Goal: Task Accomplishment & Management: Manage account settings

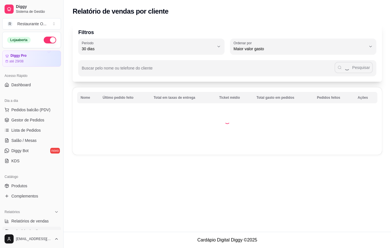
select select "30"
select select "HIGHEST_TOTAL_SPENT_WITH_ORDERS"
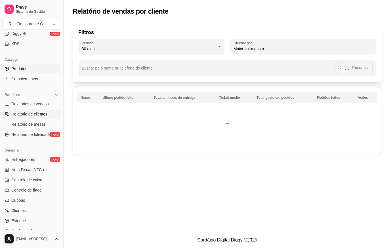
scroll to position [85, 0]
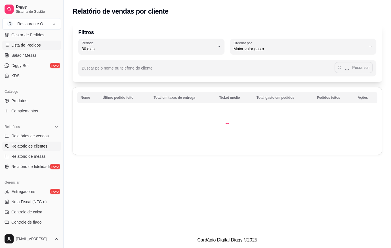
click at [31, 43] on span "Lista de Pedidos" at bounding box center [25, 45] width 29 height 6
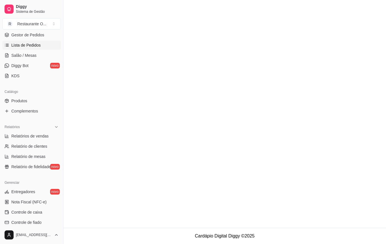
click at [35, 31] on div "Diggy Sistema de Gestão R Restaurante O ..." at bounding box center [31, 16] width 63 height 32
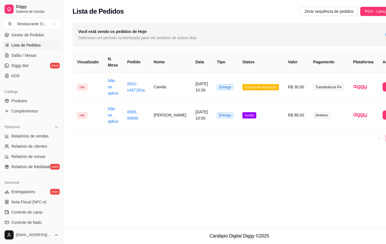
click at [35, 31] on div "Diggy Sistema de Gestão R Restaurante O ..." at bounding box center [31, 16] width 63 height 32
click at [37, 35] on span "Gestor de Pedidos" at bounding box center [27, 35] width 33 height 6
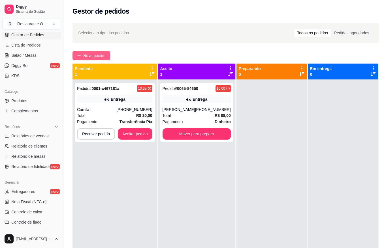
click at [94, 57] on span "Novo pedido" at bounding box center [94, 55] width 22 height 6
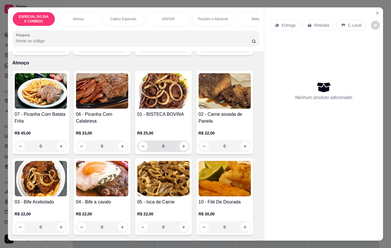
scroll to position [142, 0]
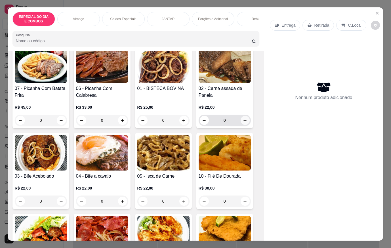
click at [250, 126] on div "02 - Carne assada de Panela R$ 22,00 0" at bounding box center [224, 86] width 57 height 83
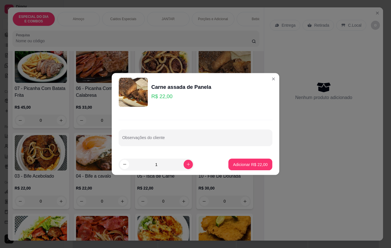
click at [245, 122] on div "Observações do cliente" at bounding box center [195, 132] width 167 height 43
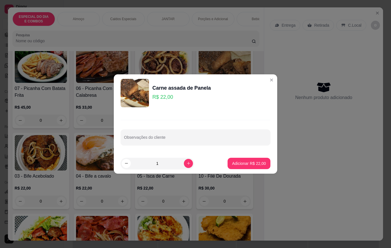
click at [246, 171] on footer "1 Adicionar R$ 22,00" at bounding box center [195, 163] width 163 height 20
click at [247, 164] on p "Adicionar R$ 22,00" at bounding box center [249, 163] width 34 height 6
type input "1"
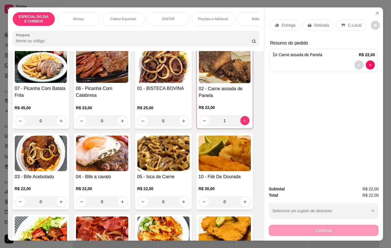
click at [295, 27] on div "Entrega" at bounding box center [285, 25] width 30 height 11
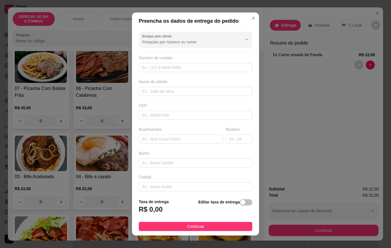
click at [189, 85] on div "Nome do cliente" at bounding box center [196, 87] width 116 height 17
click at [192, 93] on input "text" at bounding box center [195, 91] width 113 height 9
type input "j"
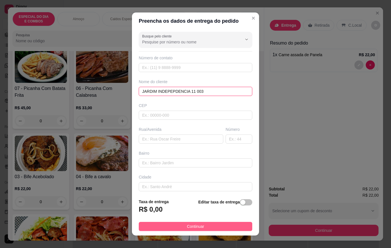
type input "JARDIM INDEPEPDENCIA 11 003"
click at [236, 226] on button "Continuar" at bounding box center [195, 226] width 113 height 9
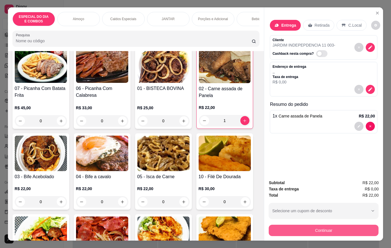
click at [297, 225] on button "Continuar" at bounding box center [323, 230] width 110 height 11
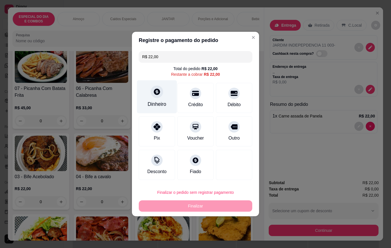
click at [167, 89] on div "Dinheiro" at bounding box center [157, 96] width 40 height 33
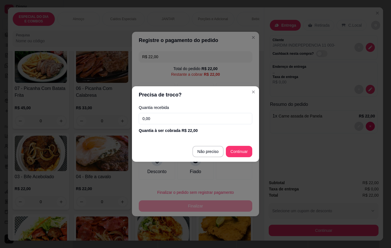
click at [159, 114] on input "0,00" at bounding box center [195, 118] width 113 height 11
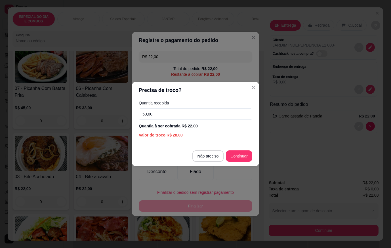
type input "50,00"
type input "R$ 0,00"
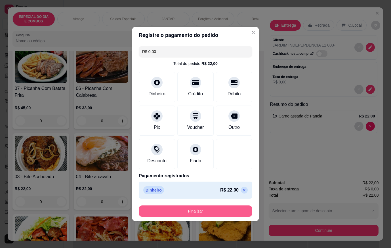
click at [237, 215] on button "Finalizar" at bounding box center [195, 210] width 113 height 11
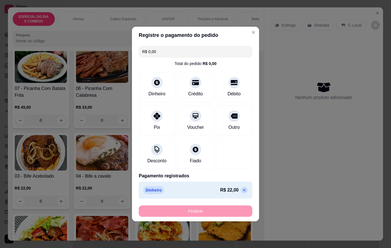
type input "0"
type input "-R$ 22,00"
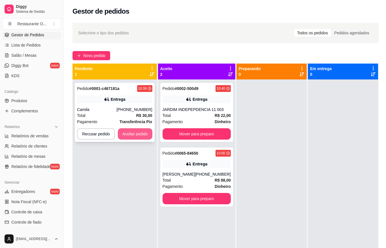
click at [137, 132] on button "Aceitar pedido" at bounding box center [135, 133] width 35 height 11
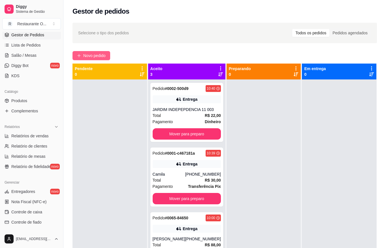
click at [86, 59] on button "Novo pedido" at bounding box center [92, 55] width 38 height 9
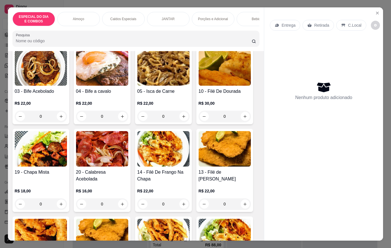
scroll to position [227, 0]
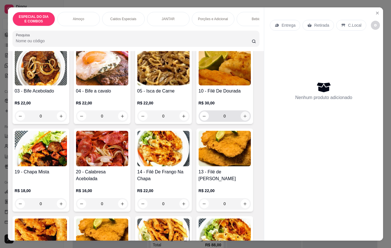
click at [245, 119] on button "increase-product-quantity" at bounding box center [244, 115] width 9 height 9
type input "1"
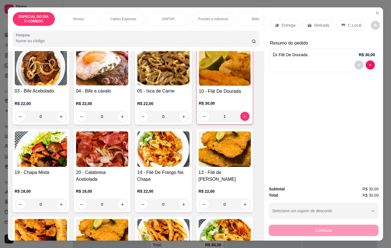
click at [287, 28] on div "Entrega" at bounding box center [285, 25] width 30 height 11
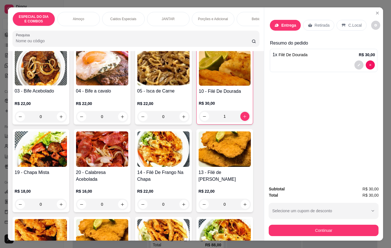
click at [189, 89] on input "text" at bounding box center [195, 91] width 113 height 9
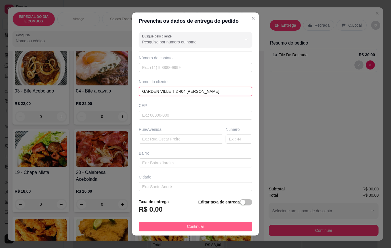
type input "GARDEN VILLE T 2 404 [PERSON_NAME]"
click at [227, 223] on button "Continuar" at bounding box center [195, 226] width 113 height 9
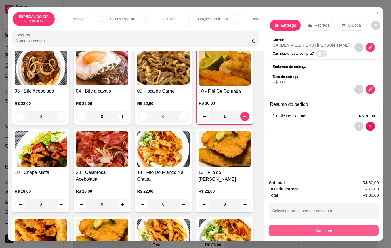
click at [287, 226] on button "Continuar" at bounding box center [323, 230] width 110 height 11
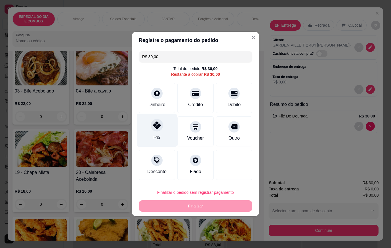
drag, startPoint x: 160, startPoint y: 129, endPoint x: 163, endPoint y: 128, distance: 3.2
click at [163, 128] on div "Pix" at bounding box center [157, 130] width 40 height 33
type input "R$ 0,00"
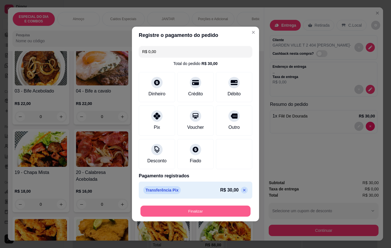
click at [215, 210] on button "Finalizar" at bounding box center [195, 211] width 110 height 11
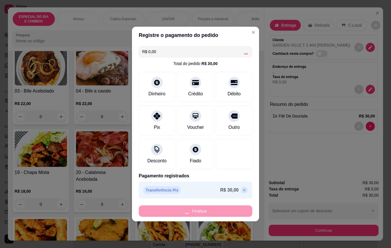
type input "0"
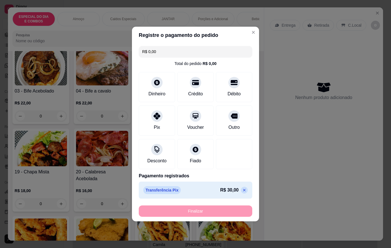
type input "-R$ 30,00"
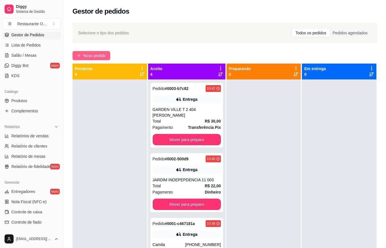
click at [75, 58] on button "Novo pedido" at bounding box center [92, 55] width 38 height 9
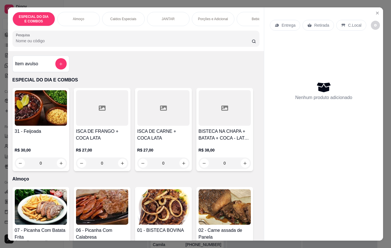
scroll to position [142, 0]
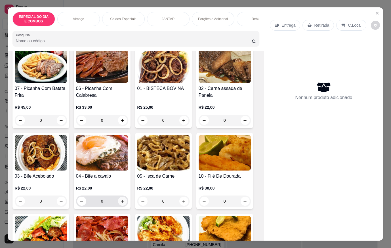
click at [124, 202] on button "increase-product-quantity" at bounding box center [122, 200] width 9 height 9
click at [124, 202] on div "0" at bounding box center [102, 200] width 50 height 11
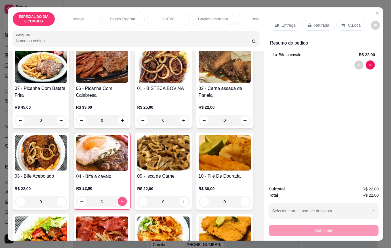
click at [120, 203] on icon "increase-product-quantity" at bounding box center [122, 201] width 4 height 4
type input "3"
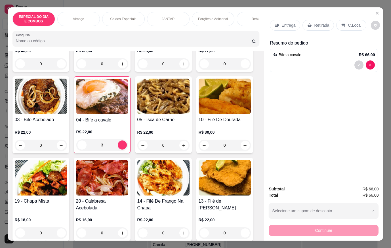
scroll to position [227, 0]
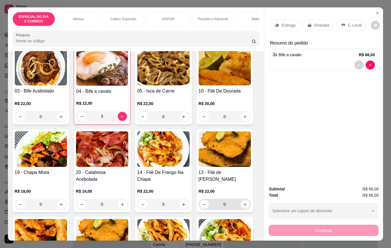
click at [243, 205] on icon "increase-product-quantity" at bounding box center [245, 204] width 4 height 4
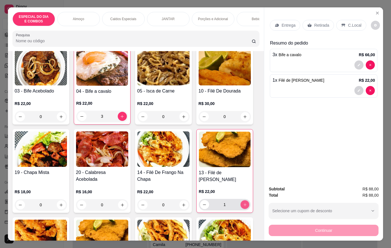
click at [242, 205] on icon "increase-product-quantity" at bounding box center [244, 204] width 4 height 4
type input "4"
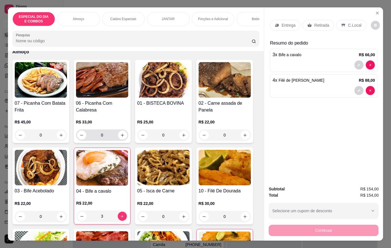
scroll to position [113, 0]
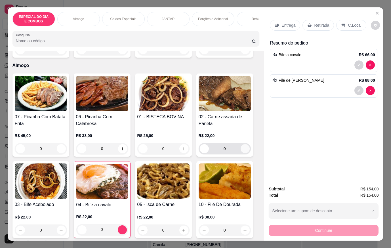
click at [243, 151] on icon "increase-product-quantity" at bounding box center [245, 149] width 4 height 4
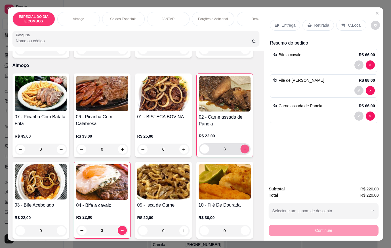
click at [242, 151] on icon "increase-product-quantity" at bounding box center [244, 149] width 4 height 4
type input "6"
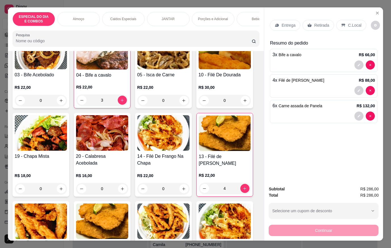
scroll to position [284, 0]
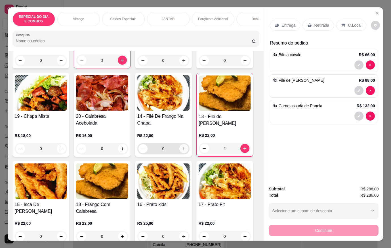
click at [181, 151] on icon "increase-product-quantity" at bounding box center [183, 149] width 4 height 4
type input "1"
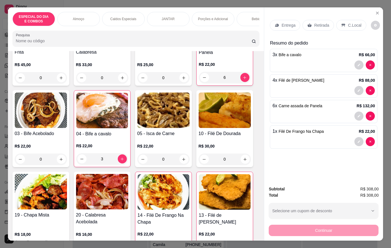
scroll to position [170, 0]
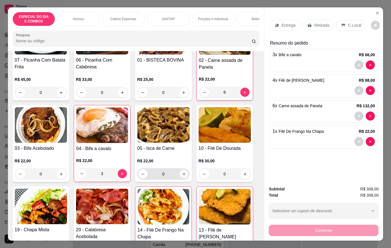
click at [182, 175] on icon "increase-product-quantity" at bounding box center [183, 174] width 4 height 4
type input "2"
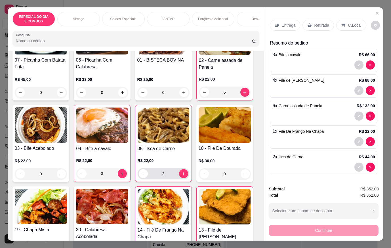
scroll to position [227, 0]
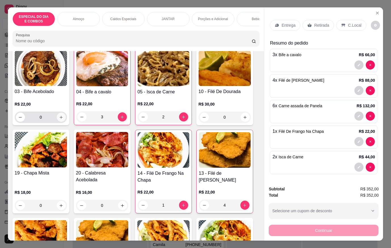
click at [60, 119] on icon "increase-product-quantity" at bounding box center [61, 117] width 4 height 4
click at [60, 121] on button "increase-product-quantity" at bounding box center [60, 117] width 9 height 9
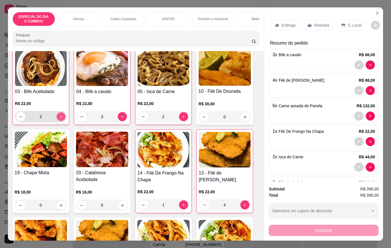
click at [60, 121] on button "increase-product-quantity" at bounding box center [60, 116] width 9 height 9
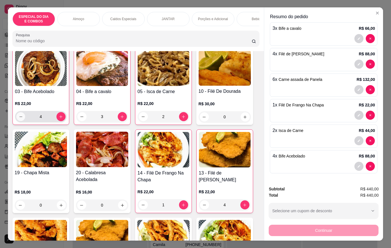
click at [20, 118] on button "decrease-product-quantity" at bounding box center [20, 116] width 9 height 9
type input "3"
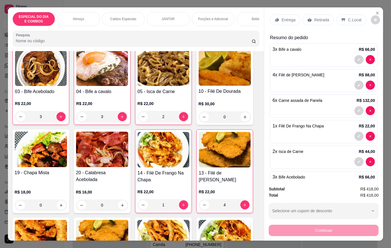
scroll to position [0, 0]
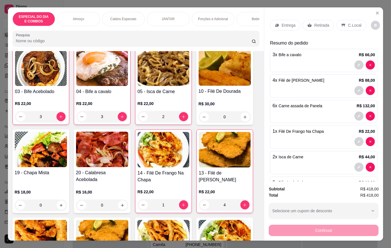
click at [286, 26] on div "Entrega" at bounding box center [285, 25] width 30 height 11
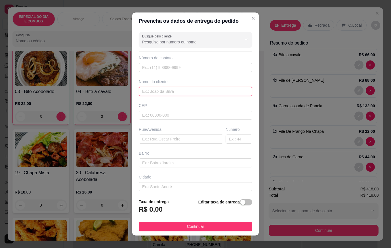
click at [171, 93] on input "text" at bounding box center [195, 91] width 113 height 9
type input "[PERSON_NAME]"
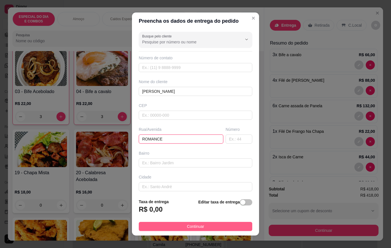
type input "ROMANCE"
click at [223, 225] on button "Continuar" at bounding box center [195, 226] width 113 height 9
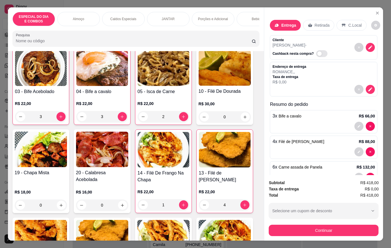
click at [366, 43] on button "decrease-product-quantity" at bounding box center [369, 47] width 9 height 9
click at [186, 33] on div "Busque pelo cliente" at bounding box center [195, 40] width 113 height 16
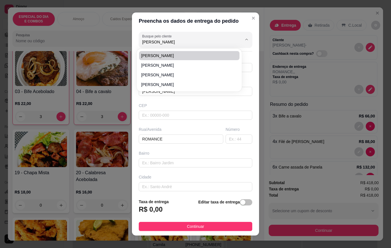
type input "[PERSON_NAME]"
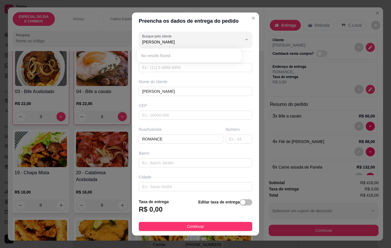
click at [177, 86] on div "Nome do cliente [PERSON_NAME]" at bounding box center [196, 87] width 116 height 17
click at [185, 68] on input "text" at bounding box center [195, 67] width 113 height 9
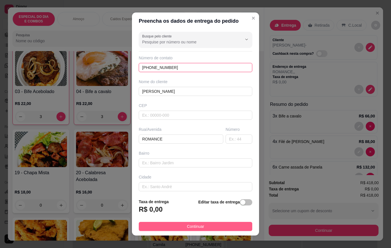
type input "[PHONE_NUMBER]"
click at [215, 222] on button "Continuar" at bounding box center [195, 226] width 113 height 9
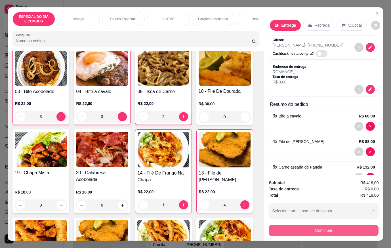
click at [314, 232] on button "Continuar" at bounding box center [323, 230] width 110 height 11
click at [245, 14] on div "Bebidas" at bounding box center [257, 19] width 43 height 14
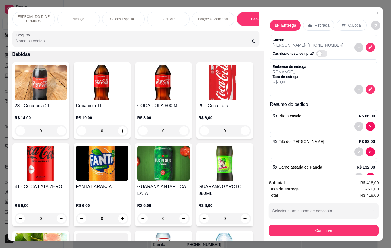
scroll to position [13, 0]
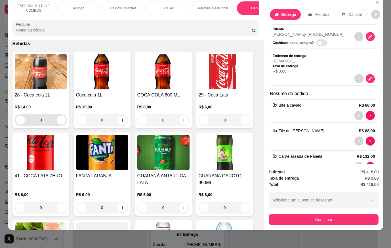
click at [64, 122] on div "0" at bounding box center [41, 119] width 52 height 11
click at [62, 121] on button "increase-product-quantity" at bounding box center [61, 120] width 9 height 9
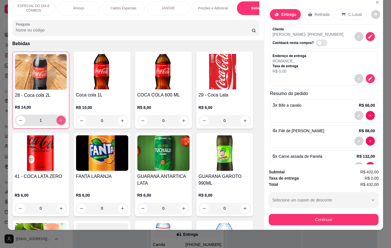
click at [62, 121] on button "increase-product-quantity" at bounding box center [60, 120] width 9 height 9
type input "2"
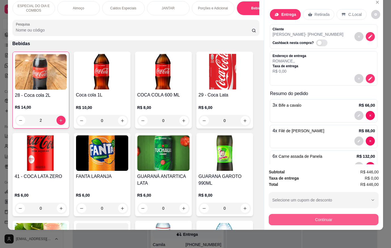
click at [333, 218] on button "Continuar" at bounding box center [323, 219] width 110 height 11
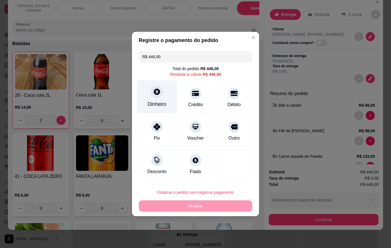
click at [149, 103] on div "Dinheiro" at bounding box center [156, 103] width 19 height 7
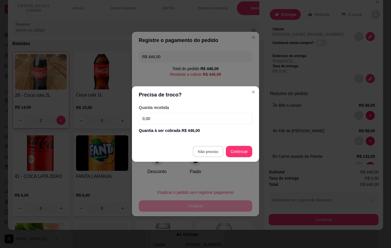
type input "R$ 0,00"
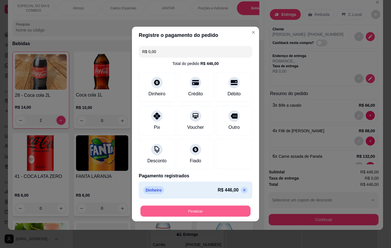
click at [217, 213] on button "Finalizar" at bounding box center [195, 211] width 110 height 11
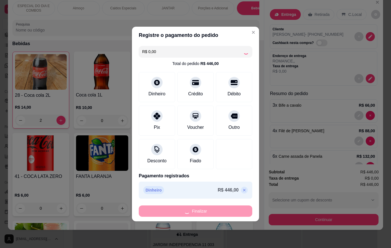
type input "0"
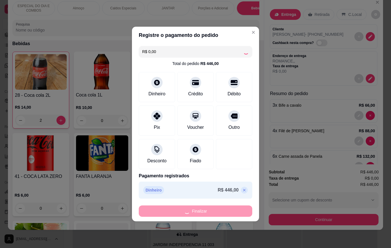
type input "0"
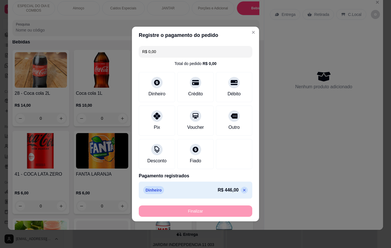
type input "-R$ 446,00"
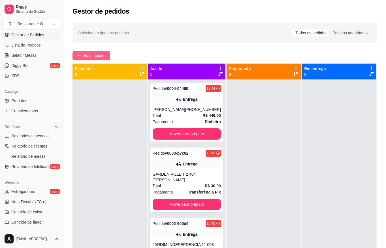
click at [100, 55] on span "Novo pedido" at bounding box center [94, 55] width 22 height 6
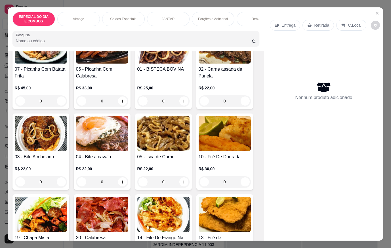
scroll to position [170, 0]
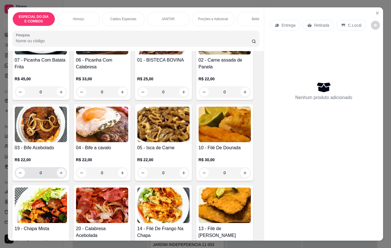
click at [60, 177] on button "increase-product-quantity" at bounding box center [61, 172] width 9 height 9
type input "1"
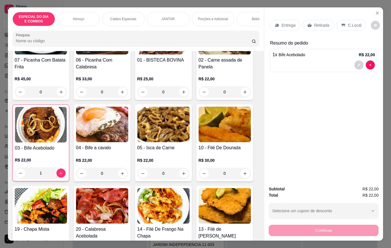
click at [189, 175] on div "05 - Isca de Carne R$ 22,00 0" at bounding box center [163, 142] width 57 height 77
click at [185, 175] on div "Isca de Carne R$ 22,00 Observações do cliente 1 Adicionar R$ 22,00" at bounding box center [195, 124] width 401 height 255
click at [185, 175] on button "increase-product-quantity" at bounding box center [183, 173] width 9 height 9
type input "1"
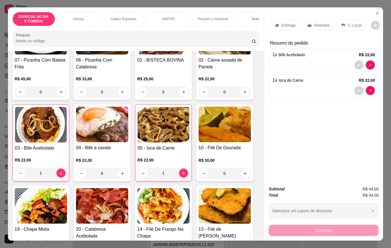
click at [292, 63] on div at bounding box center [323, 64] width 102 height 9
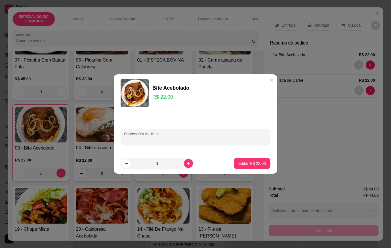
click at [171, 140] on input "Observações do cliente" at bounding box center [195, 140] width 143 height 6
type input "SEM SALADA + MACARRÃO"
click at [241, 164] on p "Editar R$ 22,00" at bounding box center [252, 163] width 28 height 6
type input "0"
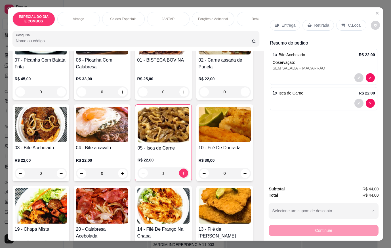
click at [309, 93] on div "1 x Isca de Carne R$ 22,00" at bounding box center [323, 93] width 102 height 7
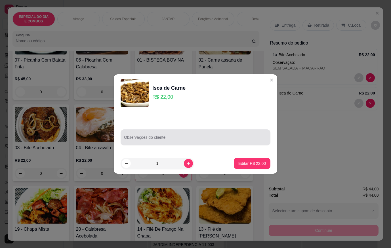
click at [221, 133] on div at bounding box center [195, 137] width 143 height 11
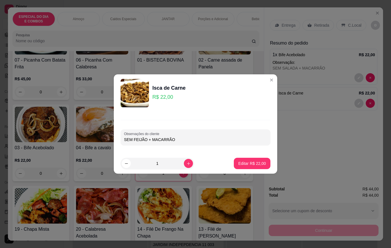
type input "SEM FEIJÃO + MACARRÃO"
click at [251, 165] on p "Editar R$ 22,00" at bounding box center [252, 163] width 28 height 6
type input "0"
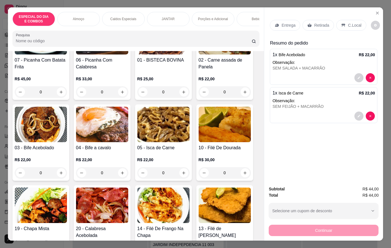
click at [292, 31] on div "Entrega Retirada C.Local" at bounding box center [323, 25] width 107 height 20
click at [289, 22] on p "Entrega" at bounding box center [288, 25] width 14 height 6
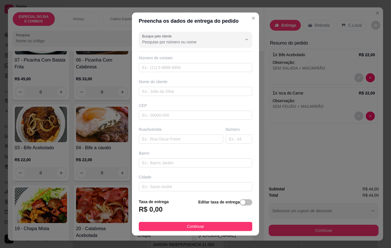
click at [187, 50] on div "Busque pelo cliente Número de contato Nome do cliente CEP Rua/[GEOGRAPHIC_DATA]" at bounding box center [195, 111] width 127 height 165
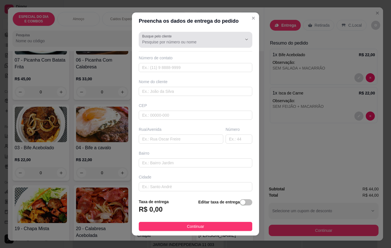
click at [187, 45] on div "Busque pelo cliente" at bounding box center [195, 40] width 113 height 16
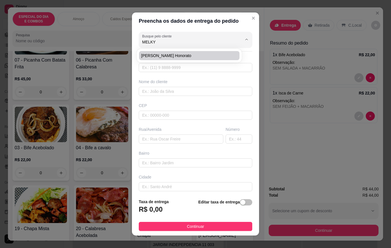
click at [160, 53] on span "[PERSON_NAME] Honorato" at bounding box center [186, 56] width 90 height 6
type input "[PERSON_NAME] Honorato"
type input "91982636296"
type input "[PERSON_NAME] Honorato"
type input "67120370"
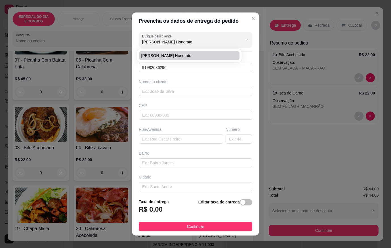
type input "[GEOGRAPHIC_DATA][PERSON_NAME]"
type input "385"
type input "Quarenta Horas"
type input "Ananindeua"
type input "Bloco F 405"
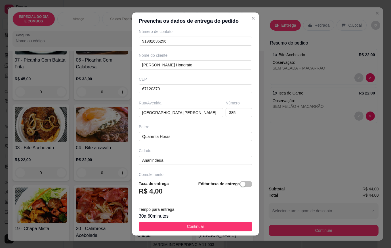
scroll to position [45, 0]
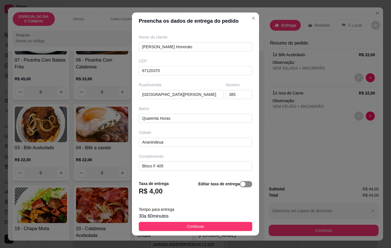
type input "[PERSON_NAME] Honorato"
click at [240, 185] on div "button" at bounding box center [242, 183] width 5 height 5
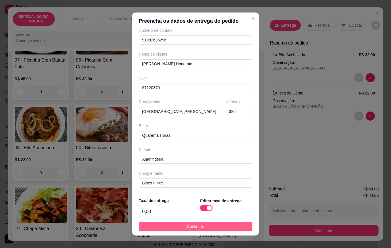
scroll to position [28, 0]
click at [234, 232] on footer "Taxa de entrega 0,00 Editar taxa de entrega Continuar" at bounding box center [195, 214] width 127 height 43
click at [234, 229] on button "Continuar" at bounding box center [195, 226] width 113 height 9
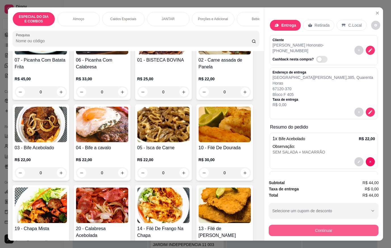
click at [277, 231] on button "Continuar" at bounding box center [323, 230] width 110 height 11
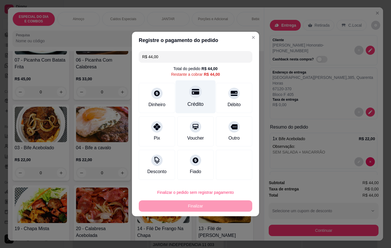
click at [198, 99] on div "Crédito" at bounding box center [195, 96] width 40 height 33
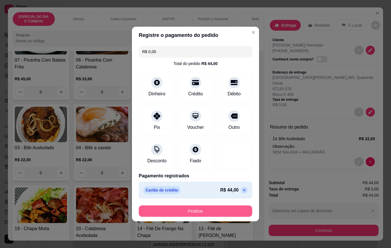
click at [233, 210] on button "Finalizar" at bounding box center [195, 210] width 113 height 11
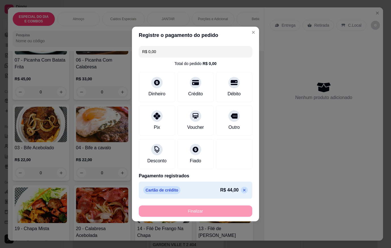
type input "-R$ 44,00"
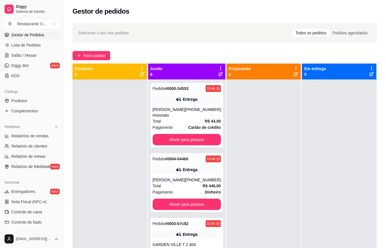
click at [81, 65] on div "Pendente 0" at bounding box center [110, 72] width 75 height 16
click at [85, 55] on span "Novo pedido" at bounding box center [94, 55] width 22 height 6
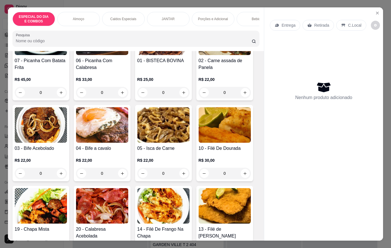
scroll to position [170, 0]
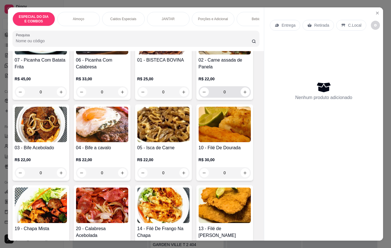
click at [246, 89] on div "0" at bounding box center [225, 91] width 50 height 11
click at [244, 93] on icon "increase-product-quantity" at bounding box center [245, 92] width 4 height 4
type input "1"
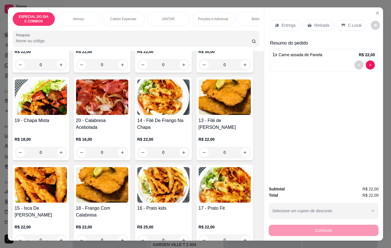
scroll to position [284, 0]
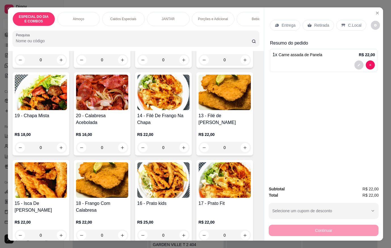
click at [120, 149] on icon "increase-product-quantity" at bounding box center [122, 147] width 4 height 4
type input "1"
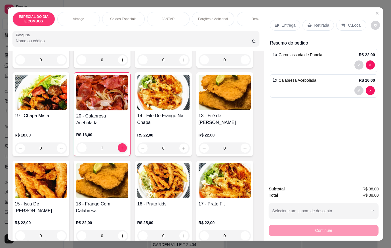
click at [279, 20] on div "Entrega" at bounding box center [285, 25] width 30 height 11
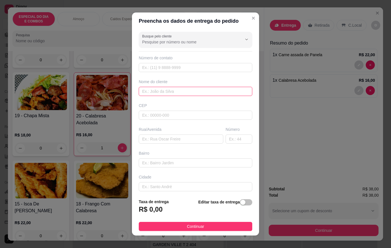
click at [170, 90] on input "text" at bounding box center [195, 91] width 113 height 9
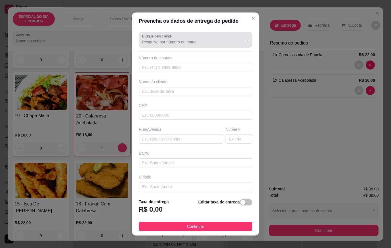
click at [177, 35] on div at bounding box center [195, 39] width 107 height 11
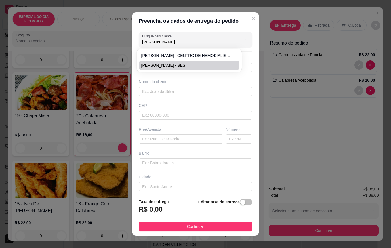
click at [182, 62] on li "[PERSON_NAME] - SESI" at bounding box center [189, 65] width 100 height 9
type input "[PERSON_NAME] - SESI"
type input "91988639613"
type input "[PERSON_NAME] - SESI"
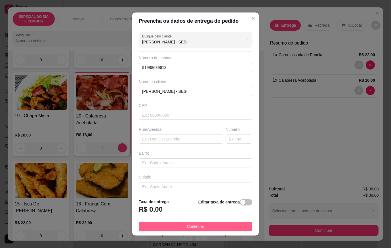
type input "[PERSON_NAME] - SESI"
drag, startPoint x: 230, startPoint y: 223, endPoint x: 269, endPoint y: 223, distance: 38.8
click at [230, 223] on button "Continuar" at bounding box center [195, 226] width 113 height 9
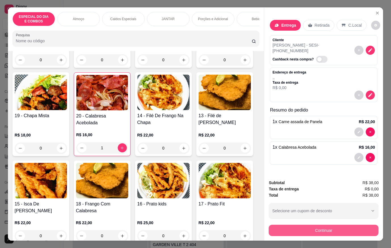
click at [284, 219] on div "Subtotal R$ 38,00 Taxa de entrega R$ 0,00 Total R$ 38,00 Selecione um cupom de …" at bounding box center [323, 207] width 110 height 56
click at [284, 229] on button "Continuar" at bounding box center [323, 230] width 106 height 11
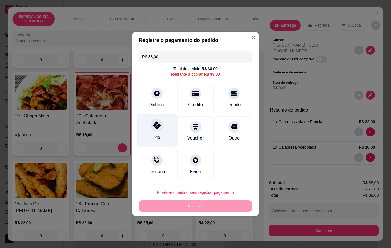
click at [161, 137] on div "Pix" at bounding box center [157, 130] width 40 height 33
type input "R$ 0,00"
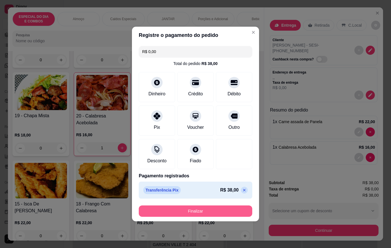
click at [212, 210] on button "Finalizar" at bounding box center [195, 210] width 113 height 11
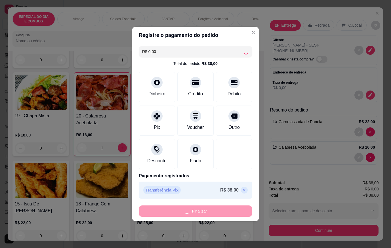
type input "0"
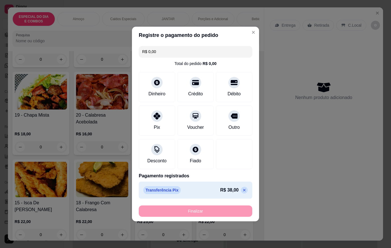
type input "-R$ 38,00"
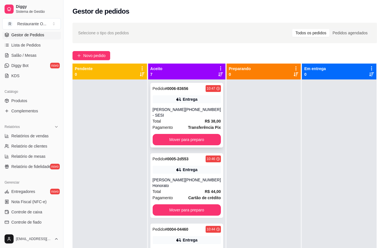
click at [205, 119] on strong "R$ 38,00" at bounding box center [213, 121] width 16 height 5
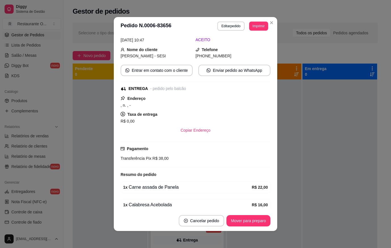
scroll to position [50, 0]
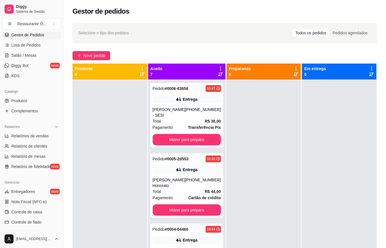
click at [103, 51] on div "Selecione o tipo dos pedidos Todos os pedidos Pedidos agendados Novo pedido Pen…" at bounding box center [225, 168] width 323 height 299
click at [103, 56] on span "Novo pedido" at bounding box center [94, 55] width 22 height 6
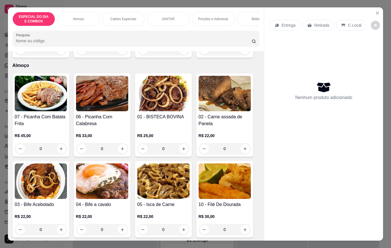
scroll to position [170, 0]
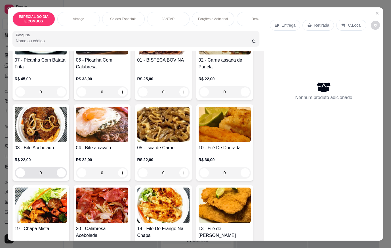
click at [54, 177] on input "0" at bounding box center [41, 172] width 32 height 11
click at [57, 177] on button "increase-product-quantity" at bounding box center [61, 172] width 9 height 9
type input "1"
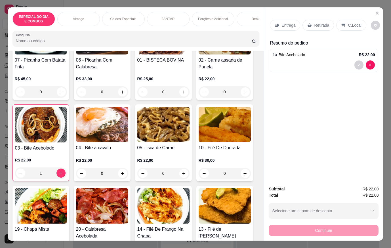
click at [290, 22] on p "Entrega" at bounding box center [288, 25] width 14 height 6
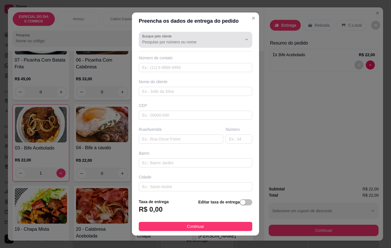
click at [190, 35] on div at bounding box center [195, 39] width 107 height 11
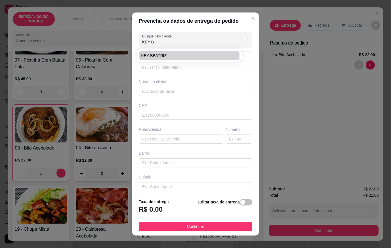
click at [176, 55] on span "KEY BEATRIZ" at bounding box center [186, 56] width 90 height 6
type input "KEY BEATRIZ"
type input "91980251915"
type input "KEY BEATRIZ"
type input "SUMMER VILLE A 1406"
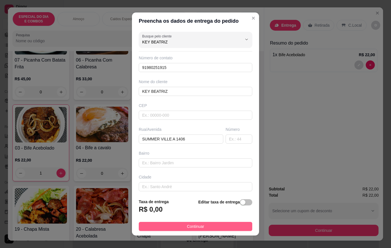
type input "KEY BEATRIZ"
click at [223, 223] on button "Continuar" at bounding box center [195, 226] width 113 height 9
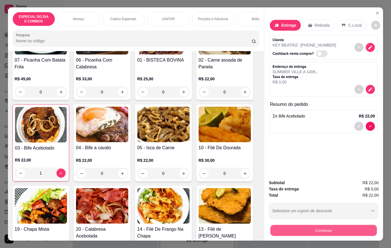
click at [292, 230] on button "Continuar" at bounding box center [323, 230] width 106 height 11
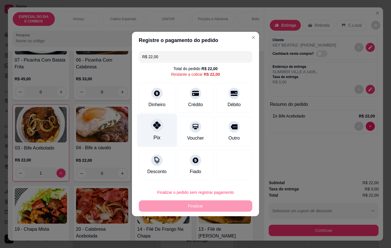
click at [150, 132] on div "Pix" at bounding box center [157, 130] width 40 height 33
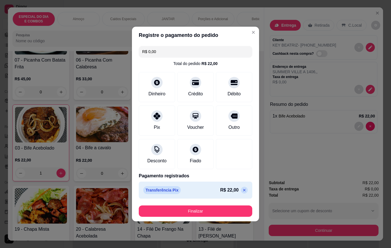
click at [238, 194] on div "Transferência Pix R$ 22,00" at bounding box center [195, 189] width 113 height 17
click at [242, 190] on icon at bounding box center [244, 190] width 5 height 5
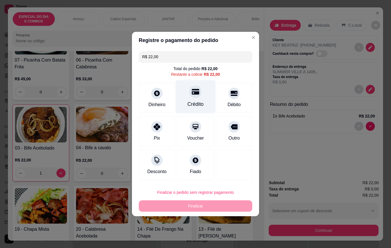
click at [185, 97] on div "Crédito" at bounding box center [195, 96] width 40 height 33
type input "R$ 0,00"
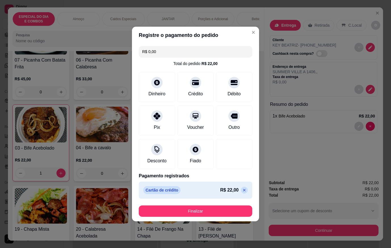
click at [220, 210] on button "Finalizar" at bounding box center [195, 210] width 113 height 11
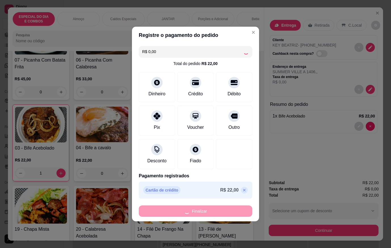
type input "0"
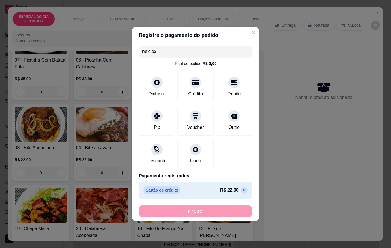
type input "-R$ 22,00"
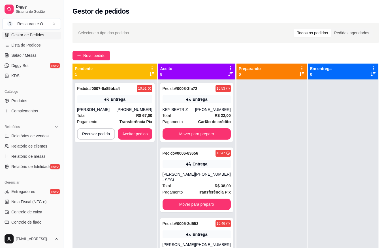
click at [157, 107] on div "Pendente 1 Pedido # 0007-6a85bba4 10:51 Entrega [PERSON_NAME] [PHONE_NUMBER] To…" at bounding box center [116, 188] width 86 height 248
click at [143, 109] on div "[PHONE_NUMBER]" at bounding box center [135, 110] width 36 height 6
click at [135, 137] on button "Aceitar pedido" at bounding box center [135, 133] width 35 height 11
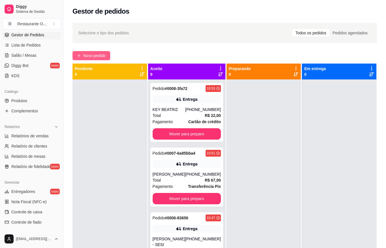
click at [88, 55] on span "Novo pedido" at bounding box center [94, 55] width 22 height 6
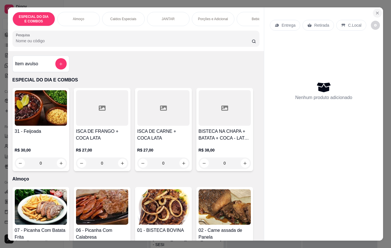
click at [375, 9] on button "Close" at bounding box center [377, 13] width 9 height 9
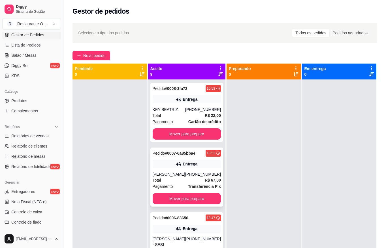
click at [193, 164] on div "Entrega" at bounding box center [190, 164] width 15 height 6
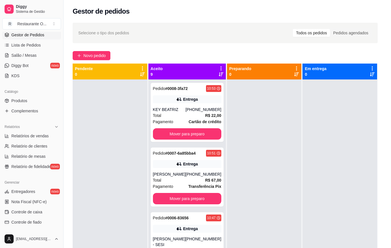
click at [219, 26] on button "Editar pedido" at bounding box center [230, 26] width 27 height 9
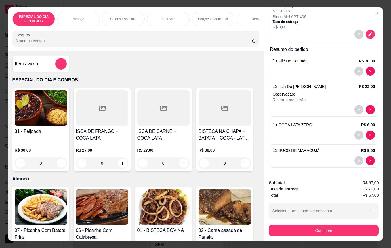
scroll to position [73, 0]
type input "0"
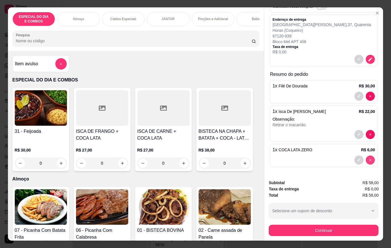
scroll to position [47, 0]
drag, startPoint x: 251, startPoint y: 19, endPoint x: 247, endPoint y: 18, distance: 4.2
click at [248, 15] on div "Bebidas" at bounding box center [257, 19] width 43 height 14
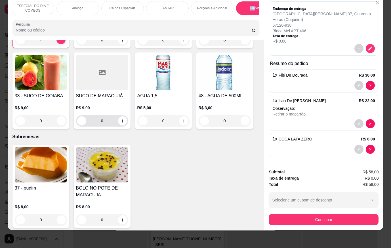
scroll to position [1439, 0]
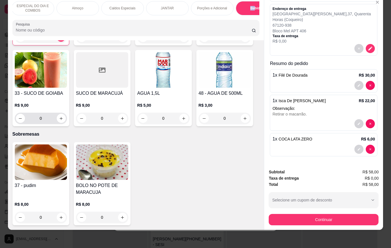
click at [59, 115] on button "increase-product-quantity" at bounding box center [61, 118] width 9 height 9
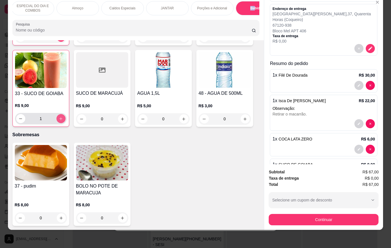
type input "1"
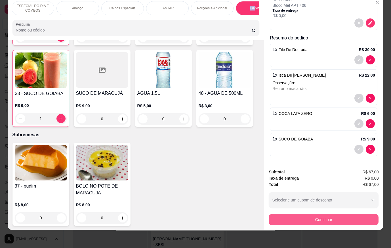
click at [345, 214] on button "Continuar" at bounding box center [323, 219] width 110 height 11
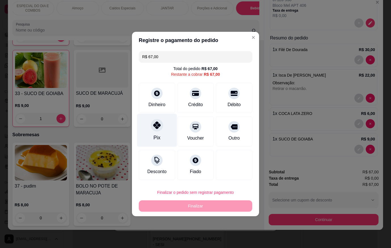
click at [146, 134] on div "Pix" at bounding box center [157, 130] width 40 height 33
type input "R$ 0,00"
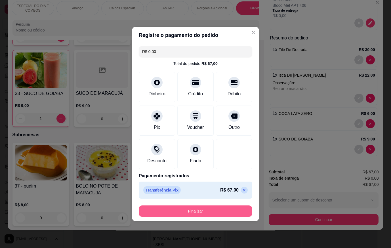
click at [193, 212] on button "Finalizar" at bounding box center [195, 210] width 113 height 11
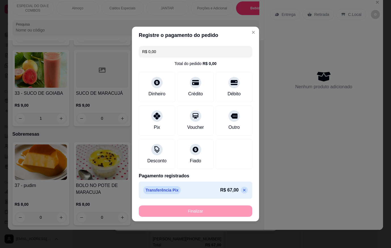
type input "0"
type input "-R$ 67,00"
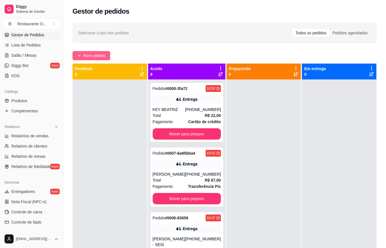
click at [90, 58] on span "Novo pedido" at bounding box center [94, 55] width 22 height 6
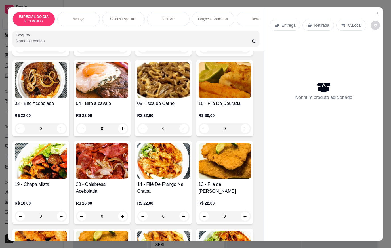
scroll to position [227, 0]
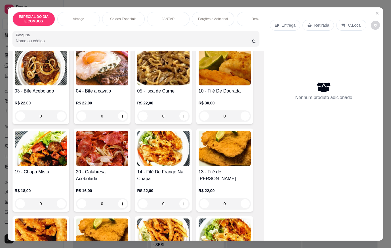
click at [42, 166] on img at bounding box center [41, 148] width 52 height 35
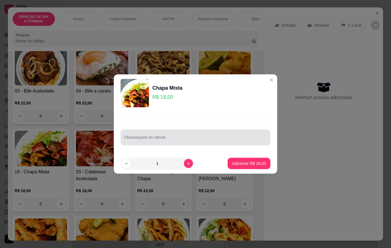
click at [195, 134] on div at bounding box center [195, 137] width 143 height 11
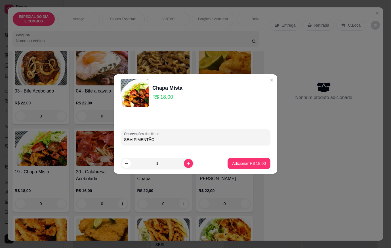
click at [190, 136] on div "SEM PIMENTÃO" at bounding box center [195, 137] width 143 height 11
type input "SEM PIMENTÃO, MENOS ARROZ+SALADA"
click at [230, 160] on button "Adicionar R$ 18,00" at bounding box center [249, 163] width 42 height 11
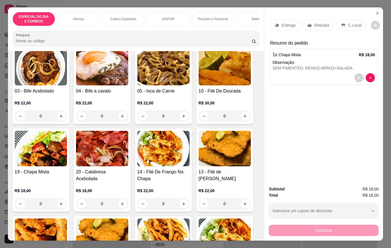
click at [211, 17] on p "Porções e Adicional" at bounding box center [213, 19] width 30 height 5
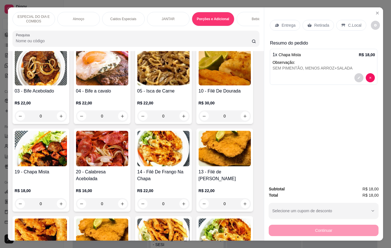
scroll to position [13, 0]
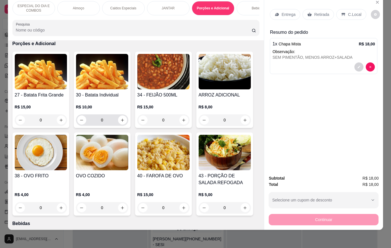
click at [121, 118] on button "increase-product-quantity" at bounding box center [122, 119] width 9 height 9
type input "1"
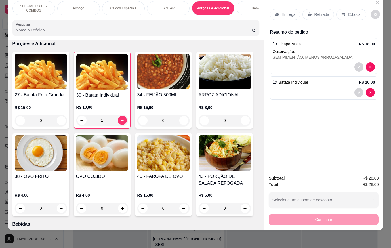
click at [249, 8] on div "Bebidas" at bounding box center [257, 8] width 43 height 14
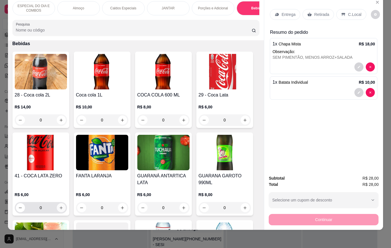
click at [62, 209] on button "increase-product-quantity" at bounding box center [61, 207] width 9 height 9
type input "1"
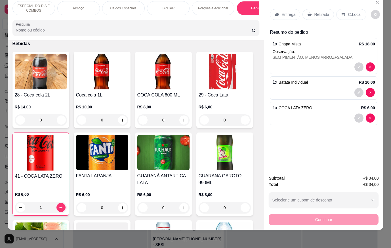
click at [276, 9] on div "Entrega" at bounding box center [285, 14] width 30 height 11
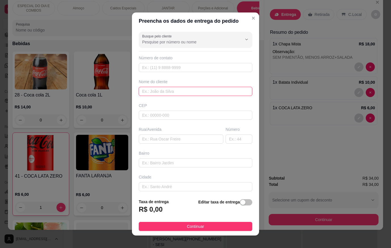
click at [183, 87] on input "text" at bounding box center [195, 91] width 113 height 9
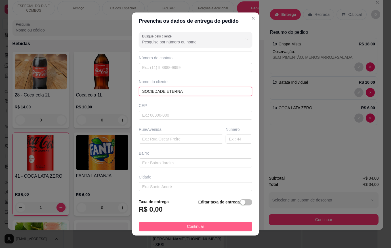
type input "SOCIEDADE ETERNA"
click at [220, 230] on button "Continuar" at bounding box center [195, 226] width 113 height 9
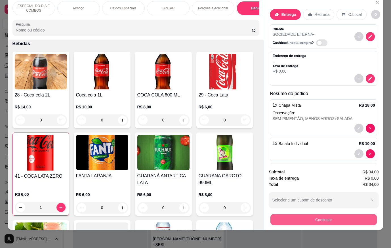
click at [317, 216] on button "Continuar" at bounding box center [323, 219] width 106 height 11
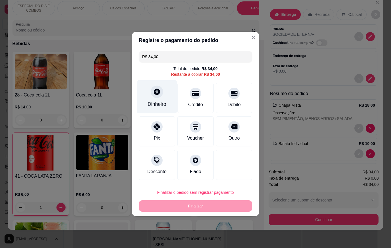
click at [149, 88] on div "Dinheiro" at bounding box center [157, 96] width 40 height 33
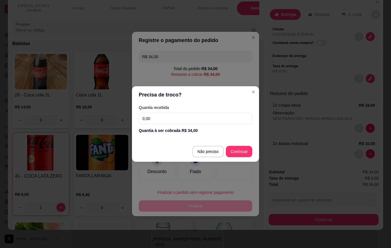
click at [216, 119] on input "0,00" at bounding box center [195, 118] width 113 height 11
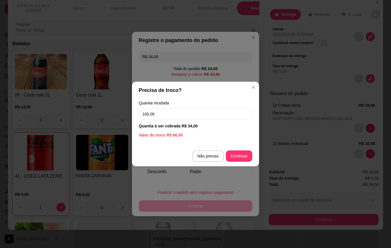
type input "100,00"
type input "R$ 0,00"
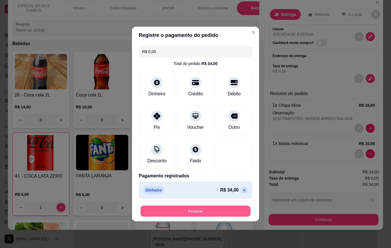
click at [237, 211] on button "Finalizar" at bounding box center [195, 211] width 110 height 11
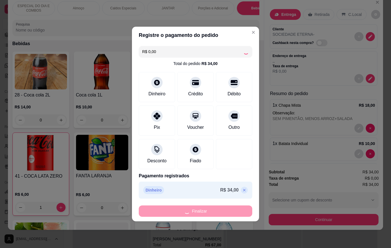
type input "0"
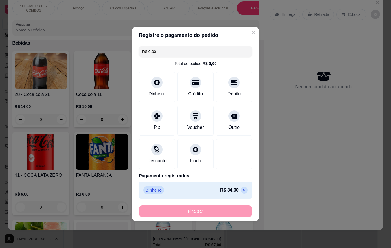
type input "-R$ 34,00"
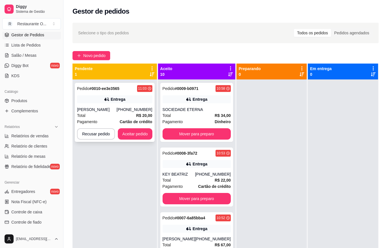
click at [130, 111] on div "[PHONE_NUMBER]" at bounding box center [135, 110] width 36 height 6
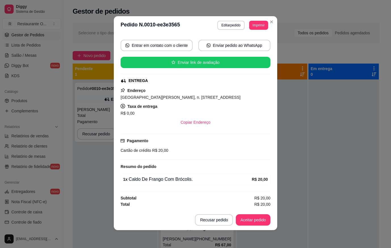
scroll to position [1, 0]
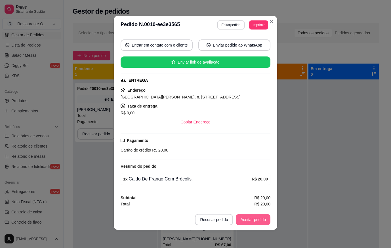
click at [247, 215] on button "Aceitar pedido" at bounding box center [253, 219] width 35 height 11
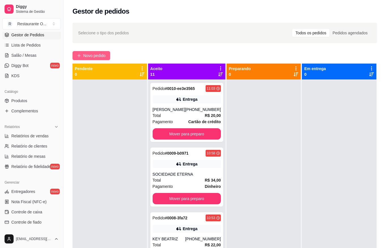
click at [92, 52] on button "Novo pedido" at bounding box center [92, 55] width 38 height 9
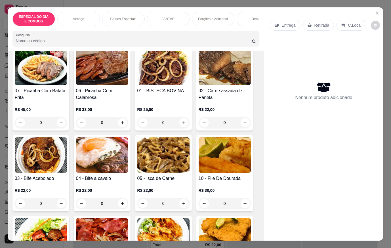
scroll to position [142, 0]
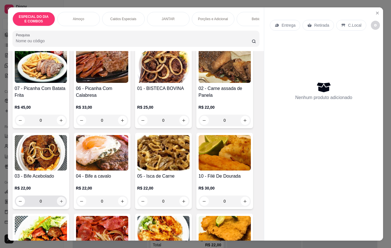
click at [62, 202] on button "increase-product-quantity" at bounding box center [61, 201] width 9 height 9
type input "1"
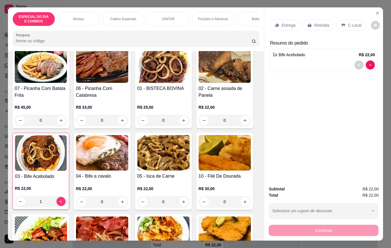
click at [281, 26] on p "Entrega" at bounding box center [288, 25] width 14 height 6
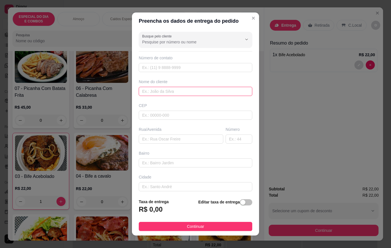
click at [194, 92] on input "text" at bounding box center [195, 91] width 113 height 9
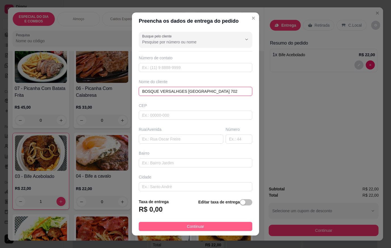
type input "BOSQUE VERSALHGES [GEOGRAPHIC_DATA] 702"
click at [228, 230] on button "Continuar" at bounding box center [195, 226] width 113 height 9
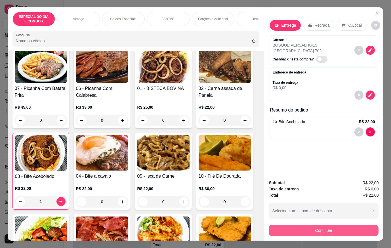
click at [268, 227] on div "Continuar" at bounding box center [323, 229] width 110 height 13
click at [278, 228] on button "Continuar" at bounding box center [323, 230] width 110 height 11
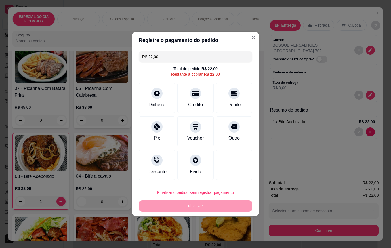
click at [223, 198] on div "Finalizar o pedido sem registrar pagamento Finalizar" at bounding box center [195, 199] width 113 height 25
click at [223, 196] on button "Finalizar o pedido sem registrar pagamento" at bounding box center [195, 192] width 110 height 11
click at [232, 174] on button "Confirmar" at bounding box center [230, 176] width 21 height 9
type input "0"
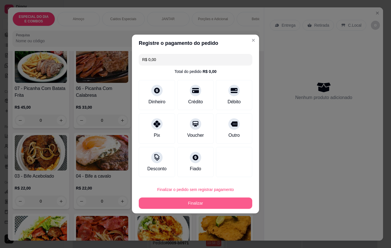
type input "R$ 0,00"
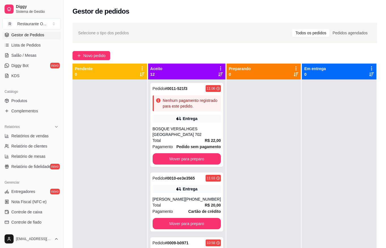
click at [94, 48] on div "Selecione o tipo dos pedidos Todos os pedidos Pedidos agendados Novo pedido Pen…" at bounding box center [225, 168] width 323 height 299
click at [95, 58] on span "Novo pedido" at bounding box center [94, 55] width 22 height 6
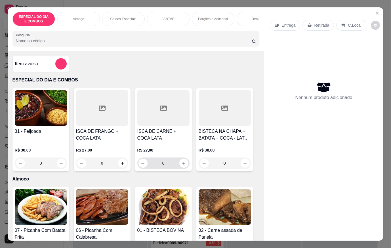
scroll to position [28, 0]
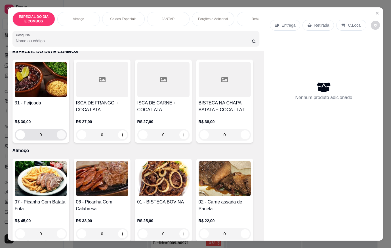
click at [59, 137] on icon "increase-product-quantity" at bounding box center [61, 135] width 4 height 4
type input "1"
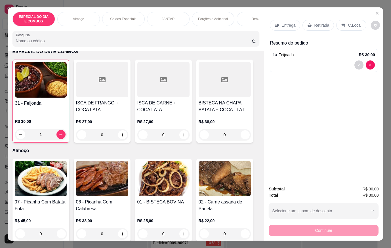
click at [290, 24] on p "Entrega" at bounding box center [288, 25] width 14 height 6
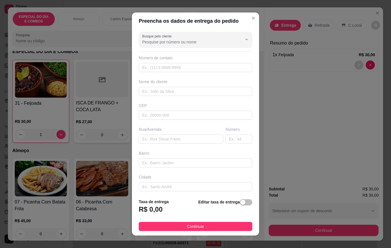
click at [184, 84] on div "Nome do cliente" at bounding box center [195, 82] width 113 height 6
click at [187, 91] on input "text" at bounding box center [195, 91] width 113 height 9
type input "SELD"
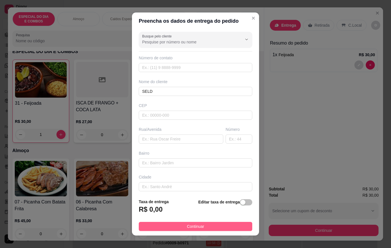
click at [217, 228] on button "Continuar" at bounding box center [195, 226] width 113 height 9
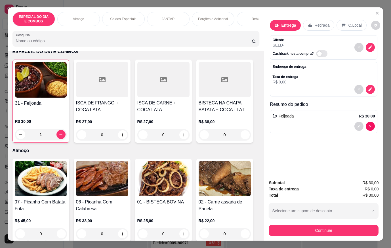
click at [317, 20] on div "Retirada" at bounding box center [318, 25] width 31 height 11
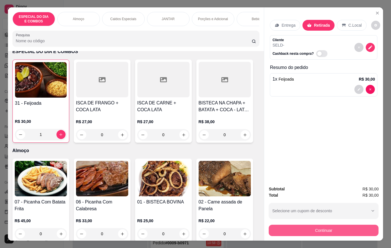
click at [347, 228] on button "Continuar" at bounding box center [323, 230] width 110 height 11
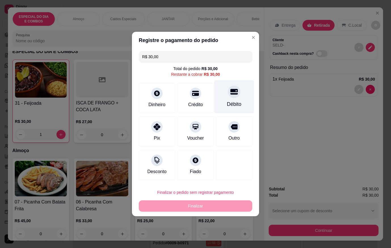
click at [221, 98] on div "Débito" at bounding box center [234, 96] width 40 height 33
type input "R$ 0,00"
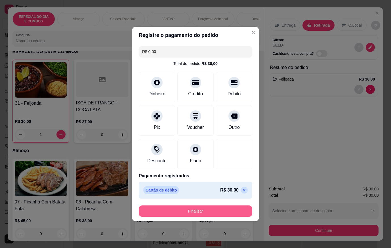
click at [224, 209] on button "Finalizar" at bounding box center [195, 210] width 113 height 11
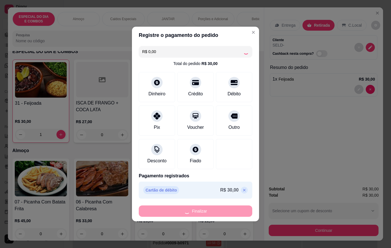
type input "0"
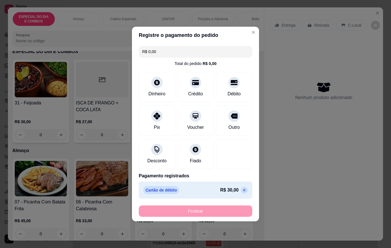
type input "-R$ 30,00"
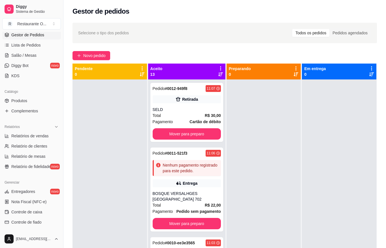
click at [94, 50] on div "Selecione o tipo dos pedidos Todos os pedidos Pedidos agendados Novo pedido Pen…" at bounding box center [225, 168] width 323 height 299
click at [94, 53] on span "Novo pedido" at bounding box center [94, 55] width 22 height 6
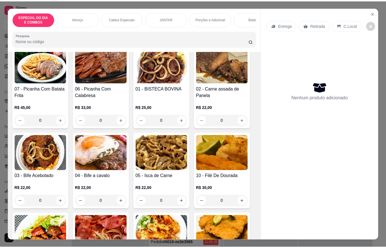
scroll to position [170, 0]
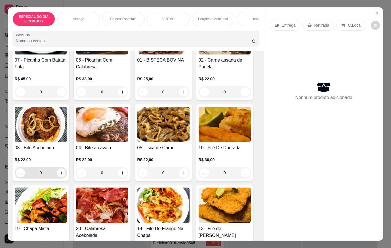
click at [60, 174] on icon "increase-product-quantity" at bounding box center [61, 173] width 4 height 4
type input "1"
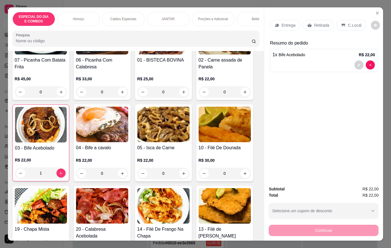
click at [283, 24] on p "Entrega" at bounding box center [288, 25] width 14 height 6
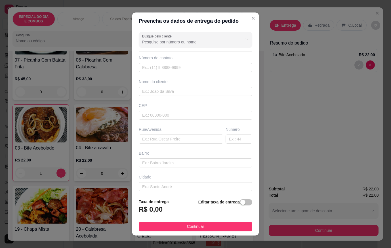
click at [170, 49] on div "Busque pelo cliente Número de contato Nome do cliente CEP Rua/[GEOGRAPHIC_DATA]" at bounding box center [195, 111] width 127 height 165
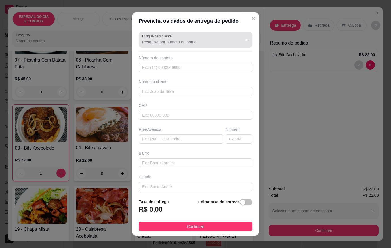
click at [170, 45] on div at bounding box center [195, 39] width 107 height 11
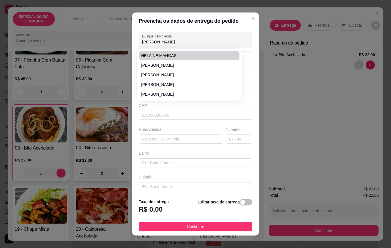
type input "[PERSON_NAME]"
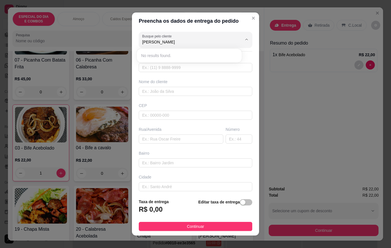
click at [182, 98] on div "Busque pelo cliente [PERSON_NAME] GA Número de contato Nome do cliente CEP Rua/…" at bounding box center [195, 111] width 127 height 165
click at [183, 90] on input "text" at bounding box center [195, 91] width 113 height 9
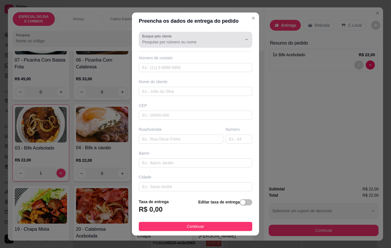
click at [184, 41] on input "Busque pelo cliente" at bounding box center [187, 42] width 91 height 6
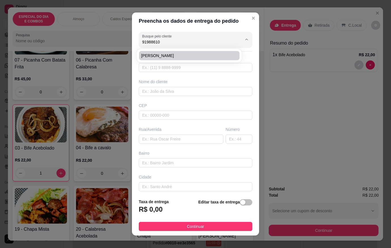
type input "919886106"
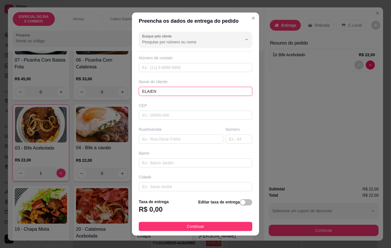
click at [176, 91] on input "ELAIEN" at bounding box center [195, 91] width 113 height 9
type input "[PERSON_NAME]"
type input "GARDEN VILLE T 2 402"
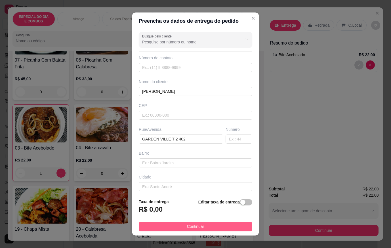
click at [235, 229] on button "Continuar" at bounding box center [195, 226] width 113 height 9
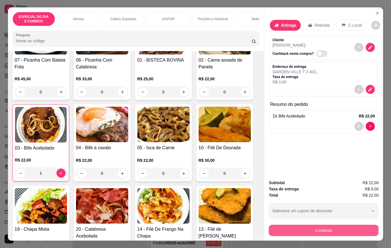
click at [288, 226] on button "Continuar" at bounding box center [323, 230] width 110 height 11
click at [316, 130] on div "1 x Bife Acebolado R$ 22,00" at bounding box center [323, 121] width 107 height 23
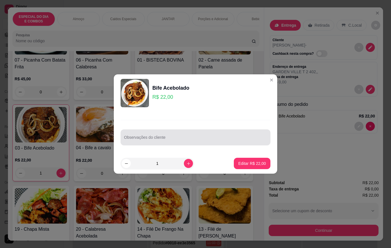
click at [196, 132] on div at bounding box center [195, 137] width 143 height 11
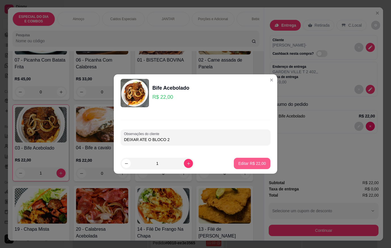
type input "DEIXAR ATE O BLOCO 2"
click at [252, 164] on p "Editar R$ 22,00" at bounding box center [252, 163] width 28 height 6
type input "0"
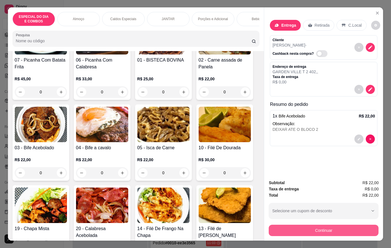
click at [274, 231] on button "Continuar" at bounding box center [323, 230] width 110 height 11
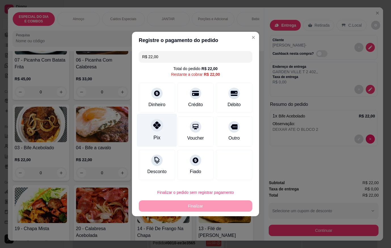
click at [167, 131] on div "Pix" at bounding box center [157, 130] width 40 height 33
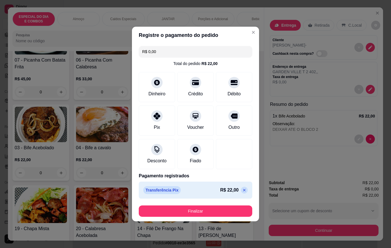
click at [195, 213] on button "Finalizar" at bounding box center [195, 210] width 113 height 11
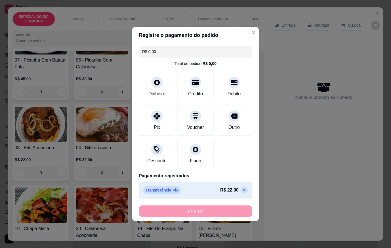
type input "-R$ 22,00"
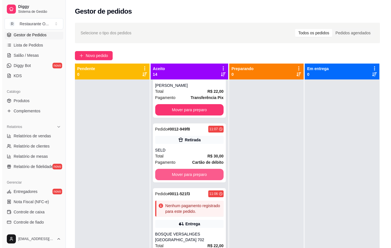
scroll to position [57, 0]
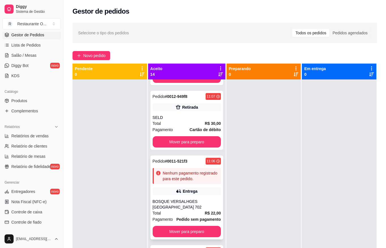
click at [191, 160] on div "Pedido # 0011-521f3 11:06" at bounding box center [187, 161] width 68 height 7
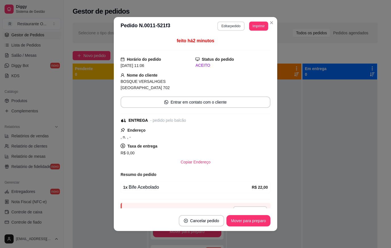
click at [237, 29] on button "Editar pedido" at bounding box center [230, 26] width 27 height 9
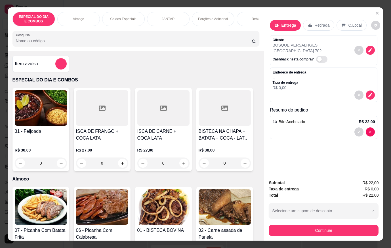
click at [366, 227] on button "Continuar" at bounding box center [323, 230] width 110 height 11
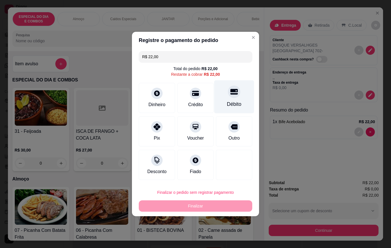
click at [239, 101] on div "Débito" at bounding box center [234, 96] width 40 height 33
type input "R$ 0,00"
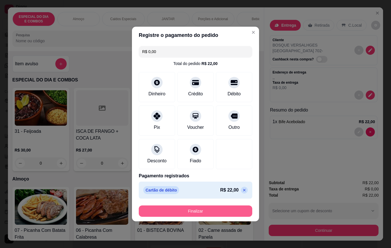
click at [236, 215] on button "Finalizar" at bounding box center [195, 210] width 113 height 11
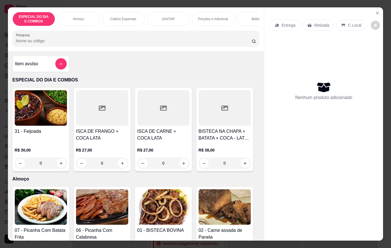
type input "0"
click at [373, 9] on button "Close" at bounding box center [377, 13] width 9 height 9
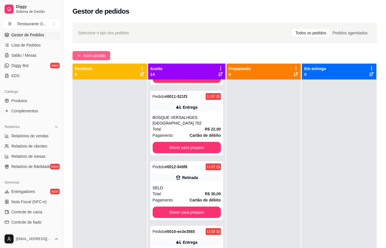
click at [92, 56] on span "Novo pedido" at bounding box center [94, 55] width 22 height 6
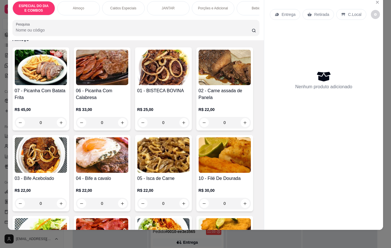
scroll to position [142, 0]
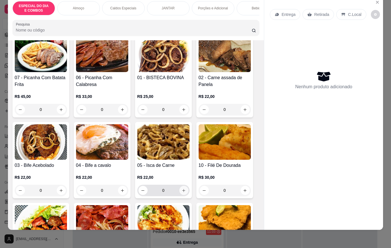
click at [184, 191] on button "increase-product-quantity" at bounding box center [183, 190] width 9 height 9
type input "1"
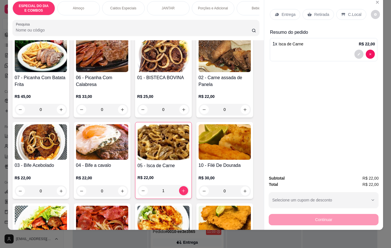
click at [205, 8] on div "Porções e Adicional" at bounding box center [213, 8] width 43 height 14
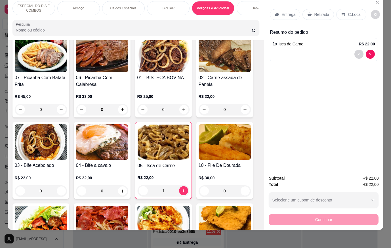
scroll to position [1089, 0]
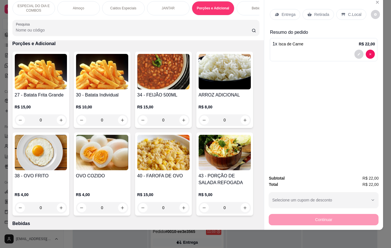
click at [122, 6] on p "Caldos Especiais" at bounding box center [123, 8] width 26 height 5
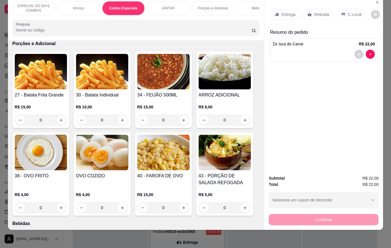
scroll to position [642, 0]
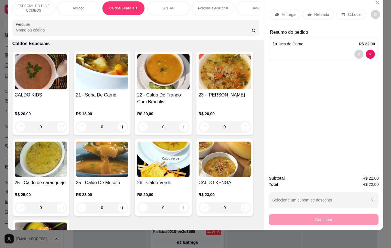
click at [122, 125] on div "0" at bounding box center [102, 126] width 52 height 11
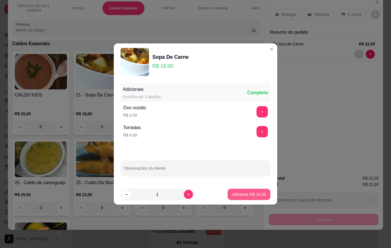
click at [259, 192] on p "Adicionar R$ 18,00" at bounding box center [249, 194] width 34 height 6
type input "1"
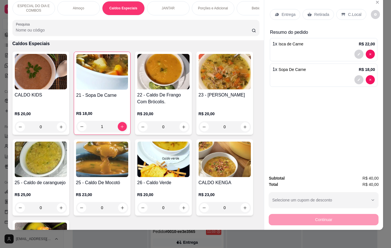
click at [277, 9] on div "Entrega" at bounding box center [285, 14] width 30 height 11
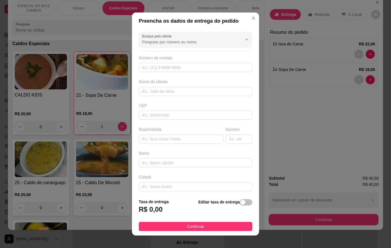
click at [152, 46] on div "Busque pelo cliente" at bounding box center [195, 40] width 113 height 16
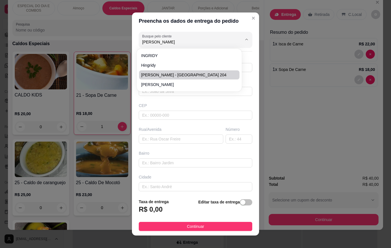
click at [170, 73] on span "[PERSON_NAME] - [GEOGRAPHIC_DATA] 204" at bounding box center [186, 75] width 90 height 6
type input "[PERSON_NAME] - [GEOGRAPHIC_DATA] 204"
type input "984016904"
type input "[PERSON_NAME] - [GEOGRAPHIC_DATA] 204"
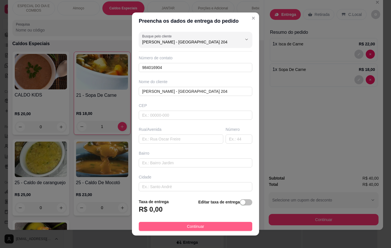
type input "[PERSON_NAME] - [GEOGRAPHIC_DATA] 204"
click at [223, 228] on button "Continuar" at bounding box center [195, 226] width 113 height 9
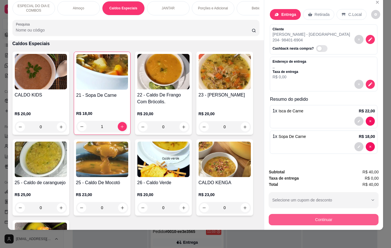
click at [282, 218] on button "Continuar" at bounding box center [323, 219] width 110 height 11
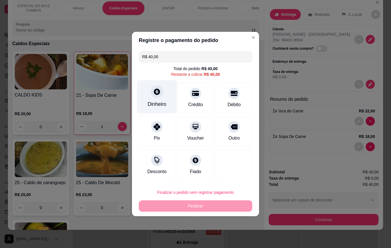
click at [151, 93] on div at bounding box center [157, 91] width 12 height 12
click at [162, 120] on input "0,00" at bounding box center [195, 118] width 113 height 11
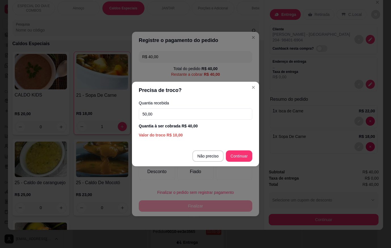
type input "50,00"
type input "R$ 0,00"
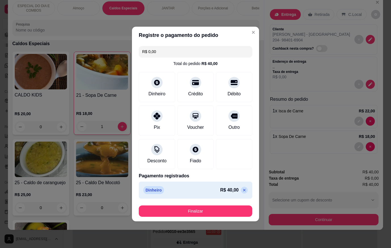
click at [242, 219] on footer "Finalizar" at bounding box center [195, 211] width 127 height 20
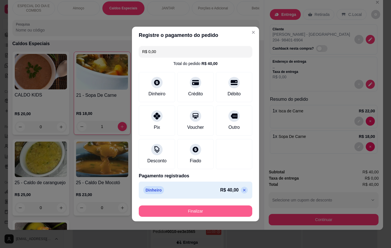
click at [242, 213] on button "Finalizar" at bounding box center [195, 210] width 113 height 11
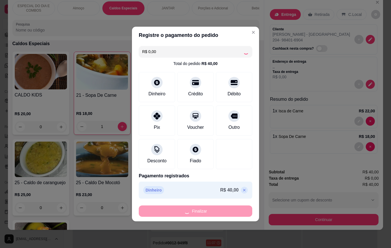
scroll to position [127, 0]
type input "0"
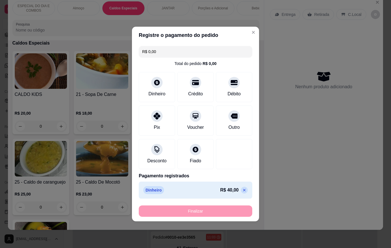
type input "-R$ 40,00"
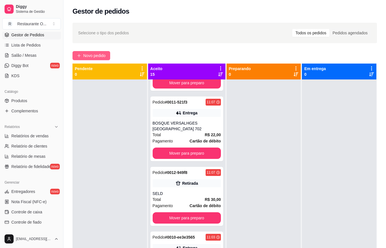
click at [87, 59] on button "Novo pedido" at bounding box center [92, 55] width 38 height 9
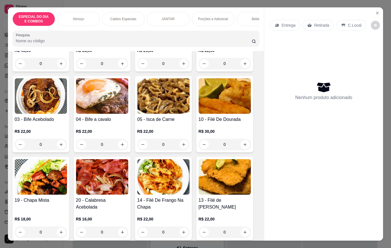
scroll to position [312, 0]
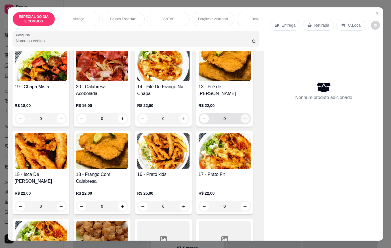
click at [243, 121] on icon "increase-product-quantity" at bounding box center [245, 119] width 4 height 4
type input "1"
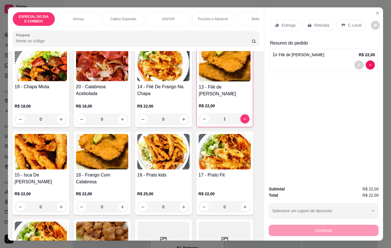
click at [245, 12] on div "Bebidas" at bounding box center [257, 19] width 43 height 14
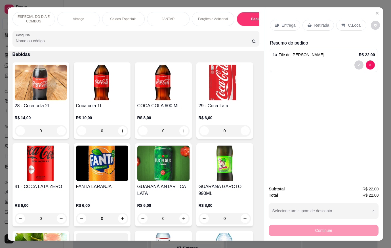
scroll to position [13, 0]
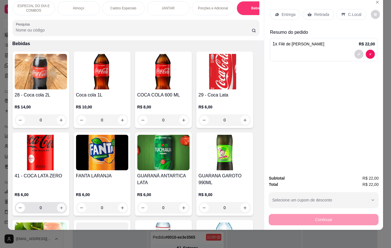
click at [60, 206] on icon "increase-product-quantity" at bounding box center [61, 208] width 4 height 4
type input "1"
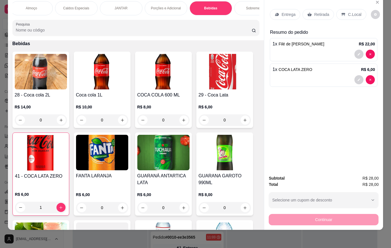
scroll to position [0, 57]
click at [248, 9] on div "Sobremesas" at bounding box center [246, 8] width 43 height 14
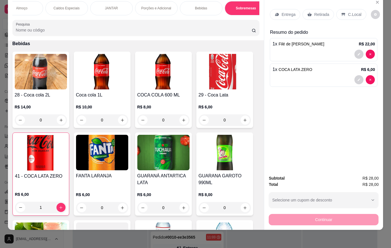
scroll to position [1443, 0]
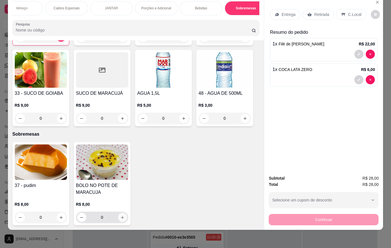
click at [118, 213] on button "increase-product-quantity" at bounding box center [122, 217] width 9 height 9
type input "1"
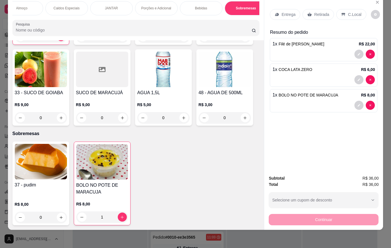
click at [297, 11] on div "Entrega" at bounding box center [285, 14] width 30 height 11
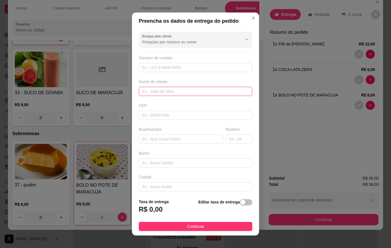
click at [213, 90] on input "text" at bounding box center [195, 91] width 113 height 9
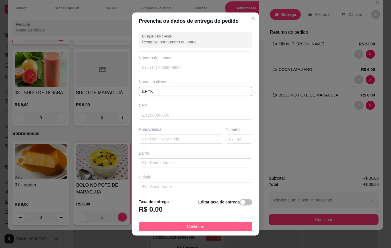
type input "ERYK"
click at [232, 229] on button "Continuar" at bounding box center [195, 226] width 113 height 9
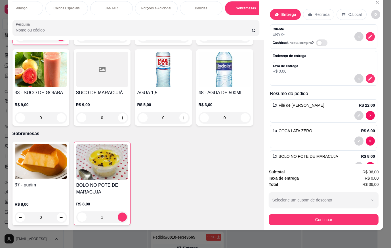
click at [320, 12] on p "Retirada" at bounding box center [321, 15] width 15 height 6
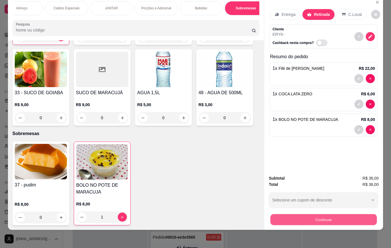
click at [337, 220] on button "Continuar" at bounding box center [323, 219] width 106 height 11
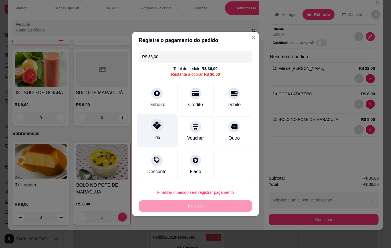
click at [155, 126] on icon at bounding box center [156, 124] width 7 height 7
type input "R$ 0,00"
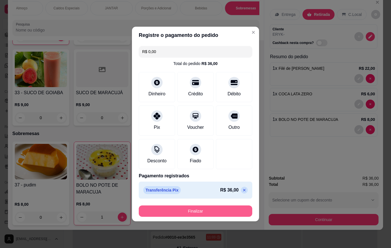
click at [208, 209] on button "Finalizar" at bounding box center [195, 210] width 113 height 11
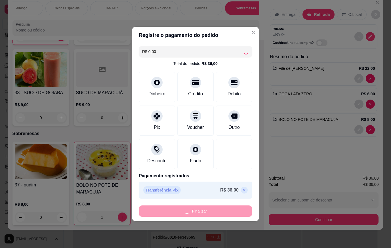
scroll to position [192, 0]
type input "0"
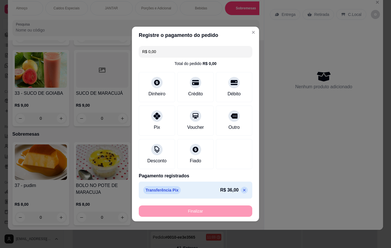
type input "-R$ 36,00"
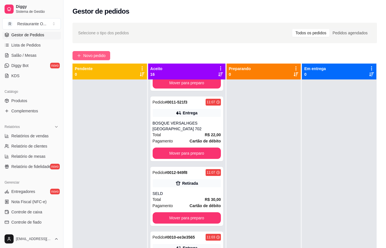
click at [91, 57] on span "Novo pedido" at bounding box center [94, 55] width 22 height 6
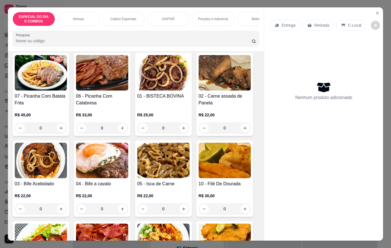
scroll to position [142, 0]
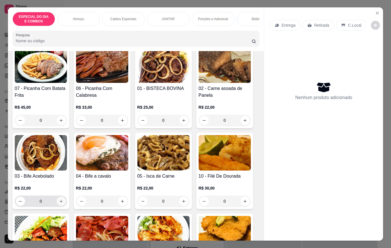
click at [59, 202] on icon "increase-product-quantity" at bounding box center [61, 201] width 4 height 4
type input "1"
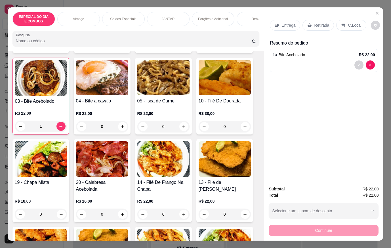
scroll to position [255, 0]
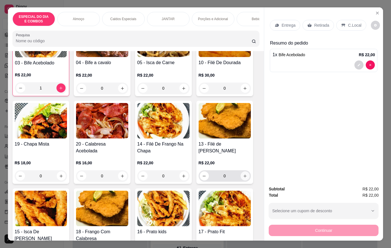
click at [246, 177] on button "increase-product-quantity" at bounding box center [244, 175] width 9 height 9
type input "1"
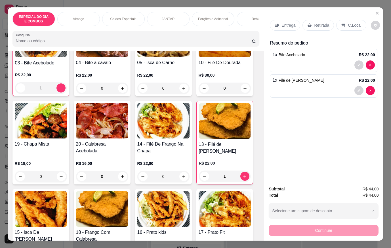
click at [242, 13] on div "Bebidas" at bounding box center [257, 19] width 43 height 14
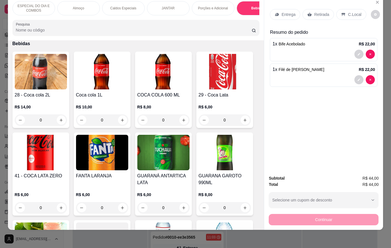
click at [207, 9] on div "Porções e Adicional" at bounding box center [213, 8] width 43 height 14
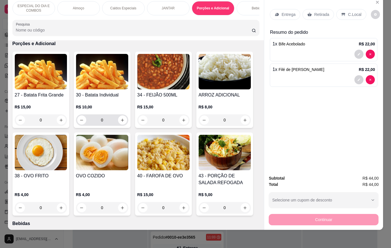
click at [123, 125] on div "0" at bounding box center [102, 119] width 50 height 11
click at [123, 123] on button "increase-product-quantity" at bounding box center [122, 119] width 9 height 9
type input "1"
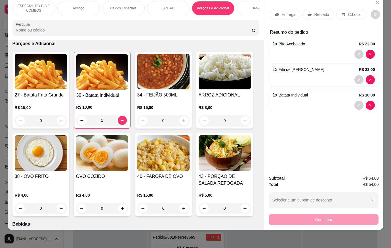
click at [289, 5] on div "Entrega Retirada C.Local" at bounding box center [323, 15] width 107 height 20
click at [291, 12] on p "Entrega" at bounding box center [288, 15] width 14 height 6
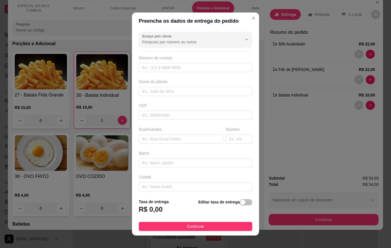
click at [207, 41] on input "Busque pelo cliente" at bounding box center [187, 42] width 91 height 6
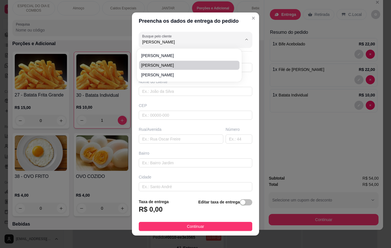
click at [191, 67] on span "[PERSON_NAME]" at bounding box center [186, 65] width 90 height 6
type input "[PERSON_NAME]"
type input "91988293467"
type input "[PERSON_NAME]"
type input "67120942"
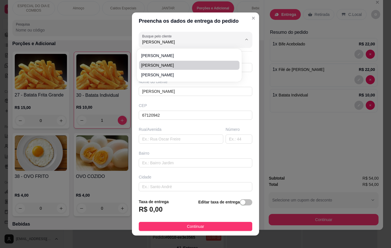
type input "Avenida Governador [PERSON_NAME]"
type input "48"
type input "Quarenta Horas (Coqueiro)"
type input "Ananindeua"
type input "Bloco 24 ap 103"
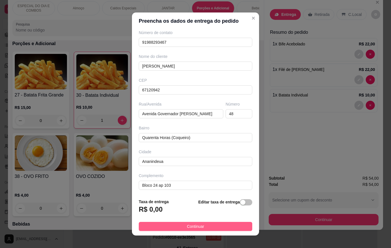
scroll to position [26, 0]
click at [236, 226] on button "Continuar" at bounding box center [195, 226] width 113 height 9
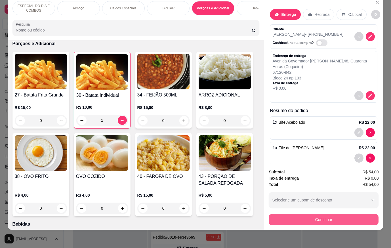
click at [319, 217] on button "Continuar" at bounding box center [323, 219] width 110 height 11
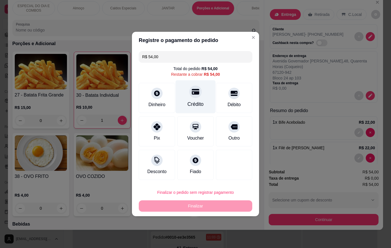
click at [202, 101] on div "Crédito" at bounding box center [195, 96] width 40 height 33
type input "R$ 0,00"
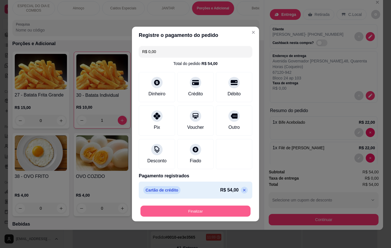
click at [233, 214] on button "Finalizar" at bounding box center [195, 211] width 110 height 11
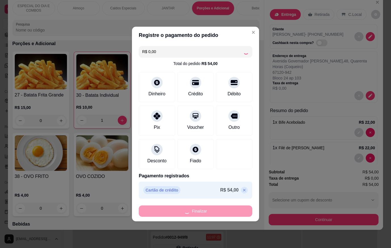
scroll to position [256, 0]
type input "0"
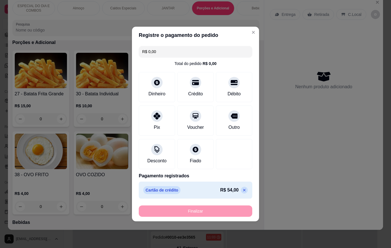
type input "-R$ 54,00"
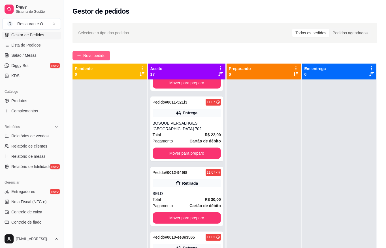
click at [108, 52] on button "Novo pedido" at bounding box center [92, 55] width 38 height 9
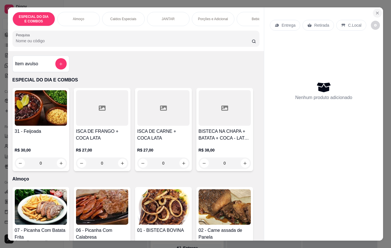
click at [377, 11] on icon "Close" at bounding box center [377, 13] width 5 height 5
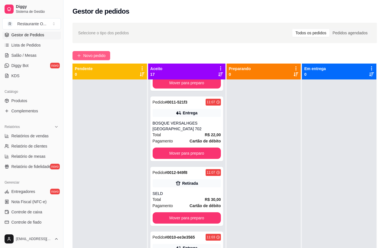
click at [101, 54] on span "Novo pedido" at bounding box center [94, 55] width 22 height 6
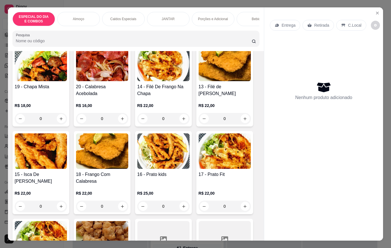
scroll to position [340, 0]
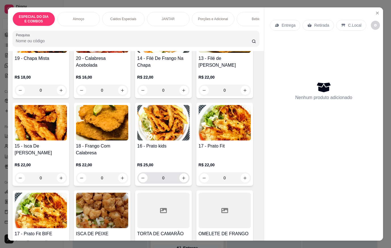
click at [184, 176] on div "0" at bounding box center [163, 177] width 50 height 11
click at [183, 179] on icon "increase-product-quantity" at bounding box center [183, 178] width 4 height 4
type input "1"
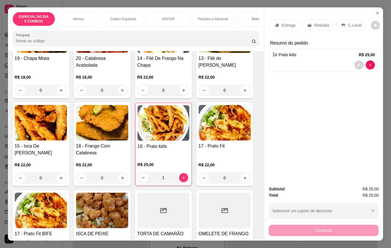
click at [248, 12] on div "Bebidas" at bounding box center [257, 19] width 43 height 14
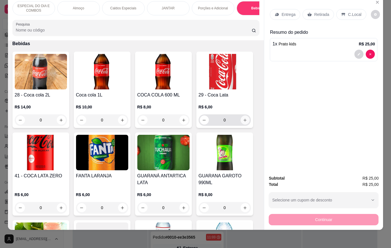
click at [240, 120] on button "increase-product-quantity" at bounding box center [244, 119] width 9 height 9
click at [240, 119] on button "increase-product-quantity" at bounding box center [244, 119] width 9 height 9
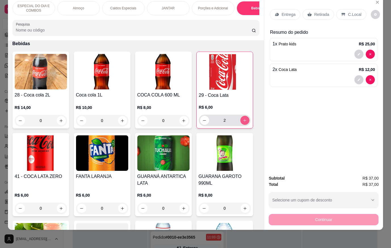
type input "2"
click at [291, 12] on p "Entrega" at bounding box center [288, 15] width 14 height 6
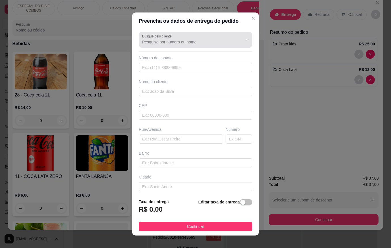
click at [191, 43] on input "Busque pelo cliente" at bounding box center [187, 42] width 91 height 6
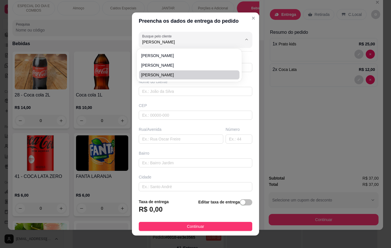
click at [175, 73] on span "[PERSON_NAME]" at bounding box center [186, 75] width 90 height 6
type input "[PERSON_NAME]"
type input "91982210874"
type input "[PERSON_NAME]"
type input "66650000"
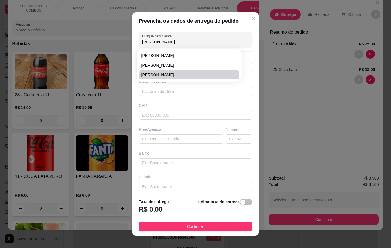
type input "[PERSON_NAME]"
type input "2425"
type input "Una"
type input "[GEOGRAPHIC_DATA]"
type input "[GEOGRAPHIC_DATA], torre 2 ap 1205"
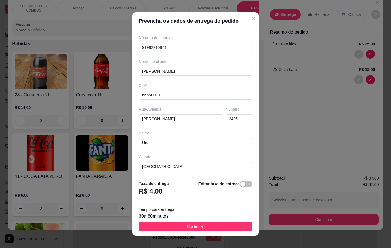
scroll to position [0, 0]
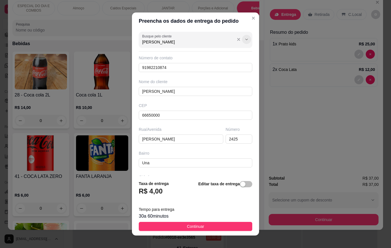
click at [242, 36] on button "Show suggestions" at bounding box center [246, 39] width 9 height 9
click at [180, 40] on input "[PERSON_NAME]" at bounding box center [187, 42] width 91 height 6
type input "[PERSON_NAME]"
click at [165, 66] on span "[PERSON_NAME]" at bounding box center [186, 65] width 90 height 6
type input "91982297738"
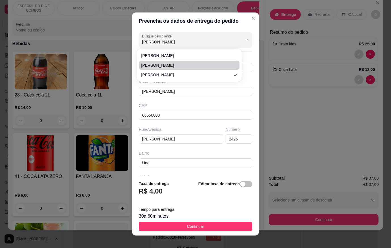
type input "[PERSON_NAME]"
type input "67015000"
type input "[GEOGRAPHIC_DATA][PERSON_NAME]"
type input "80"
type input "coqueiro"
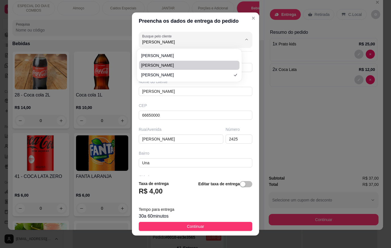
type input "ananindeua"
type input "Condomínio ville cristal ap 202"
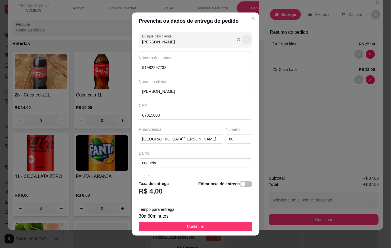
type input "[PERSON_NAME]"
click at [242, 42] on button "Show suggestions" at bounding box center [246, 39] width 9 height 9
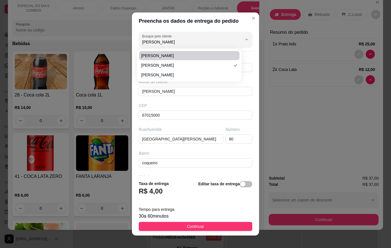
click at [164, 56] on span "[PERSON_NAME]" at bounding box center [186, 56] width 90 height 6
type input "91991711267"
type input "67113330"
type input "Rodovia do [PERSON_NAME] Res. [GEOGRAPHIC_DATA]"
type input "656"
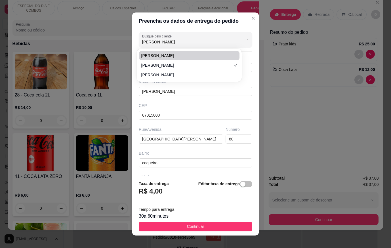
type input "COQUEIRO"
type input "ANANINDEUA"
type input "Bloco 7 apto 306"
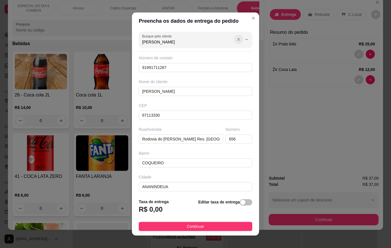
click at [236, 41] on icon "Show suggestions" at bounding box center [238, 39] width 5 height 5
click at [249, 15] on button "Close" at bounding box center [253, 18] width 9 height 9
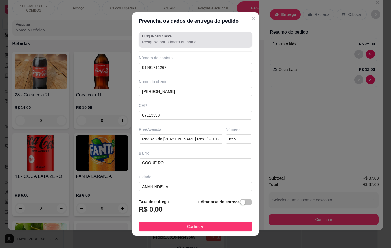
click at [196, 38] on div at bounding box center [195, 39] width 107 height 11
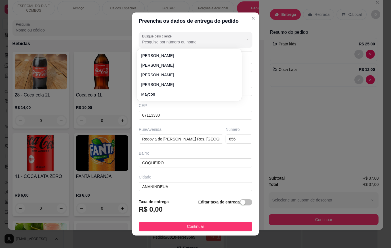
click at [282, 24] on div "Preencha os dados de entrega do pedido Busque pelo cliente Número de contato 91…" at bounding box center [195, 124] width 391 height 248
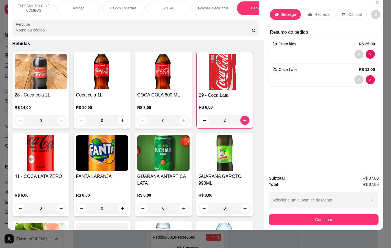
click at [285, 12] on p "Entrega" at bounding box center [288, 15] width 15 height 6
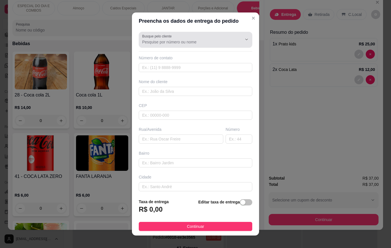
click at [192, 47] on div "Busque pelo cliente" at bounding box center [195, 40] width 113 height 16
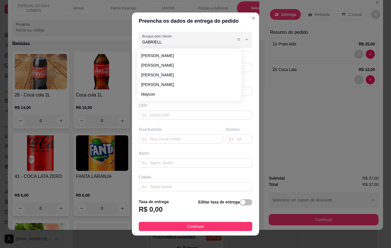
type input "GABRIELLA"
click at [191, 68] on input "text" at bounding box center [195, 67] width 113 height 9
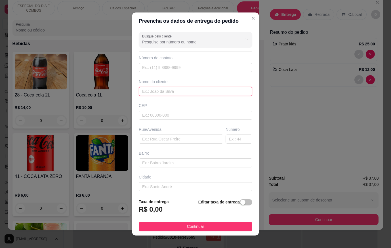
click at [196, 90] on input "text" at bounding box center [195, 91] width 113 height 9
type input "GABRIELLA"
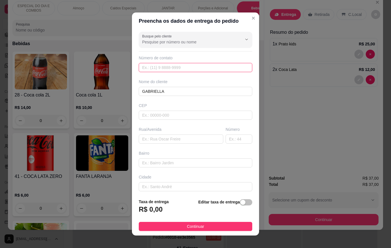
click at [191, 64] on input "text" at bounding box center [195, 67] width 113 height 9
type input "[PHONE_NUMBER]"
click at [175, 139] on input "text" at bounding box center [181, 138] width 84 height 9
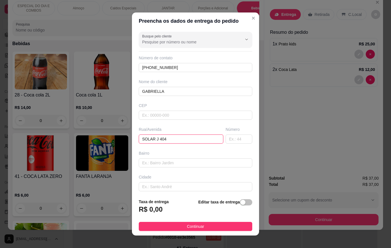
type input "SOLAR J 404"
click at [225, 221] on footer "Taxa de entrega R$ 0,00 Editar taxa de entrega Continuar" at bounding box center [195, 214] width 127 height 41
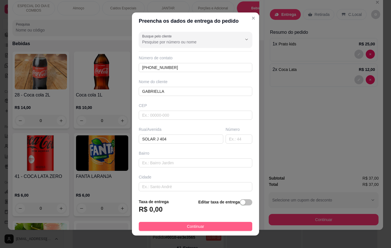
click at [232, 225] on button "Continuar" at bounding box center [195, 226] width 113 height 9
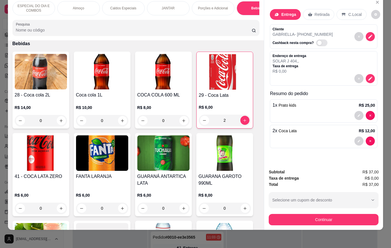
click at [284, 212] on div "Continuar" at bounding box center [323, 218] width 110 height 13
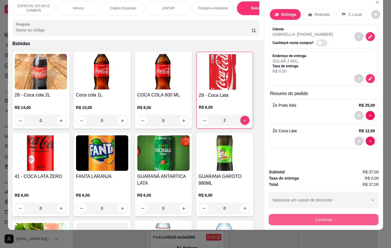
click at [284, 215] on button "Continuar" at bounding box center [323, 219] width 110 height 11
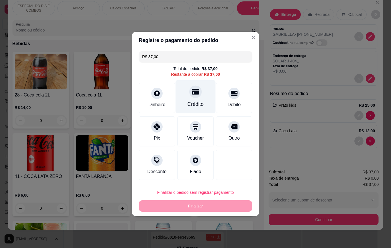
click at [198, 97] on div "Crédito" at bounding box center [195, 96] width 40 height 33
type input "R$ 0,00"
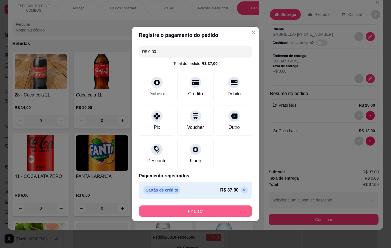
click at [234, 209] on button "Finalizar" at bounding box center [195, 210] width 113 height 11
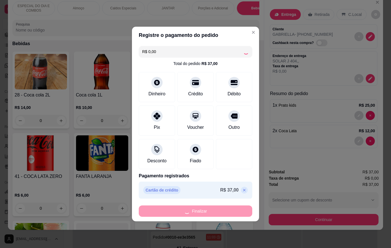
type input "0"
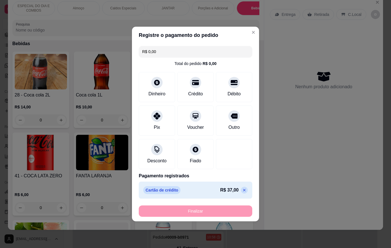
type input "-R$ 37,00"
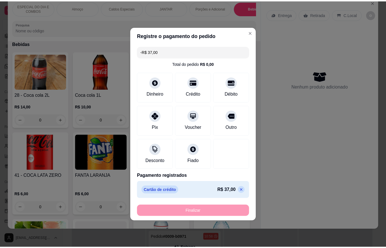
scroll to position [256, 0]
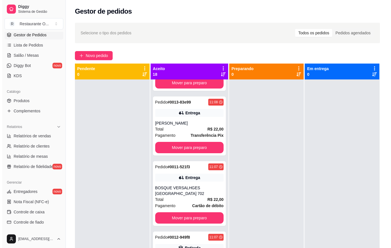
scroll to position [321, 0]
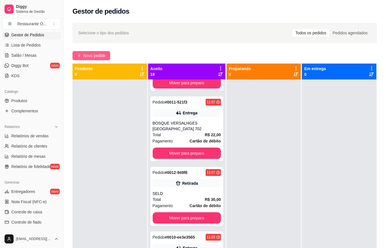
click at [100, 53] on span "Novo pedido" at bounding box center [94, 55] width 22 height 6
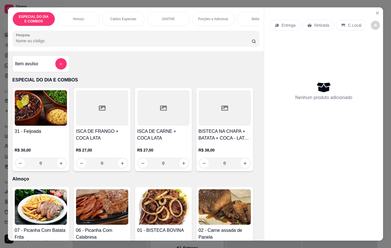
click at [149, 46] on div "Pesquisa" at bounding box center [135, 39] width 247 height 16
click at [60, 165] on icon "increase-product-quantity" at bounding box center [61, 163] width 4 height 4
type input "1"
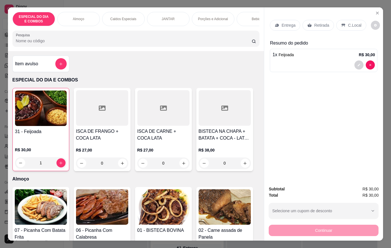
click at [265, 28] on div "Entrega Retirada C.Local Resumo do pedido 1 x Feijoada R$ 30,00" at bounding box center [323, 94] width 119 height 174
click at [270, 24] on div "Entrega" at bounding box center [285, 25] width 30 height 11
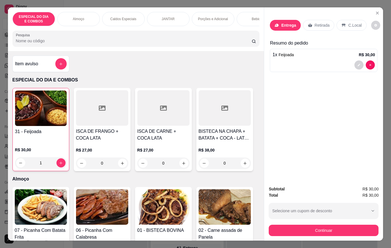
click at [207, 34] on div at bounding box center [195, 39] width 107 height 11
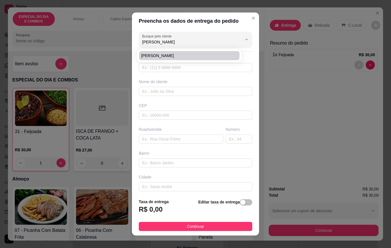
click at [189, 56] on span "[PERSON_NAME]" at bounding box center [186, 56] width 90 height 6
type input "[PERSON_NAME]"
type input "91998368003"
type input "[PERSON_NAME]"
type input "[GEOGRAPHIC_DATA]"
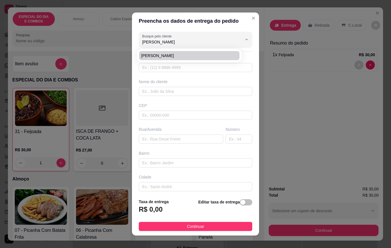
type input "T 3 AP 903"
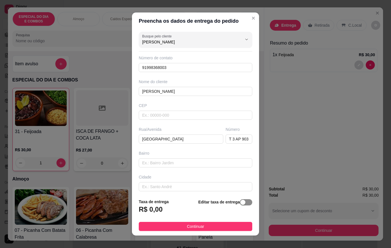
type input "[PERSON_NAME]"
click at [241, 202] on span "button" at bounding box center [246, 202] width 12 height 6
click at [186, 211] on input "0,00" at bounding box center [169, 211] width 61 height 11
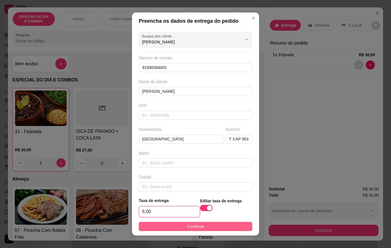
type input "6,00"
click at [192, 227] on span "Continuar" at bounding box center [195, 226] width 17 height 6
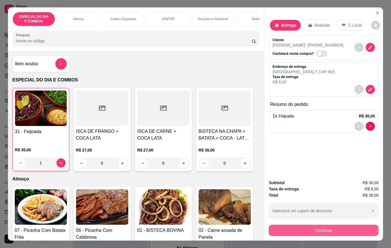
click at [275, 226] on button "Continuar" at bounding box center [323, 230] width 110 height 11
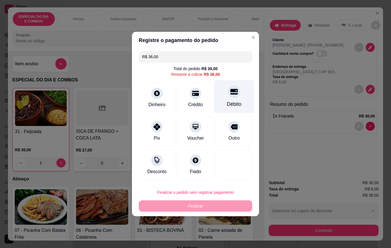
click at [241, 100] on div "Débito" at bounding box center [234, 96] width 40 height 33
type input "R$ 0,00"
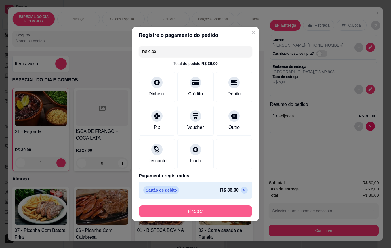
click at [243, 210] on button "Finalizar" at bounding box center [195, 210] width 113 height 11
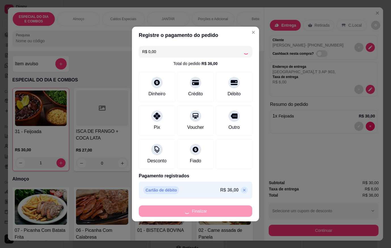
type input "0"
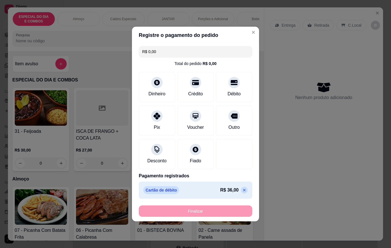
type input "-R$ 36,00"
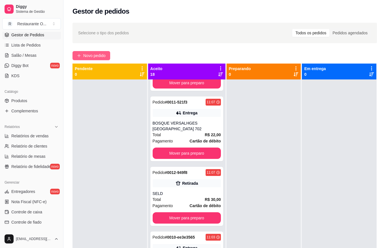
click at [109, 59] on button "Novo pedido" at bounding box center [92, 55] width 38 height 9
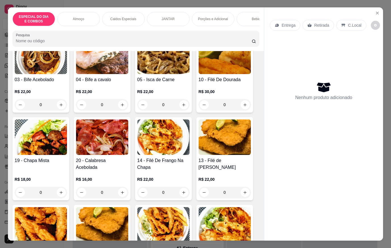
scroll to position [255, 0]
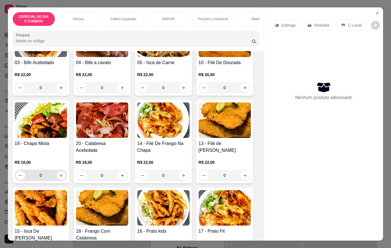
click at [57, 180] on button "increase-product-quantity" at bounding box center [61, 175] width 9 height 9
type input "1"
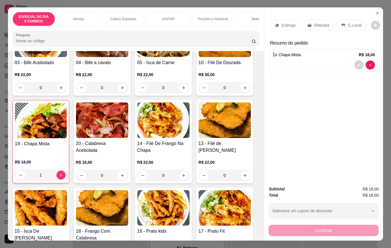
click at [270, 21] on div "Entrega" at bounding box center [285, 25] width 30 height 11
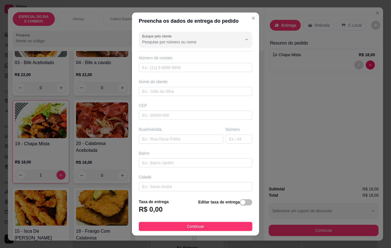
click at [162, 83] on div "Nome do cliente" at bounding box center [195, 82] width 113 height 6
click at [165, 90] on input "text" at bounding box center [195, 91] width 113 height 9
click at [139, 91] on input "LA SALLE" at bounding box center [195, 91] width 113 height 9
type input "ANDERSON LA SALLE"
click at [221, 227] on button "Continuar" at bounding box center [195, 226] width 113 height 9
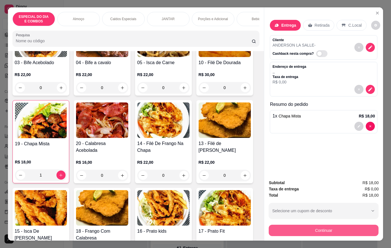
click at [304, 225] on button "Continuar" at bounding box center [323, 230] width 110 height 11
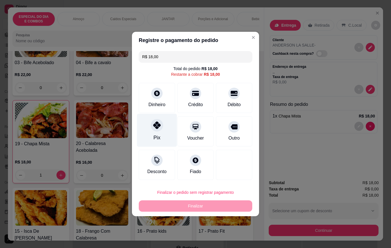
scroll to position [386, 0]
click at [164, 131] on div "Pix" at bounding box center [157, 130] width 40 height 33
type input "R$ 0,00"
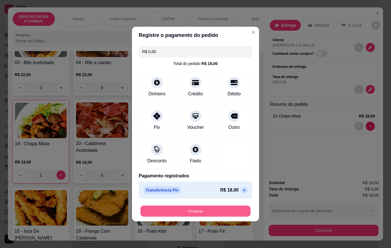
click at [194, 212] on button "Finalizar" at bounding box center [195, 211] width 110 height 11
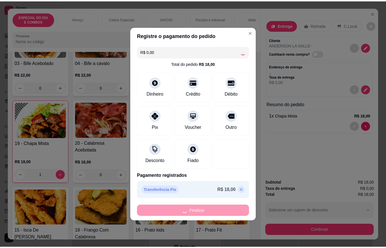
scroll to position [450, 0]
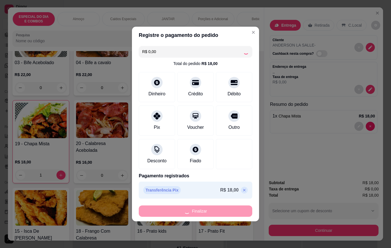
type input "0"
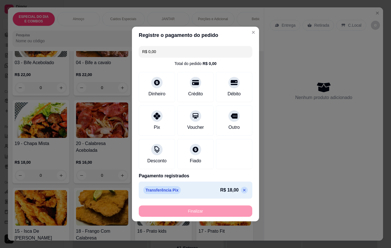
type input "-R$ 18,00"
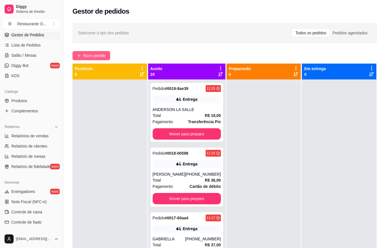
click at [90, 58] on span "Novo pedido" at bounding box center [94, 55] width 22 height 6
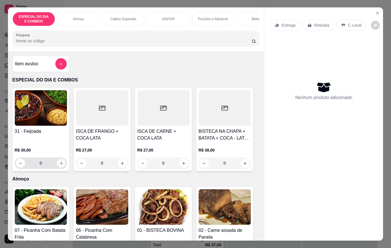
click at [59, 165] on icon "increase-product-quantity" at bounding box center [61, 163] width 4 height 4
type input "1"
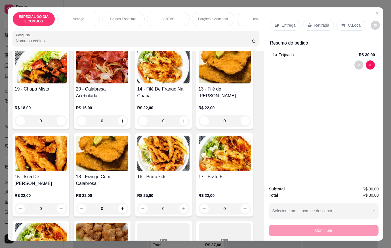
scroll to position [312, 0]
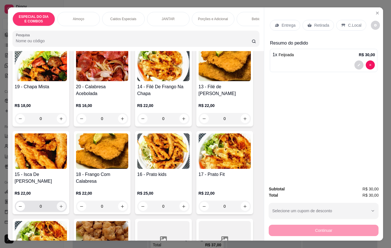
click at [59, 208] on icon "increase-product-quantity" at bounding box center [61, 206] width 4 height 4
type input "1"
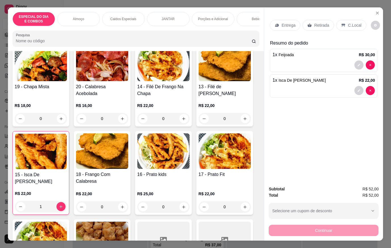
click at [319, 26] on div "Retirada" at bounding box center [317, 25] width 31 height 11
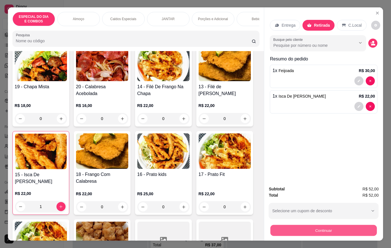
click at [333, 227] on button "Continuar" at bounding box center [323, 230] width 106 height 11
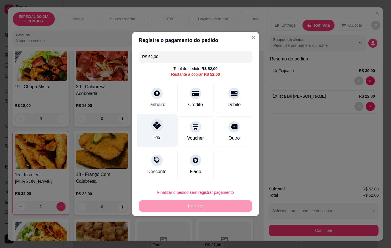
click at [153, 140] on div "Pix" at bounding box center [156, 137] width 7 height 7
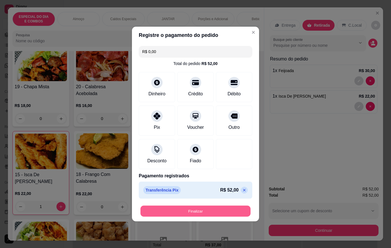
click at [204, 208] on button "Finalizar" at bounding box center [195, 211] width 110 height 11
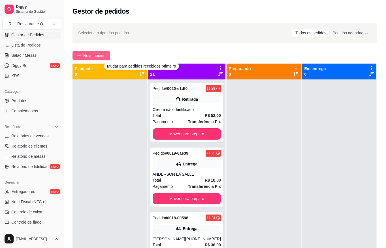
click at [93, 54] on span "Novo pedido" at bounding box center [94, 55] width 22 height 6
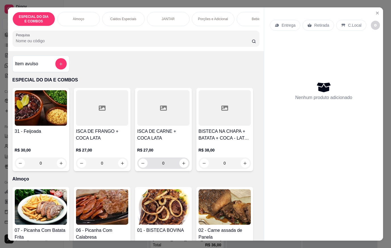
scroll to position [142, 0]
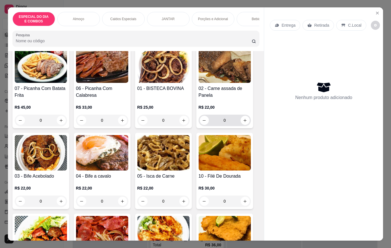
click at [247, 126] on div "0" at bounding box center [225, 120] width 50 height 11
click at [247, 125] on div "0" at bounding box center [225, 120] width 50 height 11
click at [246, 125] on button "increase-product-quantity" at bounding box center [244, 120] width 9 height 9
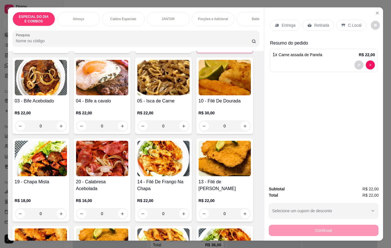
scroll to position [227, 0]
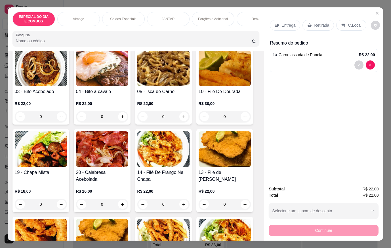
click at [122, 206] on button "increase-product-quantity" at bounding box center [122, 204] width 9 height 9
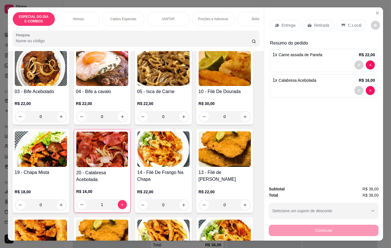
click at [278, 25] on div "Entrega" at bounding box center [285, 25] width 30 height 11
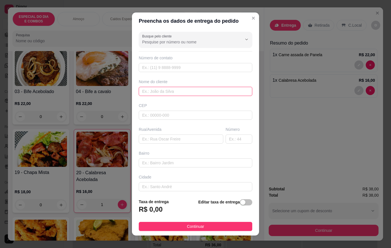
click at [202, 92] on input "text" at bounding box center [195, 91] width 113 height 9
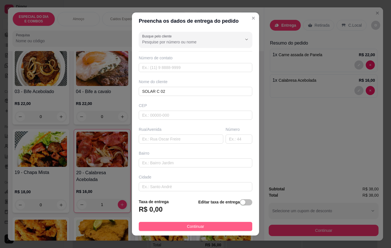
click at [238, 227] on button "Continuar" at bounding box center [195, 226] width 113 height 9
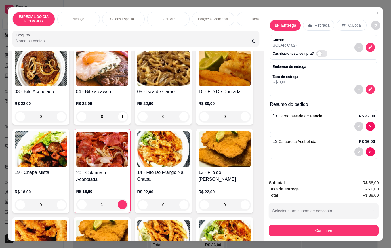
click at [275, 232] on button "Continuar" at bounding box center [323, 230] width 110 height 11
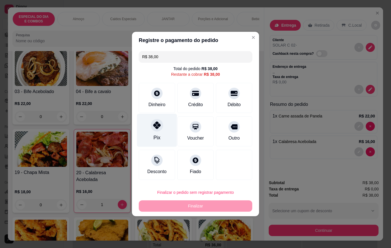
click at [156, 126] on icon at bounding box center [156, 124] width 7 height 7
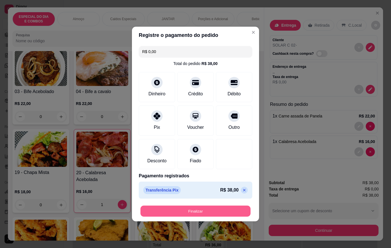
click at [187, 209] on button "Finalizar" at bounding box center [195, 211] width 110 height 11
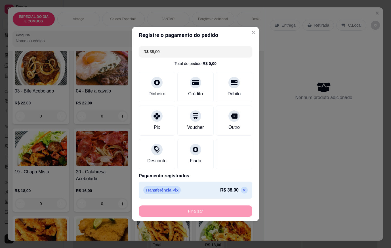
scroll to position [226, 0]
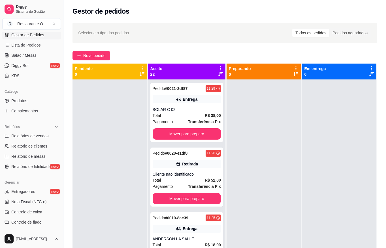
click at [100, 50] on div "Selecione o tipo dos pedidos Todos os pedidos Pedidos agendados Novo pedido Pen…" at bounding box center [225, 168] width 323 height 299
click at [100, 55] on span "Novo pedido" at bounding box center [94, 55] width 22 height 6
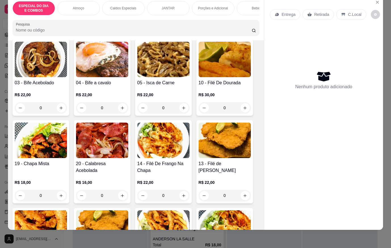
scroll to position [227, 0]
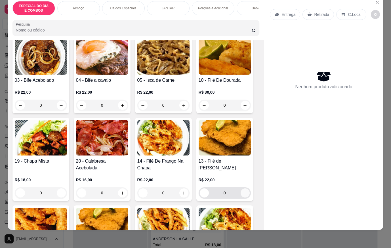
click at [243, 193] on icon "increase-product-quantity" at bounding box center [245, 193] width 4 height 4
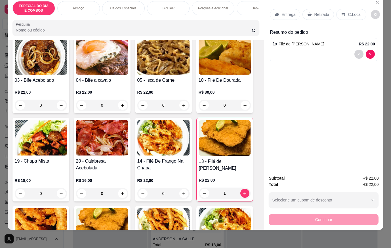
click at [280, 9] on div "Entrega" at bounding box center [285, 14] width 30 height 11
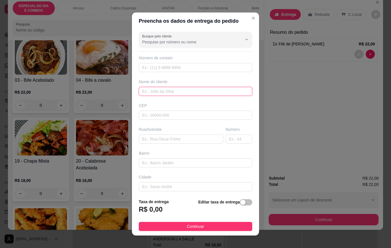
click at [175, 90] on input "text" at bounding box center [195, 91] width 113 height 9
click at [195, 32] on div "Busque pelo cliente" at bounding box center [195, 40] width 113 height 16
click at [188, 122] on div "Busque pelo cliente LINOCA Número de contato Nome do cliente LINOCA CEP Rua/[GE…" at bounding box center [195, 111] width 127 height 165
click at [188, 136] on input "text" at bounding box center [181, 138] width 84 height 9
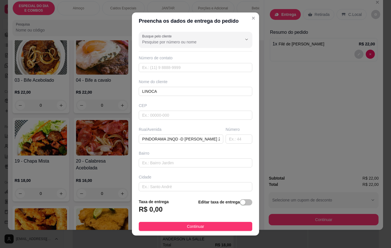
click at [233, 204] on strong "Editar taxa de entrega" at bounding box center [218, 202] width 41 height 5
click at [240, 201] on div "button" at bounding box center [242, 202] width 5 height 5
click at [155, 206] on div "Taxa de entrega R$ 0,00" at bounding box center [154, 207] width 30 height 19
click at [180, 212] on input "0,00" at bounding box center [169, 211] width 61 height 11
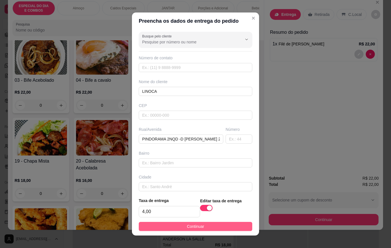
click at [221, 226] on button "Continuar" at bounding box center [195, 226] width 113 height 9
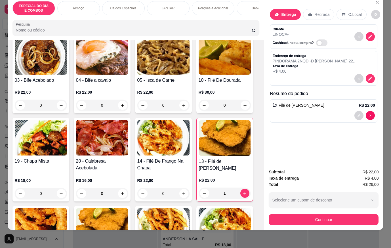
click at [269, 221] on div "Subtotal R$ 22,00 Taxa de entrega R$ 4,00 Total R$ 26,00 Selecione um cupom de …" at bounding box center [323, 196] width 119 height 65
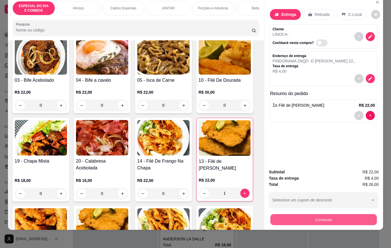
click at [276, 214] on button "Continuar" at bounding box center [323, 219] width 106 height 11
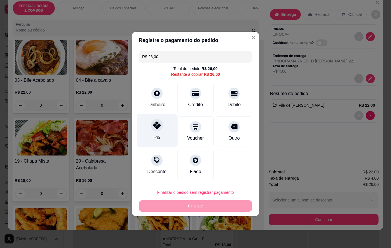
click at [154, 134] on div "Pix" at bounding box center [156, 137] width 7 height 7
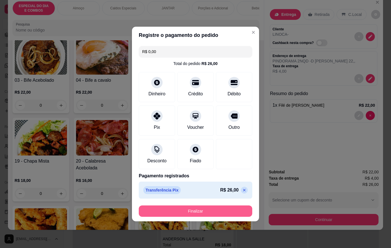
click at [182, 207] on button "Finalizar" at bounding box center [195, 210] width 113 height 11
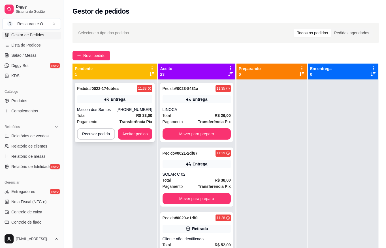
click at [129, 111] on div "[PHONE_NUMBER]" at bounding box center [135, 110] width 36 height 6
click at [109, 55] on button "Novo pedido" at bounding box center [92, 55] width 38 height 9
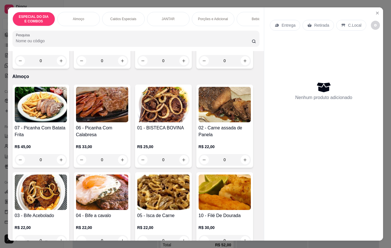
scroll to position [113, 0]
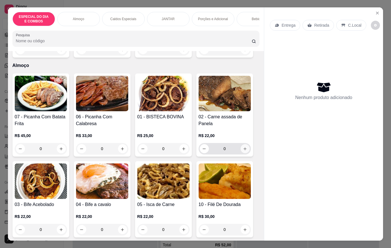
click at [243, 151] on icon "increase-product-quantity" at bounding box center [245, 149] width 4 height 4
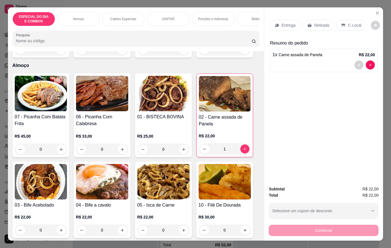
click at [288, 24] on p "Entrega" at bounding box center [288, 25] width 14 height 6
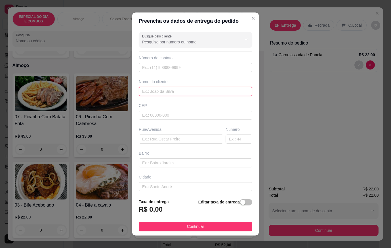
click at [152, 93] on input "text" at bounding box center [195, 91] width 113 height 9
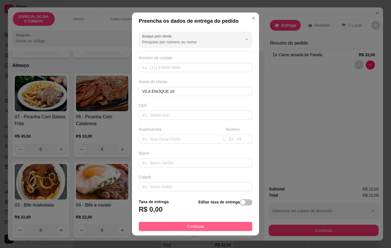
click at [231, 230] on button "Continuar" at bounding box center [195, 226] width 113 height 9
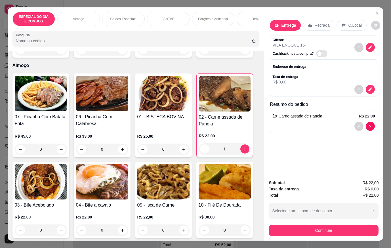
click at [268, 229] on div "Continuar" at bounding box center [323, 229] width 110 height 13
click at [288, 232] on button "Continuar" at bounding box center [323, 230] width 110 height 11
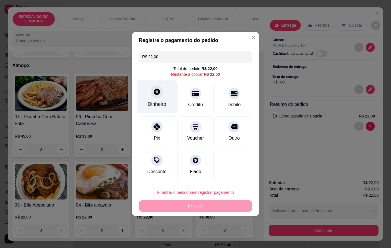
click at [151, 90] on div at bounding box center [157, 91] width 12 height 12
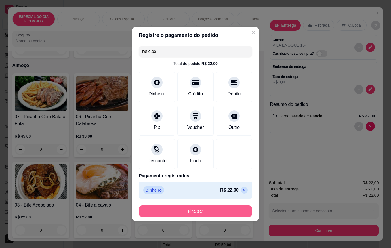
click at [229, 208] on button "Finalizar" at bounding box center [195, 210] width 113 height 11
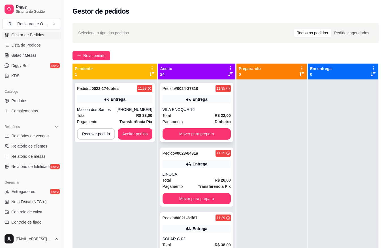
click at [175, 110] on div "VILA ENOQUE 16" at bounding box center [197, 110] width 68 height 6
click at [237, 99] on div at bounding box center [272, 203] width 70 height 248
click at [194, 101] on div "Entrega" at bounding box center [200, 99] width 15 height 6
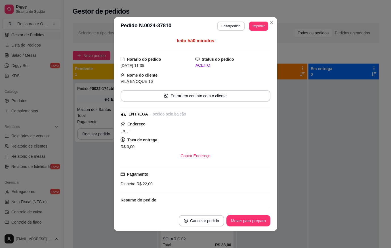
click at [256, 20] on header "**********" at bounding box center [195, 26] width 163 height 18
click at [255, 24] on button "Imprimir" at bounding box center [258, 26] width 19 height 9
click at [254, 45] on button "IMPRESSORA" at bounding box center [245, 45] width 41 height 9
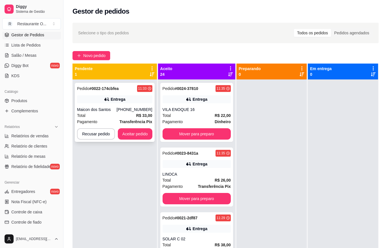
click at [144, 132] on button "Aceitar pedido" at bounding box center [135, 133] width 35 height 11
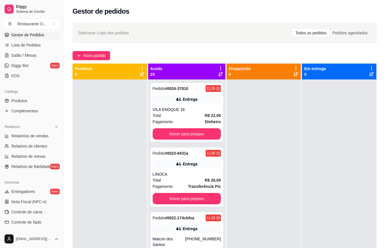
click at [97, 62] on div "Selecione o tipo dos pedidos Todos os pedidos Pedidos agendados Novo pedido Pen…" at bounding box center [225, 168] width 323 height 299
click at [98, 58] on span "Novo pedido" at bounding box center [94, 55] width 22 height 6
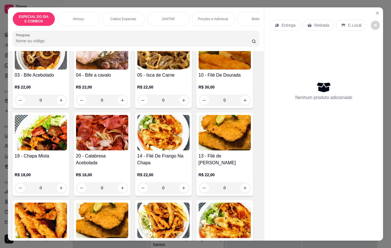
scroll to position [255, 0]
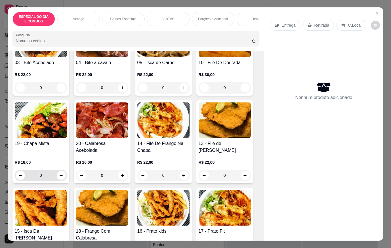
click at [53, 176] on input "0" at bounding box center [41, 175] width 32 height 11
click at [61, 177] on icon "increase-product-quantity" at bounding box center [61, 175] width 4 height 4
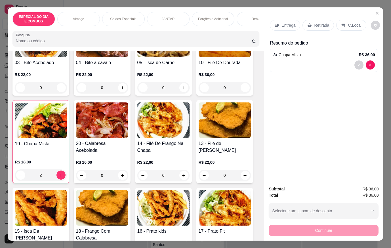
click at [248, 20] on div "Bebidas" at bounding box center [257, 19] width 43 height 14
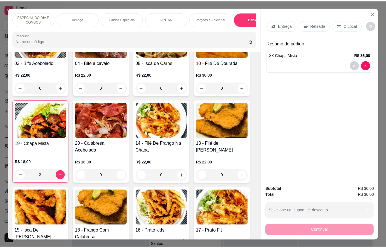
scroll to position [13, 0]
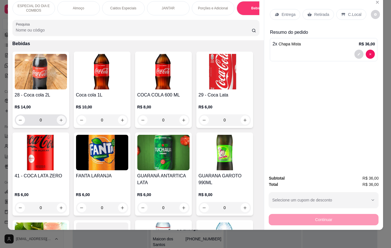
click at [60, 120] on icon "increase-product-quantity" at bounding box center [61, 120] width 4 height 4
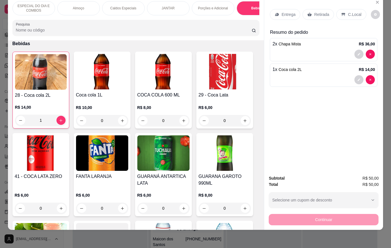
click at [294, 5] on div "Entrega Retirada C.Local" at bounding box center [323, 15] width 107 height 20
click at [294, 9] on div "Entrega" at bounding box center [285, 14] width 30 height 11
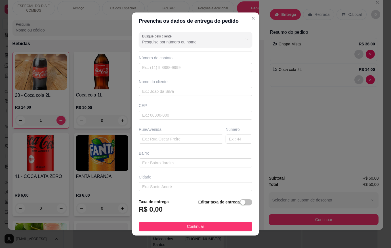
click at [165, 98] on div "Busque pelo cliente Número de contato Nome do cliente CEP Rua/[GEOGRAPHIC_DATA]" at bounding box center [195, 111] width 127 height 165
click at [164, 92] on input "text" at bounding box center [195, 91] width 113 height 9
click at [202, 231] on footer "Taxa de entrega R$ 0,00 Editar taxa de entrega Continuar" at bounding box center [195, 214] width 127 height 41
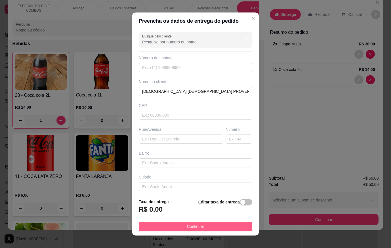
drag, startPoint x: 202, startPoint y: 231, endPoint x: 207, endPoint y: 229, distance: 5.1
click at [202, 231] on footer "Taxa de entrega R$ 0,00 Editar taxa de entrega Continuar" at bounding box center [195, 214] width 127 height 41
click at [207, 229] on button "Continuar" at bounding box center [195, 226] width 113 height 9
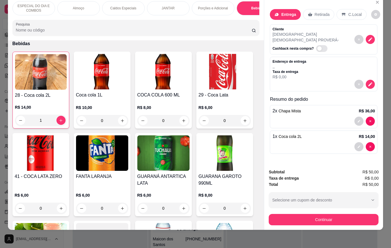
click at [304, 221] on div "Subtotal R$ 50,00 Taxa de entrega R$ 0,00 Total R$ 50,00 Selecione um cupom de …" at bounding box center [323, 196] width 119 height 65
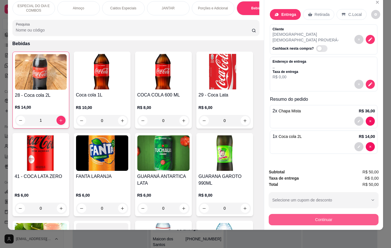
click at [305, 215] on button "Continuar" at bounding box center [323, 219] width 110 height 11
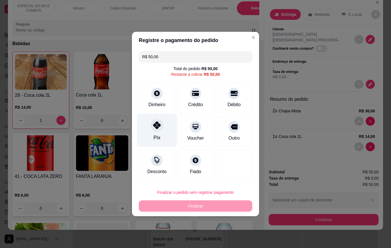
click at [149, 132] on div "Pix" at bounding box center [157, 130] width 40 height 33
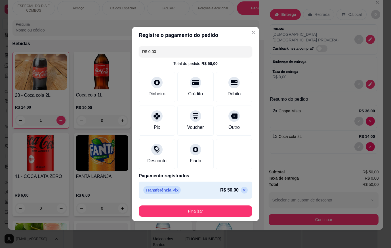
click at [203, 211] on button "Finalizar" at bounding box center [195, 210] width 113 height 11
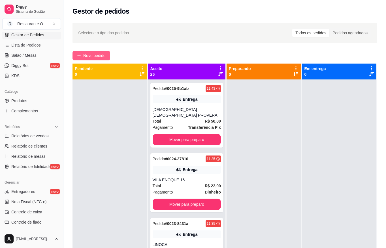
click at [105, 59] on button "Novo pedido" at bounding box center [92, 55] width 38 height 9
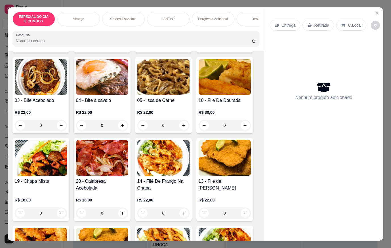
scroll to position [227, 0]
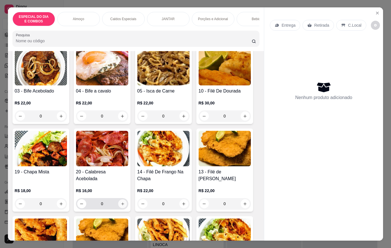
click at [122, 205] on icon "increase-product-quantity" at bounding box center [122, 204] width 4 height 4
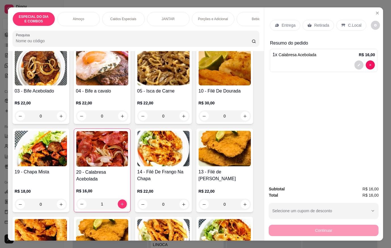
click at [280, 20] on div "Entrega" at bounding box center [285, 25] width 30 height 11
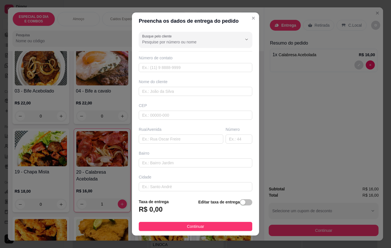
click at [202, 41] on input "Busque pelo cliente" at bounding box center [187, 42] width 91 height 6
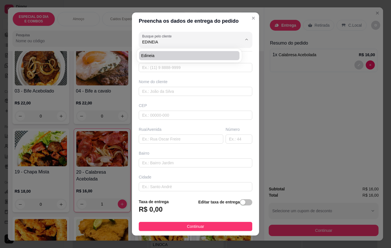
click at [188, 54] on span "Edineia" at bounding box center [186, 56] width 90 height 6
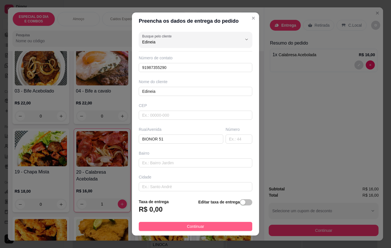
click at [218, 222] on button "Continuar" at bounding box center [195, 226] width 113 height 9
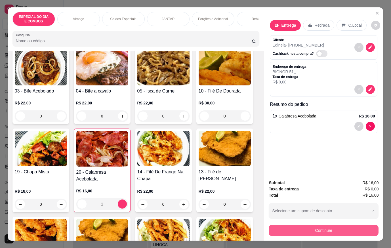
click at [280, 228] on button "Continuar" at bounding box center [323, 230] width 110 height 11
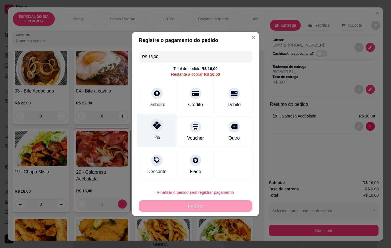
click at [164, 135] on div "Pix" at bounding box center [157, 130] width 40 height 33
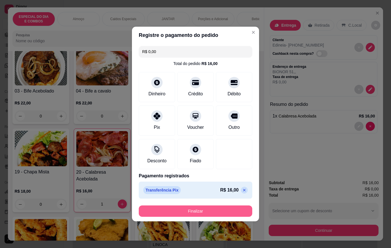
click at [215, 214] on button "Finalizar" at bounding box center [195, 210] width 113 height 11
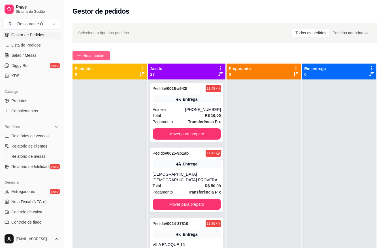
click at [104, 53] on span "Novo pedido" at bounding box center [94, 55] width 22 height 6
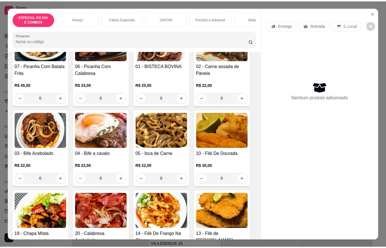
scroll to position [170, 0]
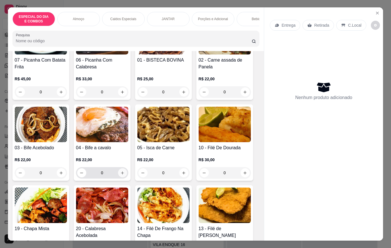
click at [123, 174] on button "increase-product-quantity" at bounding box center [122, 172] width 9 height 9
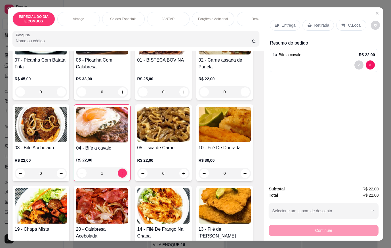
click at [284, 20] on div "Entrega" at bounding box center [285, 25] width 30 height 11
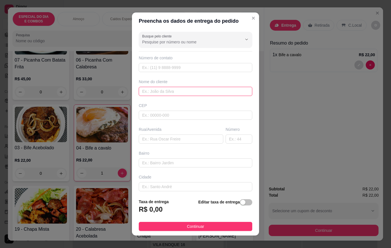
click at [213, 92] on input "text" at bounding box center [195, 91] width 113 height 9
click at [238, 221] on footer "Taxa de entrega R$ 0,00 Editar taxa de entrega Continuar" at bounding box center [195, 214] width 127 height 41
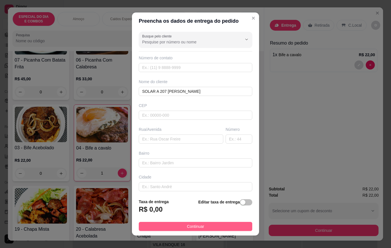
click at [241, 222] on button "Continuar" at bounding box center [195, 226] width 113 height 9
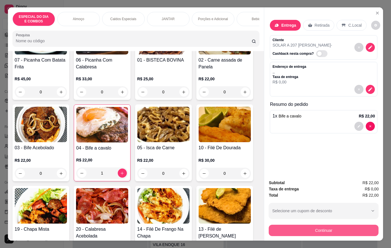
click at [299, 225] on button "Continuar" at bounding box center [323, 230] width 110 height 11
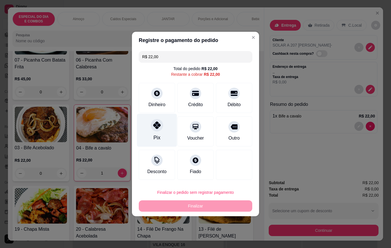
click at [159, 135] on div "Pix" at bounding box center [157, 130] width 40 height 33
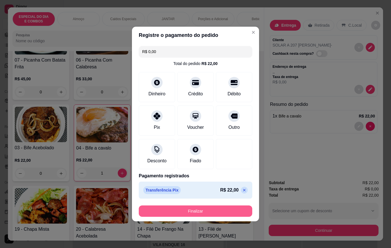
click at [187, 210] on button "Finalizar" at bounding box center [195, 210] width 113 height 11
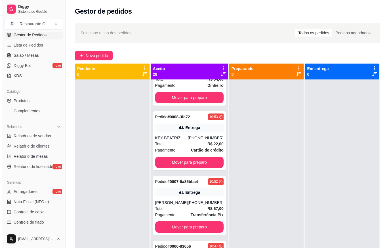
scroll to position [1247, 0]
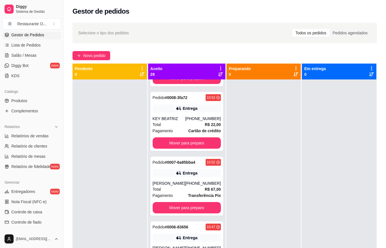
click at [189, 180] on div "[PHONE_NUMBER]" at bounding box center [203, 183] width 36 height 6
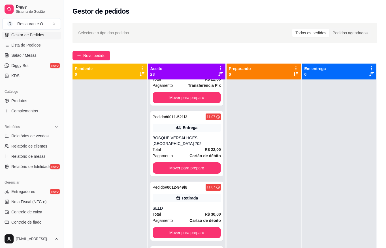
scroll to position [907, 0]
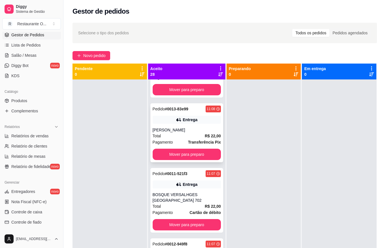
click at [183, 127] on div "[PERSON_NAME]" at bounding box center [187, 130] width 68 height 6
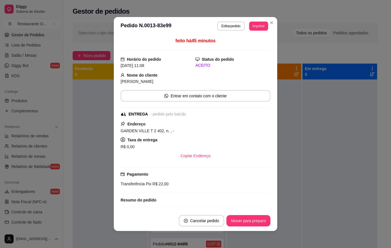
click at [126, 110] on div "feito há 45 minutos Horário do pedido [DATE] 11:08 Status do pedido ACEITO Nome…" at bounding box center [195, 122] width 150 height 171
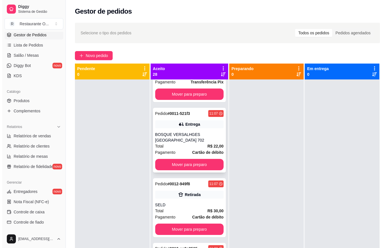
scroll to position [992, 0]
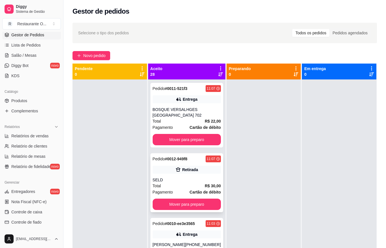
click at [169, 165] on div "Pedido # 0012-949f8 11:07 Retirada SELD Total R$ 30,00 Pagamento Cartão de débi…" at bounding box center [187, 182] width 73 height 59
click at [89, 50] on div "Selecione o tipo dos pedidos Todos os pedidos Pedidos agendados Novo pedido Pen…" at bounding box center [225, 168] width 323 height 299
click at [91, 54] on span "Novo pedido" at bounding box center [94, 55] width 22 height 6
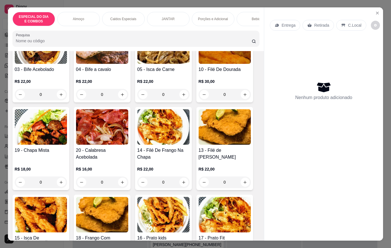
scroll to position [255, 0]
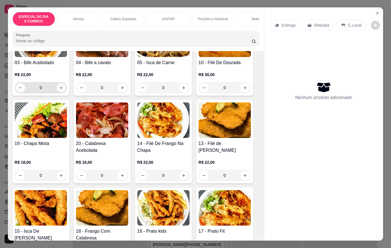
click at [62, 92] on button "increase-product-quantity" at bounding box center [61, 87] width 9 height 9
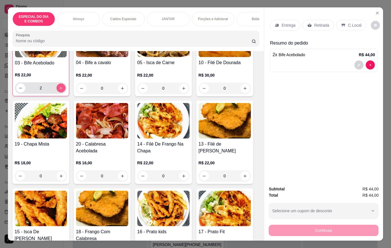
scroll to position [255, 0]
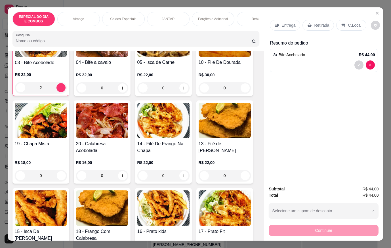
click at [287, 68] on div "2 x Bife Acebolado R$ 44,00" at bounding box center [323, 60] width 107 height 23
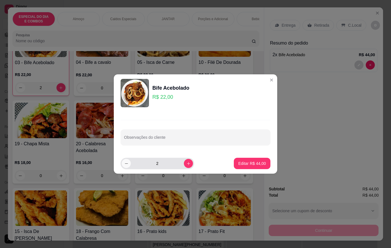
click at [127, 165] on icon "decrease-product-quantity" at bounding box center [126, 163] width 4 height 4
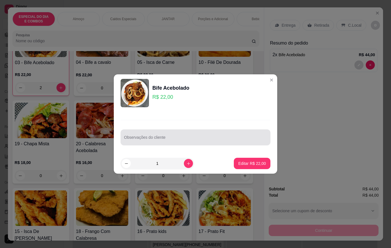
click at [154, 137] on div "Observações do cliente" at bounding box center [195, 137] width 150 height 16
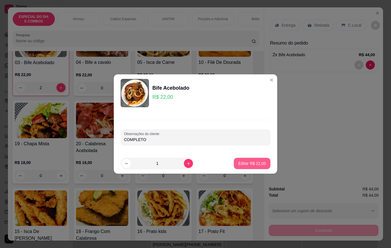
click at [248, 161] on p "Editar R$ 22,00" at bounding box center [252, 163] width 28 height 6
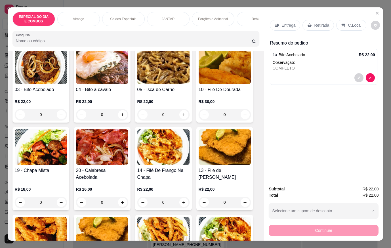
scroll to position [227, 0]
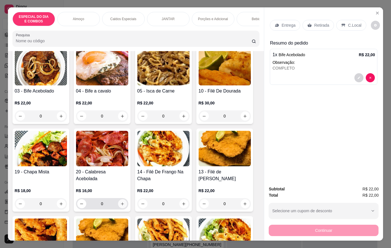
click at [118, 207] on button "increase-product-quantity" at bounding box center [122, 203] width 9 height 9
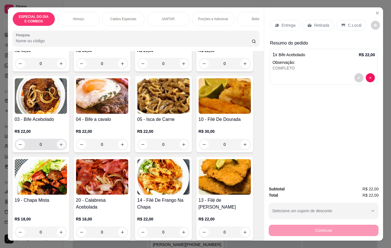
click at [61, 147] on icon "increase-product-quantity" at bounding box center [61, 144] width 4 height 4
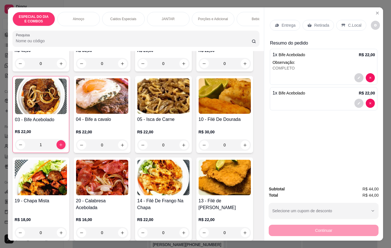
click at [291, 92] on span "Bife Acebolado" at bounding box center [291, 93] width 26 height 5
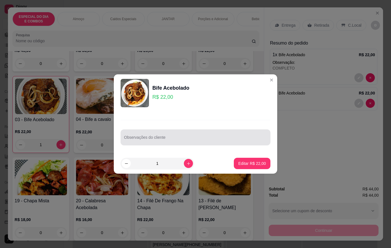
click at [206, 141] on input "Observações do cliente" at bounding box center [195, 140] width 143 height 6
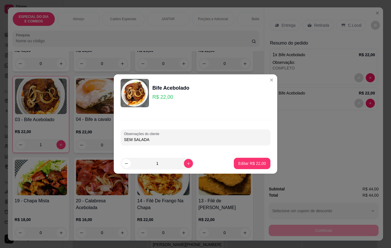
click at [266, 162] on footer "1 Editar R$ 22,00" at bounding box center [195, 163] width 163 height 20
click at [262, 162] on button "Editar R$ 22,00" at bounding box center [252, 163] width 37 height 11
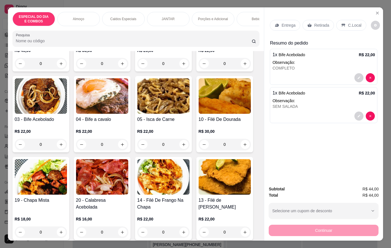
click at [282, 25] on p "Entrega" at bounding box center [288, 25] width 14 height 6
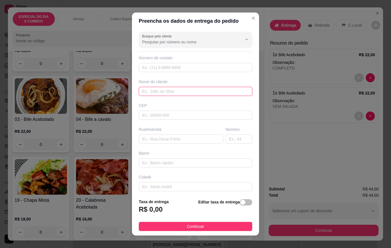
click at [195, 94] on input "text" at bounding box center [195, 91] width 113 height 9
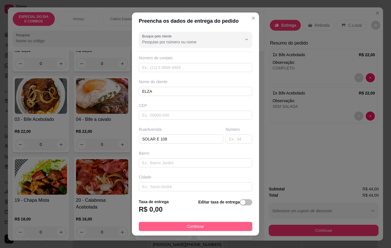
click at [223, 227] on button "Continuar" at bounding box center [195, 226] width 113 height 9
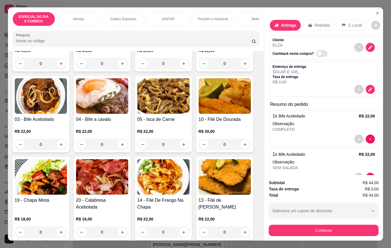
click at [322, 25] on p "Retirada" at bounding box center [321, 25] width 15 height 6
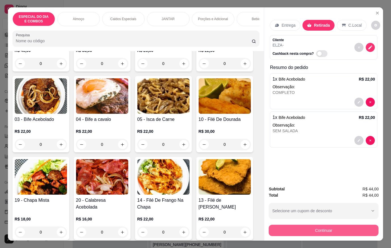
click at [348, 228] on button "Continuar" at bounding box center [323, 230] width 110 height 11
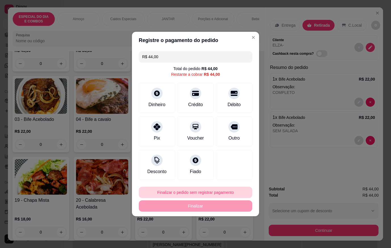
click at [224, 196] on button "Finalizar o pedido sem registrar pagamento" at bounding box center [195, 192] width 113 height 11
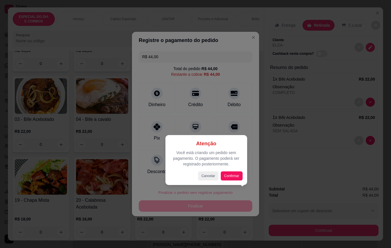
click at [278, 164] on div at bounding box center [195, 124] width 391 height 248
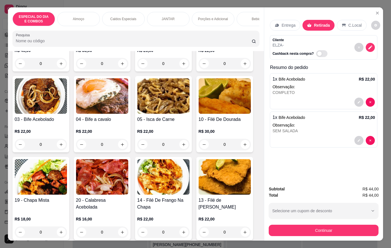
click at [354, 22] on p "C.Local" at bounding box center [354, 25] width 13 height 6
click at [314, 25] on p "Retirada" at bounding box center [321, 25] width 15 height 6
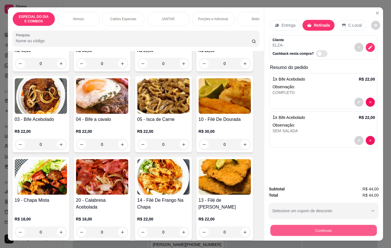
click at [350, 225] on button "Continuar" at bounding box center [323, 230] width 106 height 11
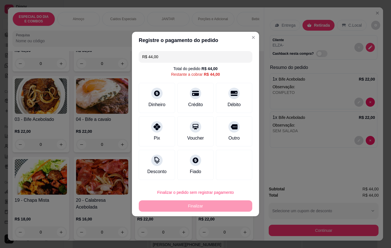
click at [203, 192] on button "Finalizar o pedido sem registrar pagamento" at bounding box center [195, 192] width 113 height 11
click at [225, 177] on button "Confirmar" at bounding box center [231, 176] width 20 height 9
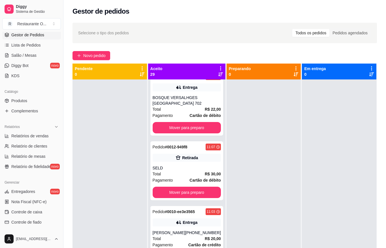
click at [96, 50] on div "Selecione o tipo dos pedidos Todos os pedidos Pedidos agendados Novo pedido Pen…" at bounding box center [225, 168] width 323 height 299
click at [99, 54] on span "Novo pedido" at bounding box center [94, 55] width 22 height 6
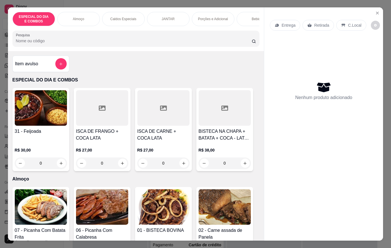
scroll to position [85, 0]
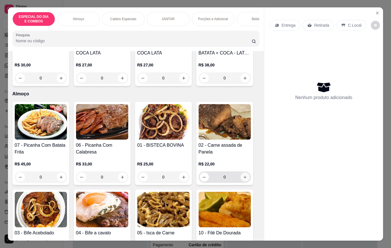
click at [246, 179] on button "increase-product-quantity" at bounding box center [244, 176] width 9 height 9
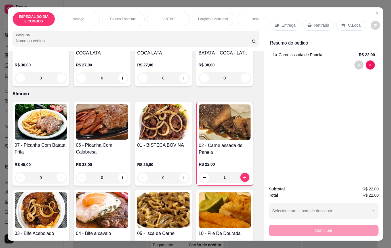
click at [316, 24] on p "Retirada" at bounding box center [321, 25] width 15 height 6
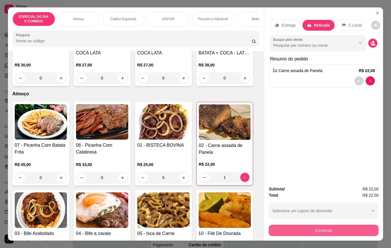
click at [333, 227] on button "Continuar" at bounding box center [323, 230] width 110 height 11
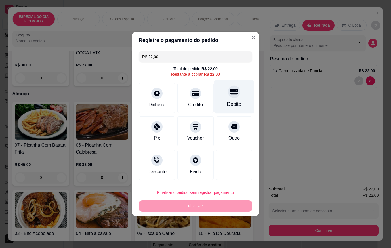
click at [230, 98] on div "Débito" at bounding box center [234, 96] width 40 height 33
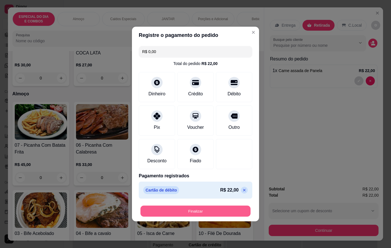
click at [234, 212] on button "Finalizar" at bounding box center [195, 211] width 110 height 11
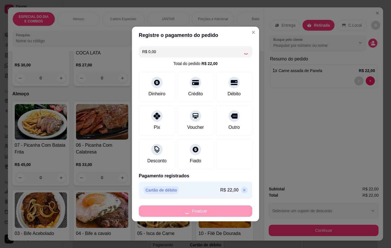
scroll to position [1153, 0]
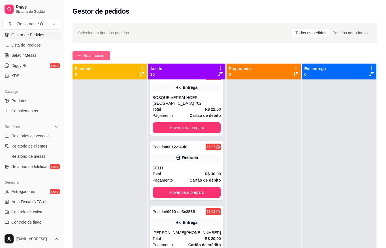
click at [102, 57] on span "Novo pedido" at bounding box center [94, 55] width 22 height 6
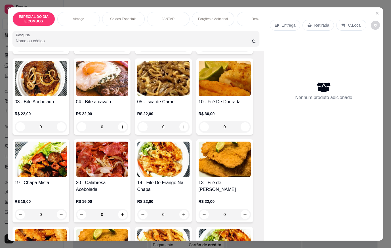
scroll to position [255, 0]
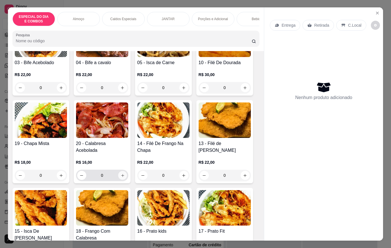
click at [123, 179] on button "increase-product-quantity" at bounding box center [122, 175] width 9 height 9
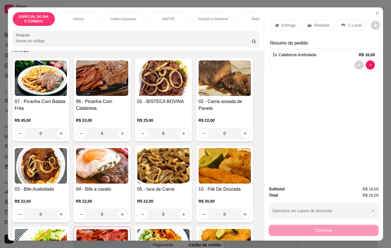
scroll to position [85, 0]
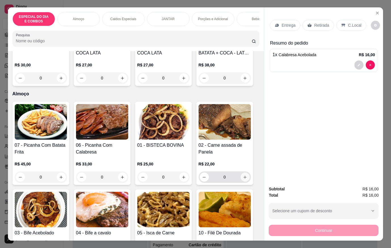
click at [243, 179] on icon "increase-product-quantity" at bounding box center [245, 177] width 4 height 4
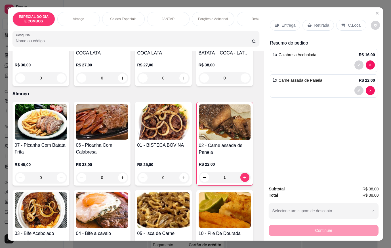
click at [284, 17] on div "Entrega Retirada C.Local" at bounding box center [323, 25] width 107 height 20
click at [284, 20] on div "Entrega" at bounding box center [285, 25] width 30 height 11
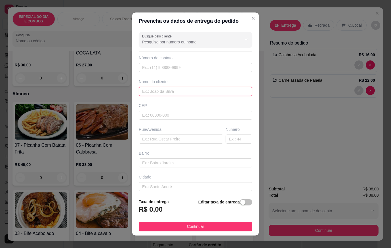
click at [185, 95] on input "text" at bounding box center [195, 91] width 113 height 9
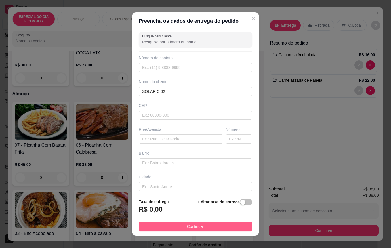
click at [229, 227] on button "Continuar" at bounding box center [195, 226] width 113 height 9
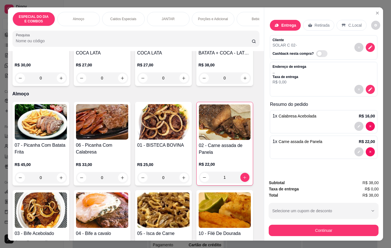
click at [277, 228] on button "Continuar" at bounding box center [323, 230] width 110 height 11
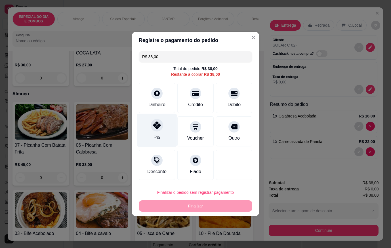
click at [163, 139] on div "Pix" at bounding box center [157, 130] width 40 height 33
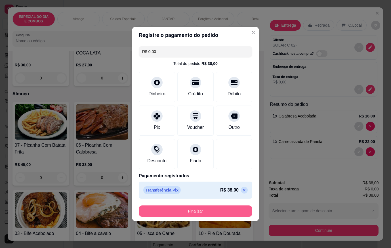
click at [206, 209] on button "Finalizar" at bounding box center [195, 210] width 113 height 11
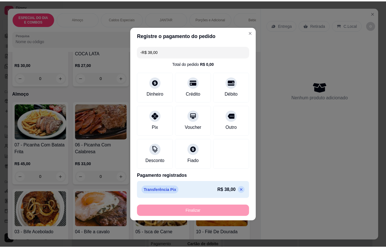
scroll to position [1217, 0]
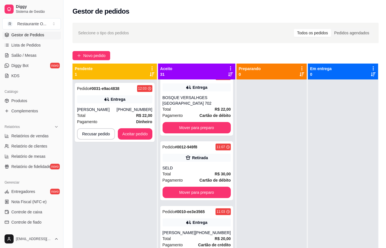
scroll to position [1223, 0]
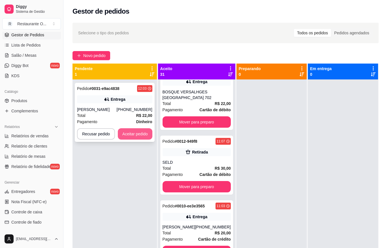
click at [123, 135] on button "Aceitar pedido" at bounding box center [135, 133] width 35 height 11
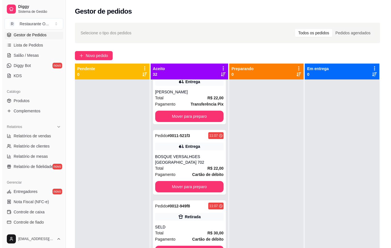
scroll to position [1282, 0]
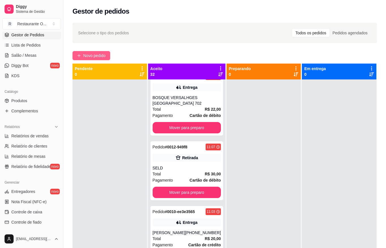
click at [92, 56] on span "Novo pedido" at bounding box center [94, 55] width 22 height 6
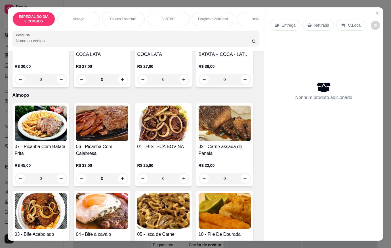
scroll to position [85, 0]
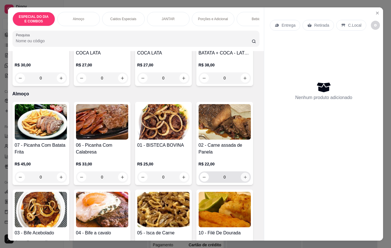
click at [243, 178] on icon "increase-product-quantity" at bounding box center [244, 176] width 3 height 3
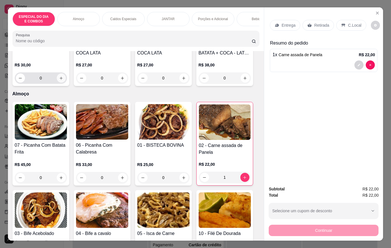
scroll to position [0, 0]
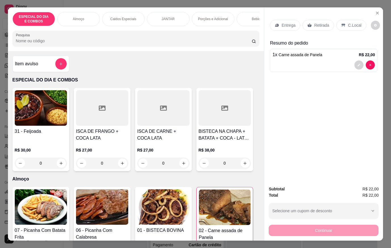
click at [58, 168] on button "increase-product-quantity" at bounding box center [61, 162] width 9 height 9
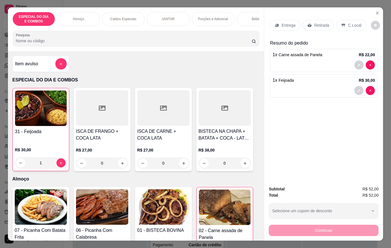
click at [279, 29] on div "Entrega Retirada C.Local" at bounding box center [323, 25] width 107 height 20
click at [279, 28] on div "Entrega" at bounding box center [285, 25] width 30 height 11
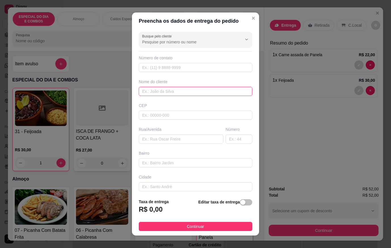
click at [186, 88] on input "text" at bounding box center [195, 91] width 113 height 9
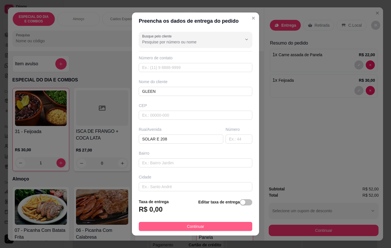
click at [241, 230] on button "Continuar" at bounding box center [195, 226] width 113 height 9
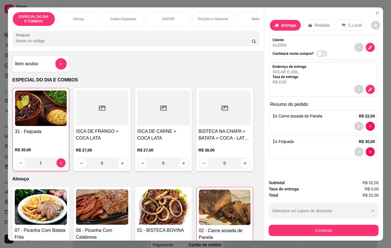
click at [272, 228] on button "Continuar" at bounding box center [323, 230] width 110 height 11
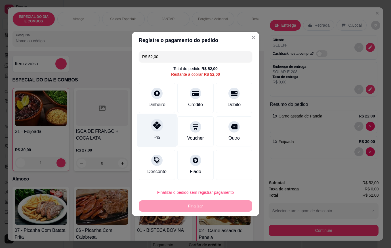
click at [154, 131] on div at bounding box center [157, 125] width 12 height 12
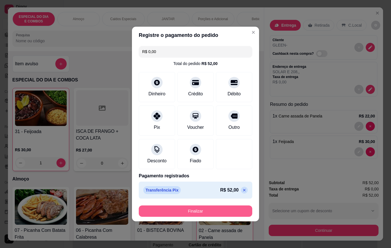
click at [204, 211] on button "Finalizar" at bounding box center [195, 210] width 113 height 11
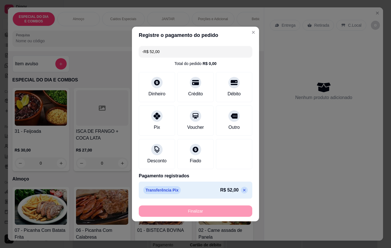
scroll to position [1347, 0]
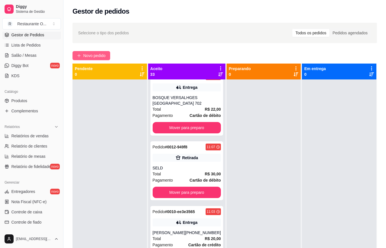
click at [98, 55] on span "Novo pedido" at bounding box center [94, 55] width 22 height 6
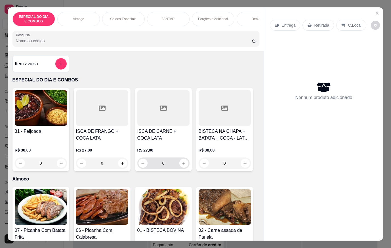
scroll to position [198, 0]
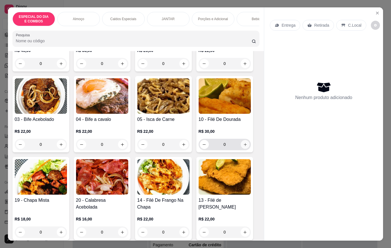
click at [242, 145] on button "increase-product-quantity" at bounding box center [244, 144] width 9 height 9
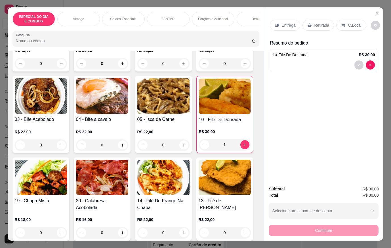
click at [245, 14] on div "Bebidas" at bounding box center [257, 19] width 43 height 14
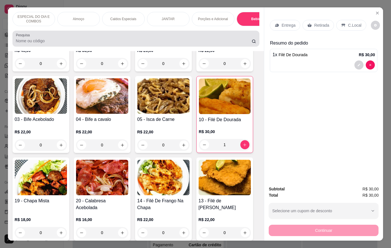
scroll to position [13, 0]
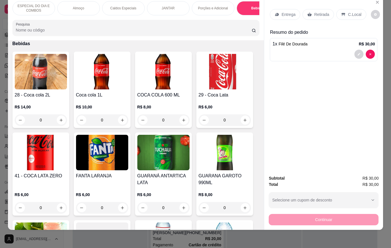
click at [58, 203] on button "increase-product-quantity" at bounding box center [61, 207] width 9 height 9
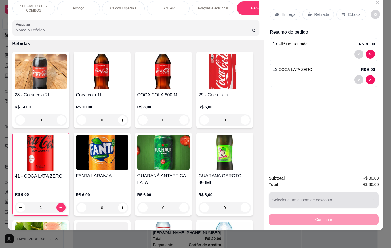
click at [369, 67] on p "R$ 6,00" at bounding box center [368, 70] width 14 height 6
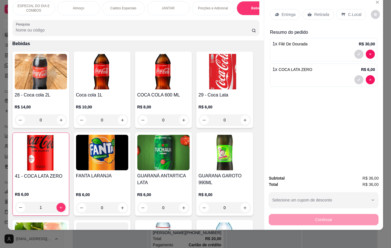
click at [358, 9] on div "C.Local" at bounding box center [351, 14] width 30 height 11
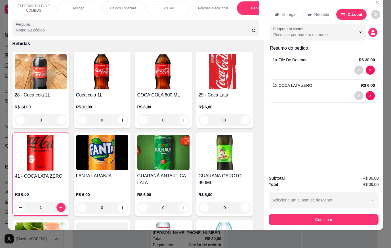
click at [356, 12] on p "C.Local" at bounding box center [354, 15] width 14 height 6
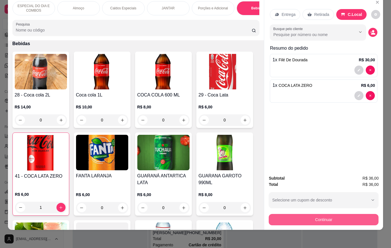
click at [358, 217] on button "Continuar" at bounding box center [323, 219] width 110 height 11
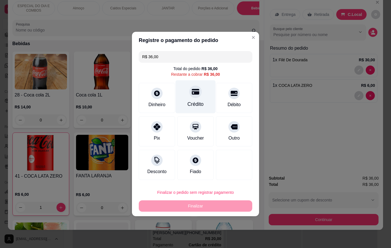
click at [192, 92] on icon at bounding box center [195, 92] width 7 height 6
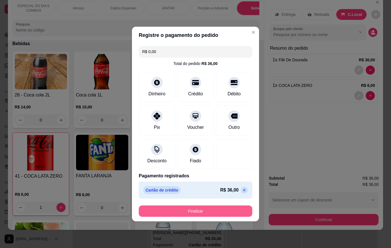
click at [207, 212] on button "Finalizar" at bounding box center [195, 210] width 113 height 11
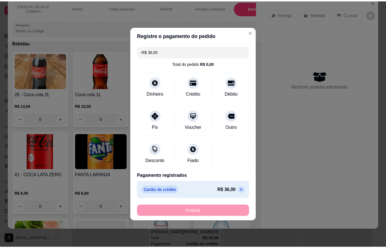
scroll to position [1268, 0]
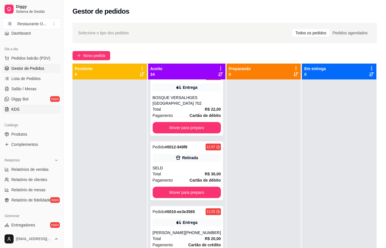
scroll to position [28, 0]
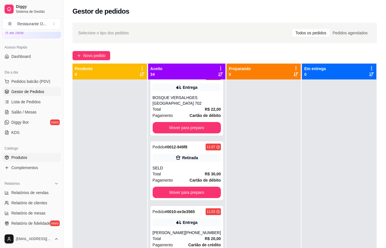
click at [18, 156] on span "Produtos" at bounding box center [19, 158] width 16 height 6
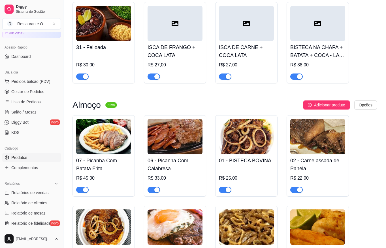
scroll to position [170, 0]
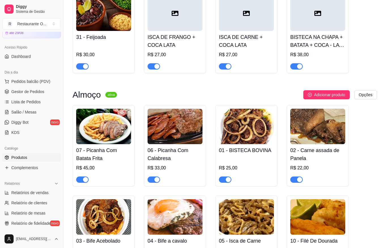
click at [299, 183] on span "button" at bounding box center [297, 179] width 12 height 6
click at [19, 94] on span "Gestor de Pedidos" at bounding box center [27, 92] width 33 height 6
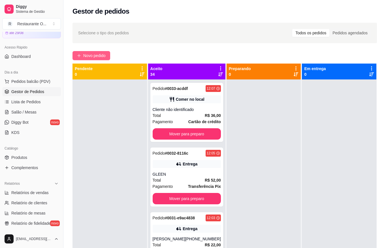
click at [104, 56] on span "Novo pedido" at bounding box center [94, 55] width 22 height 6
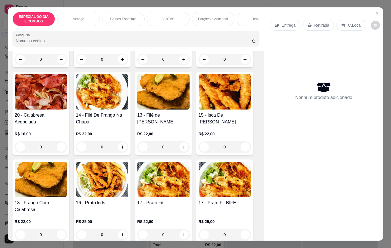
scroll to position [312, 0]
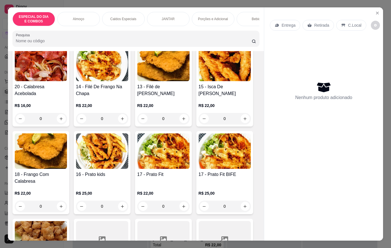
click at [63, 208] on div "18 - Frango Com Calabresa R$ 22,00 0" at bounding box center [40, 172] width 57 height 83
click at [59, 208] on icon "increase-product-quantity" at bounding box center [61, 206] width 4 height 4
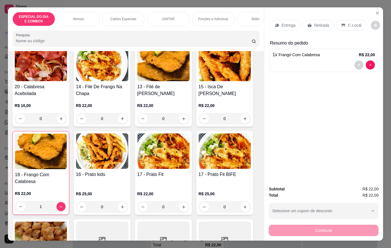
click at [289, 22] on p "Entrega" at bounding box center [288, 25] width 14 height 6
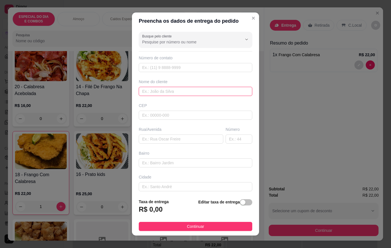
click at [194, 88] on input "text" at bounding box center [195, 91] width 113 height 9
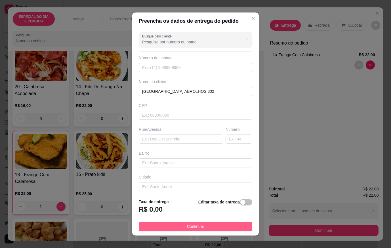
click at [223, 229] on button "Continuar" at bounding box center [195, 226] width 113 height 9
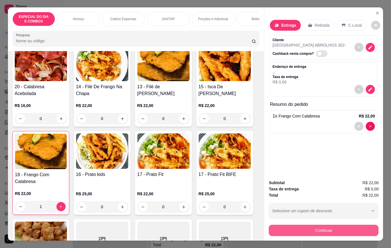
click at [281, 229] on button "Continuar" at bounding box center [323, 230] width 110 height 11
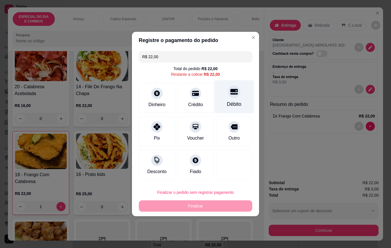
click at [236, 103] on div "Débito" at bounding box center [234, 103] width 14 height 7
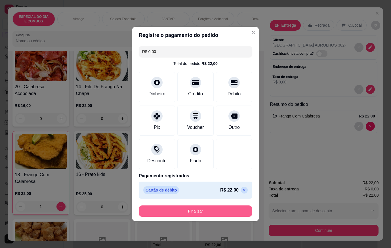
click at [236, 209] on button "Finalizar" at bounding box center [195, 210] width 113 height 11
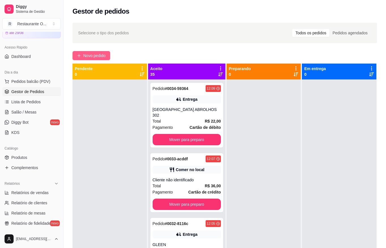
click at [109, 56] on button "Novo pedido" at bounding box center [92, 55] width 38 height 9
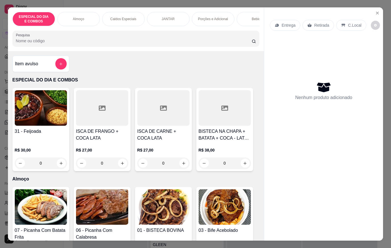
scroll to position [142, 0]
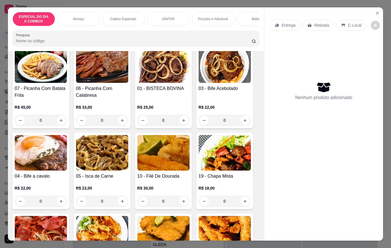
click at [111, 17] on p "Caldos Especiais" at bounding box center [123, 19] width 26 height 5
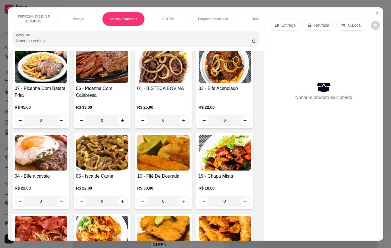
scroll to position [13, 0]
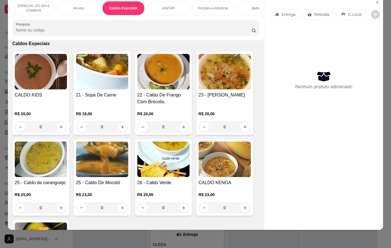
click at [118, 128] on div "0" at bounding box center [102, 126] width 52 height 11
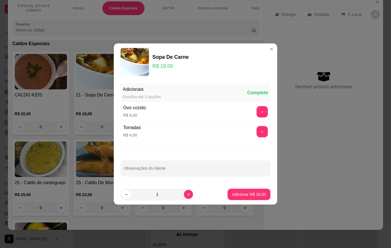
click at [263, 196] on button "Adicionar R$ 18,00" at bounding box center [248, 194] width 43 height 11
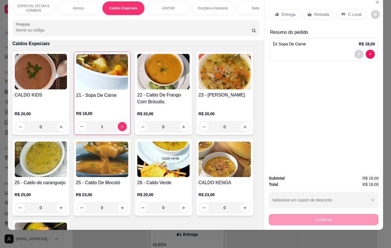
click at [287, 5] on div "Entrega Retirada C.Local" at bounding box center [323, 15] width 107 height 20
click at [289, 12] on p "Entrega" at bounding box center [288, 15] width 14 height 6
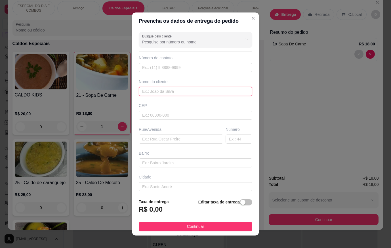
click at [164, 94] on input "text" at bounding box center [195, 91] width 113 height 9
click at [192, 143] on div "Busque pelo cliente Número de contato Nome do cliente [PERSON_NAME] Rua/[GEOGRA…" at bounding box center [195, 111] width 127 height 165
click at [191, 141] on input "text" at bounding box center [181, 138] width 84 height 9
click at [210, 224] on button "Continuar" at bounding box center [195, 226] width 113 height 9
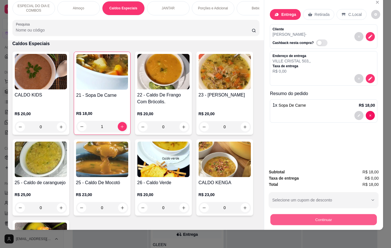
click at [276, 214] on button "Continuar" at bounding box center [323, 219] width 106 height 11
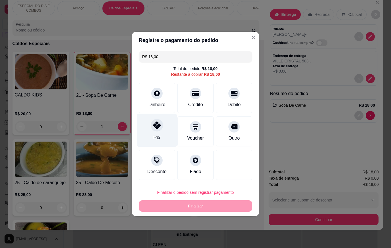
click at [160, 136] on div "Pix" at bounding box center [157, 130] width 40 height 33
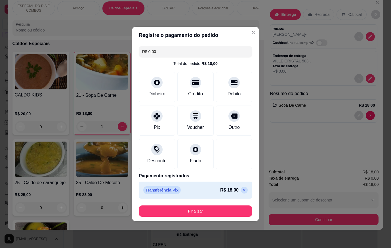
click at [191, 201] on footer "Finalizar" at bounding box center [195, 211] width 127 height 20
click at [193, 205] on footer "Finalizar" at bounding box center [195, 211] width 127 height 20
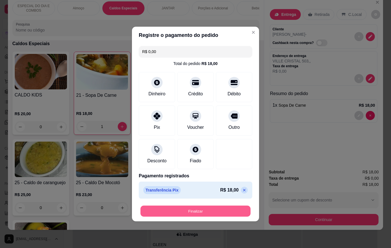
click at [202, 207] on button "Finalizar" at bounding box center [195, 211] width 110 height 11
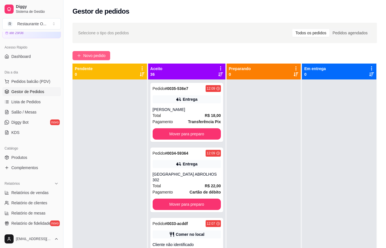
click at [80, 57] on icon "plus" at bounding box center [79, 56] width 4 height 4
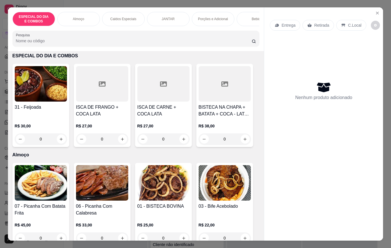
scroll to position [57, 0]
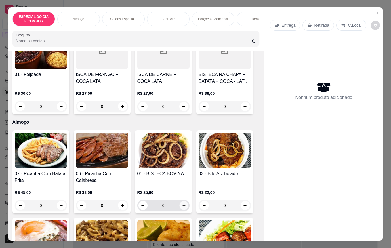
click at [181, 207] on icon "increase-product-quantity" at bounding box center [183, 205] width 4 height 4
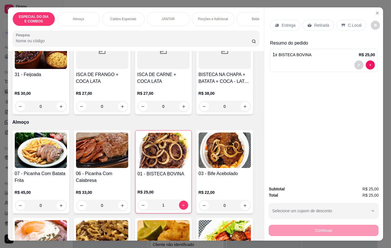
click at [275, 24] on icon at bounding box center [277, 25] width 4 height 3
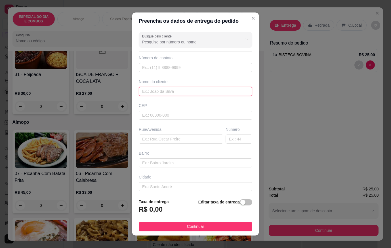
click at [206, 93] on input "text" at bounding box center [195, 91] width 113 height 9
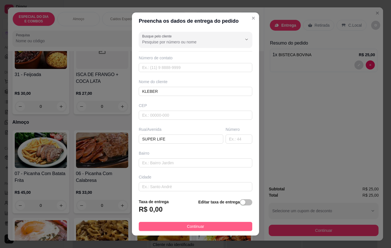
click at [238, 226] on button "Continuar" at bounding box center [195, 226] width 113 height 9
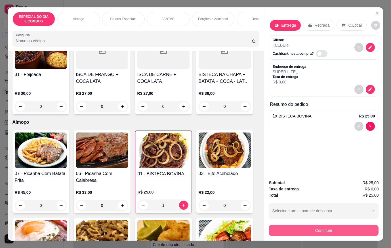
click at [288, 227] on button "Continuar" at bounding box center [323, 230] width 110 height 11
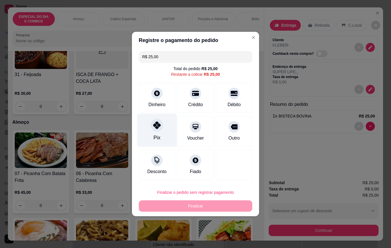
click at [149, 137] on div "Pix" at bounding box center [157, 130] width 40 height 33
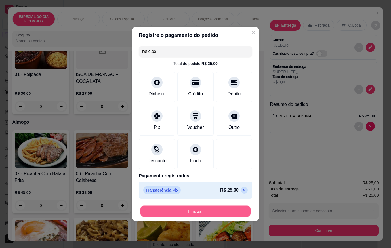
click at [202, 213] on button "Finalizar" at bounding box center [195, 211] width 110 height 11
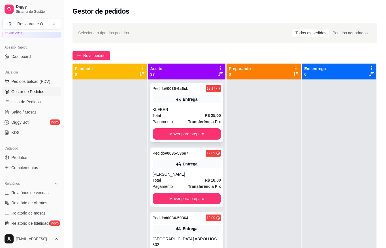
click at [177, 125] on div "Pedido # 0036-6a6cb 12:17 Entrega KLEBER Total R$ 25,00 Pagamento Transferência…" at bounding box center [187, 112] width 73 height 59
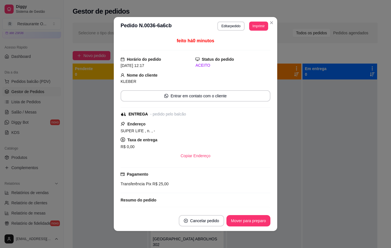
click at [234, 27] on button "Editar pedido" at bounding box center [230, 26] width 27 height 9
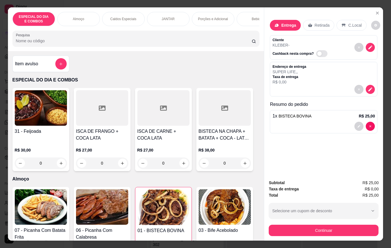
click at [365, 87] on button "decrease-product-quantity" at bounding box center [369, 89] width 9 height 9
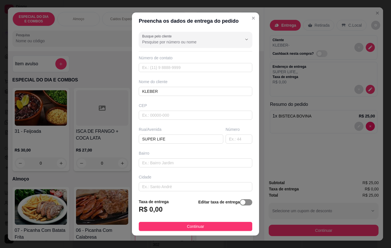
click at [242, 202] on span "button" at bounding box center [246, 202] width 12 height 6
click at [170, 212] on input "0,00" at bounding box center [169, 211] width 61 height 11
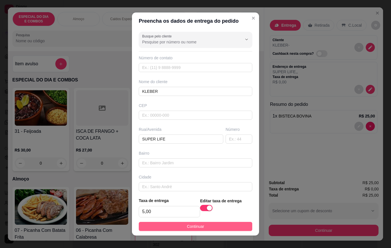
click at [231, 227] on button "Continuar" at bounding box center [195, 226] width 113 height 9
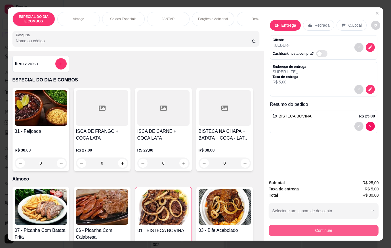
click at [295, 227] on button "Continuar" at bounding box center [323, 230] width 110 height 11
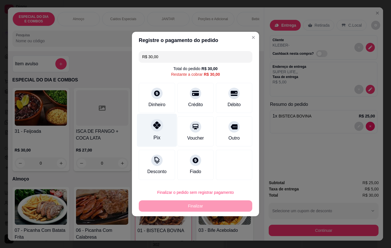
click at [155, 125] on icon at bounding box center [156, 124] width 7 height 7
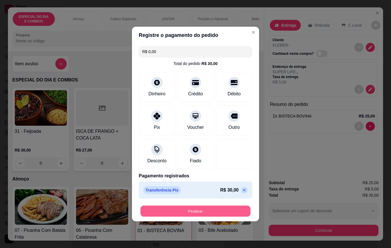
click at [201, 211] on button "Finalizar" at bounding box center [195, 211] width 110 height 11
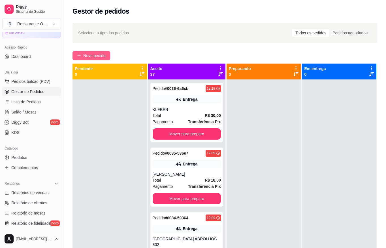
click at [81, 53] on button "Novo pedido" at bounding box center [92, 55] width 38 height 9
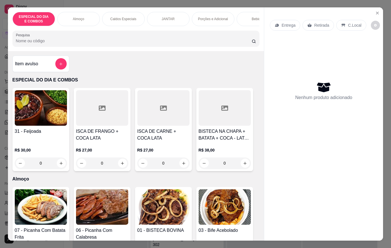
click at [207, 13] on div "Porções e Adicional" at bounding box center [213, 19] width 43 height 14
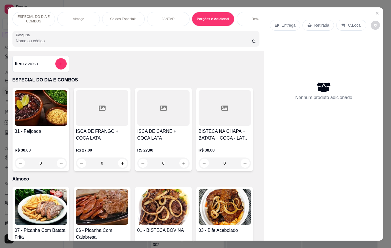
scroll to position [13, 0]
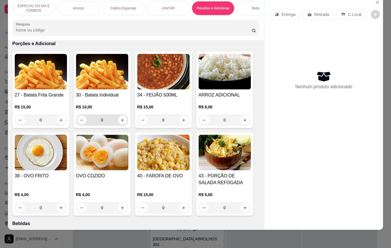
click at [120, 116] on button "increase-product-quantity" at bounding box center [122, 119] width 9 height 9
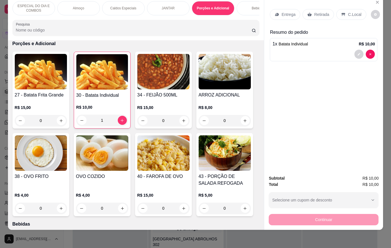
click at [300, 9] on div "Entrega Retirada C.Local" at bounding box center [318, 14] width 96 height 11
click at [295, 9] on div "Entrega" at bounding box center [285, 14] width 30 height 11
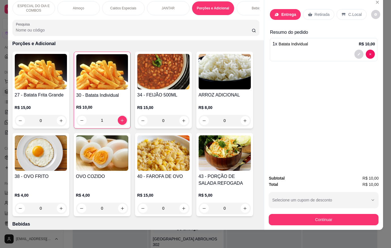
click at [182, 88] on input "text" at bounding box center [195, 91] width 113 height 9
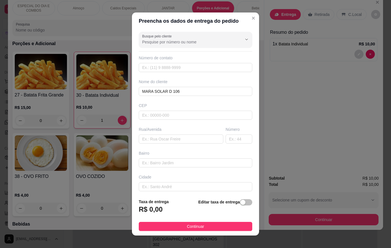
click at [242, 217] on div "Editar taxa de entrega" at bounding box center [225, 207] width 54 height 19
click at [237, 226] on button "Continuar" at bounding box center [195, 226] width 113 height 9
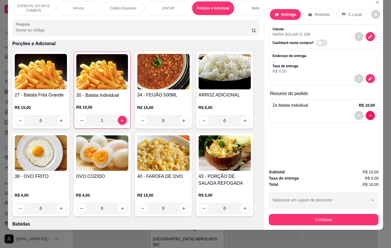
click at [265, 216] on div "Subtotal R$ 10,00 Taxa de entrega R$ 0,00 Total R$ 10,00 Selecione um cupom de …" at bounding box center [323, 196] width 119 height 65
click at [269, 216] on button "Continuar" at bounding box center [323, 219] width 110 height 11
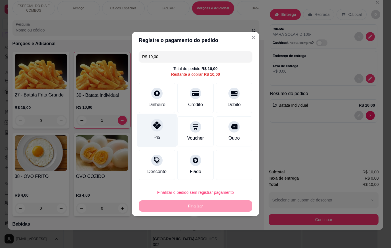
click at [145, 131] on div "Pix" at bounding box center [157, 130] width 40 height 33
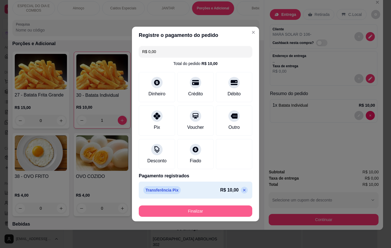
click at [193, 209] on button "Finalizar" at bounding box center [195, 210] width 113 height 11
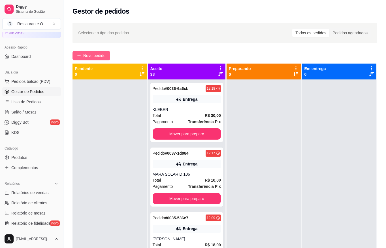
click at [110, 51] on button "Novo pedido" at bounding box center [92, 55] width 38 height 9
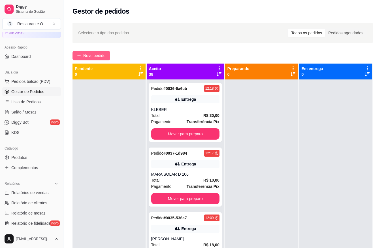
click at [109, 54] on div "Item avulso ESPECIAL DO DIA E COMBOS 31 - Feijoada R$ 30,00 0 ISCA DE FRANGO + …" at bounding box center [134, 145] width 252 height 189
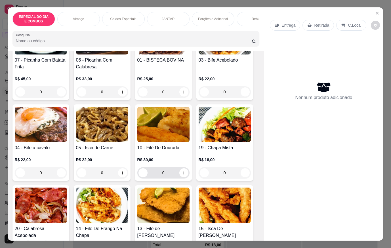
scroll to position [227, 0]
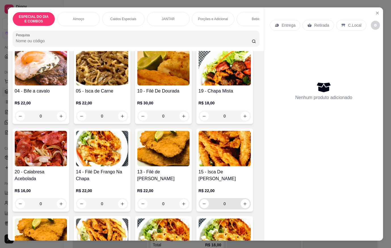
click at [247, 203] on div "0" at bounding box center [225, 203] width 50 height 11
click at [243, 206] on icon "increase-product-quantity" at bounding box center [245, 204] width 4 height 4
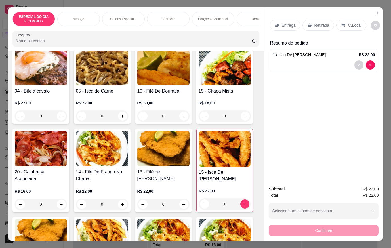
click at [277, 28] on div "Entrega" at bounding box center [285, 25] width 30 height 11
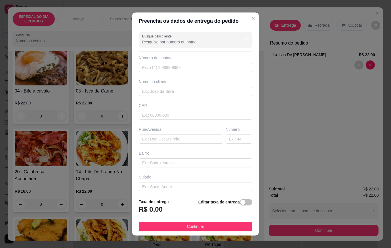
click at [171, 98] on div "Busque pelo cliente Número de contato Nome do cliente CEP Rua/[GEOGRAPHIC_DATA]" at bounding box center [195, 111] width 127 height 165
click at [170, 92] on input "text" at bounding box center [195, 91] width 113 height 9
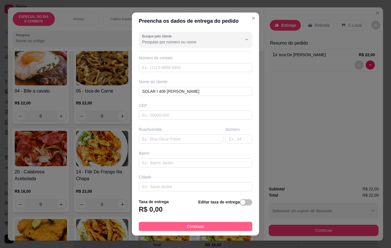
click at [230, 225] on button "Continuar" at bounding box center [195, 226] width 113 height 9
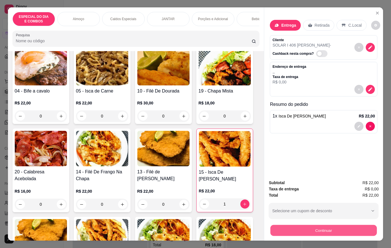
click at [364, 225] on button "Continuar" at bounding box center [323, 230] width 106 height 11
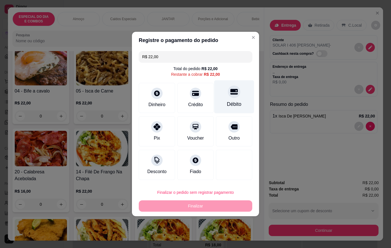
click at [220, 99] on div "Débito" at bounding box center [234, 96] width 40 height 33
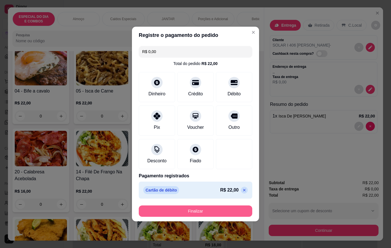
click at [236, 206] on button "Finalizar" at bounding box center [195, 210] width 113 height 11
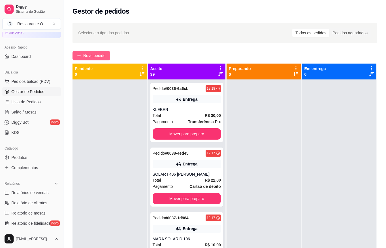
click at [77, 56] on button "Novo pedido" at bounding box center [92, 55] width 38 height 9
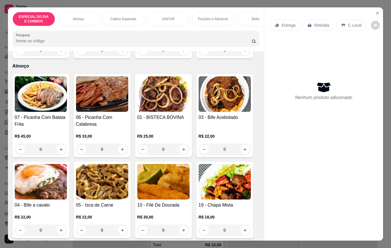
scroll to position [85, 0]
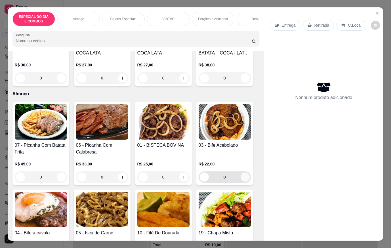
click at [242, 176] on button "increase-product-quantity" at bounding box center [244, 176] width 9 height 9
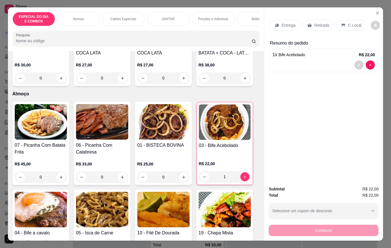
click at [285, 26] on p "Entrega" at bounding box center [288, 25] width 14 height 6
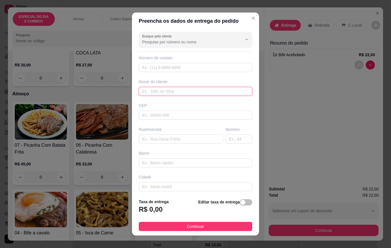
click at [171, 91] on input "text" at bounding box center [195, 91] width 113 height 9
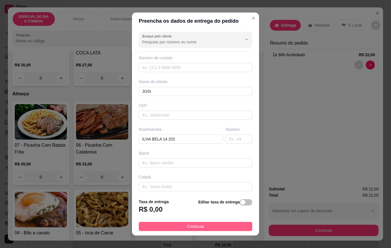
click at [240, 227] on button "Continuar" at bounding box center [195, 226] width 113 height 9
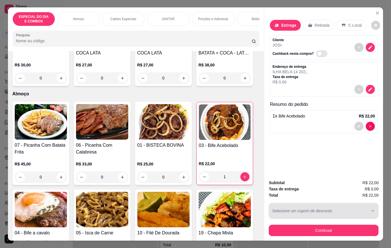
click at [285, 216] on button "Selecione um cupom de desconto" at bounding box center [323, 211] width 110 height 16
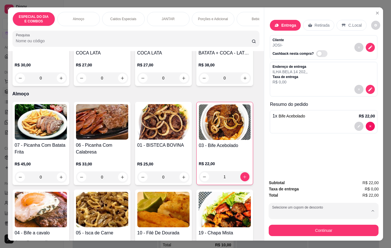
click at [286, 227] on div "9 disponíveis" at bounding box center [298, 224] width 27 height 7
click at [371, 181] on span "- R$ 1,76" at bounding box center [370, 182] width 16 height 6
click at [375, 12] on icon "Close" at bounding box center [377, 13] width 5 height 5
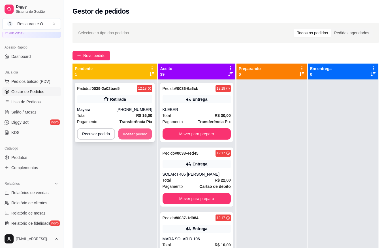
click at [139, 132] on button "Aceitar pedido" at bounding box center [135, 133] width 33 height 11
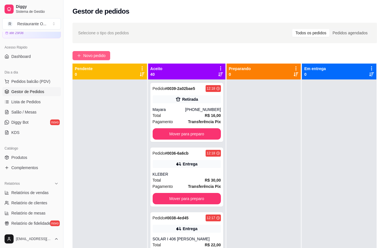
click at [89, 58] on span "Novo pedido" at bounding box center [94, 55] width 22 height 6
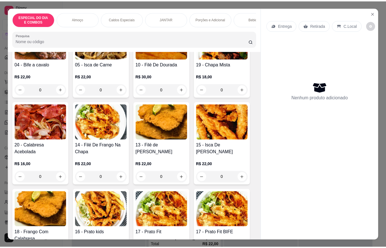
scroll to position [142, 0]
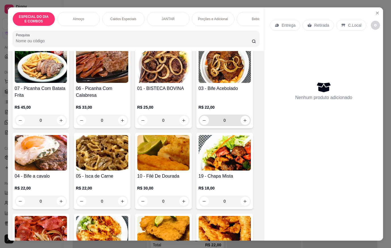
click at [248, 122] on div "0" at bounding box center [224, 120] width 52 height 11
click at [244, 122] on icon "increase-product-quantity" at bounding box center [244, 120] width 3 height 3
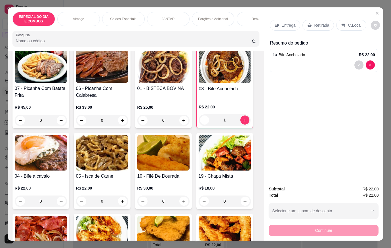
click at [281, 23] on p "Entrega" at bounding box center [288, 25] width 14 height 6
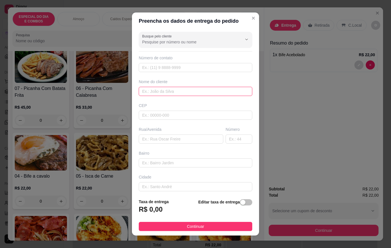
click at [183, 91] on input "text" at bounding box center [195, 91] width 113 height 9
click at [236, 219] on footer "Taxa de entrega R$ 0,00 Editar taxa de entrega Continuar" at bounding box center [195, 214] width 127 height 41
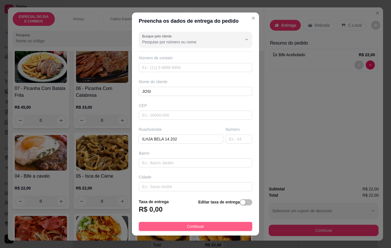
click at [244, 225] on button "Continuar" at bounding box center [195, 226] width 113 height 9
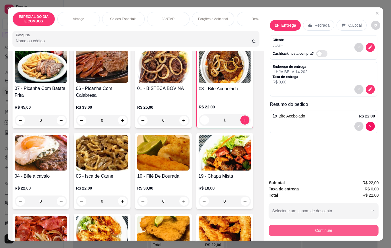
click at [279, 230] on button "Continuar" at bounding box center [323, 230] width 110 height 11
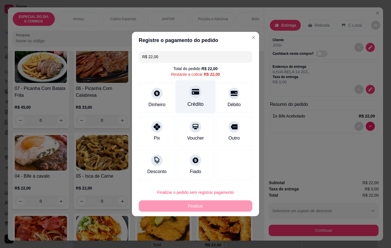
click at [203, 104] on div "Crédito" at bounding box center [195, 96] width 40 height 33
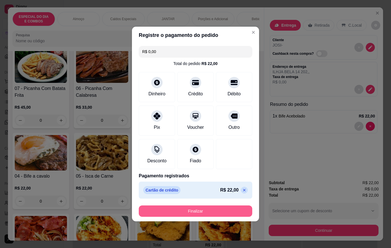
click at [222, 208] on button "Finalizar" at bounding box center [195, 210] width 113 height 11
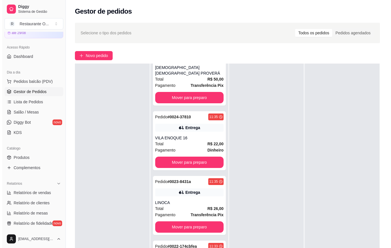
scroll to position [1049, 0]
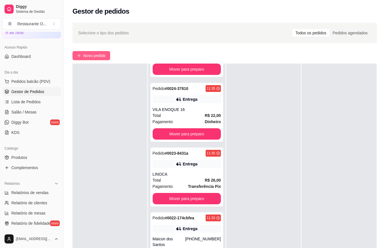
click at [100, 54] on span "Novo pedido" at bounding box center [94, 55] width 22 height 6
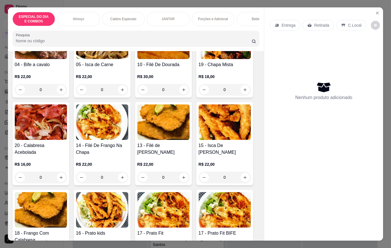
scroll to position [255, 0]
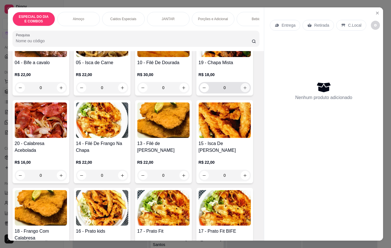
click at [242, 87] on button "increase-product-quantity" at bounding box center [244, 87] width 9 height 9
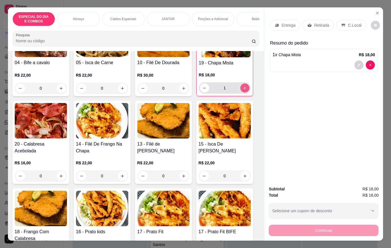
click at [242, 15] on div "Bebidas" at bounding box center [257, 19] width 43 height 14
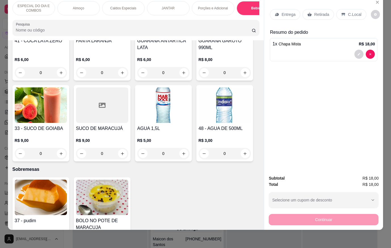
scroll to position [1358, 0]
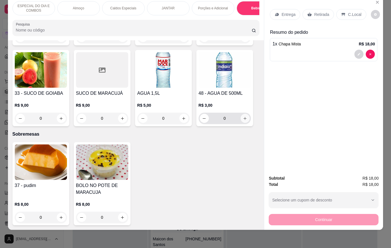
click at [246, 120] on button "increase-product-quantity" at bounding box center [244, 118] width 9 height 9
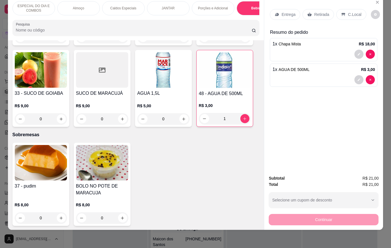
click at [287, 12] on p "Entrega" at bounding box center [288, 15] width 14 height 6
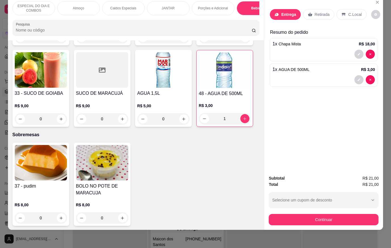
click at [191, 95] on input "text" at bounding box center [195, 91] width 113 height 9
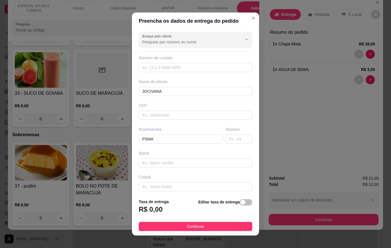
click at [207, 226] on button "Continuar" at bounding box center [195, 226] width 113 height 9
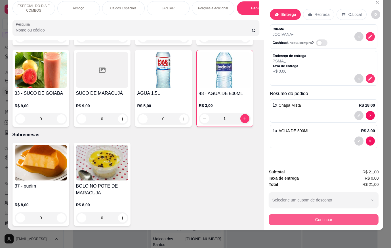
click at [271, 214] on button "Continuar" at bounding box center [323, 219] width 110 height 11
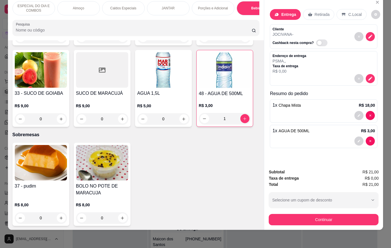
click at [141, 90] on div "Dinheiro" at bounding box center [157, 96] width 40 height 33
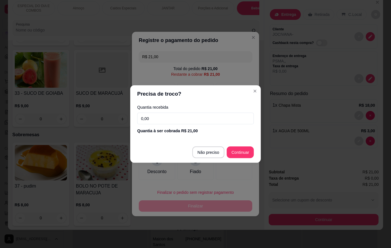
click at [148, 95] on header "Precisa de troco?" at bounding box center [195, 94] width 130 height 18
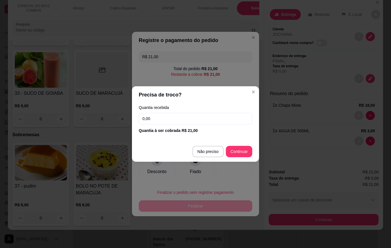
click at [160, 120] on input "0,00" at bounding box center [195, 118] width 113 height 11
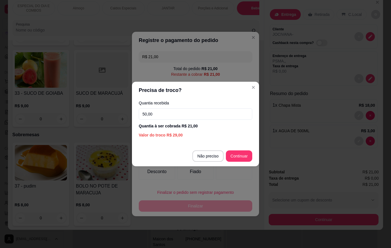
click at [238, 162] on footer "Não preciso Continuar" at bounding box center [195, 156] width 127 height 20
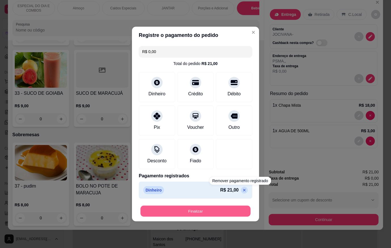
click at [241, 208] on button "Finalizar" at bounding box center [195, 211] width 110 height 11
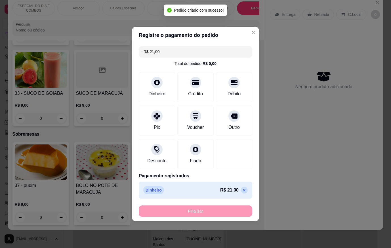
scroll to position [1357, 0]
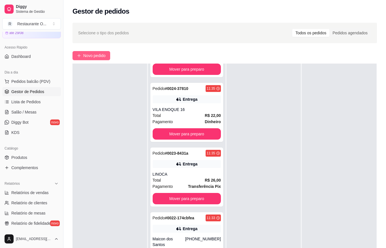
click at [95, 53] on span "Novo pedido" at bounding box center [94, 55] width 22 height 6
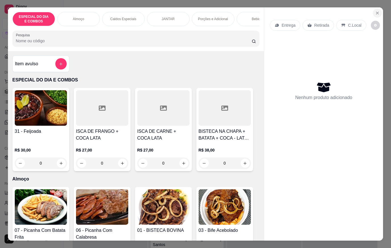
click at [378, 9] on button "Close" at bounding box center [377, 13] width 9 height 9
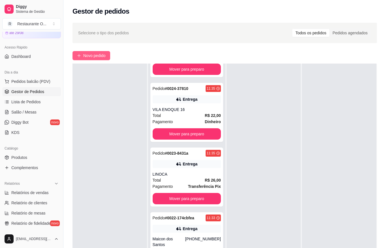
click at [101, 60] on button "Novo pedido" at bounding box center [92, 55] width 38 height 9
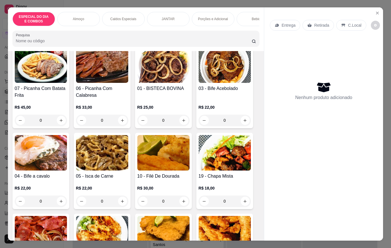
scroll to position [170, 0]
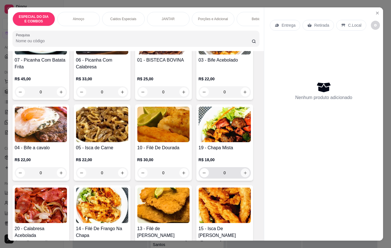
click at [244, 174] on icon "increase-product-quantity" at bounding box center [245, 173] width 4 height 4
click at [243, 174] on icon "increase-product-quantity" at bounding box center [245, 173] width 4 height 4
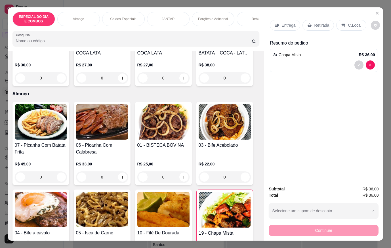
scroll to position [113, 0]
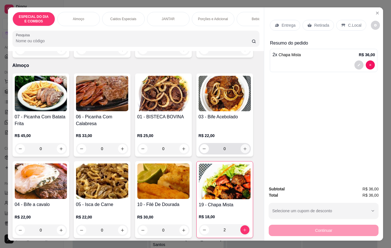
click at [245, 148] on button "increase-product-quantity" at bounding box center [244, 148] width 9 height 9
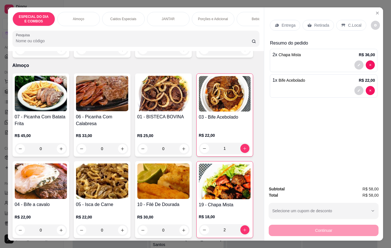
click at [323, 24] on p "Retirada" at bounding box center [321, 25] width 15 height 6
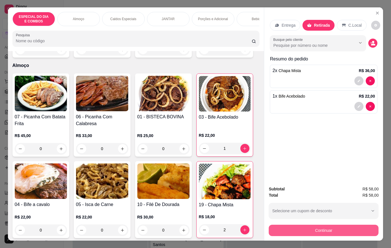
click at [310, 231] on button "Continuar" at bounding box center [323, 230] width 110 height 11
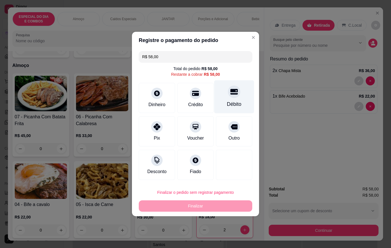
click at [229, 100] on div "Débito" at bounding box center [234, 96] width 40 height 33
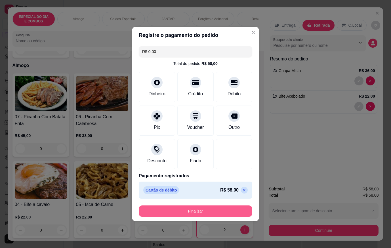
click at [243, 213] on button "Finalizar" at bounding box center [195, 210] width 113 height 11
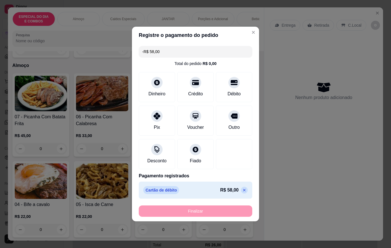
scroll to position [1178, 0]
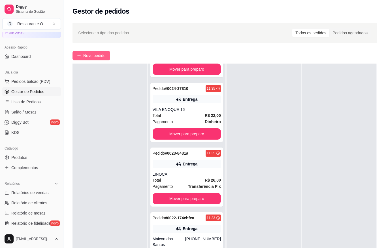
click at [110, 54] on button "Novo pedido" at bounding box center [92, 55] width 38 height 9
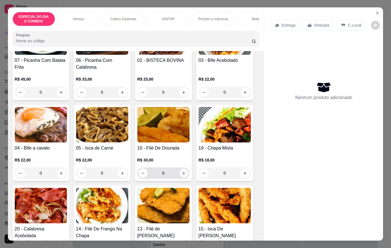
scroll to position [170, 0]
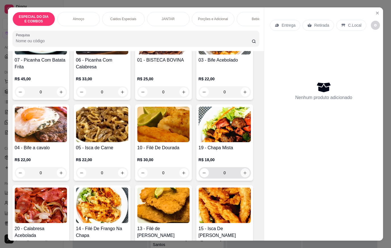
click at [245, 173] on button "increase-product-quantity" at bounding box center [244, 172] width 9 height 9
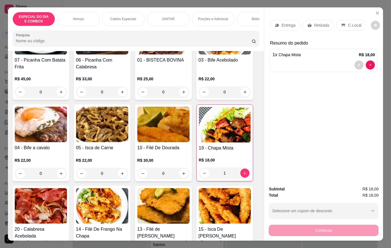
click at [284, 16] on div "Entrega Retirada C.Local" at bounding box center [323, 25] width 107 height 20
click at [285, 23] on p "Entrega" at bounding box center [288, 25] width 14 height 6
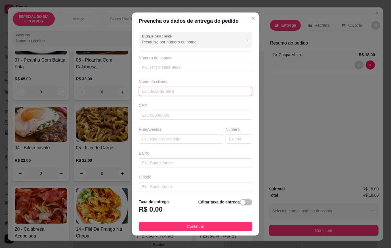
click at [202, 91] on input "text" at bounding box center [195, 91] width 113 height 9
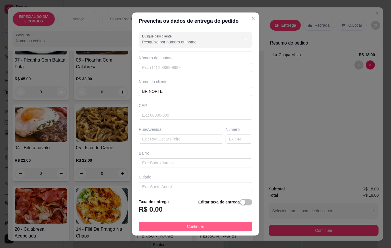
click at [223, 225] on button "Continuar" at bounding box center [195, 226] width 113 height 9
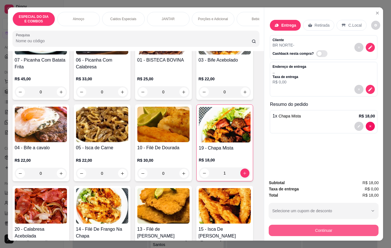
click at [284, 225] on button "Continuar" at bounding box center [323, 230] width 110 height 11
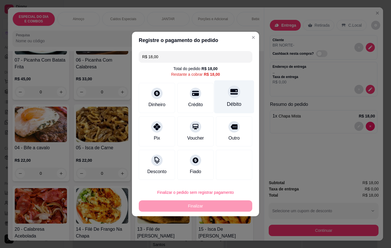
click at [235, 101] on div "Débito" at bounding box center [234, 103] width 14 height 7
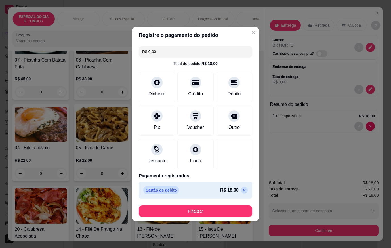
click at [236, 210] on button "Finalizar" at bounding box center [195, 210] width 113 height 11
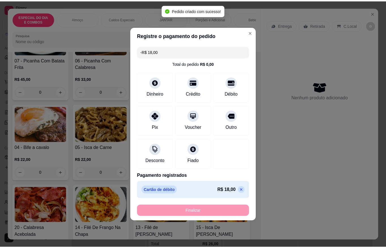
scroll to position [1243, 0]
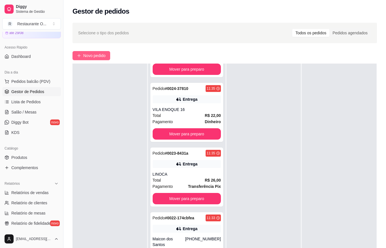
click at [88, 55] on span "Novo pedido" at bounding box center [94, 55] width 22 height 6
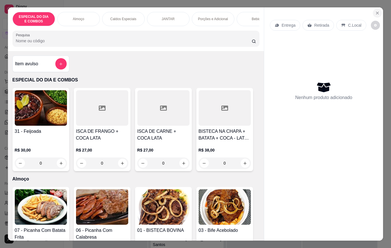
click at [374, 9] on button "Close" at bounding box center [377, 13] width 9 height 9
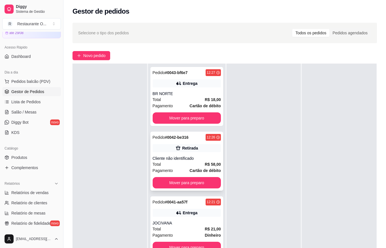
click at [204, 170] on strong "Cartão de débito" at bounding box center [205, 170] width 31 height 5
click at [194, 93] on div "BR NORTE" at bounding box center [187, 94] width 68 height 6
click at [84, 56] on span "Novo pedido" at bounding box center [94, 55] width 22 height 6
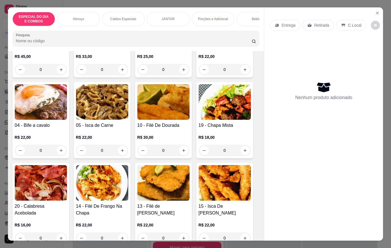
scroll to position [198, 0]
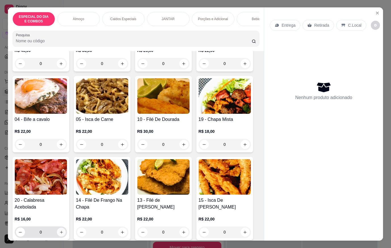
click at [59, 234] on icon "increase-product-quantity" at bounding box center [61, 232] width 4 height 4
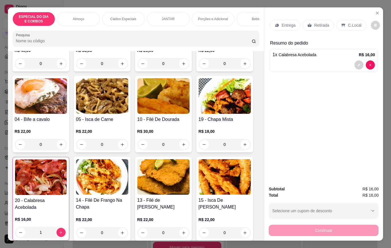
click at [281, 22] on p "Entrega" at bounding box center [288, 25] width 14 height 6
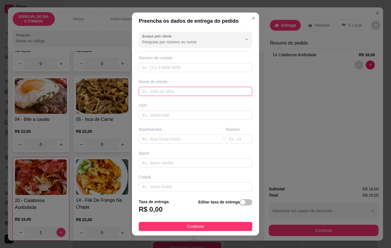
click at [202, 90] on input "text" at bounding box center [195, 91] width 113 height 9
click at [228, 226] on button "Continuar" at bounding box center [195, 226] width 113 height 9
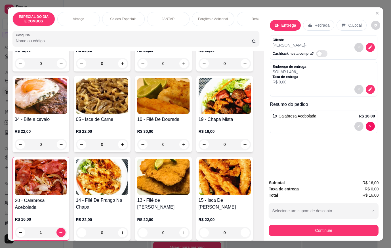
click at [315, 234] on div "Subtotal R$ 16,00 Taxa de entrega R$ 0,00 Total R$ 16,00 Selecione um cupom de …" at bounding box center [323, 207] width 119 height 65
click at [315, 231] on button "Continuar" at bounding box center [323, 230] width 110 height 11
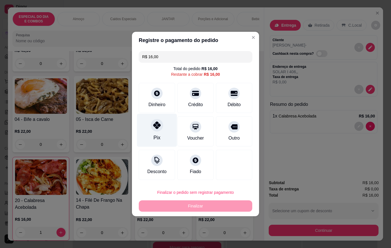
click at [163, 131] on div "Pix" at bounding box center [157, 130] width 40 height 33
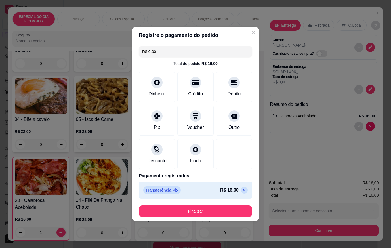
click at [199, 207] on button "Finalizar" at bounding box center [195, 210] width 113 height 11
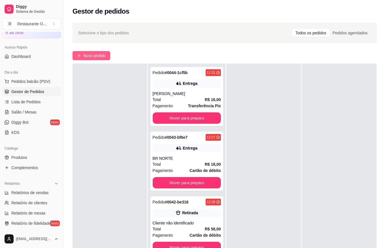
click at [110, 53] on button "Novo pedido" at bounding box center [92, 55] width 38 height 9
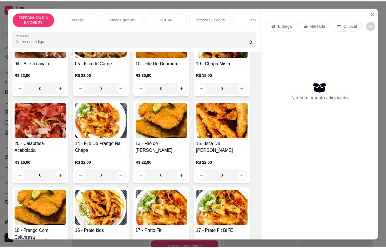
scroll to position [255, 0]
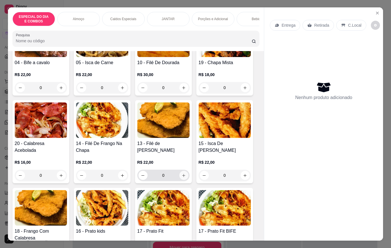
click at [184, 176] on button "increase-product-quantity" at bounding box center [183, 175] width 9 height 9
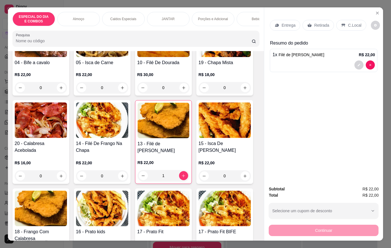
click at [286, 25] on p "Entrega" at bounding box center [288, 25] width 14 height 6
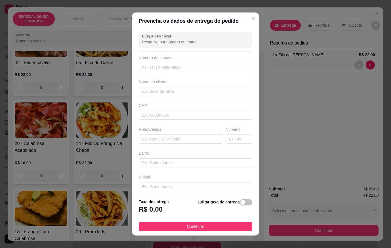
click at [201, 44] on input "Busque pelo cliente" at bounding box center [187, 42] width 91 height 6
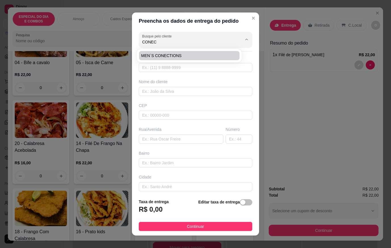
click at [165, 53] on span "MEN´S CONECTIONS" at bounding box center [186, 56] width 90 height 6
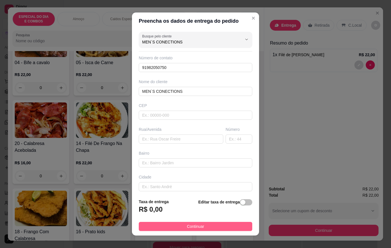
click at [232, 224] on button "Continuar" at bounding box center [195, 226] width 113 height 9
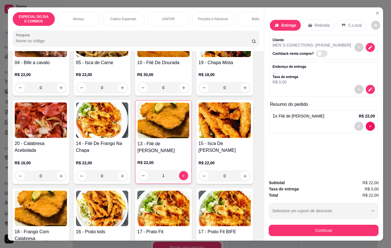
click at [277, 231] on button "Continuar" at bounding box center [323, 230] width 110 height 11
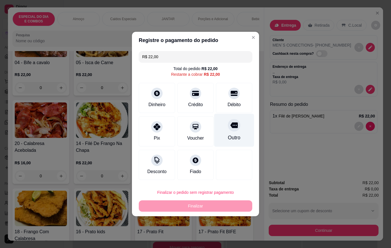
click at [232, 131] on div at bounding box center [234, 125] width 12 height 12
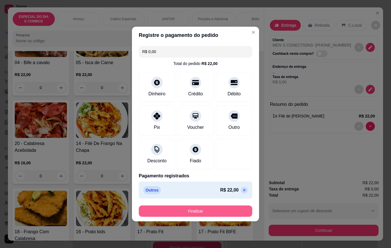
click at [231, 209] on button "Finalizar" at bounding box center [195, 210] width 113 height 11
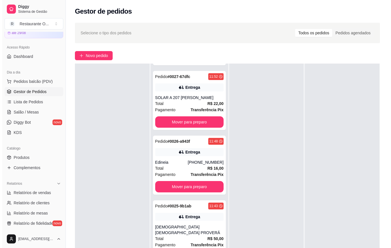
scroll to position [1191, 0]
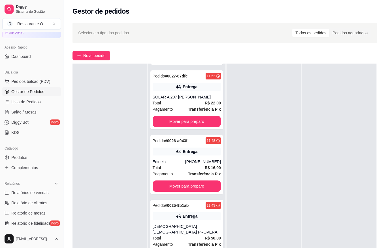
click at [183, 154] on div "Entrega" at bounding box center [190, 152] width 15 height 6
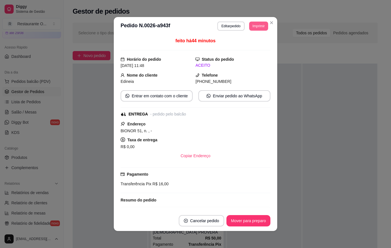
click at [252, 23] on button "Imprimir" at bounding box center [258, 26] width 19 height 9
click at [252, 43] on button "IMPRESSORA" at bounding box center [246, 45] width 40 height 9
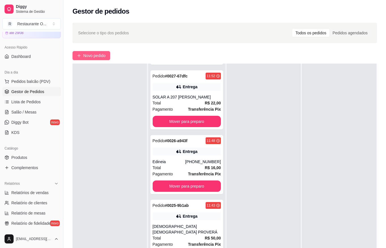
click at [85, 57] on span "Novo pedido" at bounding box center [94, 55] width 22 height 6
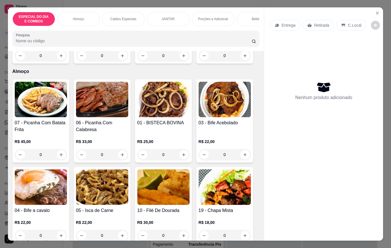
scroll to position [142, 0]
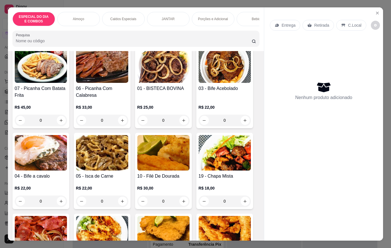
click at [134, 13] on div "Caldos Especiais" at bounding box center [123, 19] width 43 height 14
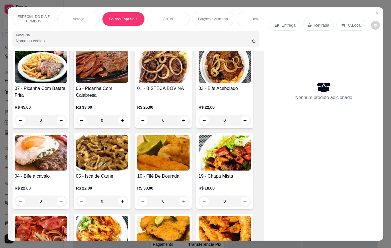
scroll to position [13, 0]
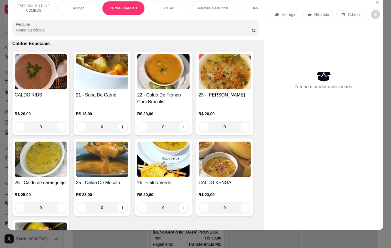
click at [120, 130] on div "0" at bounding box center [102, 126] width 52 height 11
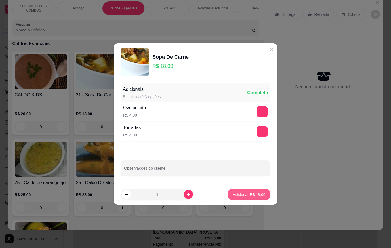
click at [252, 193] on p "Adicionar R$ 18,00" at bounding box center [248, 193] width 33 height 5
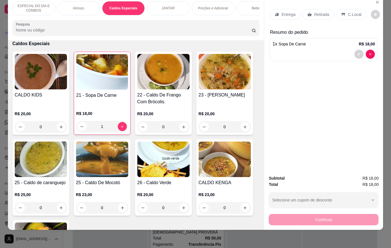
click at [282, 12] on p "Entrega" at bounding box center [288, 15] width 14 height 6
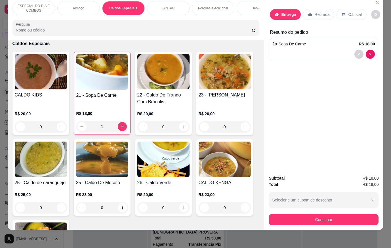
click at [189, 89] on input "text" at bounding box center [195, 91] width 113 height 9
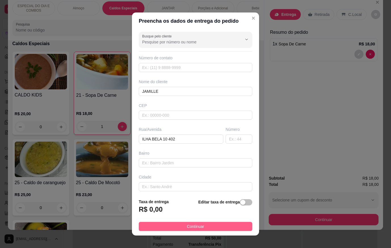
click at [233, 229] on button "Continuar" at bounding box center [195, 226] width 113 height 9
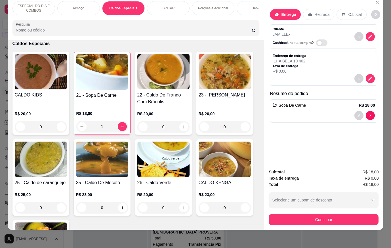
click at [264, 224] on div "Subtotal R$ 18,00 Taxa de entrega R$ 0,00 Total R$ 18,00 Selecione um cupom de …" at bounding box center [323, 196] width 119 height 65
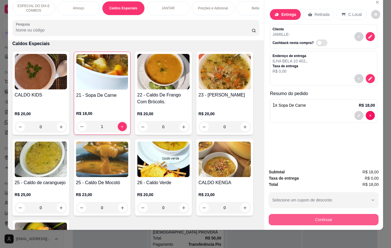
click at [274, 216] on button "Continuar" at bounding box center [323, 219] width 110 height 11
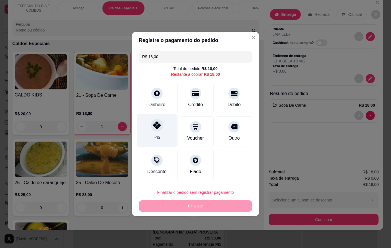
click at [162, 134] on div "Pix" at bounding box center [157, 130] width 40 height 33
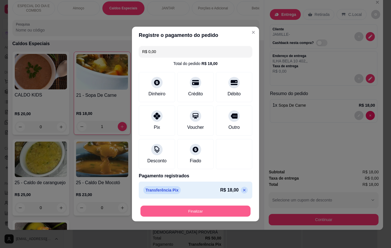
click at [197, 212] on button "Finalizar" at bounding box center [195, 211] width 110 height 11
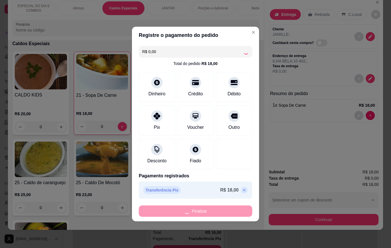
scroll to position [1255, 0]
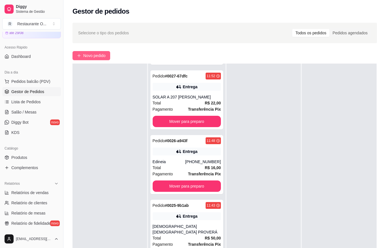
click at [88, 59] on button "Novo pedido" at bounding box center [92, 55] width 38 height 9
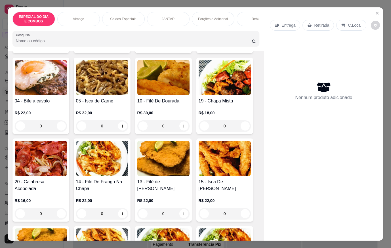
scroll to position [227, 0]
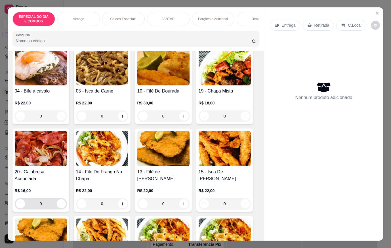
click at [62, 203] on button "increase-product-quantity" at bounding box center [61, 203] width 9 height 9
click at [60, 204] on icon "increase-product-quantity" at bounding box center [61, 204] width 4 height 4
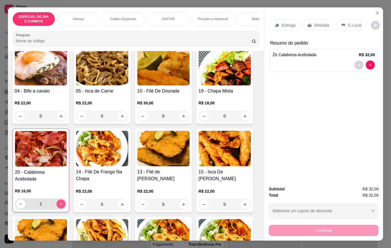
click at [60, 204] on icon "increase-product-quantity" at bounding box center [61, 204] width 4 height 4
click at [244, 118] on icon "increase-product-quantity" at bounding box center [245, 116] width 4 height 4
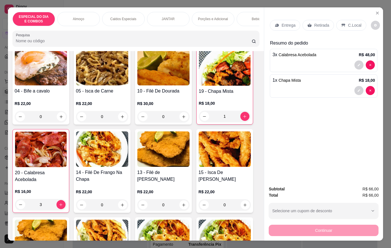
click at [284, 24] on p "Entrega" at bounding box center [288, 25] width 14 height 6
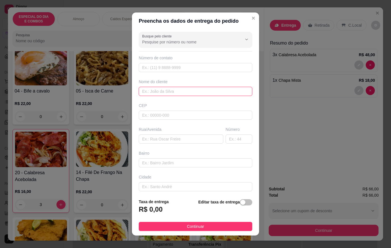
click at [214, 93] on input "text" at bounding box center [195, 91] width 113 height 9
click at [240, 201] on div "button" at bounding box center [242, 202] width 5 height 5
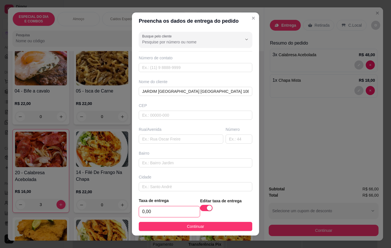
click at [184, 211] on input "0,00" at bounding box center [169, 211] width 61 height 11
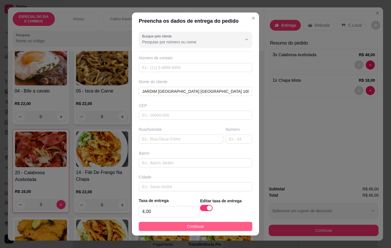
click at [202, 230] on button "Continuar" at bounding box center [195, 226] width 113 height 9
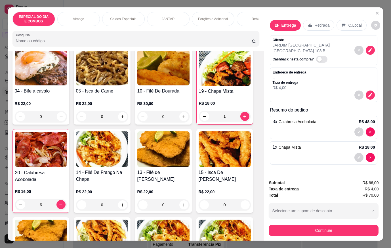
click at [274, 227] on button "Continuar" at bounding box center [323, 230] width 110 height 11
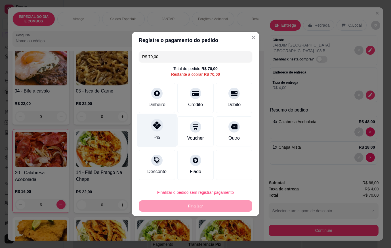
click at [150, 132] on div "Pix" at bounding box center [157, 130] width 40 height 33
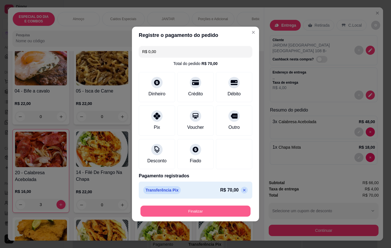
click at [206, 210] on button "Finalizar" at bounding box center [195, 211] width 110 height 11
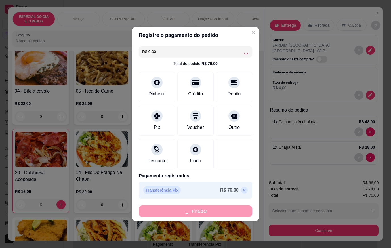
scroll to position [1320, 0]
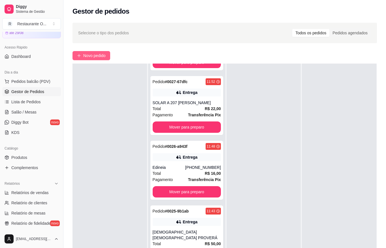
click at [97, 53] on span "Novo pedido" at bounding box center [94, 55] width 22 height 6
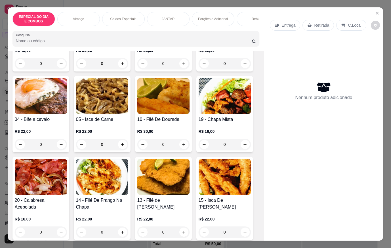
scroll to position [227, 0]
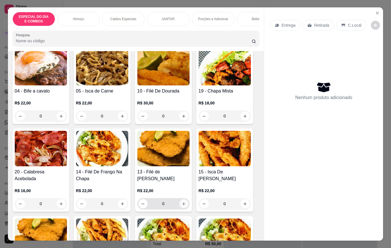
click at [185, 206] on button "increase-product-quantity" at bounding box center [183, 203] width 9 height 9
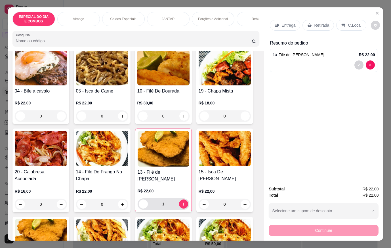
scroll to position [113, 0]
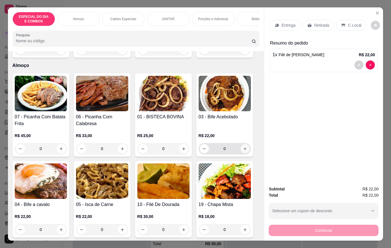
click at [245, 152] on button "increase-product-quantity" at bounding box center [244, 148] width 9 height 9
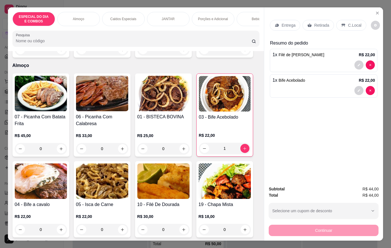
click at [285, 20] on div "Entrega" at bounding box center [285, 25] width 30 height 11
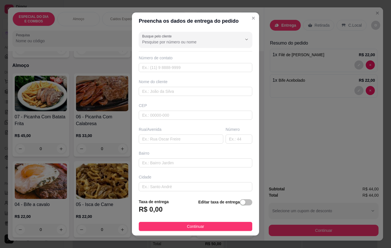
click at [183, 84] on div "Nome do cliente" at bounding box center [196, 87] width 116 height 17
click at [186, 91] on input "text" at bounding box center [195, 91] width 113 height 9
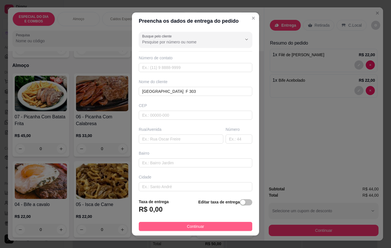
click at [239, 225] on button "Continuar" at bounding box center [195, 226] width 113 height 9
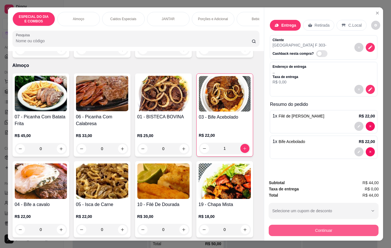
click at [289, 225] on button "Continuar" at bounding box center [323, 230] width 110 height 11
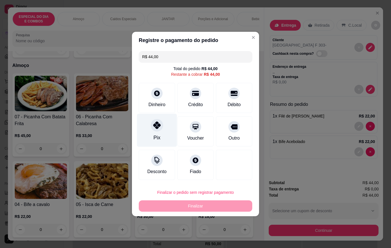
click at [157, 138] on div "Pix" at bounding box center [156, 137] width 7 height 7
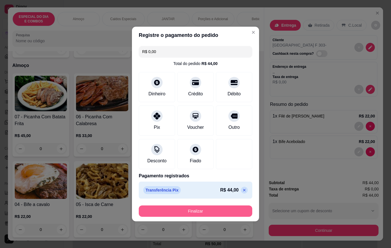
click at [211, 211] on button "Finalizar" at bounding box center [195, 210] width 113 height 11
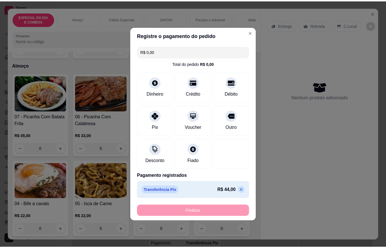
scroll to position [1385, 0]
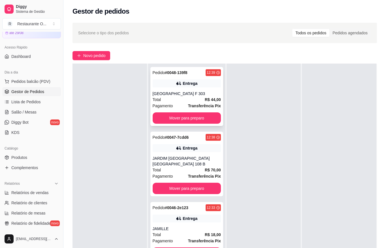
click at [188, 103] on strong "Transferência Pix" at bounding box center [204, 105] width 33 height 5
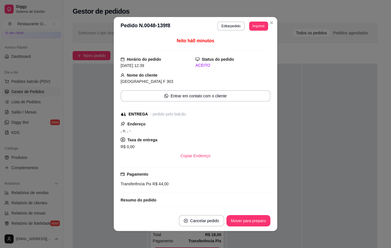
click at [228, 19] on header "**********" at bounding box center [195, 26] width 163 height 18
click at [228, 23] on button "Editar pedido" at bounding box center [230, 26] width 27 height 9
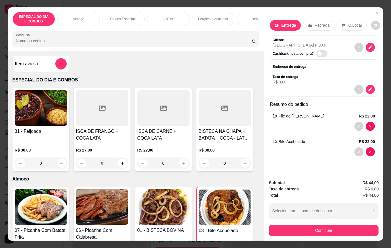
click at [248, 18] on div "Bebidas" at bounding box center [257, 19] width 43 height 14
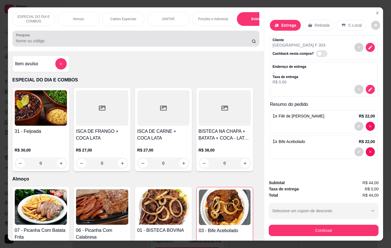
scroll to position [13, 0]
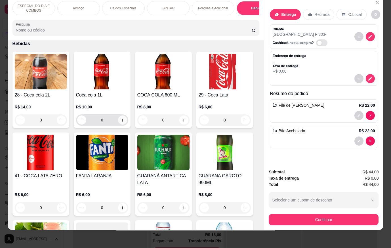
click at [120, 120] on icon "increase-product-quantity" at bounding box center [122, 120] width 4 height 4
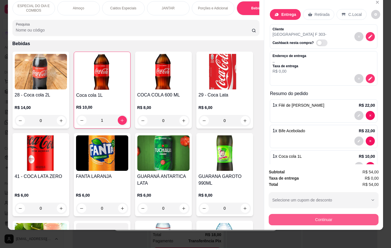
click at [361, 216] on button "Continuar" at bounding box center [323, 219] width 110 height 11
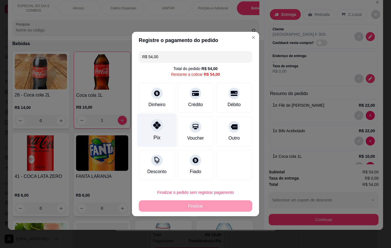
click at [149, 127] on div "Pix" at bounding box center [157, 130] width 40 height 33
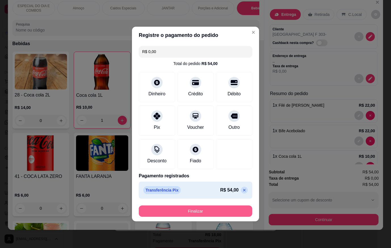
click at [210, 212] on button "Finalizar" at bounding box center [195, 210] width 113 height 11
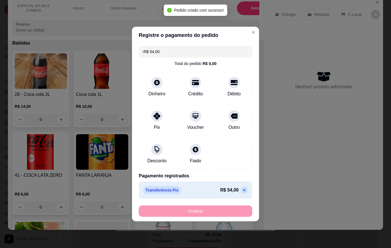
scroll to position [1187, 0]
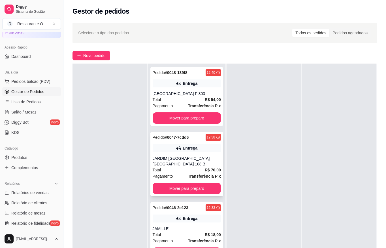
click at [175, 144] on div "Entrega" at bounding box center [187, 148] width 68 height 8
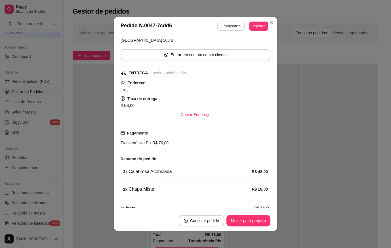
scroll to position [50, 0]
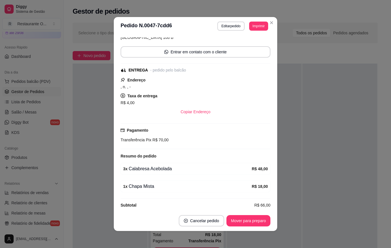
click at [223, 25] on button "Editar pedido" at bounding box center [230, 26] width 27 height 9
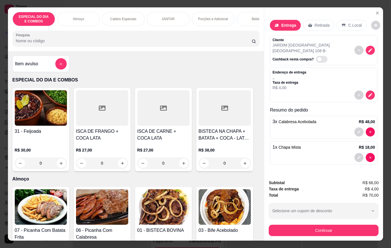
click at [299, 127] on div at bounding box center [323, 131] width 102 height 9
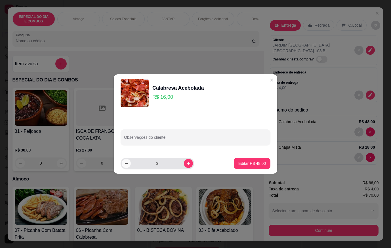
click at [129, 162] on button "decrease-product-quantity" at bounding box center [126, 163] width 9 height 9
click at [249, 166] on p "Editar R$ 32,00" at bounding box center [252, 163] width 28 height 6
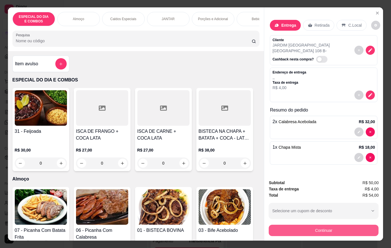
click at [349, 232] on button "Continuar" at bounding box center [323, 230] width 110 height 11
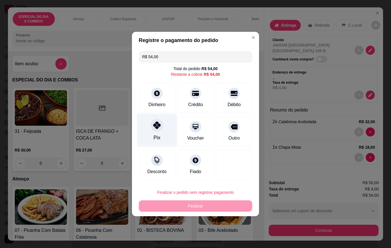
click at [172, 134] on div "Pix" at bounding box center [157, 130] width 40 height 33
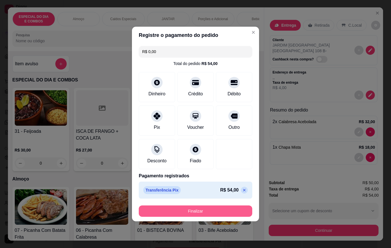
click at [205, 208] on button "Finalizar" at bounding box center [195, 210] width 113 height 11
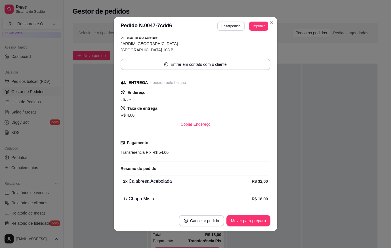
scroll to position [63, 0]
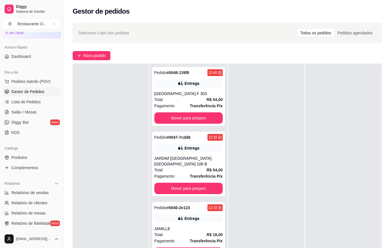
click at [105, 57] on span "Novo pedido" at bounding box center [94, 55] width 22 height 6
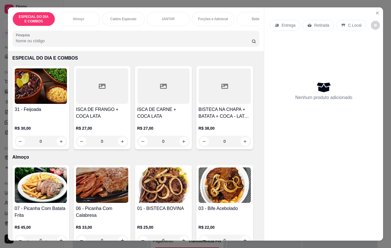
scroll to position [85, 0]
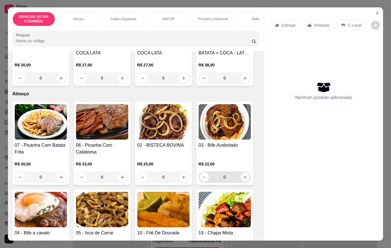
click at [240, 180] on button "increase-product-quantity" at bounding box center [244, 176] width 9 height 9
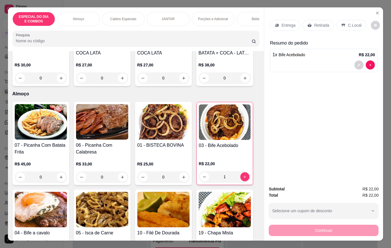
click at [341, 24] on icon at bounding box center [343, 25] width 4 height 3
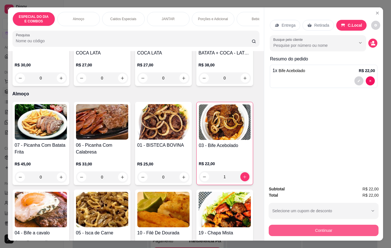
click at [326, 230] on button "Continuar" at bounding box center [323, 230] width 110 height 11
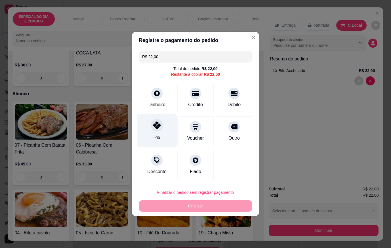
click at [168, 131] on div "Pix" at bounding box center [157, 130] width 40 height 33
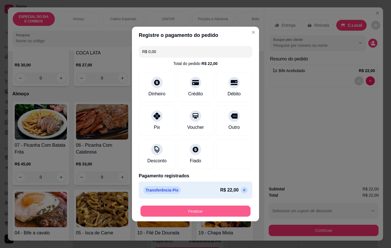
click at [206, 214] on button "Finalizar" at bounding box center [195, 211] width 110 height 11
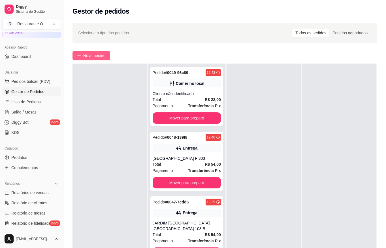
click at [101, 54] on span "Novo pedido" at bounding box center [94, 55] width 22 height 6
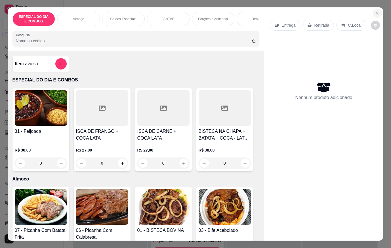
click at [375, 11] on icon "Close" at bounding box center [377, 13] width 5 height 5
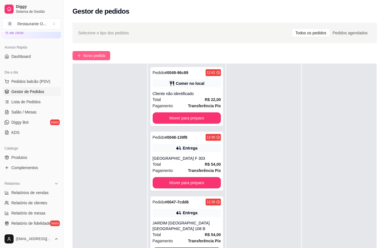
click at [103, 56] on span "Novo pedido" at bounding box center [94, 55] width 22 height 6
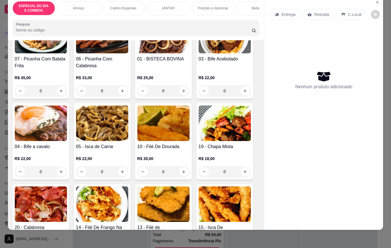
scroll to position [170, 0]
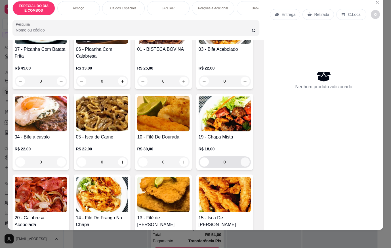
click at [243, 162] on icon "increase-product-quantity" at bounding box center [245, 162] width 4 height 4
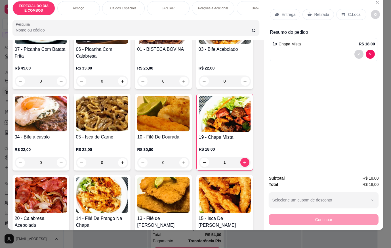
click at [291, 12] on p "Entrega" at bounding box center [288, 15] width 14 height 6
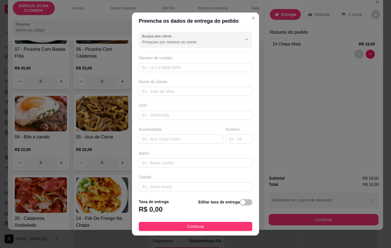
click at [197, 50] on div "Busque pelo cliente Número de contato Nome do cliente CEP Rua/[GEOGRAPHIC_DATA]" at bounding box center [195, 111] width 127 height 165
click at [198, 40] on input "Busque pelo cliente" at bounding box center [187, 42] width 91 height 6
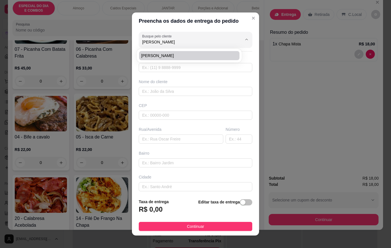
click at [167, 54] on span "[PERSON_NAME]" at bounding box center [186, 56] width 90 height 6
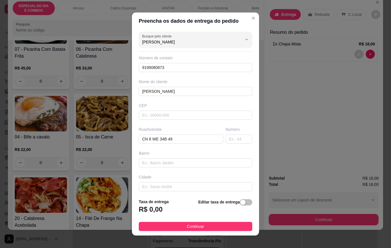
click at [240, 198] on div "Editar taxa de entrega" at bounding box center [225, 207] width 54 height 19
click at [240, 204] on span "button" at bounding box center [246, 202] width 12 height 6
click at [169, 209] on input "0,00" at bounding box center [169, 211] width 61 height 11
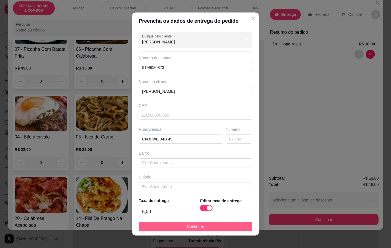
click at [189, 222] on button "Continuar" at bounding box center [195, 226] width 113 height 9
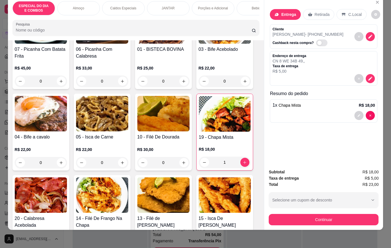
click at [268, 216] on button "Continuar" at bounding box center [323, 219] width 110 height 11
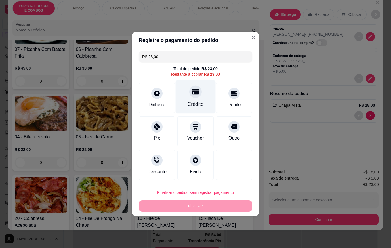
click at [195, 104] on div "Crédito" at bounding box center [195, 103] width 16 height 7
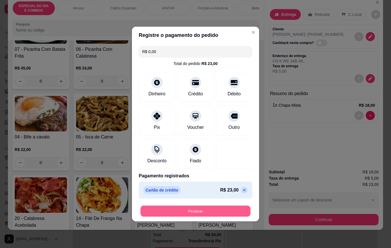
click at [215, 213] on button "Finalizar" at bounding box center [195, 211] width 110 height 11
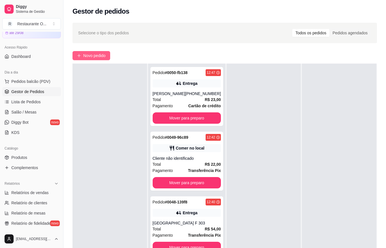
click at [93, 51] on button "Novo pedido" at bounding box center [92, 55] width 38 height 9
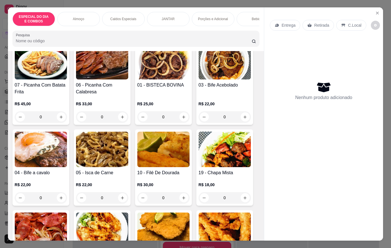
scroll to position [198, 0]
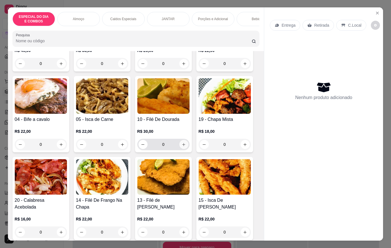
click at [182, 149] on button "increase-product-quantity" at bounding box center [183, 144] width 9 height 9
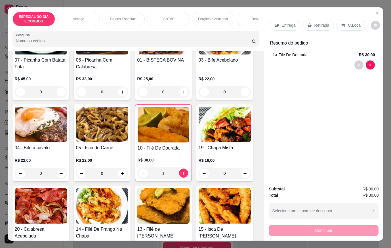
click at [132, 12] on div "Caldos Especiais" at bounding box center [123, 19] width 43 height 14
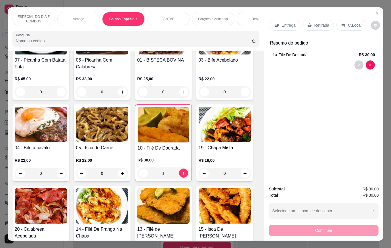
scroll to position [13, 0]
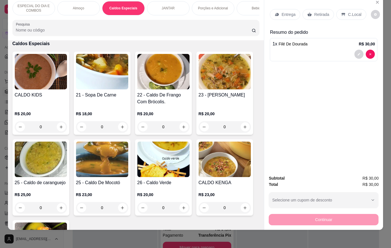
click at [123, 121] on div "0" at bounding box center [102, 126] width 52 height 11
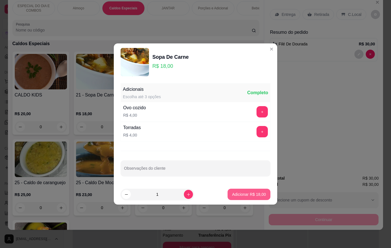
click at [261, 190] on button "Adicionar R$ 18,00" at bounding box center [248, 194] width 43 height 11
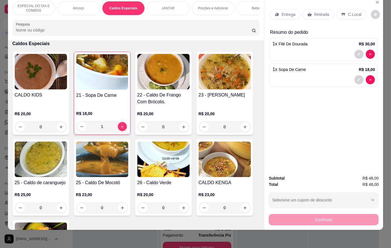
click at [353, 12] on p "C.Local" at bounding box center [354, 15] width 13 height 6
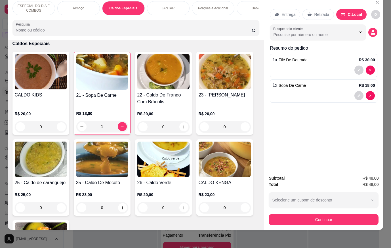
click at [356, 204] on button "Selecione um cupom de desconto" at bounding box center [323, 200] width 110 height 16
click at [356, 213] on div "8OFF 9 disponíveis 8% de desconto na primeira compra" at bounding box center [318, 214] width 91 height 11
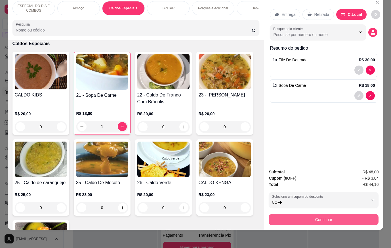
click at [356, 214] on button "Continuar" at bounding box center [323, 219] width 110 height 11
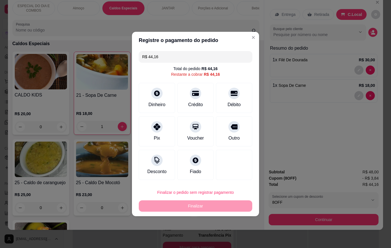
click at [194, 191] on button "Finalizar o pedido sem registrar pagamento" at bounding box center [195, 192] width 113 height 11
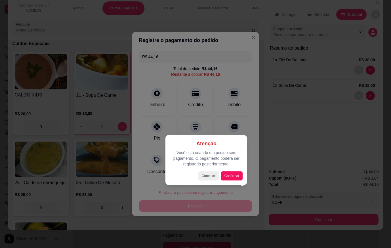
click at [221, 182] on div "Atenção Você está criando um pedido sem pagamento. O pagamento poderá ser regis…" at bounding box center [206, 160] width 82 height 50
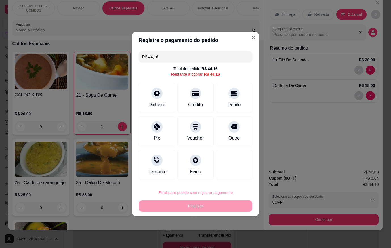
click at [234, 174] on button "Confirmar" at bounding box center [230, 176] width 21 height 9
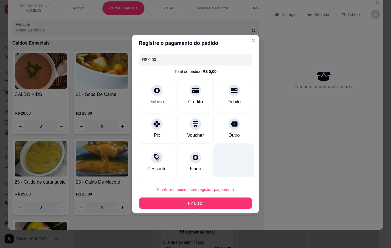
scroll to position [560, 0]
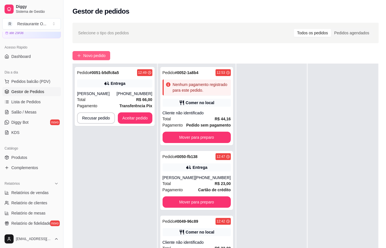
click at [104, 58] on span "Novo pedido" at bounding box center [94, 55] width 22 height 6
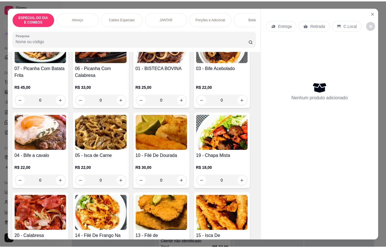
scroll to position [170, 0]
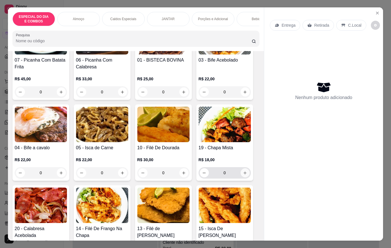
click at [244, 174] on icon "increase-product-quantity" at bounding box center [245, 173] width 4 height 4
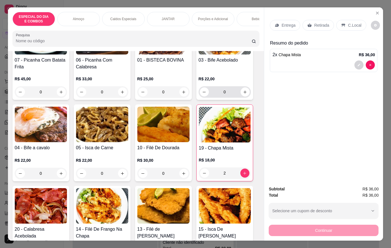
click at [243, 96] on button "increase-product-quantity" at bounding box center [244, 91] width 9 height 9
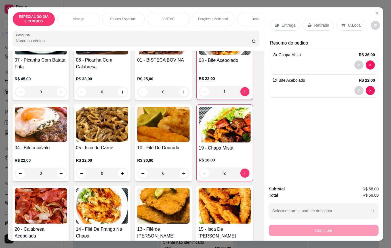
click at [354, 24] on p "C.Local" at bounding box center [354, 25] width 13 height 6
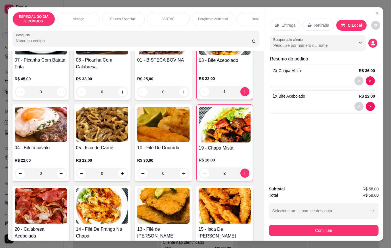
click at [368, 232] on button "Continuar" at bounding box center [323, 230] width 110 height 11
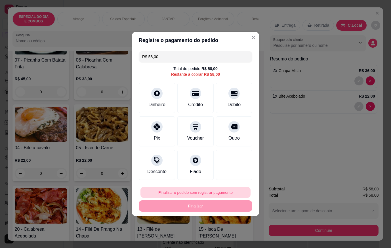
click at [189, 193] on button "Finalizar o pedido sem registrar pagamento" at bounding box center [195, 192] width 110 height 11
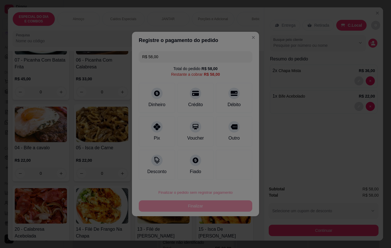
click at [197, 206] on div at bounding box center [195, 124] width 391 height 248
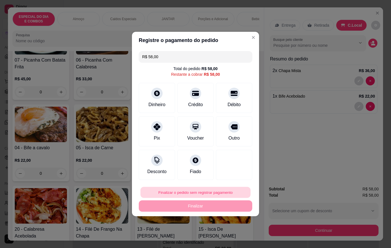
click at [204, 192] on button "Finalizar o pedido sem registrar pagamento" at bounding box center [195, 192] width 110 height 11
click at [235, 174] on button "Confirmar" at bounding box center [230, 176] width 21 height 9
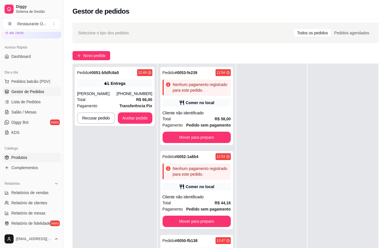
click at [28, 160] on link "Produtos" at bounding box center [31, 157] width 59 height 9
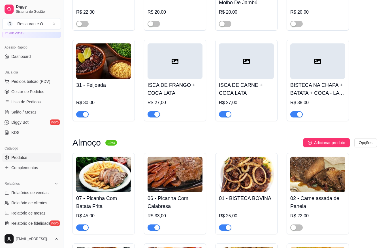
scroll to position [170, 0]
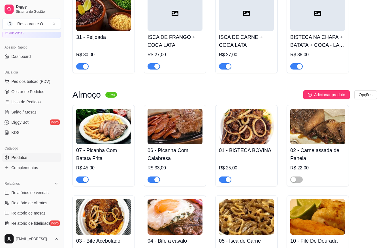
click at [223, 180] on span "button" at bounding box center [225, 179] width 12 height 6
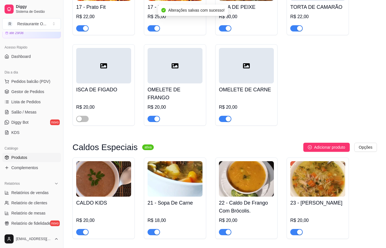
scroll to position [624, 0]
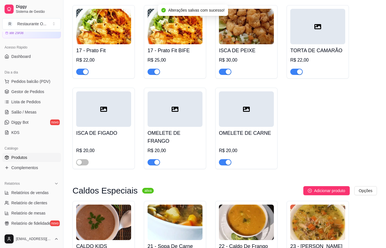
click at [300, 71] on span "button" at bounding box center [297, 72] width 12 height 6
click at [37, 92] on span "Gestor de Pedidos" at bounding box center [27, 92] width 33 height 6
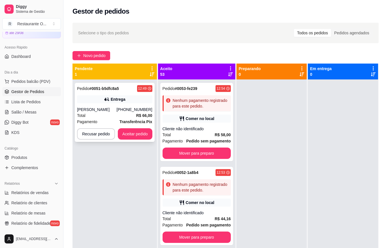
click at [105, 112] on div "Total R$ 66,00" at bounding box center [114, 115] width 75 height 6
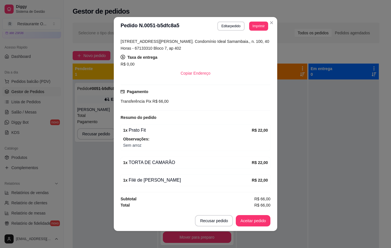
scroll to position [1, 0]
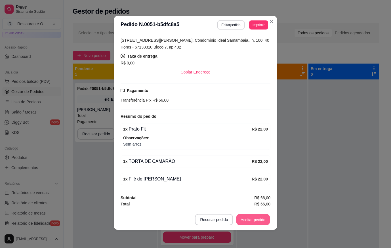
click at [241, 218] on button "Aceitar pedido" at bounding box center [252, 219] width 33 height 11
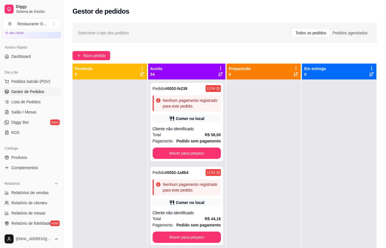
click at [89, 56] on span "Novo pedido" at bounding box center [94, 55] width 22 height 6
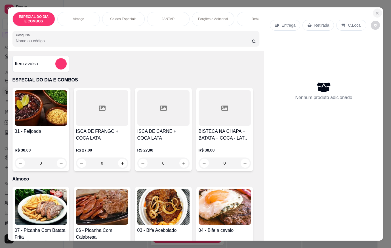
click at [375, 13] on icon "Close" at bounding box center [377, 13] width 5 height 5
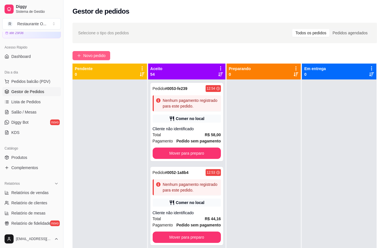
click at [103, 53] on span "Novo pedido" at bounding box center [94, 55] width 22 height 6
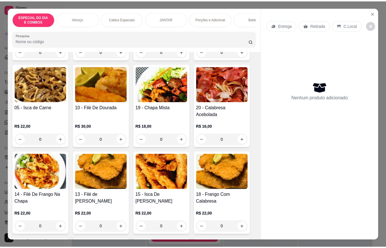
scroll to position [170, 0]
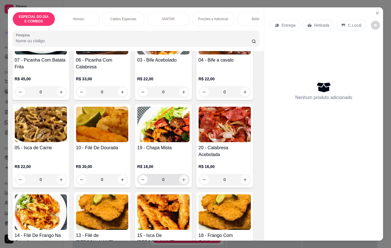
click at [181, 177] on icon "increase-product-quantity" at bounding box center [183, 179] width 4 height 4
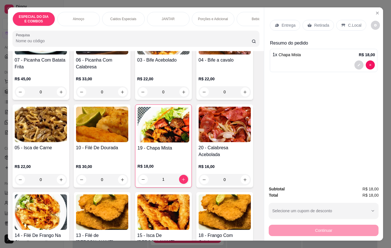
click at [288, 16] on div "Entrega Retirada C.Local" at bounding box center [323, 25] width 107 height 20
click at [288, 22] on p "Entrega" at bounding box center [288, 25] width 14 height 6
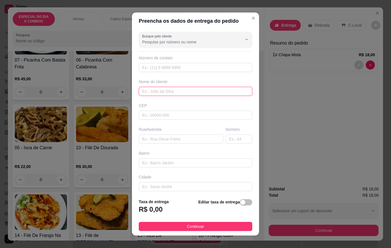
click at [183, 93] on input "text" at bounding box center [195, 91] width 113 height 9
click at [221, 231] on footer "Taxa de entrega R$ 0,00 Editar taxa de entrega Continuar" at bounding box center [195, 214] width 127 height 41
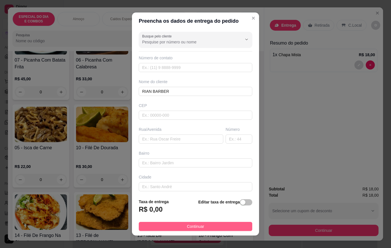
click at [225, 227] on button "Continuar" at bounding box center [195, 226] width 113 height 9
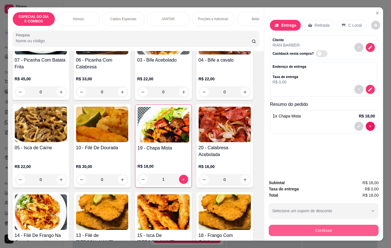
click at [276, 226] on button "Continuar" at bounding box center [323, 230] width 110 height 11
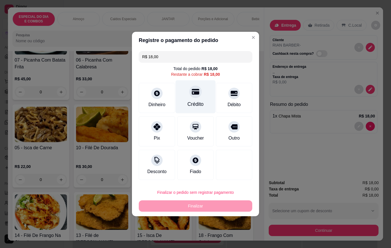
click at [186, 94] on div "Crédito" at bounding box center [195, 96] width 40 height 33
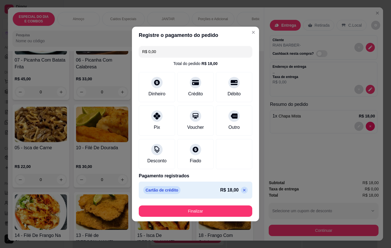
click at [200, 209] on button "Finalizar" at bounding box center [195, 210] width 113 height 11
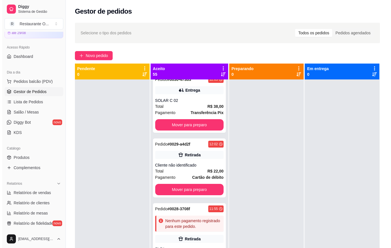
scroll to position [1729, 0]
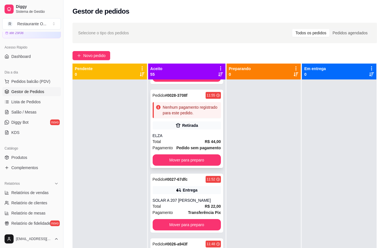
click at [185, 138] on div "ELZA" at bounding box center [187, 136] width 68 height 6
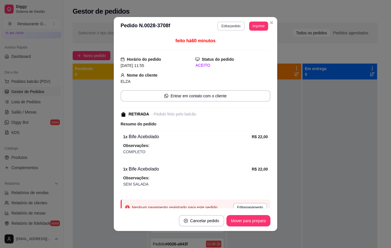
click at [230, 25] on button "Editar pedido" at bounding box center [230, 26] width 27 height 9
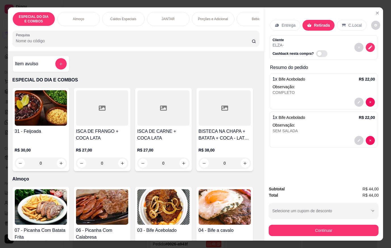
click at [327, 225] on button "Continuar" at bounding box center [323, 230] width 110 height 11
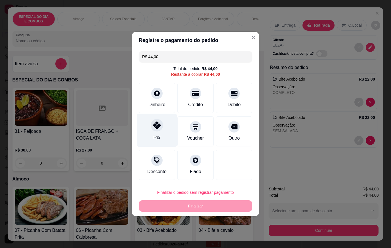
click at [144, 127] on div "Pix" at bounding box center [157, 130] width 40 height 33
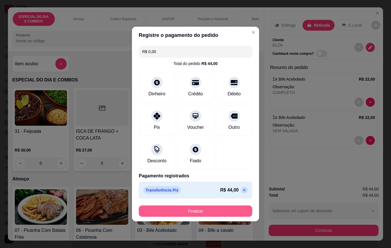
click at [194, 208] on button "Finalizar" at bounding box center [195, 210] width 113 height 11
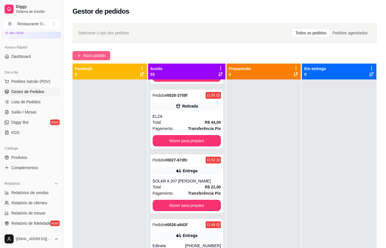
click at [105, 54] on span "Novo pedido" at bounding box center [94, 55] width 22 height 6
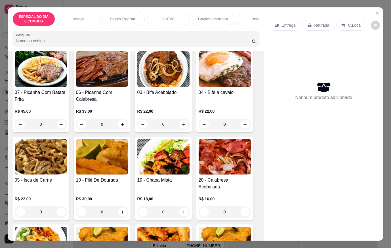
scroll to position [142, 0]
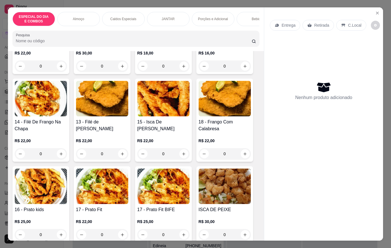
click at [131, 20] on div "Caldos Especiais" at bounding box center [123, 19] width 43 height 14
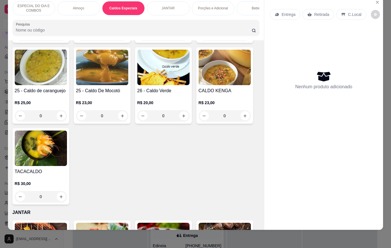
scroll to position [638, 0]
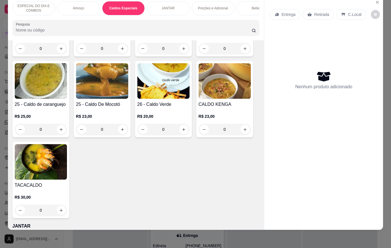
click at [120, 124] on div "0" at bounding box center [102, 129] width 52 height 11
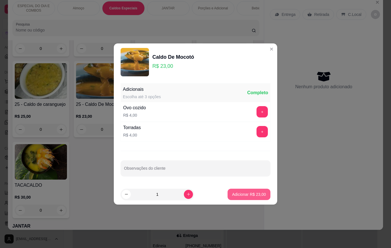
click at [263, 197] on button "Adicionar R$ 23,00" at bounding box center [248, 194] width 43 height 11
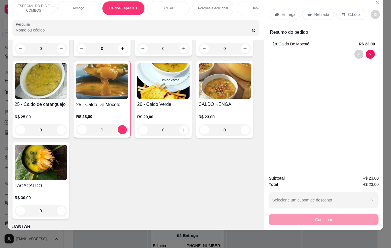
click at [281, 12] on p "Entrega" at bounding box center [288, 15] width 14 height 6
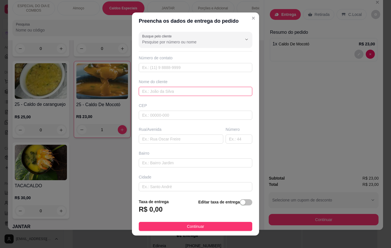
click at [172, 94] on input "text" at bounding box center [195, 91] width 113 height 9
click at [172, 92] on input "text" at bounding box center [195, 91] width 113 height 9
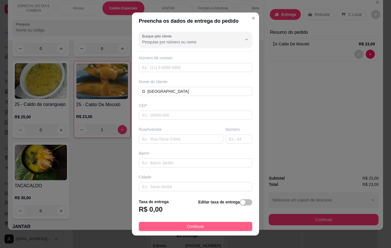
click at [202, 229] on button "Continuar" at bounding box center [195, 226] width 113 height 9
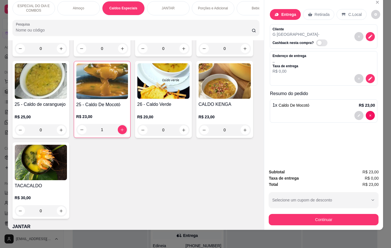
click at [276, 214] on button "Continuar" at bounding box center [323, 219] width 110 height 11
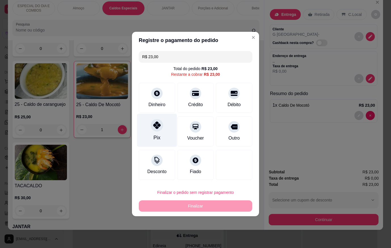
click at [158, 124] on icon at bounding box center [156, 124] width 7 height 7
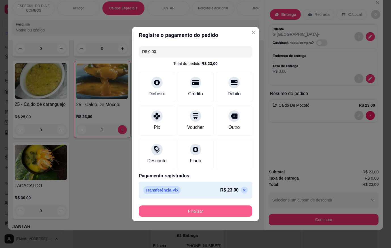
click at [183, 209] on button "Finalizar" at bounding box center [195, 210] width 113 height 11
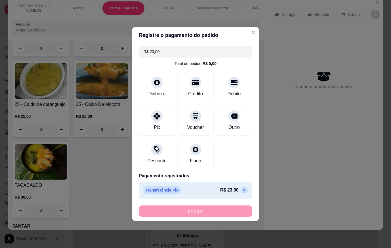
scroll to position [1794, 0]
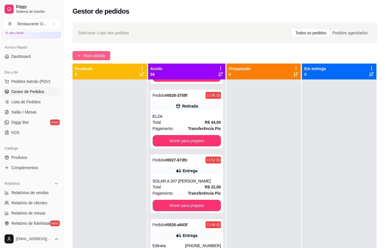
click at [99, 57] on span "Novo pedido" at bounding box center [94, 55] width 22 height 6
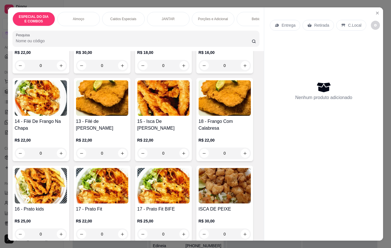
scroll to position [312, 0]
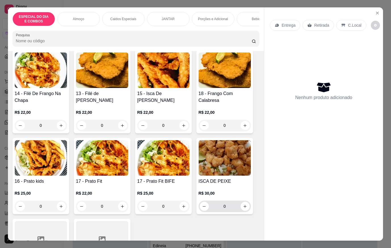
click at [240, 203] on button "increase-product-quantity" at bounding box center [244, 206] width 9 height 9
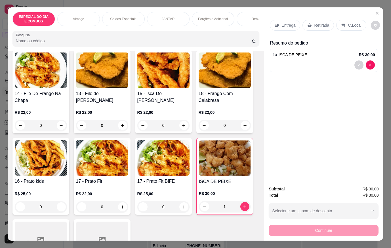
click at [281, 23] on p "Entrega" at bounding box center [288, 25] width 14 height 6
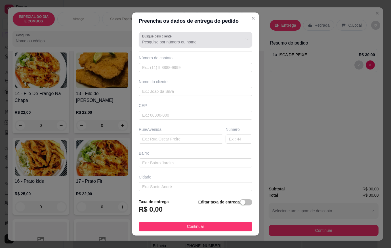
click at [154, 38] on label "Busque pelo cliente" at bounding box center [157, 36] width 31 height 5
click at [154, 39] on input "Busque pelo cliente" at bounding box center [187, 42] width 91 height 6
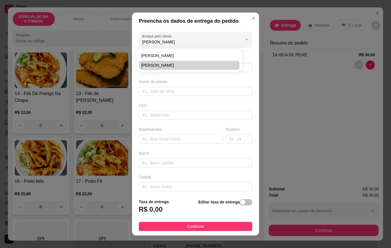
click at [162, 62] on span "[PERSON_NAME]" at bounding box center [186, 65] width 90 height 6
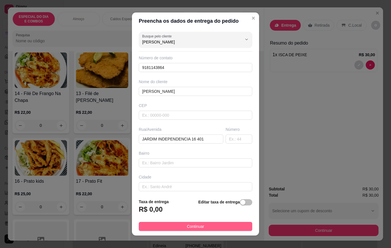
click at [240, 224] on button "Continuar" at bounding box center [195, 226] width 113 height 9
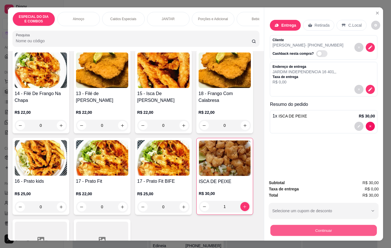
click at [295, 231] on button "Continuar" at bounding box center [323, 230] width 106 height 11
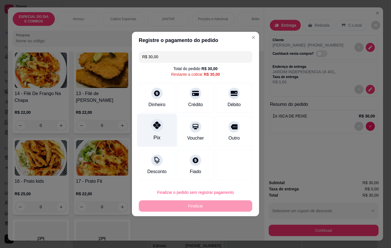
click at [159, 134] on div "Pix" at bounding box center [157, 130] width 40 height 33
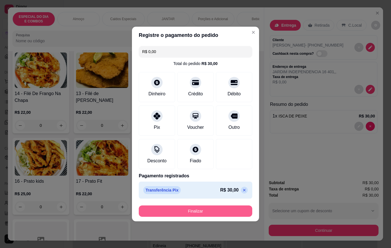
click at [208, 213] on button "Finalizar" at bounding box center [195, 210] width 113 height 11
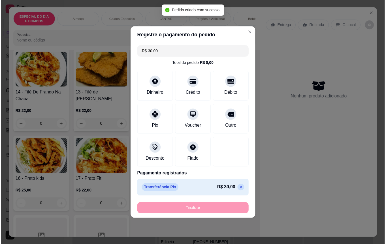
scroll to position [1871, 0]
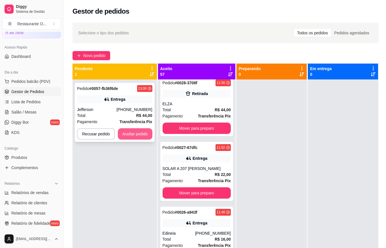
click at [130, 131] on button "Aceitar pedido" at bounding box center [135, 133] width 35 height 11
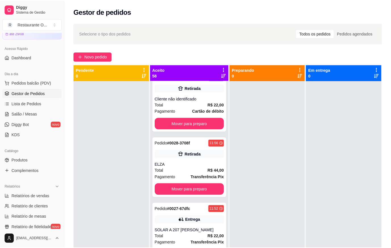
scroll to position [1923, 0]
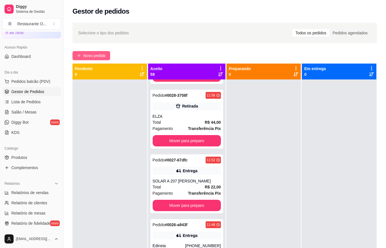
click at [101, 60] on button "Novo pedido" at bounding box center [92, 55] width 38 height 9
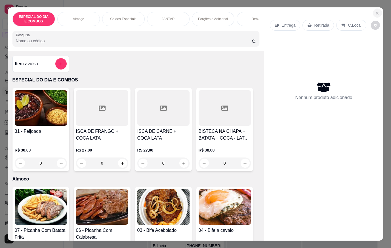
click at [376, 11] on icon "Close" at bounding box center [377, 13] width 5 height 5
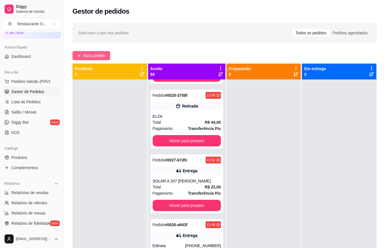
click at [88, 57] on span "Novo pedido" at bounding box center [94, 55] width 22 height 6
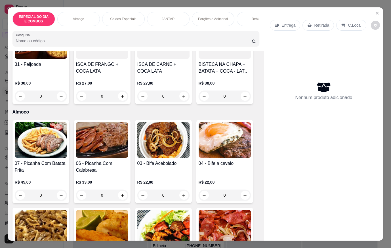
scroll to position [85, 0]
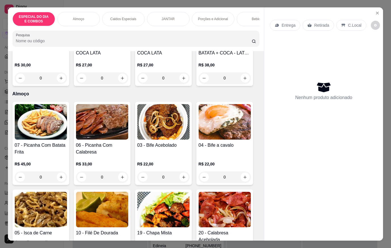
click at [170, 172] on div "R$ 22,00 0" at bounding box center [163, 172] width 52 height 22
click at [170, 136] on div at bounding box center [195, 137] width 143 height 11
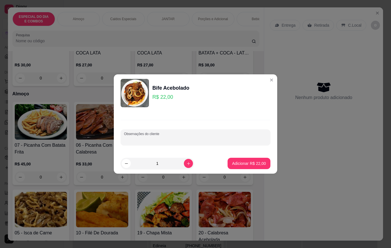
click at [171, 137] on input "Observações do cliente" at bounding box center [195, 140] width 143 height 6
click at [238, 164] on p "Adicionar R$ 22,00" at bounding box center [249, 163] width 34 height 6
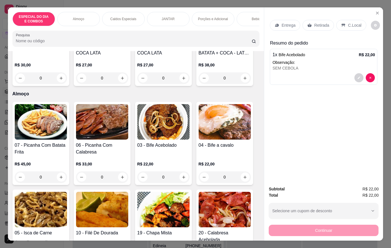
click at [298, 17] on div "Entrega Retirada C.Local" at bounding box center [323, 25] width 107 height 20
click at [295, 22] on div "Entrega" at bounding box center [285, 25] width 30 height 11
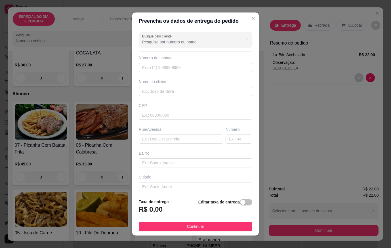
click at [174, 30] on div "Busque pelo cliente Número de contato Nome do cliente CEP Rua/[GEOGRAPHIC_DATA]" at bounding box center [195, 111] width 127 height 165
click at [184, 37] on div at bounding box center [195, 39] width 107 height 11
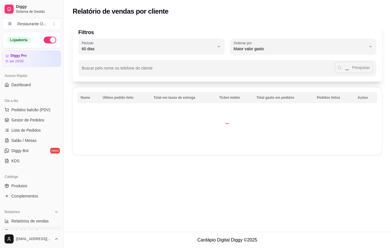
select select "60"
select select "HIGHEST_TOTAL_SPENT_WITH_ORDERS"
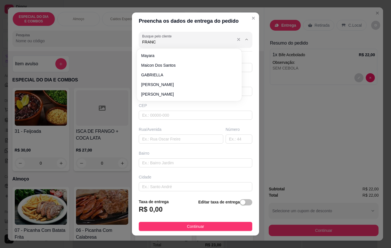
scroll to position [85, 0]
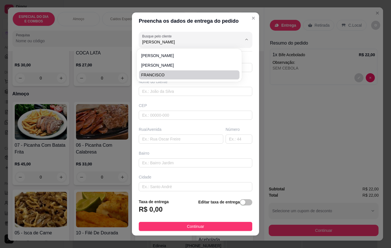
click at [177, 72] on span "FRANCISCO" at bounding box center [186, 75] width 90 height 6
type input "FRANCISCO"
type input "91982476110"
type input "FRANCISCO"
type input "ACQUAVILLE Quadra D casa 13 AP 03 tem uma grade preta na porta do AP"
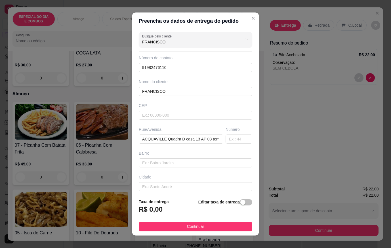
click at [240, 228] on button "Continuar" at bounding box center [195, 226] width 113 height 9
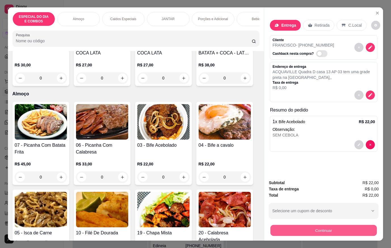
click at [280, 231] on button "Continuar" at bounding box center [323, 230] width 106 height 11
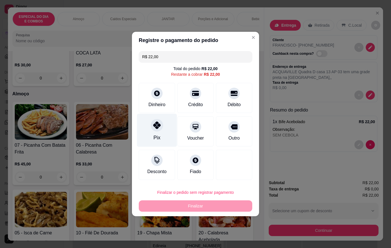
click at [175, 131] on div "Pix" at bounding box center [157, 130] width 40 height 33
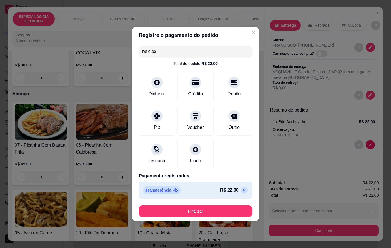
click at [202, 217] on footer "Finalizar" at bounding box center [195, 211] width 127 height 20
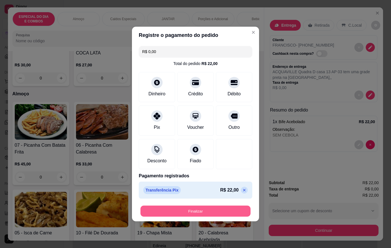
click at [203, 213] on button "Finalizar" at bounding box center [195, 211] width 110 height 11
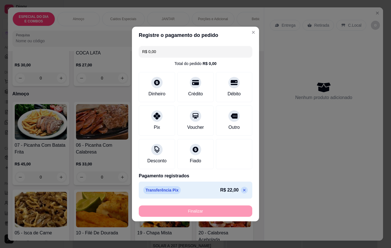
type input "-R$ 22,00"
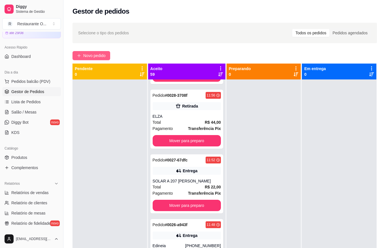
click at [103, 57] on span "Novo pedido" at bounding box center [94, 55] width 22 height 6
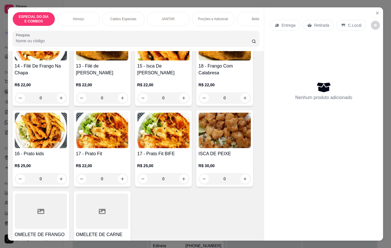
scroll to position [340, 0]
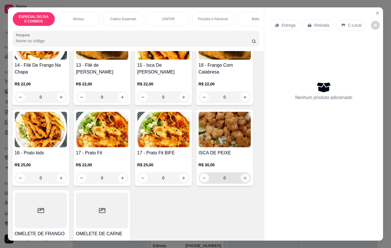
click at [244, 176] on button "increase-product-quantity" at bounding box center [244, 177] width 9 height 9
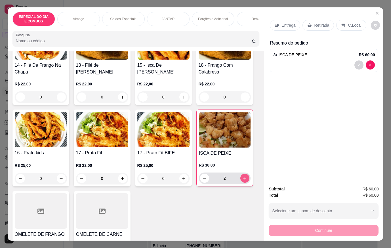
type input "2"
click at [283, 25] on p "Entrega" at bounding box center [288, 25] width 14 height 6
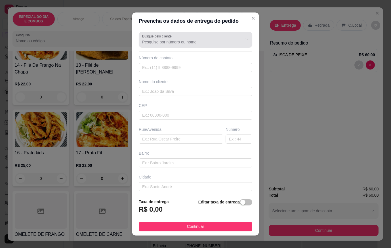
click at [220, 40] on input "Busque pelo cliente" at bounding box center [187, 42] width 91 height 6
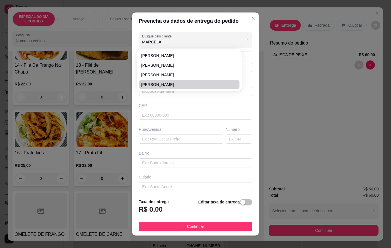
click at [177, 84] on span "Marcela Pereira" at bounding box center [186, 85] width 90 height 6
type input "Marcela Pereira"
type input "91988200770"
type input "Marcela Pereira"
type input "67120370"
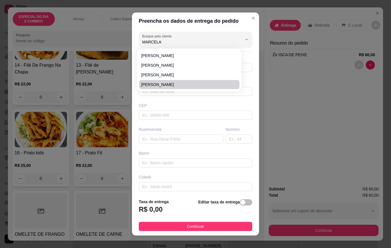
type input "Avenida Governador [PERSON_NAME]"
type input "385"
type input "Residencial solar do coqueiro BlocoH103"
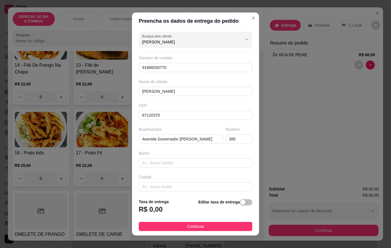
scroll to position [26, 0]
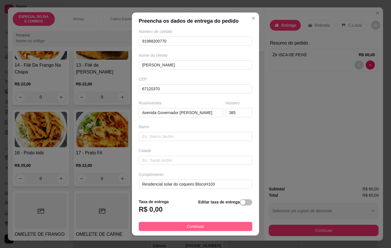
type input "Marcela Pereira"
drag, startPoint x: 230, startPoint y: 224, endPoint x: 251, endPoint y: 224, distance: 20.7
click at [231, 224] on button "Continuar" at bounding box center [195, 226] width 113 height 9
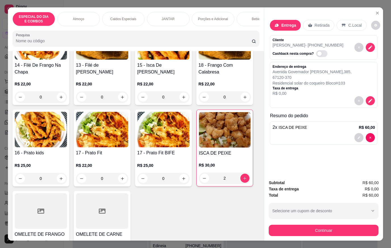
click at [264, 226] on div "Subtotal R$ 60,00 Taxa de entrega R$ 0,00 Total R$ 60,00 Selecione um cupom de …" at bounding box center [323, 207] width 119 height 65
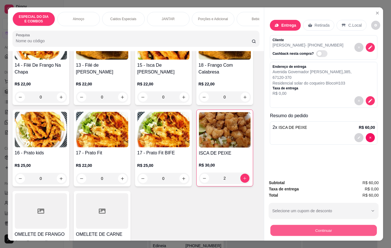
click at [270, 228] on button "Continuar" at bounding box center [323, 230] width 106 height 11
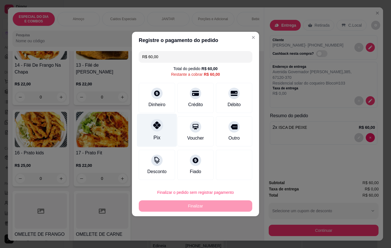
click at [154, 131] on div at bounding box center [157, 125] width 12 height 12
type input "R$ 0,00"
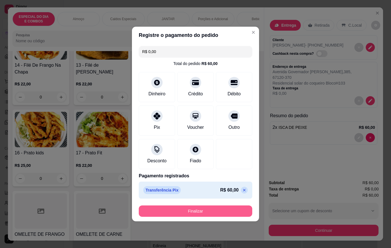
click at [187, 216] on button "Finalizar" at bounding box center [195, 210] width 113 height 11
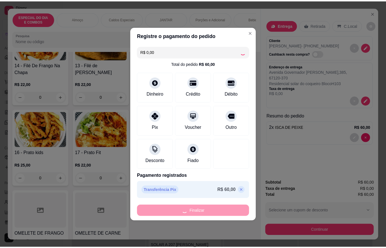
scroll to position [1988, 0]
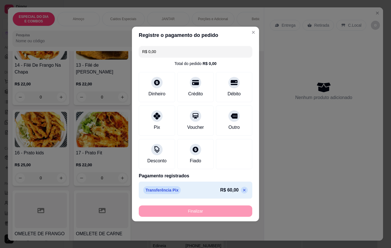
type input "0"
type input "-R$ 60,00"
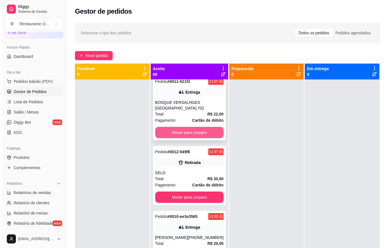
scroll to position [3158, 0]
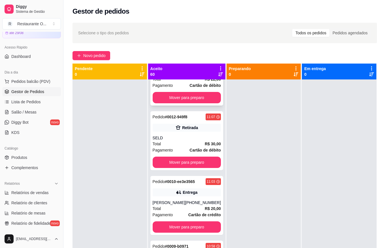
click at [196, 152] on strong "Cartão de débito" at bounding box center [205, 150] width 31 height 5
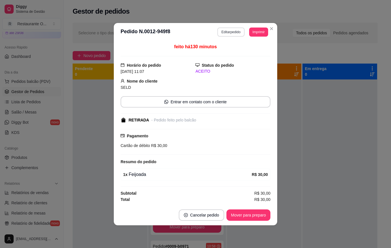
click at [232, 29] on button "Editar pedido" at bounding box center [230, 32] width 27 height 9
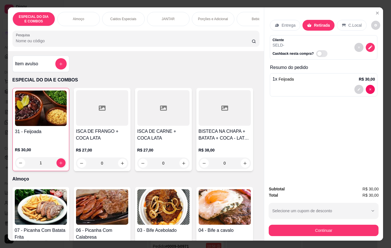
click at [242, 14] on div "Bebidas" at bounding box center [257, 19] width 43 height 14
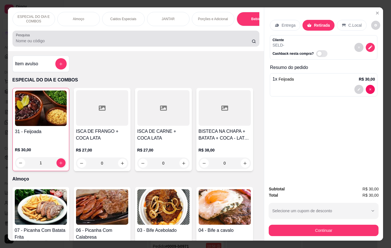
scroll to position [13, 0]
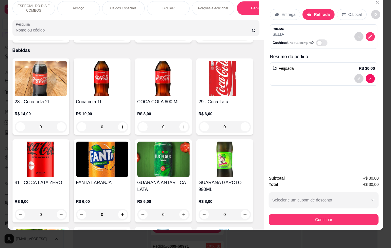
click at [70, 8] on div "Almoço" at bounding box center [78, 8] width 43 height 14
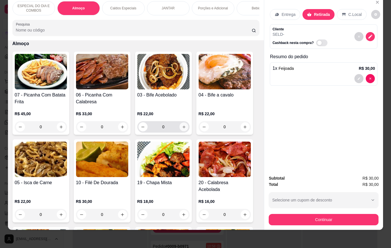
click at [181, 123] on button "increase-product-quantity" at bounding box center [183, 126] width 9 height 9
type input "1"
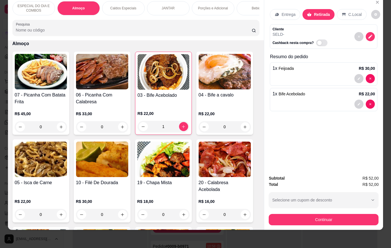
click at [244, 3] on div "Bebidas" at bounding box center [257, 8] width 43 height 14
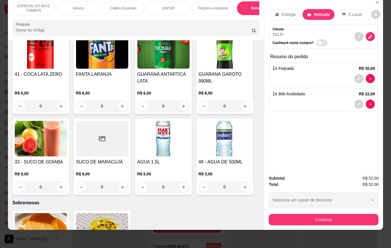
scroll to position [1294, 0]
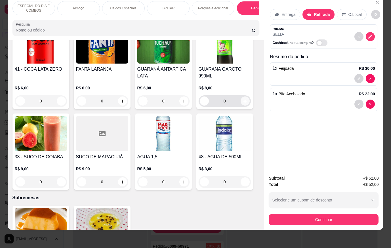
click at [244, 96] on button "increase-product-quantity" at bounding box center [244, 100] width 9 height 9
type input "1"
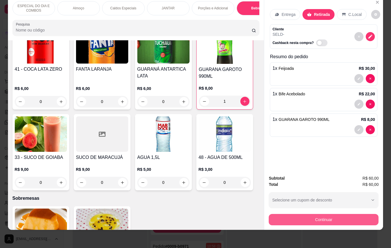
click at [317, 214] on button "Continuar" at bounding box center [323, 219] width 110 height 11
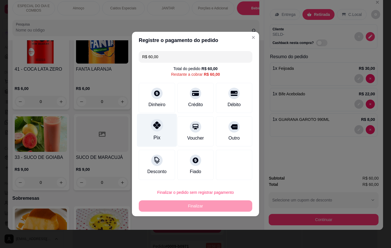
click at [145, 123] on div "Pix" at bounding box center [157, 130] width 40 height 33
type input "R$ 0,00"
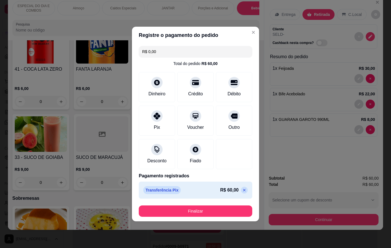
click at [184, 204] on footer "Finalizar" at bounding box center [195, 211] width 127 height 20
click at [184, 205] on footer "Finalizar" at bounding box center [195, 211] width 127 height 20
click at [184, 206] on button "Finalizar" at bounding box center [195, 210] width 113 height 11
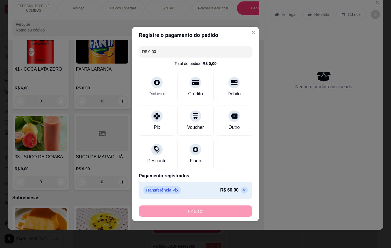
type input "0"
type input "-R$ 60,00"
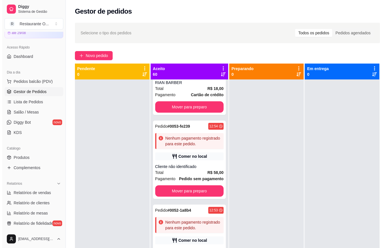
scroll to position [369, 0]
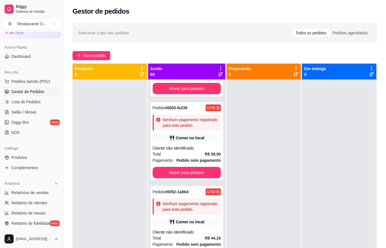
click at [188, 151] on div "Cliente não identificado" at bounding box center [187, 148] width 68 height 6
click at [179, 157] on div "Total R$ 58,00" at bounding box center [187, 154] width 68 height 6
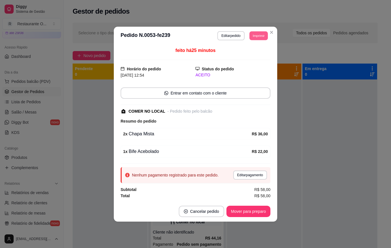
click at [263, 37] on button "Imprimir" at bounding box center [258, 35] width 18 height 9
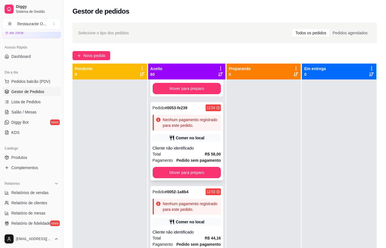
click at [187, 151] on div "Cliente não identificado" at bounding box center [187, 148] width 68 height 6
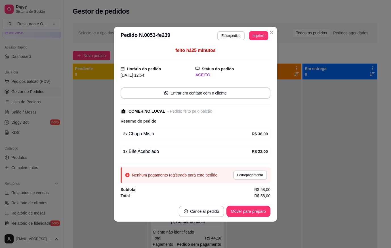
click at [230, 35] on button "Editar pedido" at bounding box center [230, 35] width 27 height 9
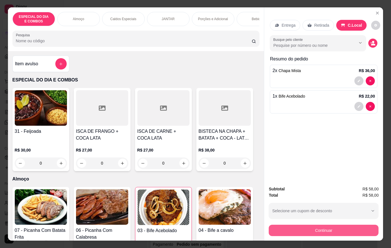
click at [344, 226] on button "Continuar" at bounding box center [323, 230] width 110 height 11
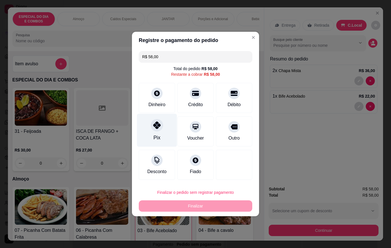
click at [157, 136] on div "Pix" at bounding box center [156, 137] width 7 height 7
type input "R$ 0,00"
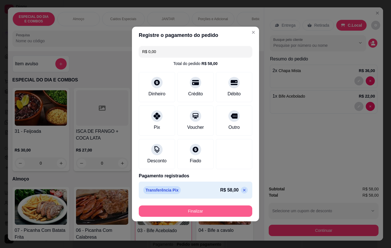
click at [186, 208] on button "Finalizar" at bounding box center [195, 210] width 113 height 11
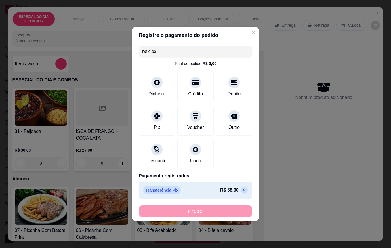
type input "0"
type input "-R$ 58,00"
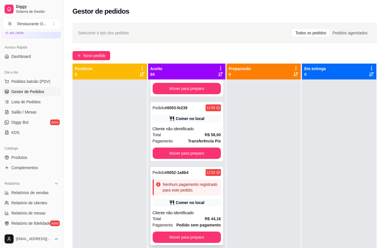
click at [191, 202] on div "Pedido # 0052-1a8b4 12:53 Nenhum pagamento registrado para este pedido. Comer n…" at bounding box center [187, 206] width 73 height 78
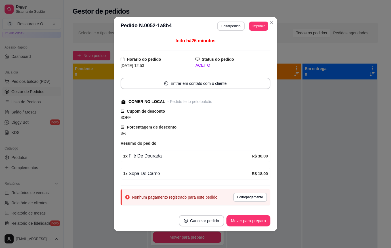
click at [234, 31] on header "**********" at bounding box center [195, 26] width 163 height 18
click at [233, 29] on button "Editar pedido" at bounding box center [230, 26] width 27 height 9
select select "67bf13bb3644ebd80d757e6f"
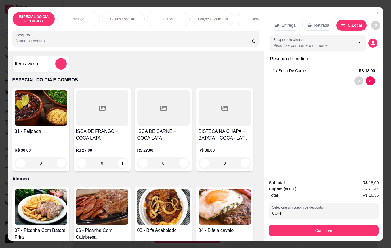
type input "0"
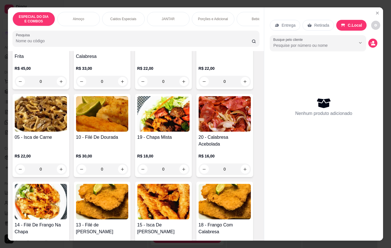
scroll to position [198, 0]
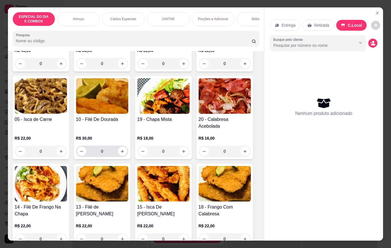
click at [123, 147] on button "increase-product-quantity" at bounding box center [122, 151] width 9 height 9
type input "1"
select select "67bf13bb3644ebd80d757e6f"
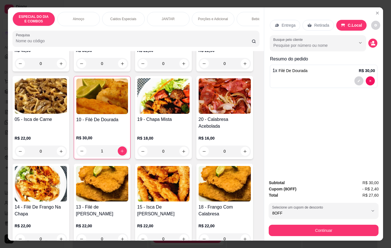
click at [125, 19] on p "Caldos Especiais" at bounding box center [123, 19] width 26 height 5
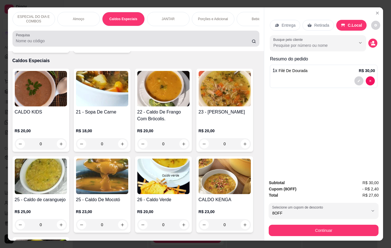
scroll to position [13, 0]
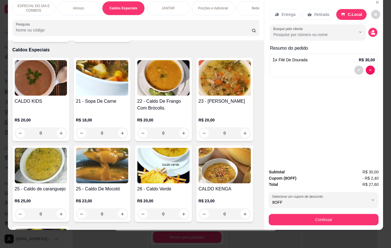
click at [121, 128] on div "0" at bounding box center [102, 132] width 52 height 11
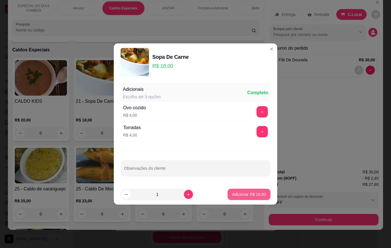
click at [244, 193] on p "Adicionar R$ 18,00" at bounding box center [249, 194] width 34 height 6
type input "1"
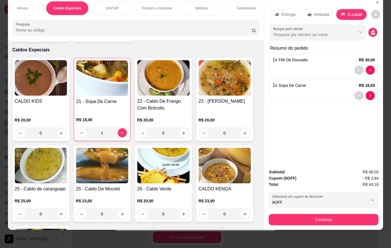
click at [244, 7] on div "Sobremesas" at bounding box center [246, 8] width 43 height 14
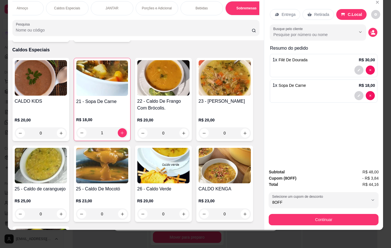
scroll to position [0, 64]
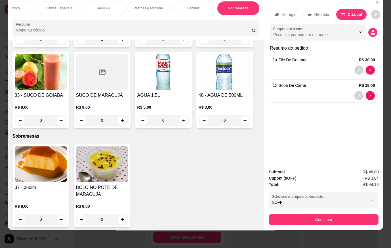
click at [189, 6] on p "Bebidas" at bounding box center [193, 8] width 12 height 5
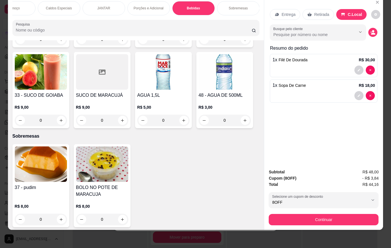
scroll to position [1181, 0]
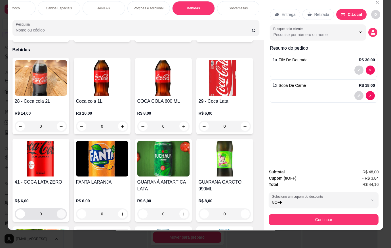
click at [60, 212] on icon "increase-product-quantity" at bounding box center [61, 214] width 4 height 4
type input "1"
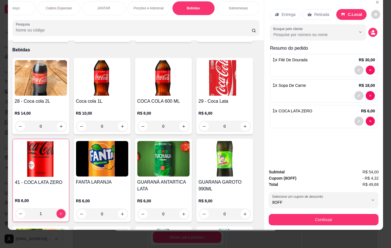
click at [306, 201] on div "8OFF" at bounding box center [320, 199] width 96 height 11
click at [307, 213] on span "8 disponíveis" at bounding box center [300, 212] width 20 height 4
select select
click at [363, 175] on span "- R$ 4,32" at bounding box center [370, 178] width 16 height 6
click at [366, 175] on span "- R$ 4,32" at bounding box center [370, 178] width 16 height 6
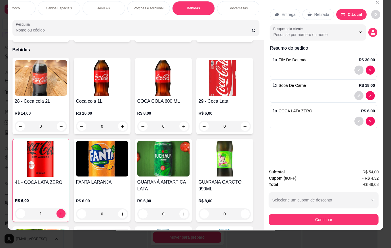
click at [297, 169] on div "Subtotal R$ 54,00" at bounding box center [323, 172] width 110 height 6
click at [306, 175] on div "Cupom ( 8OFF ) - R$ 4,32" at bounding box center [323, 178] width 110 height 6
drag, startPoint x: 306, startPoint y: 174, endPoint x: 365, endPoint y: 175, distance: 59.5
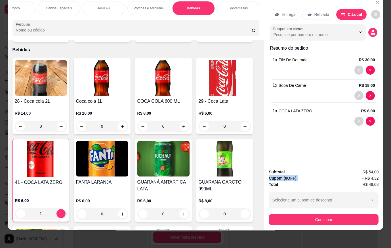
click at [347, 175] on div "Cupom ( 8OFF ) - R$ 4,32" at bounding box center [323, 178] width 110 height 6
click at [365, 175] on span "- R$ 4,32" at bounding box center [370, 178] width 16 height 6
click at [367, 175] on span "- R$ 4,32" at bounding box center [370, 178] width 16 height 6
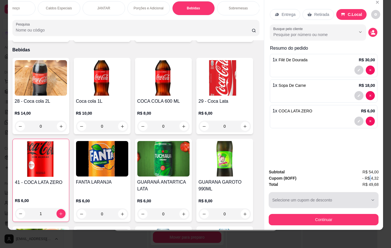
click at [326, 194] on button "Selecione um cupom de desconto" at bounding box center [323, 200] width 110 height 16
click at [292, 208] on li "8OFF 8 disponíveis 8% de desconto na primeira compra" at bounding box center [321, 214] width 101 height 14
type input "67bf13bb3644ebd80d757e6f"
select select "67bf13bb3644ebd80d757e6f"
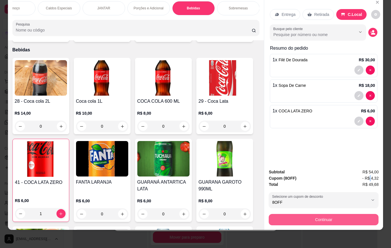
drag, startPoint x: 294, startPoint y: 210, endPoint x: 307, endPoint y: 158, distance: 54.2
click at [305, 164] on div "Subtotal R$ 54,00 Cupom ( 8OFF ) - R$ 4,32 Total R$ 49,68 67bf13bb3644ebd80d757…" at bounding box center [323, 196] width 119 height 65
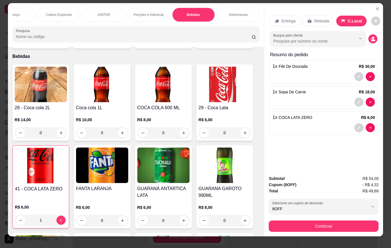
scroll to position [0, 0]
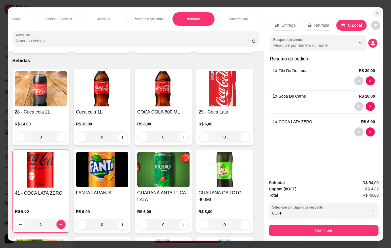
click at [375, 12] on icon "Close" at bounding box center [377, 13] width 5 height 5
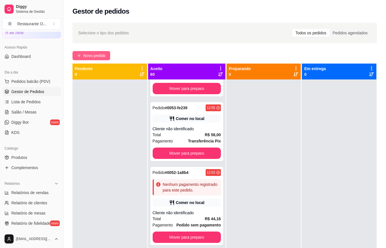
click at [94, 53] on span "Novo pedido" at bounding box center [94, 55] width 22 height 6
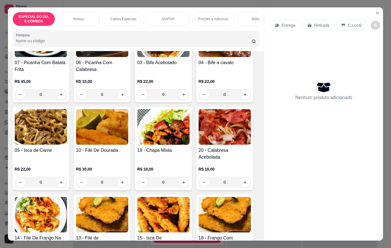
scroll to position [170, 0]
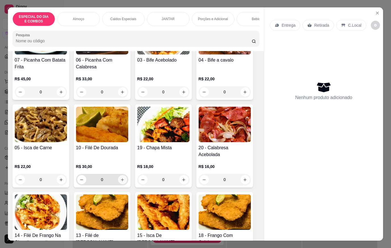
click at [120, 177] on icon "increase-product-quantity" at bounding box center [122, 179] width 4 height 4
type input "1"
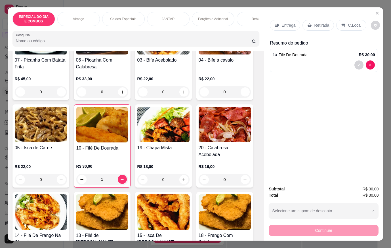
click at [125, 20] on div "Caldos Especiais" at bounding box center [123, 19] width 43 height 14
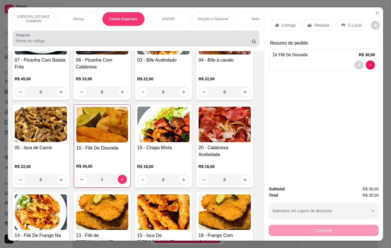
scroll to position [13, 0]
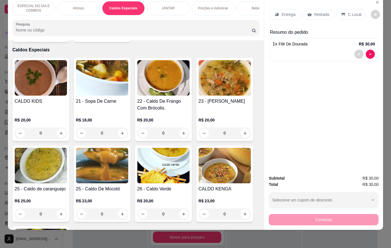
click at [120, 127] on div "0" at bounding box center [102, 132] width 52 height 11
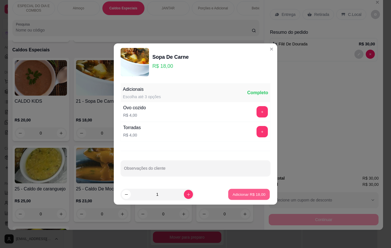
click at [232, 194] on p "Adicionar R$ 18,00" at bounding box center [248, 193] width 33 height 5
type input "1"
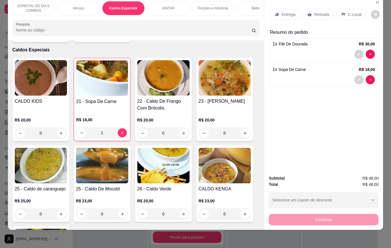
click at [244, 9] on div "Bebidas" at bounding box center [257, 8] width 43 height 14
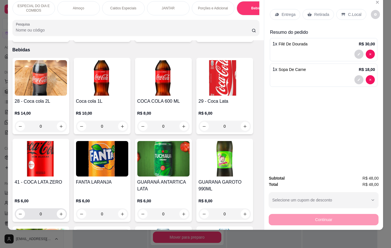
click at [59, 213] on div "0" at bounding box center [41, 213] width 50 height 11
click at [59, 212] on icon "increase-product-quantity" at bounding box center [61, 214] width 4 height 4
type input "1"
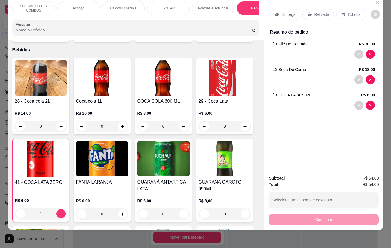
click at [342, 14] on div "C.Local" at bounding box center [351, 14] width 30 height 11
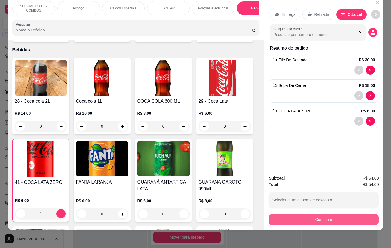
click at [342, 218] on button "Continuar" at bounding box center [323, 219] width 110 height 11
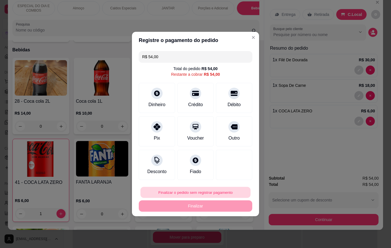
click at [222, 191] on button "Finalizar o pedido sem registrar pagamento" at bounding box center [195, 192] width 110 height 11
click at [236, 178] on button "Confirmar" at bounding box center [231, 176] width 21 height 9
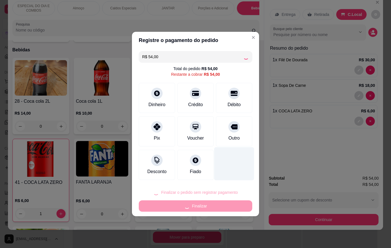
type input "0"
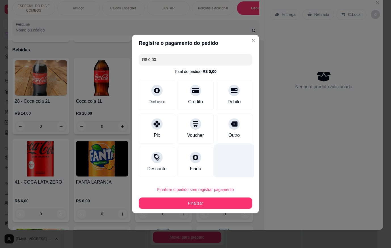
type input "R$ 0,00"
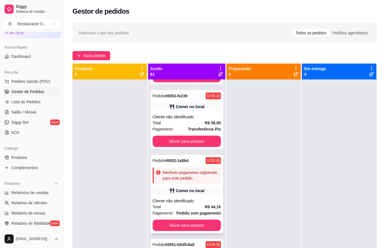
click at [201, 194] on div "Comer no local" at bounding box center [187, 191] width 68 height 8
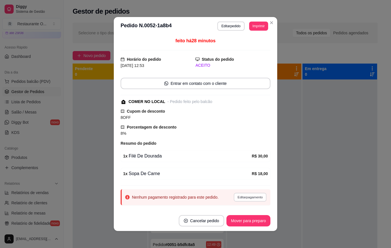
click at [239, 197] on button "Editar pagamento" at bounding box center [249, 197] width 33 height 9
select select "67bf13bb3644ebd80d757e6f"
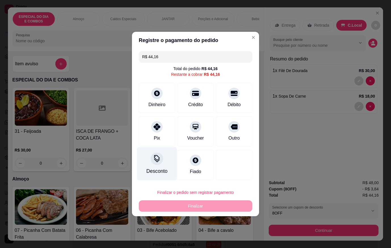
click at [162, 166] on div "Desconto" at bounding box center [157, 163] width 40 height 33
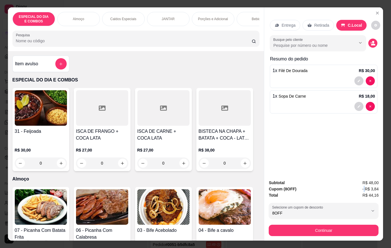
click at [362, 188] on span "- R$ 3,84" at bounding box center [370, 189] width 16 height 6
click at [375, 11] on icon "Close" at bounding box center [377, 13] width 5 height 5
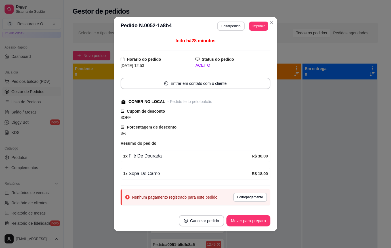
click at [266, 208] on div "feito há 28 minutos Horário do pedido 16/08/2025 12:53 Status do pedido ACEITO …" at bounding box center [195, 122] width 163 height 175
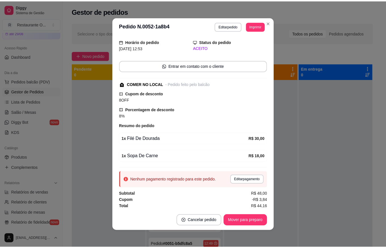
scroll to position [19, 0]
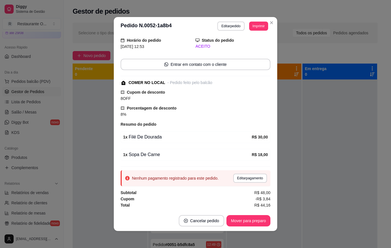
click at [263, 204] on span "R$ 44,16" at bounding box center [262, 205] width 16 height 6
click at [258, 201] on span "-R$ 3,84" at bounding box center [262, 199] width 15 height 6
click at [147, 197] on div "Cupom -R$ 3,84" at bounding box center [195, 199] width 150 height 6
click at [201, 222] on button "Cancelar pedido" at bounding box center [201, 220] width 45 height 11
click at [208, 209] on button "Sim" at bounding box center [215, 206] width 23 height 11
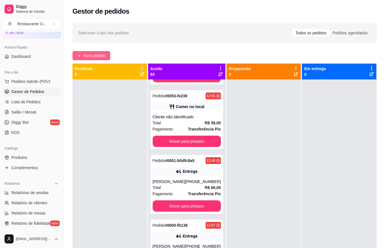
click at [103, 59] on button "Novo pedido" at bounding box center [92, 55] width 38 height 9
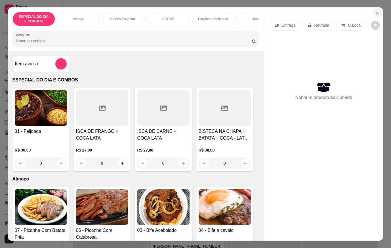
click at [375, 12] on icon "Close" at bounding box center [377, 13] width 5 height 5
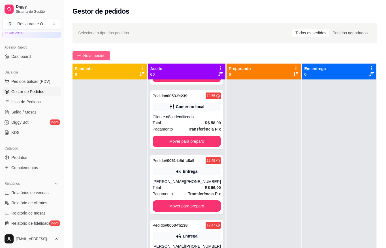
click at [86, 58] on span "Novo pedido" at bounding box center [94, 55] width 22 height 6
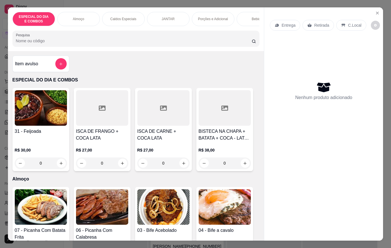
click at [338, 96] on p "Nenhum produto adicionado" at bounding box center [323, 97] width 57 height 7
drag, startPoint x: 338, startPoint y: 96, endPoint x: 296, endPoint y: 181, distance: 95.1
click at [296, 181] on div "Entrega Retirada C.Local Nenhum produto adicionado" at bounding box center [323, 119] width 119 height 224
click at [378, 13] on button "Close" at bounding box center [377, 13] width 9 height 9
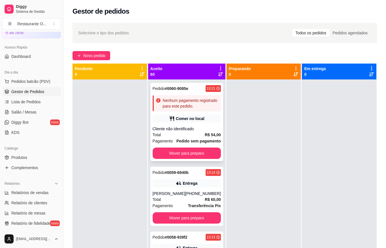
click at [177, 138] on div "Total R$ 54,00" at bounding box center [187, 135] width 68 height 6
click at [97, 51] on button "Novo pedido" at bounding box center [92, 55] width 38 height 9
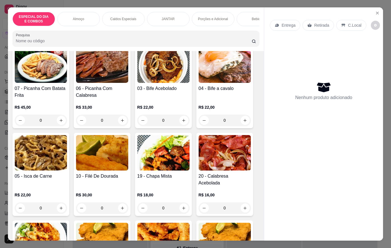
scroll to position [170, 0]
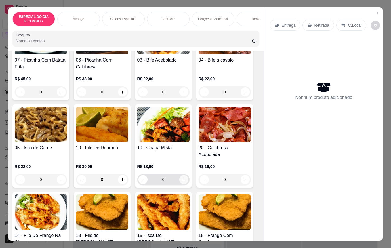
click at [181, 177] on icon "increase-product-quantity" at bounding box center [183, 179] width 4 height 4
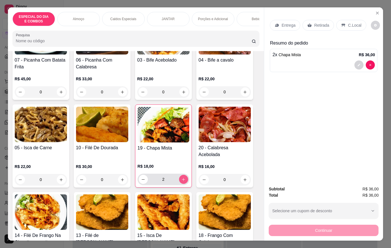
click at [181, 177] on icon "increase-product-quantity" at bounding box center [183, 179] width 4 height 4
type input "3"
click at [348, 24] on p "C.Local" at bounding box center [354, 25] width 13 height 6
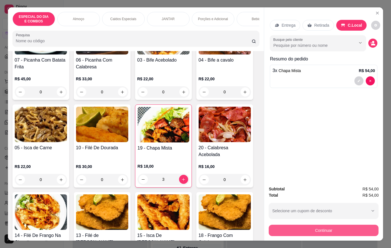
click at [362, 227] on button "Continuar" at bounding box center [323, 230] width 110 height 11
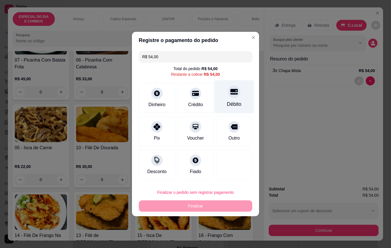
click at [227, 103] on div "Débito" at bounding box center [234, 103] width 14 height 7
type input "R$ 0,00"
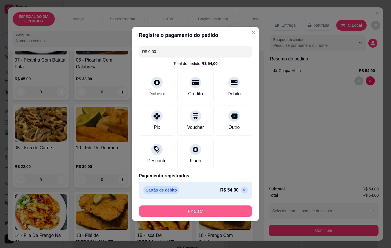
click at [236, 210] on button "Finalizar" at bounding box center [195, 210] width 113 height 11
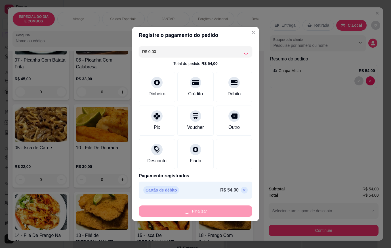
type input "0"
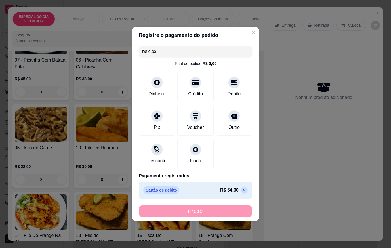
type input "-R$ 54,00"
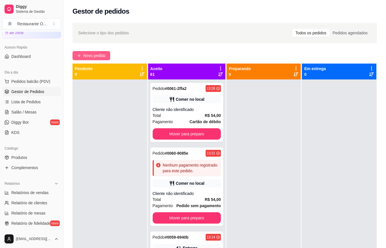
click at [109, 57] on button "Novo pedido" at bounding box center [92, 55] width 38 height 9
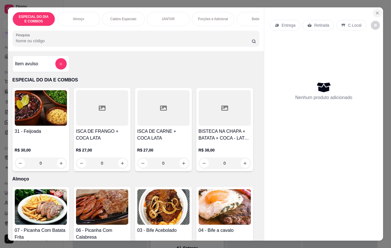
click at [374, 13] on button "Close" at bounding box center [377, 13] width 9 height 9
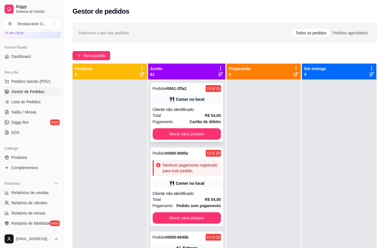
click at [193, 114] on div "Total R$ 54,00" at bounding box center [187, 115] width 68 height 6
click at [110, 57] on button "Novo pedido" at bounding box center [92, 55] width 38 height 9
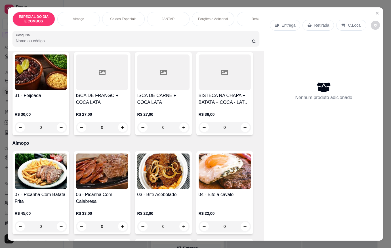
scroll to position [57, 0]
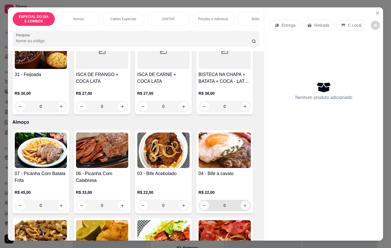
click at [243, 206] on icon "increase-product-quantity" at bounding box center [245, 205] width 4 height 4
type input "1"
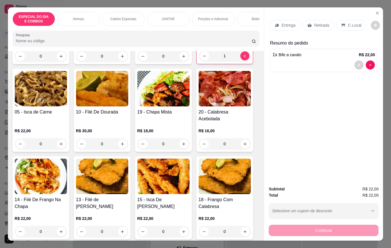
scroll to position [227, 0]
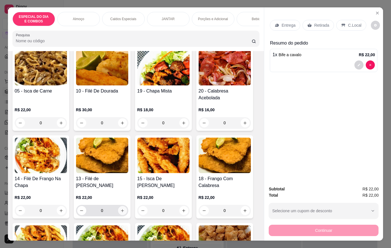
click at [120, 208] on icon "increase-product-quantity" at bounding box center [122, 210] width 4 height 4
type input "2"
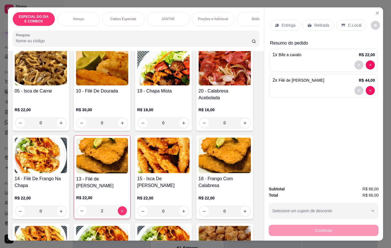
click at [281, 25] on p "Entrega" at bounding box center [288, 25] width 14 height 6
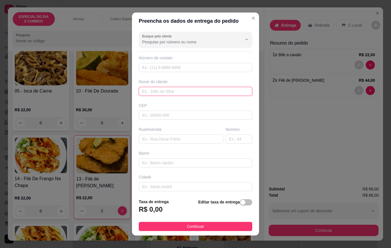
click at [208, 90] on input "text" at bounding box center [195, 91] width 113 height 9
type input "MARCELO MENDES"
type input "S"
type input "O"
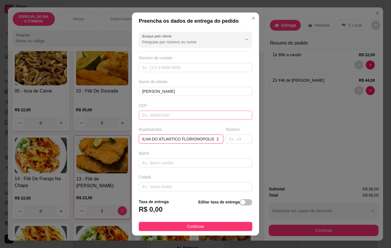
scroll to position [0, 0]
type input "ILHA DO ATLANTICO FLORIONOPOLIS 206"
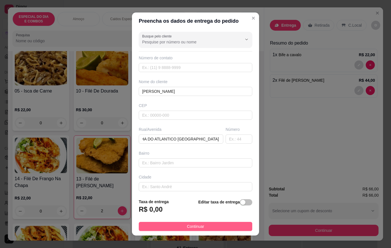
click at [235, 231] on button "Continuar" at bounding box center [195, 226] width 113 height 9
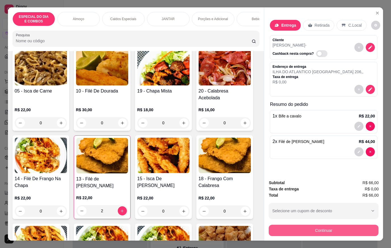
click at [278, 231] on button "Continuar" at bounding box center [323, 230] width 110 height 11
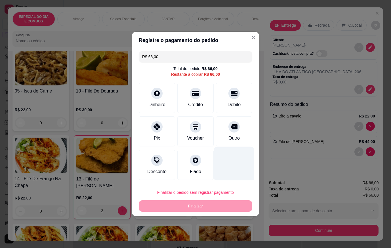
drag, startPoint x: 240, startPoint y: 156, endPoint x: 280, endPoint y: 142, distance: 42.7
click at [240, 156] on div at bounding box center [234, 165] width 36 height 30
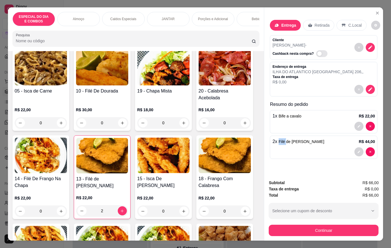
click at [280, 142] on span "Filé de [PERSON_NAME]" at bounding box center [301, 141] width 46 height 5
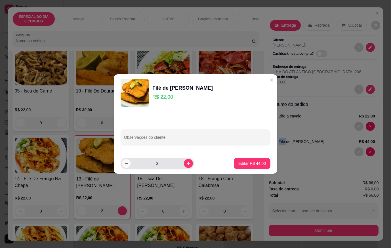
click at [125, 161] on button "decrease-product-quantity" at bounding box center [126, 163] width 9 height 9
type input "1"
click at [249, 166] on p "Editar R$ 22,00" at bounding box center [252, 163] width 28 height 6
type input "1"
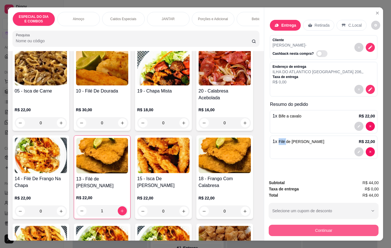
click at [314, 232] on button "Continuar" at bounding box center [323, 230] width 110 height 11
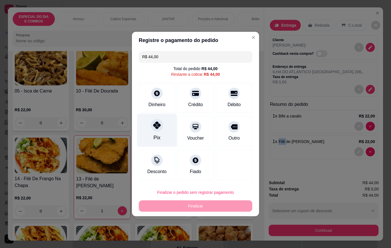
click at [143, 134] on div "Pix" at bounding box center [157, 130] width 40 height 33
type input "R$ 0,00"
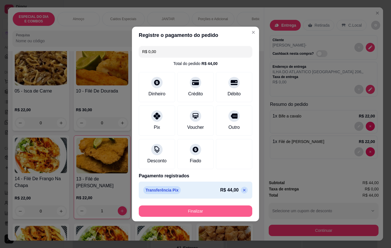
click at [191, 214] on button "Finalizar" at bounding box center [195, 210] width 113 height 11
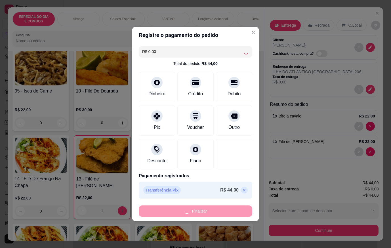
type input "0"
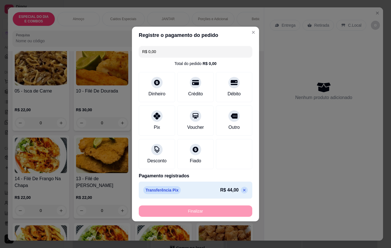
type input "-R$ 44,00"
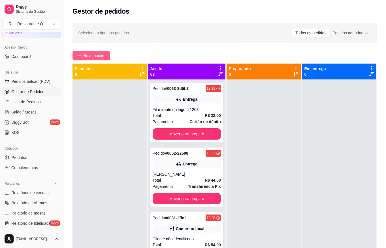
click at [104, 52] on span "Novo pedido" at bounding box center [94, 55] width 22 height 6
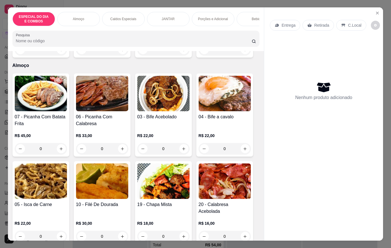
scroll to position [170, 0]
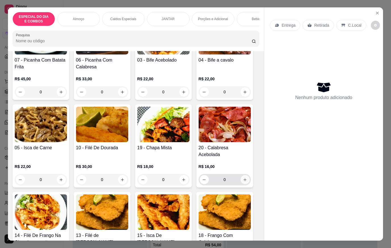
click at [243, 177] on icon "increase-product-quantity" at bounding box center [245, 179] width 4 height 4
type input "1"
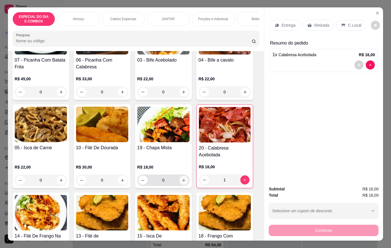
click at [181, 178] on icon "increase-product-quantity" at bounding box center [183, 180] width 4 height 4
type input "1"
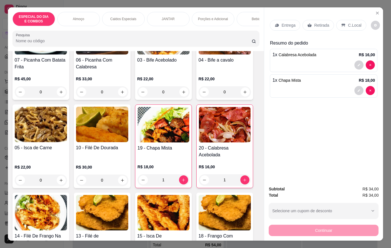
click at [238, 20] on div "Bebidas" at bounding box center [257, 19] width 43 height 14
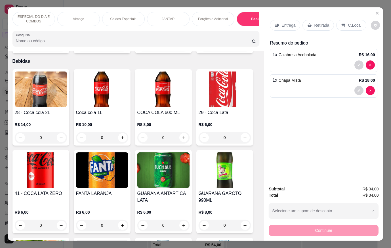
scroll to position [13, 0]
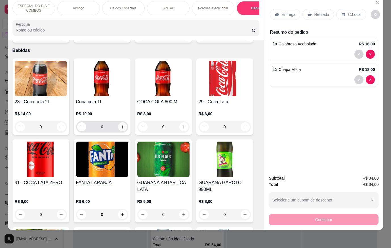
click at [118, 122] on button "increase-product-quantity" at bounding box center [122, 126] width 9 height 9
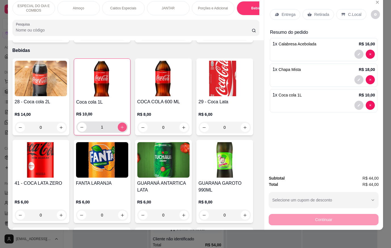
type input "1"
click at [350, 17] on div "Entrega Retirada C.Local" at bounding box center [323, 15] width 107 height 20
click at [350, 13] on p "C.Local" at bounding box center [354, 15] width 13 height 6
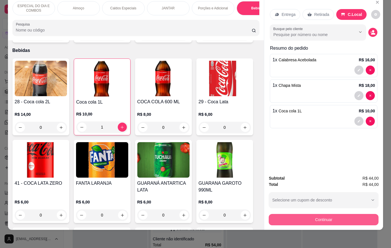
click at [346, 220] on button "Continuar" at bounding box center [323, 219] width 110 height 11
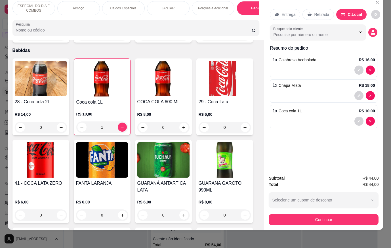
click at [154, 129] on div at bounding box center [157, 125] width 12 height 12
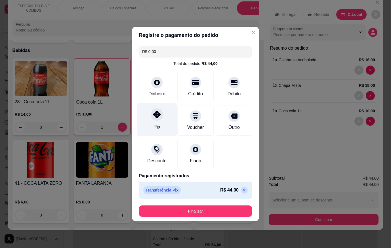
type input "R$ 0,00"
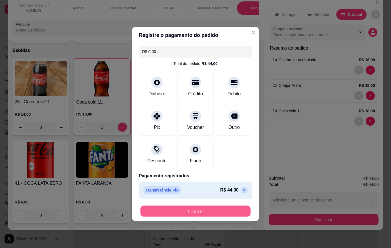
click at [200, 211] on button "Finalizar" at bounding box center [195, 211] width 110 height 11
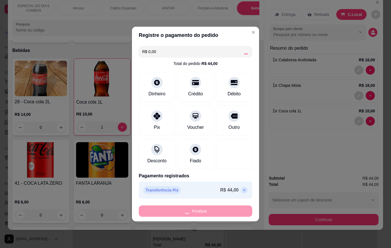
type input "0"
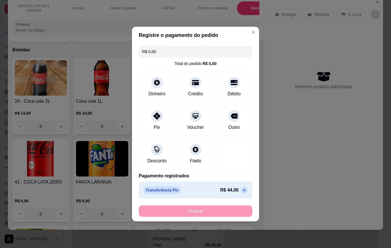
type input "-R$ 44,00"
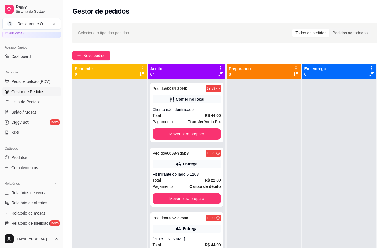
click at [93, 51] on div "Selecione o tipo dos pedidos Todos os pedidos Pedidos agendados Novo pedido Pen…" at bounding box center [225, 168] width 323 height 299
click at [95, 54] on span "Novo pedido" at bounding box center [94, 55] width 22 height 6
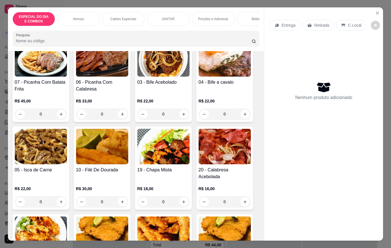
scroll to position [142, 0]
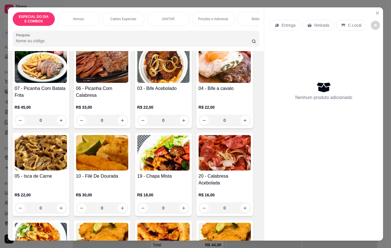
click at [182, 122] on icon "increase-product-quantity" at bounding box center [183, 120] width 4 height 4
type input "1"
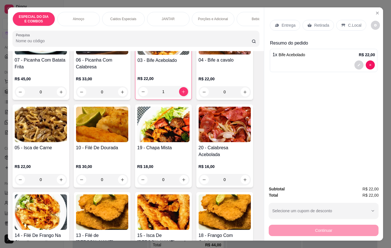
scroll to position [227, 0]
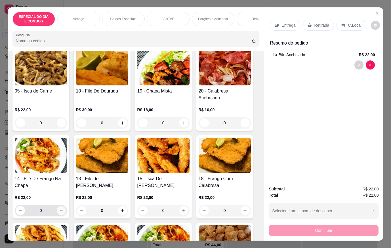
click at [60, 208] on icon "increase-product-quantity" at bounding box center [61, 210] width 4 height 4
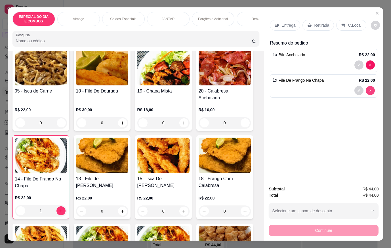
type input "0"
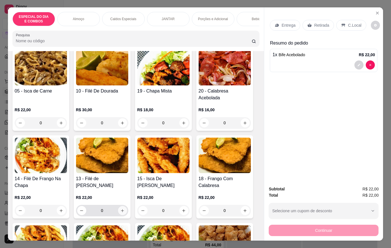
click at [122, 208] on icon "increase-product-quantity" at bounding box center [122, 210] width 4 height 4
type input "1"
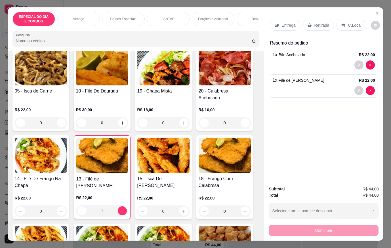
click at [348, 24] on p "C.Local" at bounding box center [354, 25] width 13 height 6
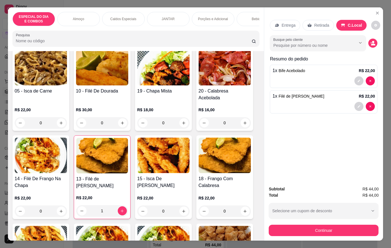
click at [314, 23] on p "Retirada" at bounding box center [321, 25] width 15 height 6
click at [335, 225] on button "Continuar" at bounding box center [323, 230] width 110 height 11
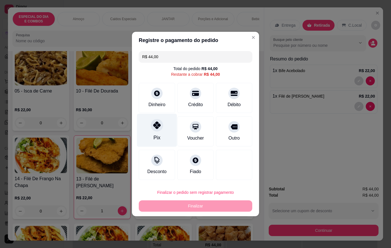
click at [168, 139] on div "Pix" at bounding box center [157, 130] width 40 height 33
type input "R$ 0,00"
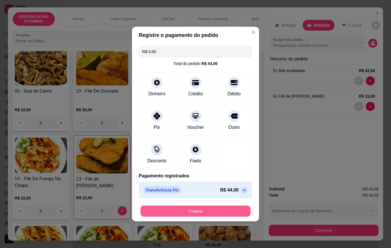
click at [207, 210] on button "Finalizar" at bounding box center [195, 211] width 110 height 11
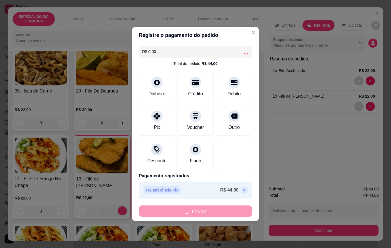
type input "0"
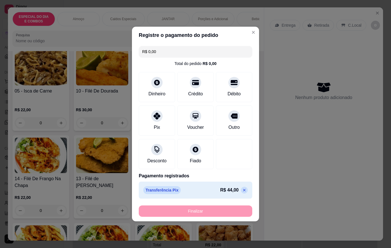
type input "-R$ 44,00"
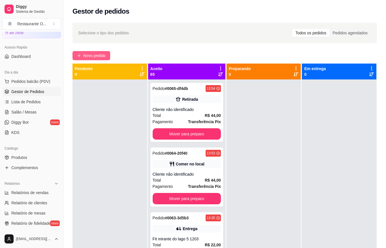
click at [85, 60] on button "Novo pedido" at bounding box center [92, 55] width 38 height 9
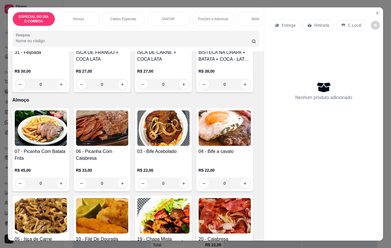
scroll to position [85, 0]
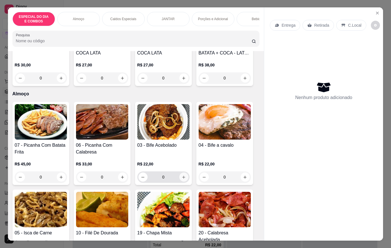
click at [183, 179] on icon "increase-product-quantity" at bounding box center [183, 177] width 4 height 4
click at [183, 179] on button "increase-product-quantity" at bounding box center [183, 176] width 9 height 9
type input "2"
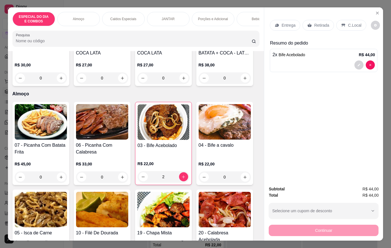
click at [286, 29] on div "Entrega Retirada C.Local" at bounding box center [323, 25] width 107 height 20
click at [287, 25] on p "Entrega" at bounding box center [288, 25] width 14 height 6
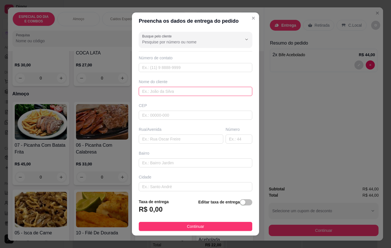
click at [194, 96] on input "text" at bounding box center [195, 91] width 113 height 9
type input "DOUGLA"
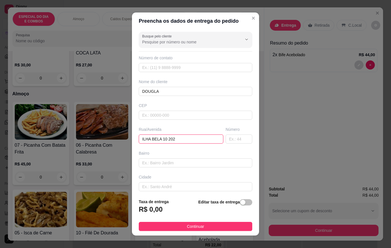
type input "ILHA BELA 10 202"
click at [235, 232] on footer "Taxa de entrega R$ 0,00 Editar taxa de entrega Continuar" at bounding box center [195, 214] width 127 height 41
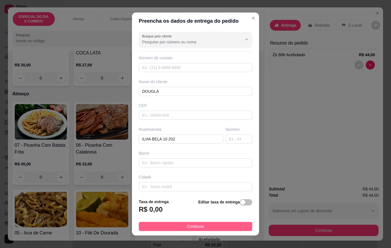
click at [234, 228] on button "Continuar" at bounding box center [195, 226] width 113 height 9
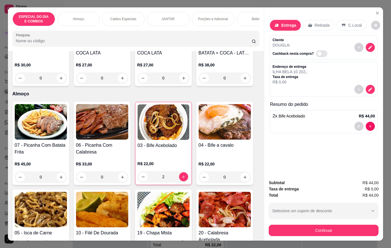
click at [321, 227] on button "Continuar" at bounding box center [323, 230] width 110 height 11
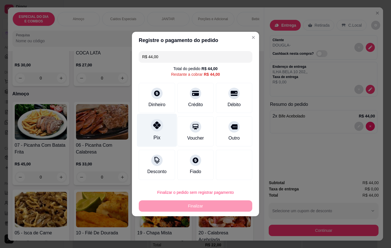
click at [162, 131] on div "Pix" at bounding box center [157, 130] width 40 height 33
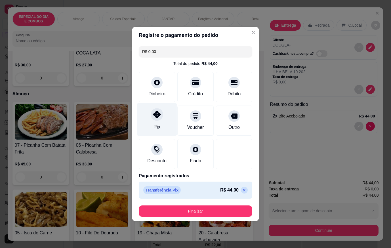
type input "R$ 0,00"
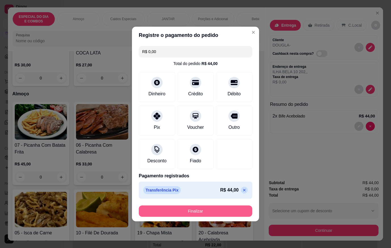
click at [209, 212] on button "Finalizar" at bounding box center [195, 210] width 113 height 11
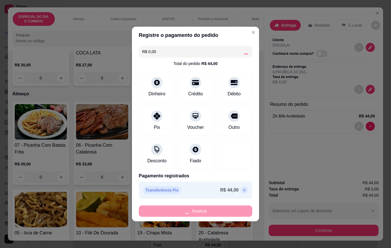
type input "0"
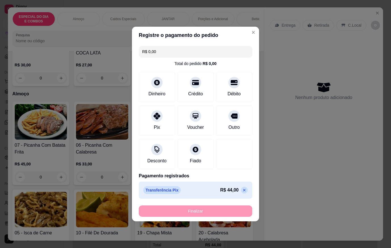
type input "-R$ 44,00"
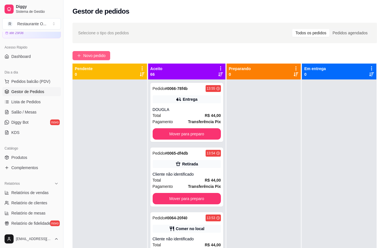
click at [101, 58] on span "Novo pedido" at bounding box center [94, 55] width 22 height 6
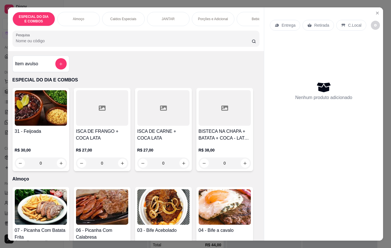
click at [291, 16] on div "Entrega Retirada C.Local" at bounding box center [323, 25] width 107 height 20
click at [290, 22] on p "Entrega" at bounding box center [288, 25] width 14 height 6
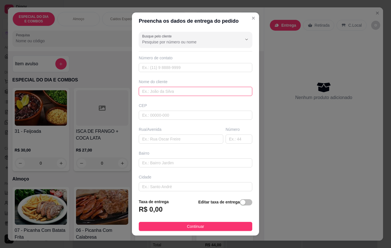
click at [166, 91] on input "text" at bounding box center [195, 91] width 113 height 9
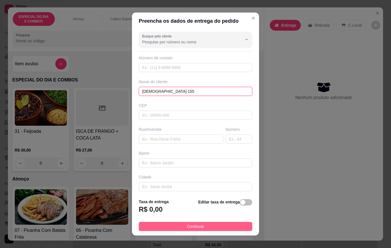
type input "CRISTÃ 155"
click at [225, 225] on button "Continuar" at bounding box center [195, 226] width 113 height 9
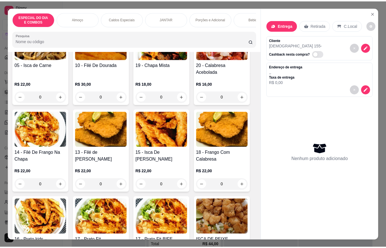
scroll to position [255, 0]
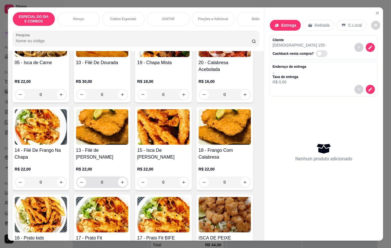
click at [120, 180] on icon "increase-product-quantity" at bounding box center [122, 182] width 4 height 4
type input "1"
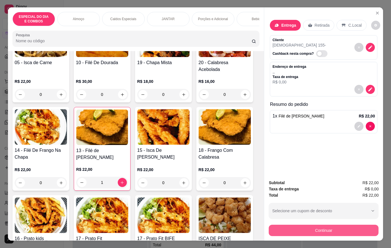
click at [323, 231] on button "Continuar" at bounding box center [323, 230] width 110 height 11
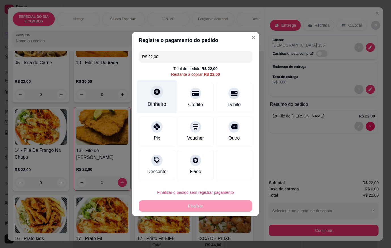
click at [144, 102] on div "Dinheiro" at bounding box center [157, 96] width 40 height 33
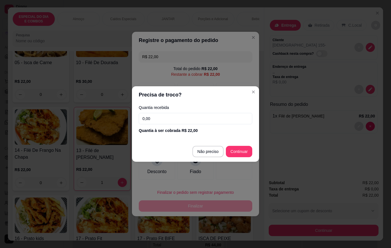
click at [156, 116] on input "0,00" at bounding box center [195, 118] width 113 height 11
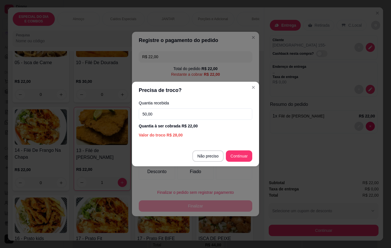
type input "50,00"
type input "R$ 0,00"
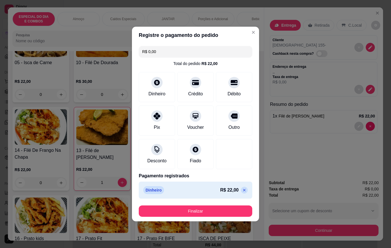
click at [240, 210] on button "Finalizar" at bounding box center [195, 210] width 113 height 11
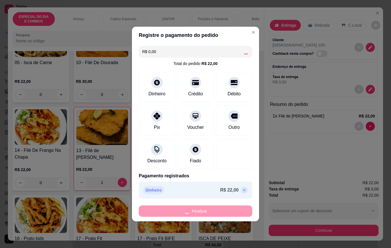
type input "0"
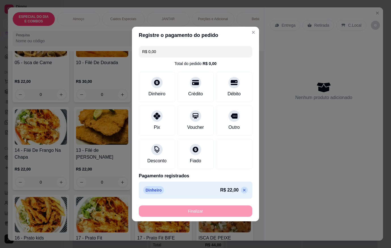
type input "-R$ 22,00"
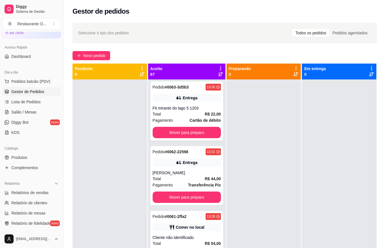
scroll to position [284, 0]
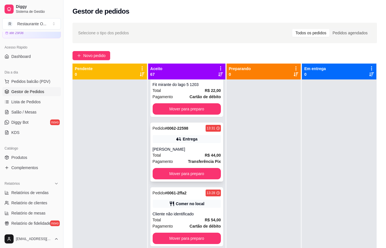
click at [185, 153] on div "Total R$ 44,00" at bounding box center [187, 155] width 68 height 6
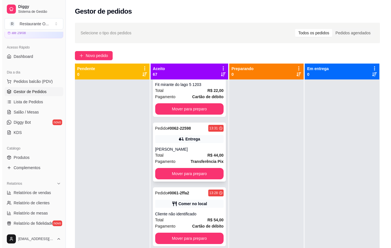
scroll to position [227, 0]
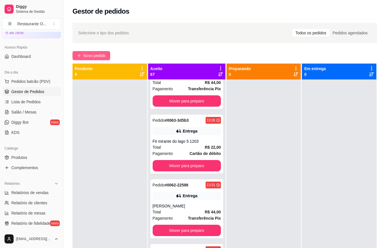
click at [80, 58] on button "Novo pedido" at bounding box center [92, 55] width 38 height 9
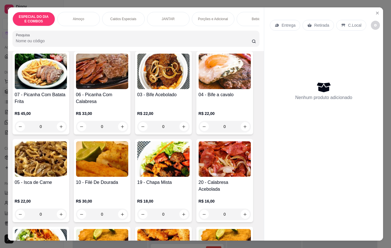
scroll to position [142, 0]
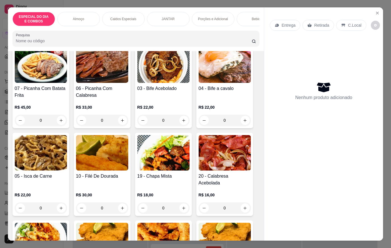
click at [248, 204] on div "0" at bounding box center [224, 207] width 52 height 11
click at [243, 206] on icon "increase-product-quantity" at bounding box center [245, 208] width 4 height 4
type input "1"
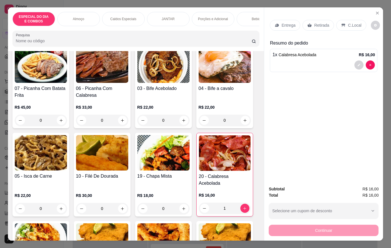
click at [341, 24] on icon at bounding box center [343, 25] width 4 height 3
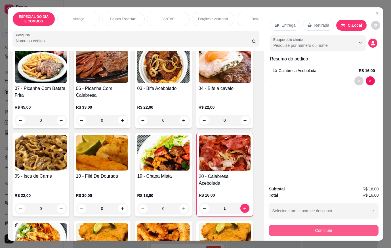
click at [287, 228] on button "Continuar" at bounding box center [323, 230] width 110 height 11
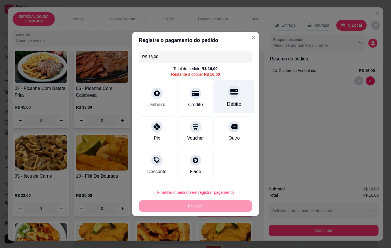
click at [222, 101] on div "Débito" at bounding box center [234, 96] width 40 height 33
type input "R$ 0,00"
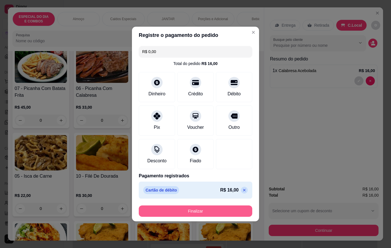
click at [228, 210] on button "Finalizar" at bounding box center [195, 210] width 113 height 11
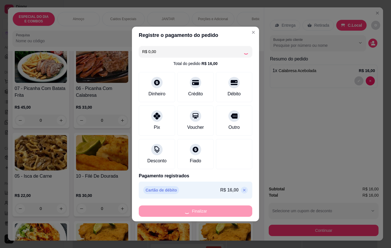
type input "0"
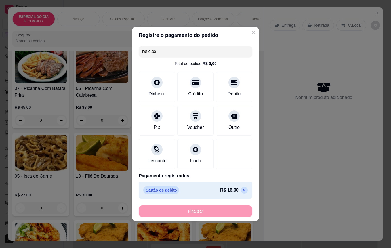
type input "-R$ 16,00"
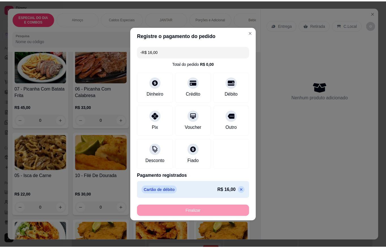
scroll to position [291, 0]
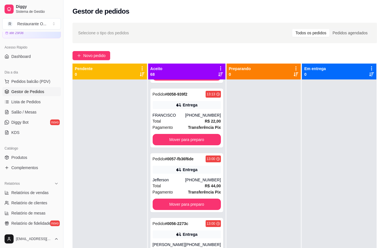
scroll to position [887, 0]
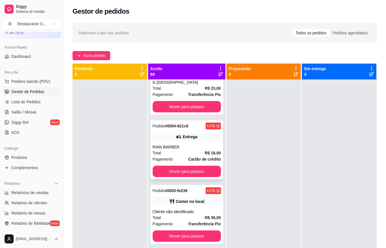
click at [176, 156] on div "Total R$ 18,00" at bounding box center [187, 153] width 68 height 6
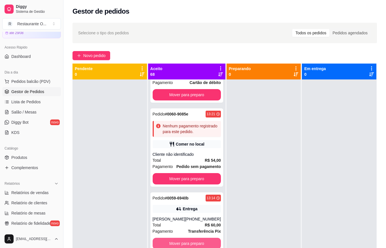
scroll to position [490, 0]
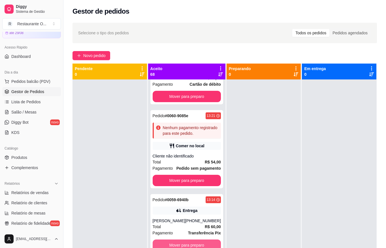
click at [205, 164] on strong "R$ 54,00" at bounding box center [213, 162] width 16 height 5
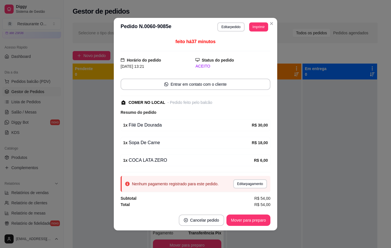
click at [242, 20] on header "**********" at bounding box center [195, 27] width 163 height 18
click at [241, 26] on button "Editar pedido" at bounding box center [230, 26] width 27 height 9
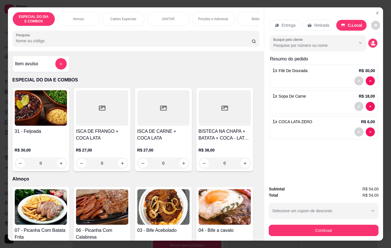
click at [299, 225] on button "Continuar" at bounding box center [323, 230] width 110 height 11
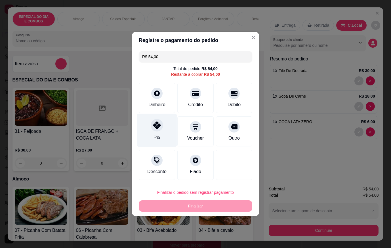
click at [148, 137] on div "Pix" at bounding box center [157, 130] width 40 height 33
type input "R$ 0,00"
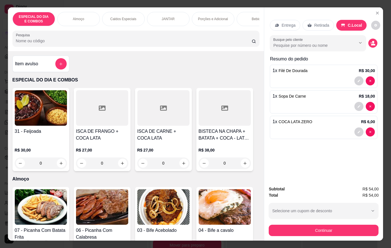
click at [198, 215] on img at bounding box center [224, 206] width 52 height 35
click at [314, 225] on button "Continuar" at bounding box center [323, 230] width 110 height 11
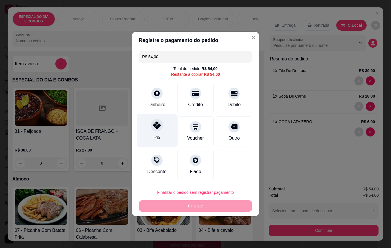
click at [159, 141] on div "Pix" at bounding box center [157, 130] width 40 height 33
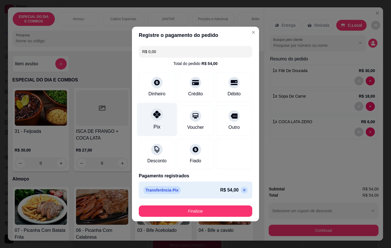
type input "R$ 0,00"
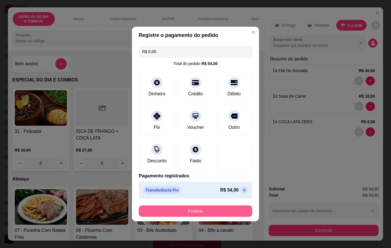
click at [207, 215] on button "Finalizar" at bounding box center [195, 210] width 113 height 11
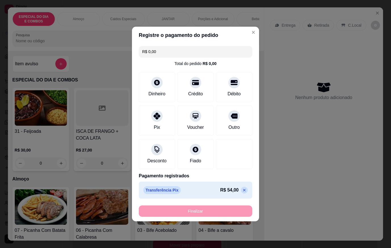
type input "0"
type input "-R$ 54,00"
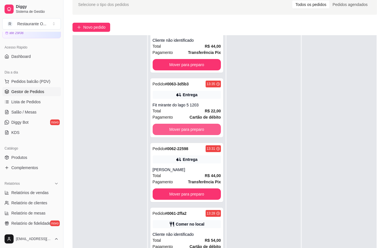
scroll to position [312, 0]
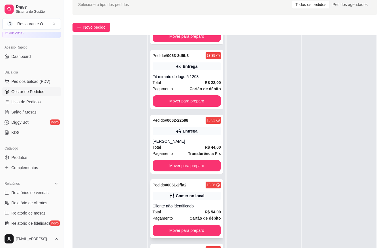
click at [195, 195] on div "Comer no local" at bounding box center [190, 196] width 29 height 6
click at [189, 205] on div "Cliente não identificado" at bounding box center [187, 206] width 68 height 6
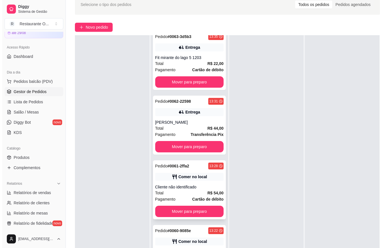
scroll to position [340, 0]
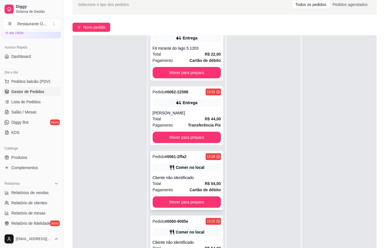
click at [203, 168] on div "Comer no local" at bounding box center [187, 167] width 68 height 8
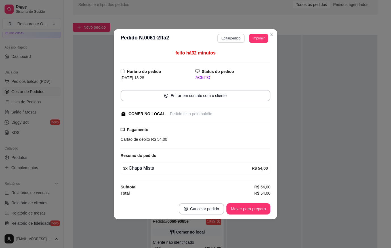
click at [232, 34] on button "Editar pedido" at bounding box center [230, 38] width 27 height 9
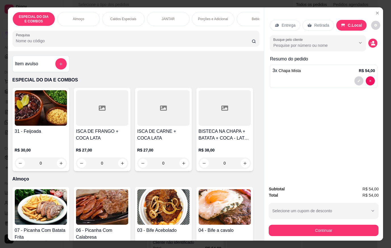
click at [342, 71] on div "3 x Chapa Mista R$ 54,00" at bounding box center [323, 70] width 102 height 7
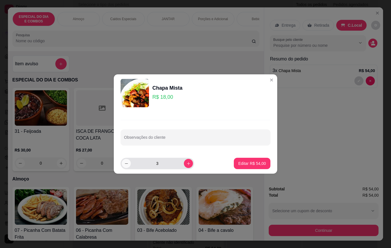
click at [130, 165] on button "decrease-product-quantity" at bounding box center [126, 163] width 9 height 9
type input "2"
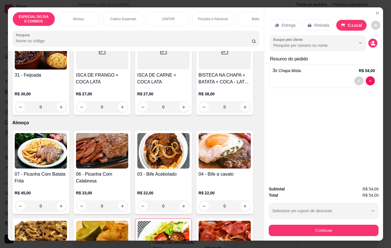
scroll to position [57, 0]
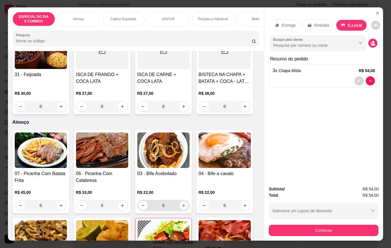
click at [181, 208] on icon "increase-product-quantity" at bounding box center [183, 205] width 4 height 4
type input "1"
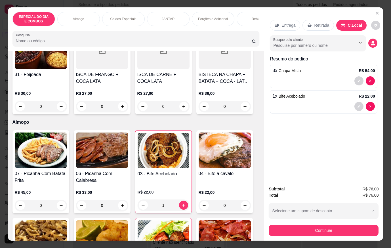
click at [246, 15] on div "Bebidas" at bounding box center [257, 19] width 43 height 14
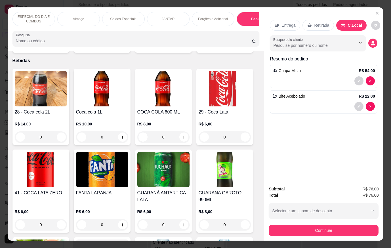
scroll to position [13, 0]
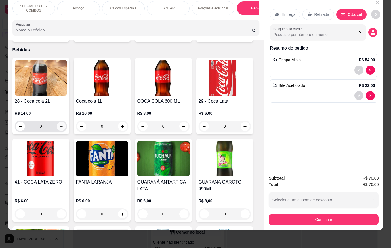
click at [61, 122] on button "increase-product-quantity" at bounding box center [61, 126] width 9 height 9
type input "1"
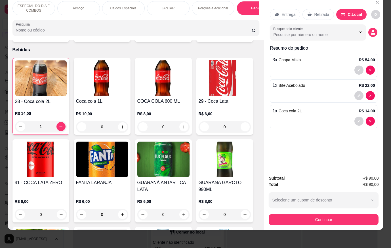
click at [308, 221] on button "Continuar" at bounding box center [323, 219] width 110 height 11
click at [310, 56] on div "3 x Chapa Mista R$ 54,00" at bounding box center [323, 59] width 102 height 7
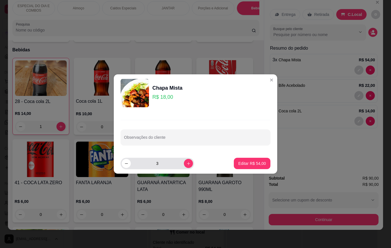
click at [122, 160] on div "3" at bounding box center [157, 163] width 71 height 11
click at [125, 162] on icon "decrease-product-quantity" at bounding box center [126, 163] width 4 height 4
type input "2"
click at [263, 163] on button "Editar R$ 36,00" at bounding box center [252, 163] width 37 height 11
type input "2"
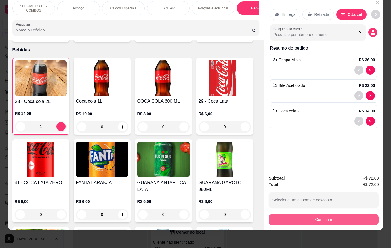
click at [304, 219] on button "Continuar" at bounding box center [323, 219] width 110 height 11
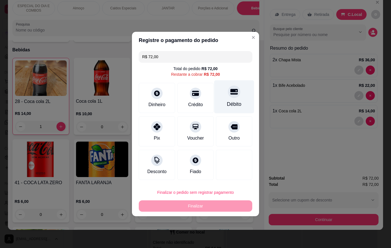
click at [220, 100] on div "Débito" at bounding box center [234, 96] width 40 height 33
type input "R$ 0,00"
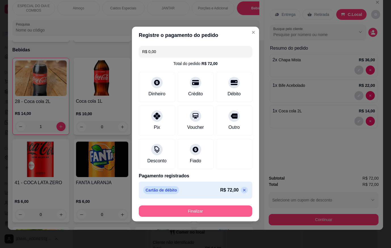
click at [218, 214] on button "Finalizar" at bounding box center [195, 210] width 113 height 11
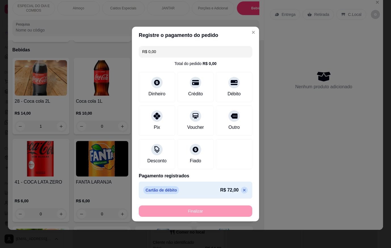
type input "0"
type input "-R$ 72,00"
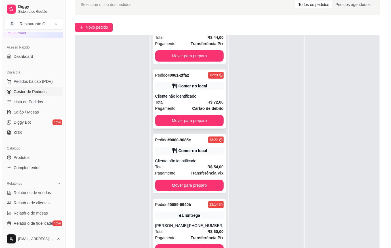
scroll to position [454, 0]
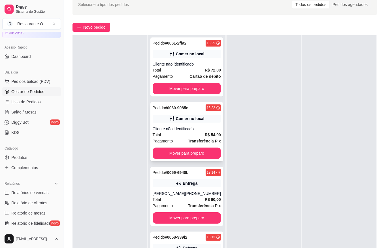
click at [195, 124] on div "Pedido # 0060-9085e 13:22 Comer no local Cliente não identificado Total R$ 54,0…" at bounding box center [187, 131] width 73 height 59
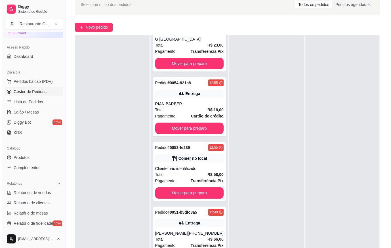
scroll to position [879, 0]
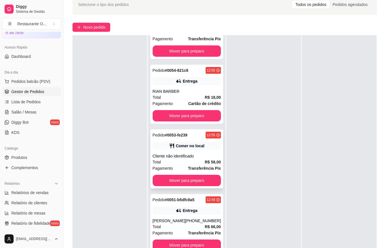
click at [190, 158] on div "Cliente não identificado" at bounding box center [187, 156] width 68 height 6
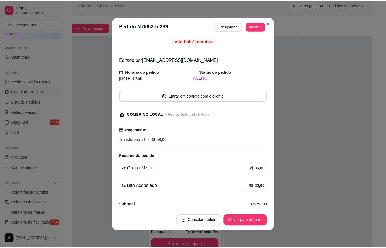
scroll to position [6, 0]
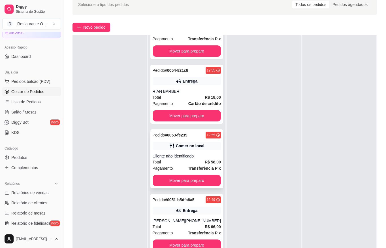
click at [205, 163] on strong "R$ 58,00" at bounding box center [213, 162] width 16 height 5
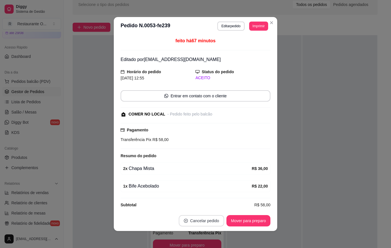
click at [205, 223] on button "Cancelar pedido" at bounding box center [201, 220] width 45 height 11
click at [213, 203] on button "Sim" at bounding box center [215, 206] width 23 height 11
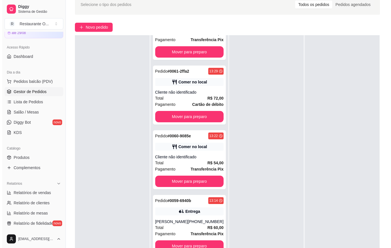
scroll to position [425, 0]
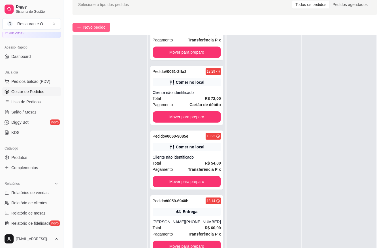
click at [82, 30] on button "Novo pedido" at bounding box center [92, 27] width 38 height 9
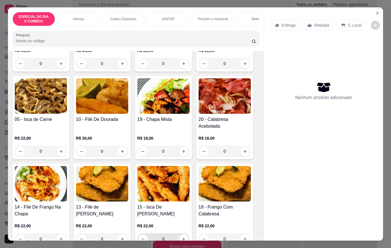
scroll to position [227, 0]
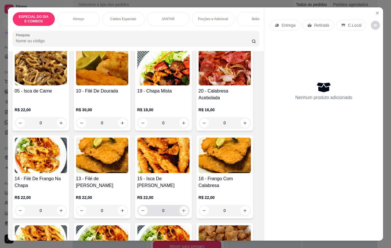
click at [183, 209] on icon "increase-product-quantity" at bounding box center [183, 210] width 3 height 3
type input "1"
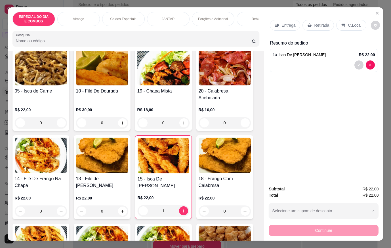
click at [279, 29] on div "Entrega Retirada C.Local" at bounding box center [323, 25] width 107 height 20
click at [279, 28] on div "Entrega" at bounding box center [285, 25] width 30 height 11
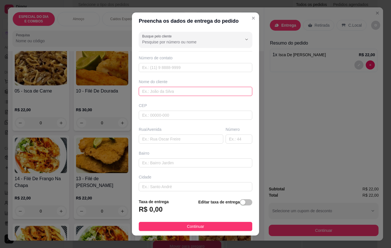
click at [194, 90] on input "text" at bounding box center [195, 91] width 113 height 9
type input "MARCELO"
type input "I"
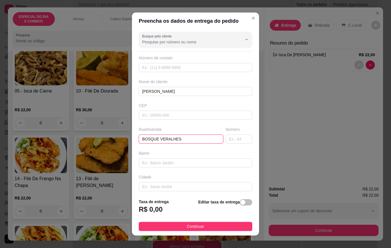
click at [194, 139] on input "BOSQUE VERALHES" at bounding box center [181, 138] width 84 height 9
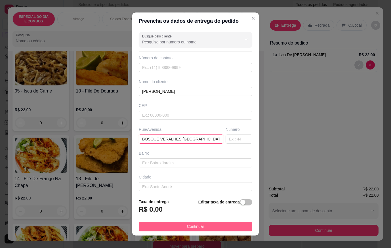
type input "BOSQUE VERALHES MARSEILLE 202"
click at [222, 226] on button "Continuar" at bounding box center [195, 226] width 113 height 9
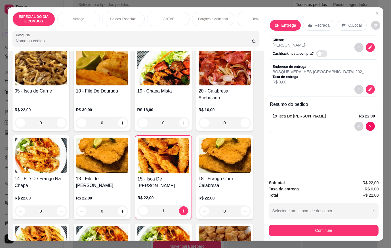
click at [272, 226] on button "Continuar" at bounding box center [323, 230] width 110 height 11
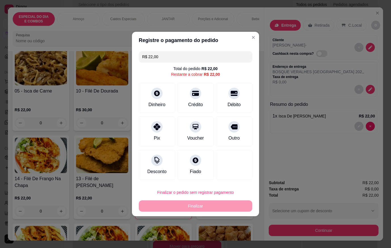
click at [174, 128] on div "Pix Voucher Outro" at bounding box center [195, 131] width 113 height 30
click at [170, 138] on div "Pix" at bounding box center [157, 130] width 40 height 33
type input "R$ 0,00"
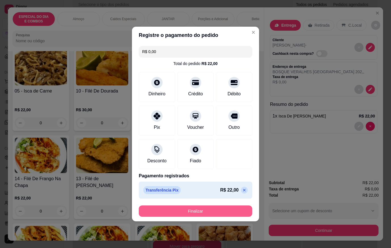
click at [225, 218] on footer "Finalizar" at bounding box center [195, 211] width 127 height 20
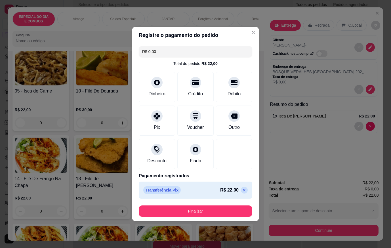
click at [225, 215] on button "Finalizar" at bounding box center [195, 210] width 113 height 11
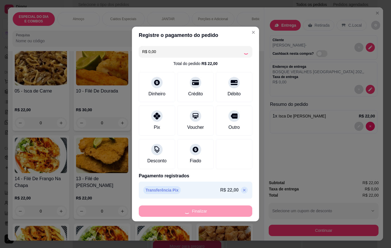
type input "0"
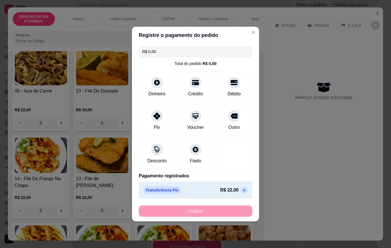
type input "-R$ 22,00"
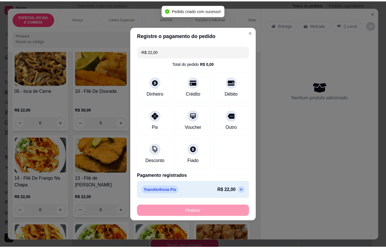
scroll to position [490, 0]
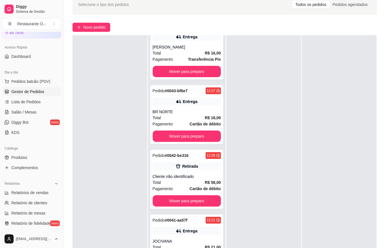
scroll to position [1511, 0]
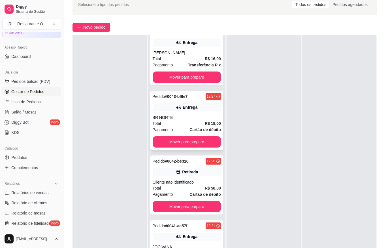
click at [180, 126] on div "Pagamento Cartão de débito" at bounding box center [187, 129] width 68 height 6
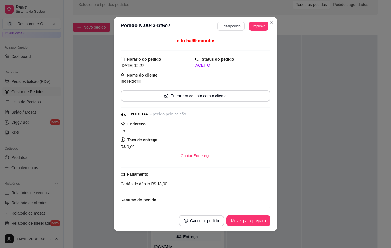
click at [224, 27] on button "Editar pedido" at bounding box center [230, 26] width 27 height 9
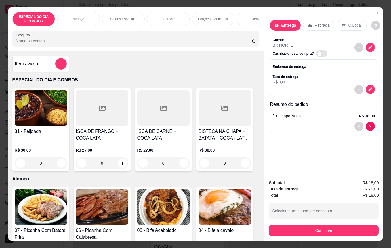
click at [299, 228] on button "Continuar" at bounding box center [323, 230] width 110 height 11
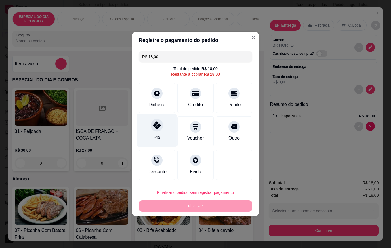
click at [161, 131] on div "Pix" at bounding box center [157, 130] width 40 height 33
type input "R$ 0,00"
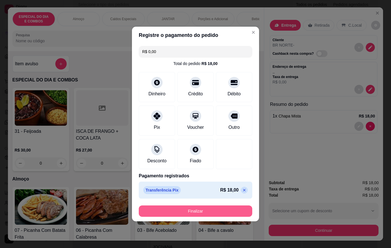
click at [206, 208] on button "Finalizar" at bounding box center [195, 210] width 113 height 11
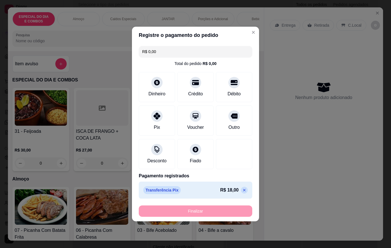
type input "0"
type input "-R$ 18,00"
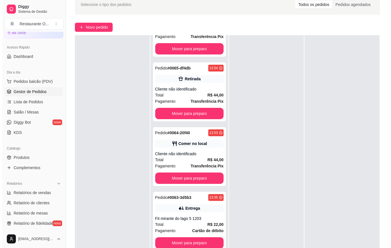
scroll to position [0, 0]
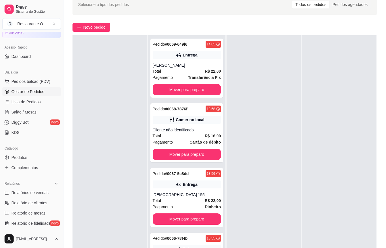
click at [89, 36] on div at bounding box center [110, 159] width 75 height 248
click at [88, 26] on span "Novo pedido" at bounding box center [94, 27] width 22 height 6
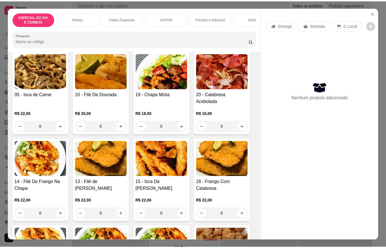
scroll to position [227, 0]
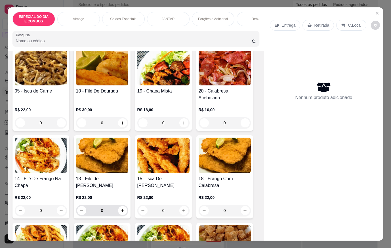
click at [120, 205] on div "0" at bounding box center [102, 210] width 50 height 11
click at [121, 206] on button "increase-product-quantity" at bounding box center [122, 210] width 9 height 9
type input "1"
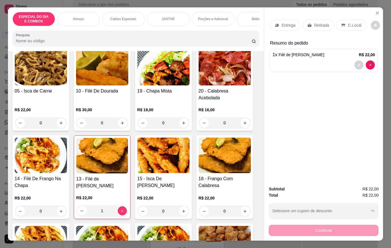
click at [113, 175] on h4 "13 - Filé de [PERSON_NAME]" at bounding box center [102, 182] width 52 height 14
click at [298, 62] on div at bounding box center [323, 64] width 102 height 9
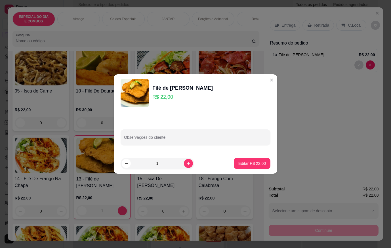
drag, startPoint x: 164, startPoint y: 147, endPoint x: 165, endPoint y: 139, distance: 8.1
click at [164, 147] on div "Observações do cliente" at bounding box center [195, 132] width 163 height 41
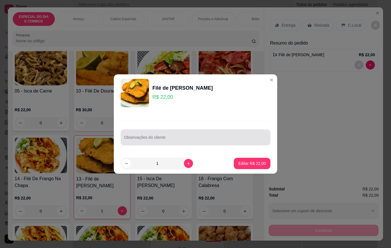
click at [165, 139] on input "Observações do cliente" at bounding box center [195, 140] width 143 height 6
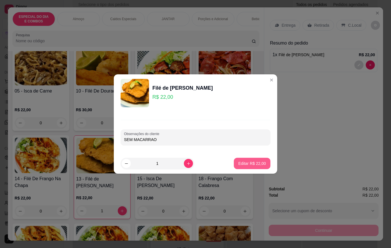
type input "SEM MACARRAO"
click at [246, 167] on button "Editar R$ 22,00" at bounding box center [252, 163] width 37 height 11
type input "0"
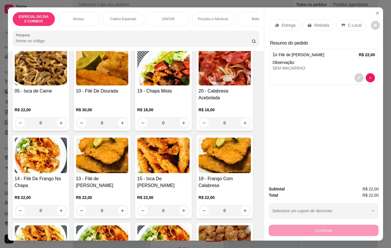
click at [286, 23] on p "Entrega" at bounding box center [288, 25] width 14 height 6
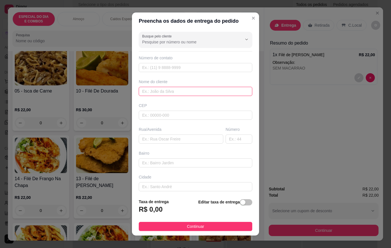
click at [199, 92] on input "text" at bounding box center [195, 91] width 113 height 9
type input "ILHA MSARAJO 11 401"
click at [240, 202] on span "button" at bounding box center [246, 202] width 12 height 6
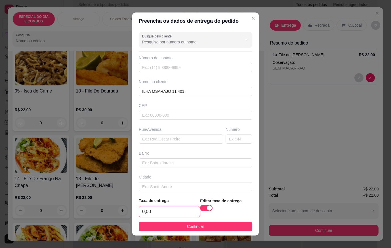
click at [178, 210] on input "0,00" at bounding box center [169, 211] width 61 height 11
type input "5,00"
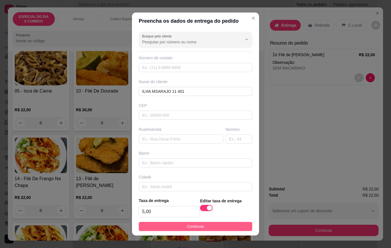
click at [206, 228] on button "Continuar" at bounding box center [195, 226] width 113 height 9
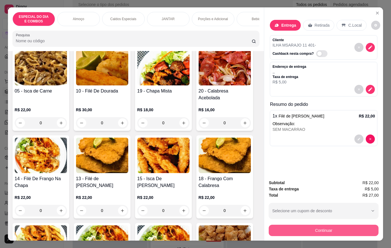
click at [273, 226] on button "Continuar" at bounding box center [323, 230] width 110 height 11
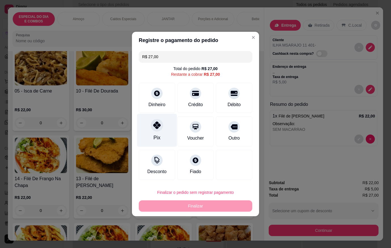
click at [152, 132] on div "Pix" at bounding box center [157, 130] width 40 height 33
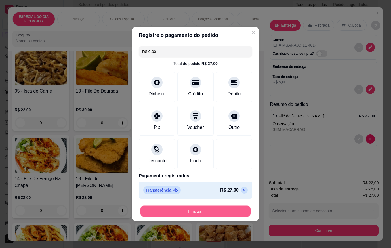
click at [188, 206] on button "Finalizar" at bounding box center [195, 211] width 110 height 11
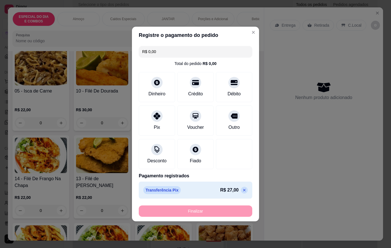
type input "-R$ 27,00"
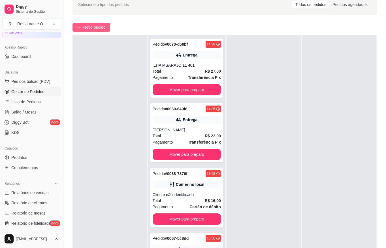
click at [88, 26] on span "Novo pedido" at bounding box center [94, 27] width 22 height 6
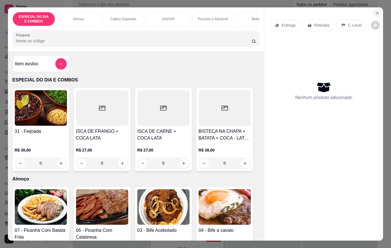
click at [375, 12] on icon "Close" at bounding box center [377, 13] width 5 height 5
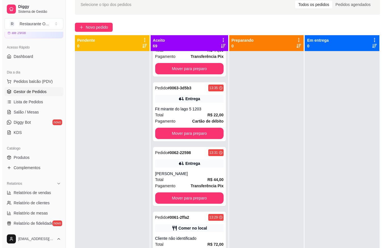
scroll to position [425, 0]
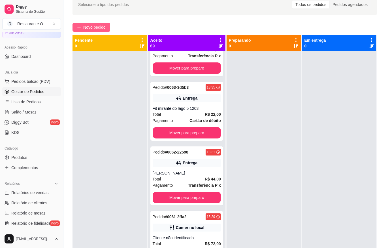
click at [95, 25] on span "Novo pedido" at bounding box center [94, 27] width 22 height 6
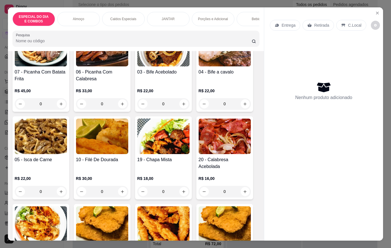
scroll to position [170, 0]
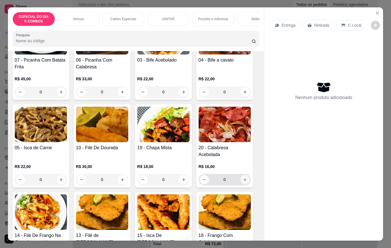
click at [244, 177] on icon "increase-product-quantity" at bounding box center [245, 179] width 4 height 4
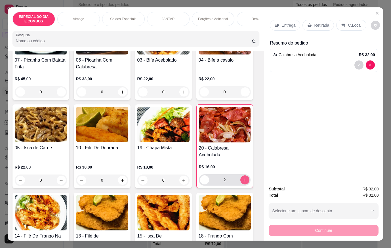
click at [244, 178] on icon "increase-product-quantity" at bounding box center [244, 180] width 4 height 4
type input "3"
click at [284, 22] on p "Entrega" at bounding box center [288, 25] width 14 height 6
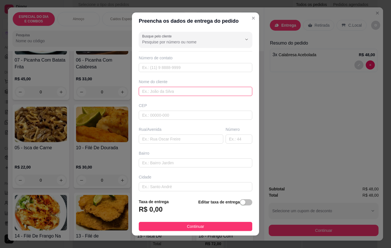
click at [164, 91] on input "text" at bounding box center [195, 91] width 113 height 9
type input "RUAN"
type input "S"
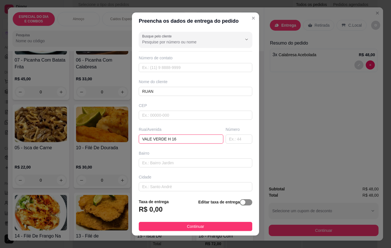
type input "VALE VERDE H 16"
click at [242, 201] on span "button" at bounding box center [246, 202] width 12 height 6
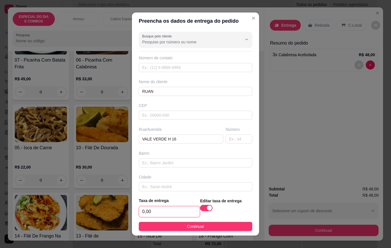
click at [161, 208] on input "0,00" at bounding box center [169, 211] width 61 height 11
type input "4,00"
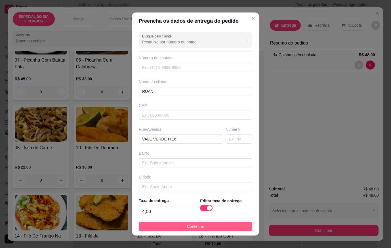
click at [187, 225] on span "Continuar" at bounding box center [195, 226] width 17 height 6
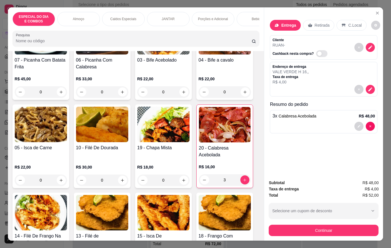
click at [240, 19] on div "Bebidas" at bounding box center [257, 19] width 43 height 14
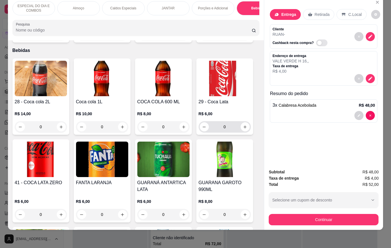
click at [239, 124] on div "0" at bounding box center [225, 126] width 50 height 11
click at [240, 123] on button "increase-product-quantity" at bounding box center [244, 126] width 9 height 9
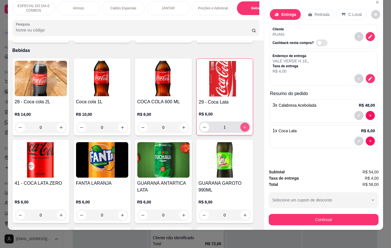
click at [242, 125] on icon "increase-product-quantity" at bounding box center [244, 127] width 4 height 4
type input "3"
click at [370, 74] on button "decrease-product-quantity" at bounding box center [369, 78] width 9 height 9
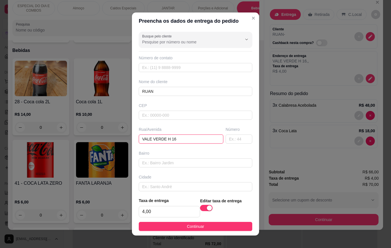
click at [186, 143] on input "VALE VERDE H 16" at bounding box center [181, 138] width 84 height 9
type input "V"
type input "VIA ROMA"
click at [168, 209] on input "4,00" at bounding box center [169, 211] width 61 height 11
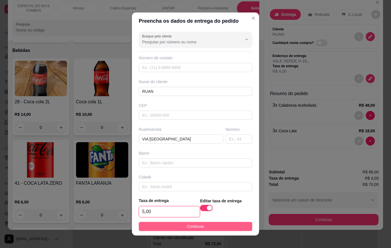
type input "5,00"
click at [211, 226] on button "Continuar" at bounding box center [195, 226] width 113 height 9
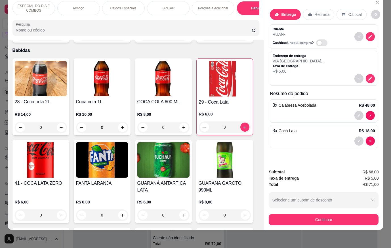
click at [320, 111] on div at bounding box center [323, 115] width 102 height 9
type input "0"
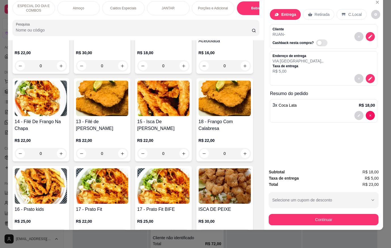
scroll to position [131, 0]
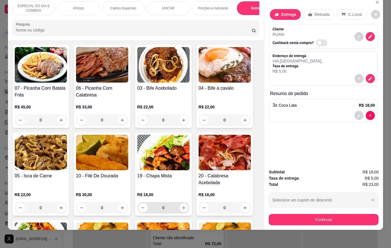
click at [182, 206] on icon "increase-product-quantity" at bounding box center [183, 208] width 4 height 4
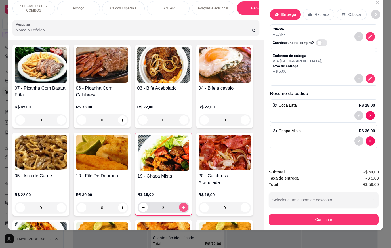
click at [182, 205] on icon "increase-product-quantity" at bounding box center [183, 207] width 4 height 4
type input "3"
click at [117, 6] on p "Caldos Especiais" at bounding box center [123, 8] width 26 height 5
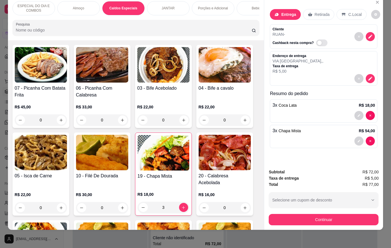
scroll to position [554, 0]
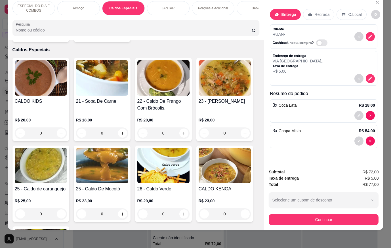
click at [56, 127] on div "0" at bounding box center [41, 132] width 52 height 11
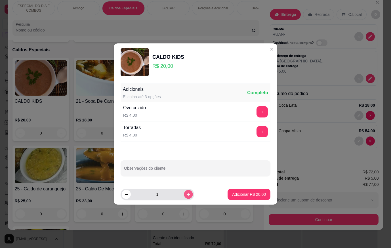
click at [186, 195] on icon "increase-product-quantity" at bounding box center [188, 194] width 4 height 4
click at [127, 192] on icon "decrease-product-quantity" at bounding box center [126, 194] width 4 height 4
type input "1"
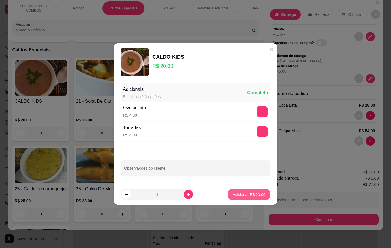
click at [250, 195] on p "Adicionar R$ 20,00" at bounding box center [248, 193] width 33 height 5
type input "1"
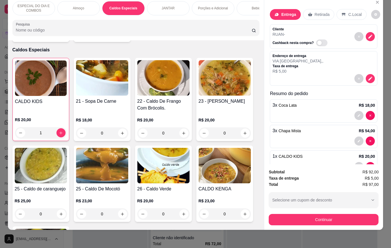
click at [120, 127] on div "0" at bounding box center [102, 132] width 52 height 11
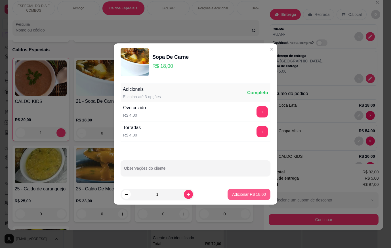
click at [258, 191] on button "Adicionar R$ 18,00" at bounding box center [248, 194] width 43 height 11
type input "1"
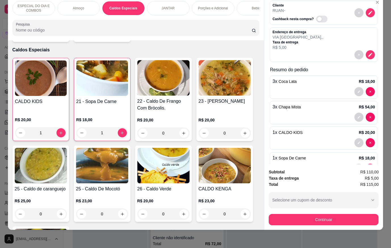
scroll to position [43, 0]
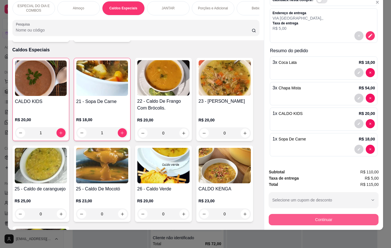
click at [361, 214] on button "Continuar" at bounding box center [323, 219] width 110 height 11
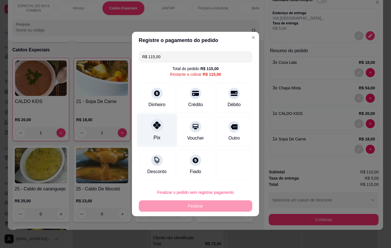
click at [168, 131] on div "Pix" at bounding box center [157, 130] width 40 height 33
type input "R$ 0,00"
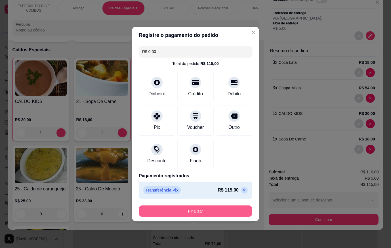
click at [223, 212] on button "Finalizar" at bounding box center [195, 210] width 113 height 11
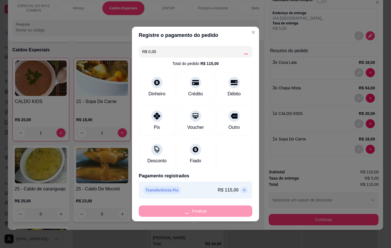
scroll to position [490, 0]
type input "0"
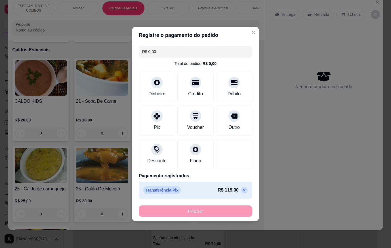
type input "-R$ 115,00"
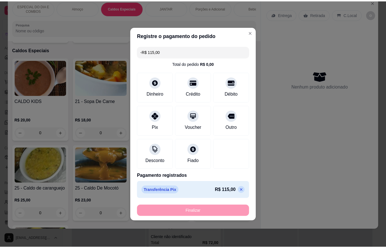
scroll to position [553, 0]
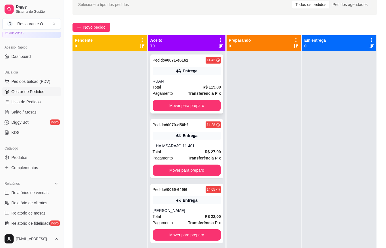
click at [189, 89] on div "Total R$ 115,00" at bounding box center [187, 87] width 68 height 6
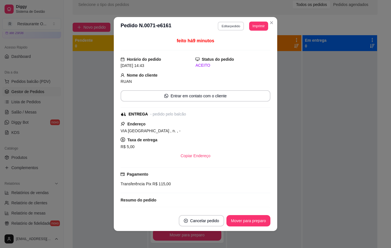
click at [225, 24] on button "Editar pedido" at bounding box center [231, 26] width 26 height 9
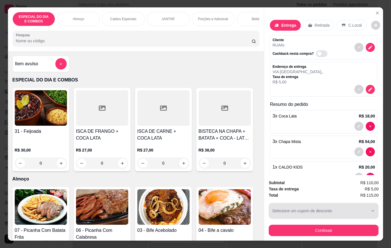
click at [332, 229] on button "Continuar" at bounding box center [323, 230] width 110 height 11
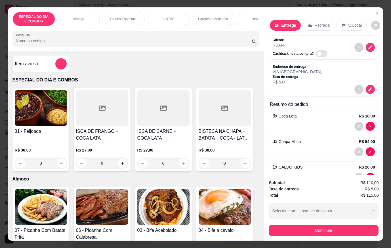
click at [241, 12] on div "Bebidas" at bounding box center [257, 19] width 43 height 14
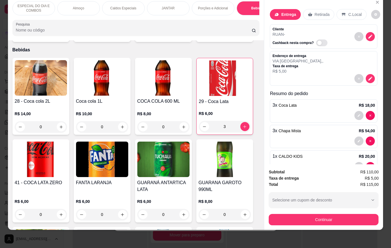
scroll to position [1351, 0]
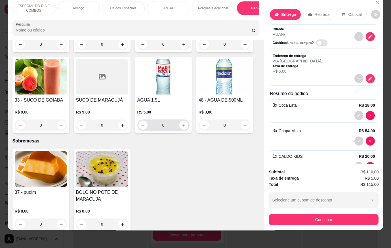
click at [183, 122] on button "increase-product-quantity" at bounding box center [183, 124] width 9 height 9
type input "1"
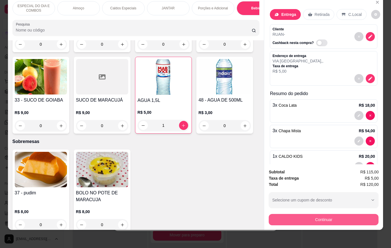
click at [290, 214] on button "Continuar" at bounding box center [323, 219] width 110 height 11
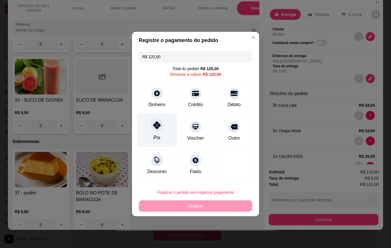
click at [160, 128] on div at bounding box center [157, 125] width 12 height 12
type input "R$ 0,00"
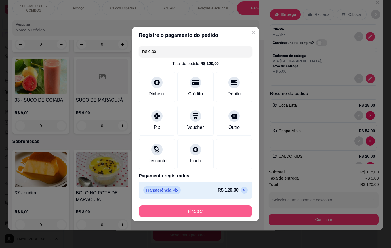
click at [208, 210] on button "Finalizar" at bounding box center [195, 210] width 113 height 11
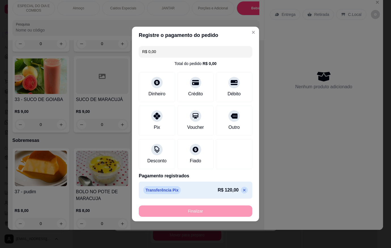
type input "0"
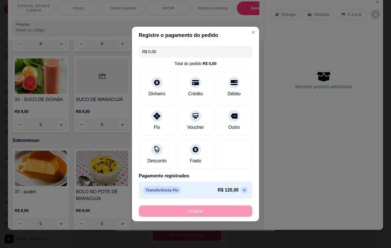
type input "-R$ 120,00"
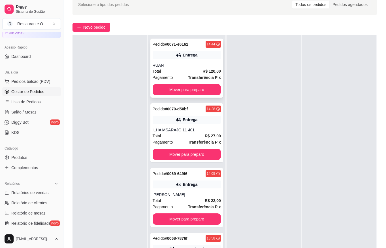
scroll to position [0, 0]
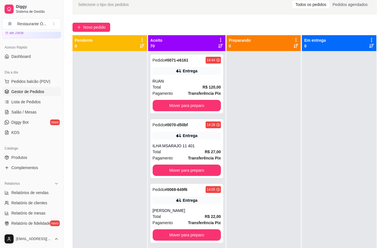
click at [217, 37] on div "Mudar para pedidos recebidos primeiro" at bounding box center [217, 38] width 64 height 7
click at [218, 43] on div at bounding box center [220, 42] width 5 height 11
click at [218, 41] on icon at bounding box center [220, 39] width 5 height 5
click at [215, 51] on li "Mover pedidos de etapa Com essa opção você tem a opção de mover todos os pedido…" at bounding box center [182, 55] width 71 height 18
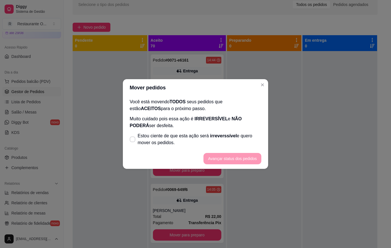
click at [139, 133] on span "Estou ciente de que esta ação será irreverssível e quero mover os pedidos." at bounding box center [200, 139] width 124 height 14
click at [133, 140] on input "Estou ciente de que esta ação será irreverssível e quero mover os pedidos." at bounding box center [131, 142] width 4 height 4
checkbox input "true"
click at [225, 157] on button "Avançar status dos pedidos" at bounding box center [232, 158] width 58 height 11
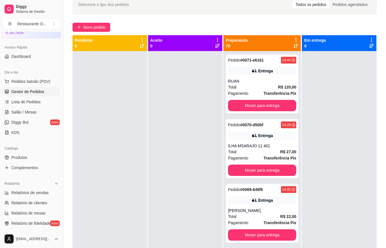
click at [289, 37] on div "Preparando 70" at bounding box center [262, 42] width 73 height 11
click at [294, 39] on icon at bounding box center [296, 39] width 5 height 5
click at [282, 58] on span "Com essa opção você tem a opção de mover todos os pedidos que estão em uma etap…" at bounding box center [258, 57] width 67 height 11
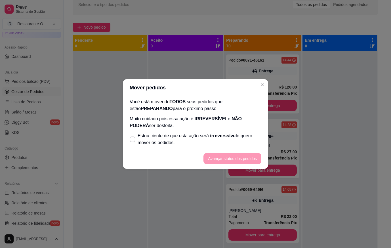
click at [147, 152] on footer "Avançar status dos pedidos" at bounding box center [195, 158] width 145 height 20
click at [147, 138] on span "Estou ciente de que esta ação será irreverssível e quero mover os pedidos." at bounding box center [200, 139] width 124 height 14
click at [133, 140] on input "Estou ciente de que esta ação será irreverssível e quero mover os pedidos." at bounding box center [131, 142] width 4 height 4
checkbox input "true"
click at [244, 165] on footer "Avançar status dos pedidos" at bounding box center [195, 158] width 145 height 20
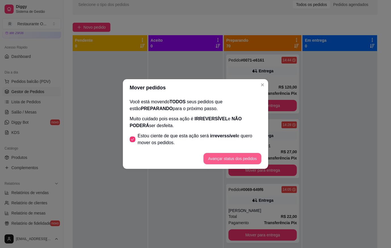
click at [244, 162] on button "Avançar status dos pedidos" at bounding box center [232, 158] width 58 height 11
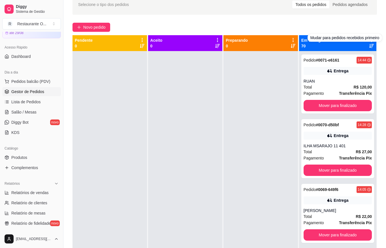
click at [368, 41] on div "Mudar para pedidos recebidos primeiro" at bounding box center [345, 38] width 75 height 8
click at [369, 42] on icon at bounding box center [371, 39] width 5 height 5
click at [325, 63] on span "Com essa opção você tem a opção de mover todos os pedidos que estão em uma etap…" at bounding box center [332, 57] width 67 height 11
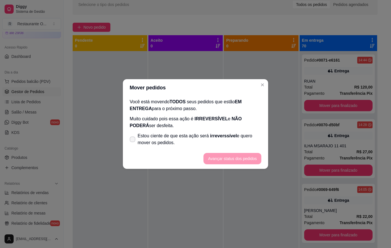
click at [128, 137] on label "Estou ciente de que esta ação será irreverssível e quero mover os pedidos." at bounding box center [195, 139] width 136 height 18
click at [129, 140] on input "Estou ciente de que esta ação será irreverssível e quero mover os pedidos." at bounding box center [131, 142] width 4 height 4
checkbox input "true"
click at [227, 160] on button "Avançar status dos pedidos" at bounding box center [232, 158] width 58 height 11
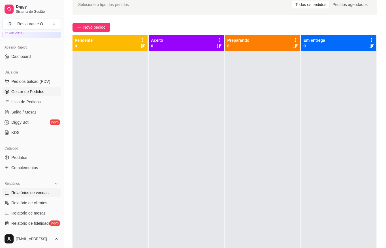
click at [26, 193] on span "Relatórios de vendas" at bounding box center [29, 193] width 37 height 6
select select "ALL"
select select "0"
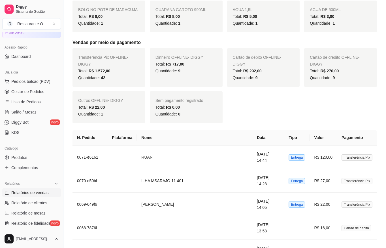
scroll to position [369, 0]
